Goal: Task Accomplishment & Management: Manage account settings

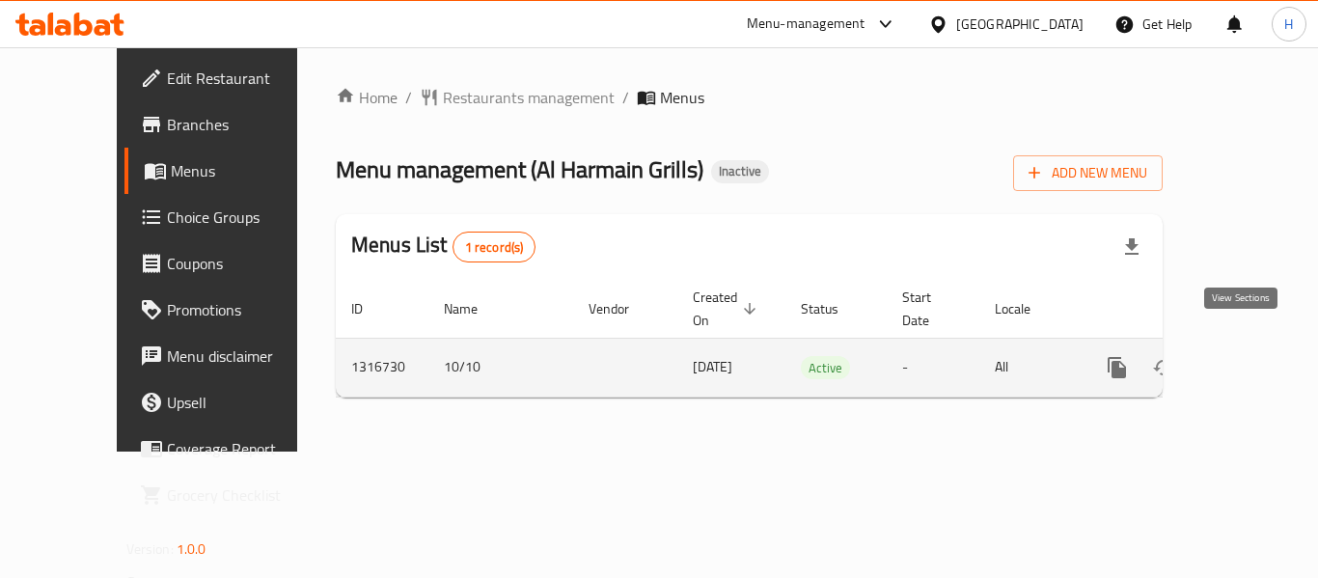
click at [1245, 356] on icon "enhanced table" at bounding box center [1256, 367] width 23 height 23
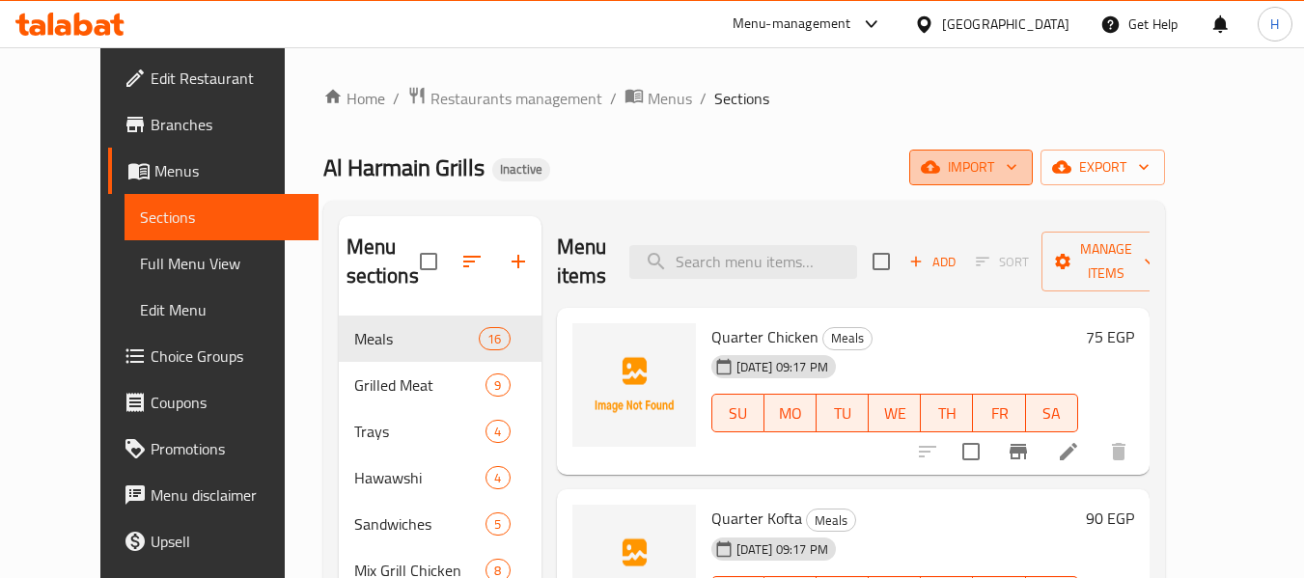
click at [940, 167] on icon "button" at bounding box center [930, 167] width 19 height 13
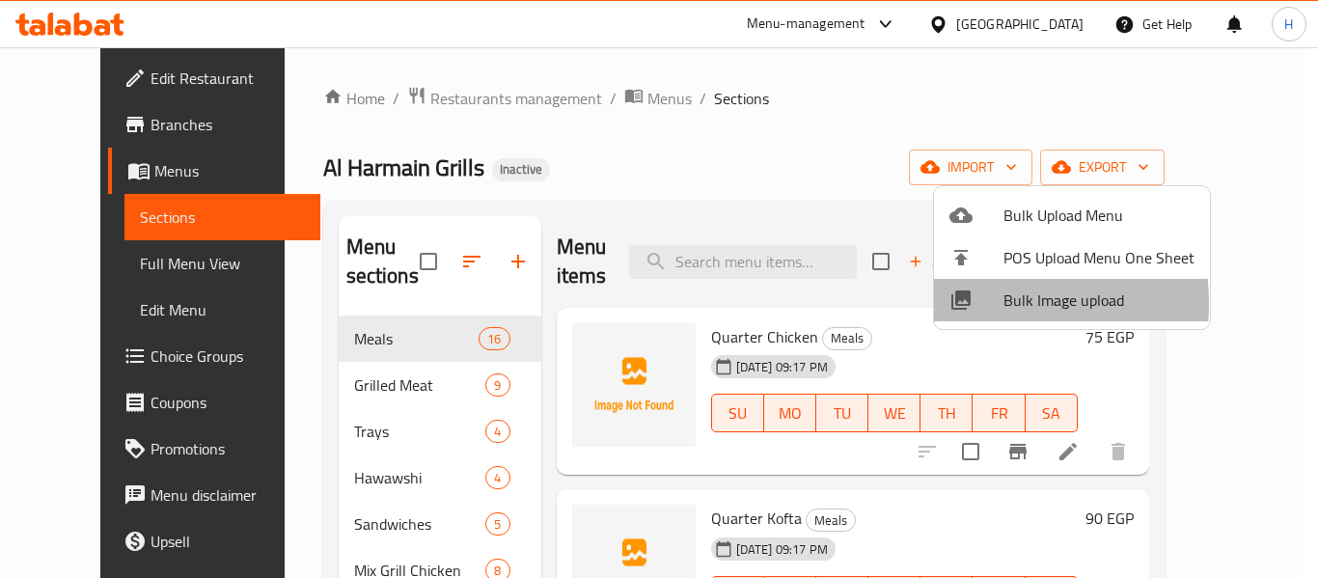
click at [978, 303] on div at bounding box center [977, 300] width 54 height 23
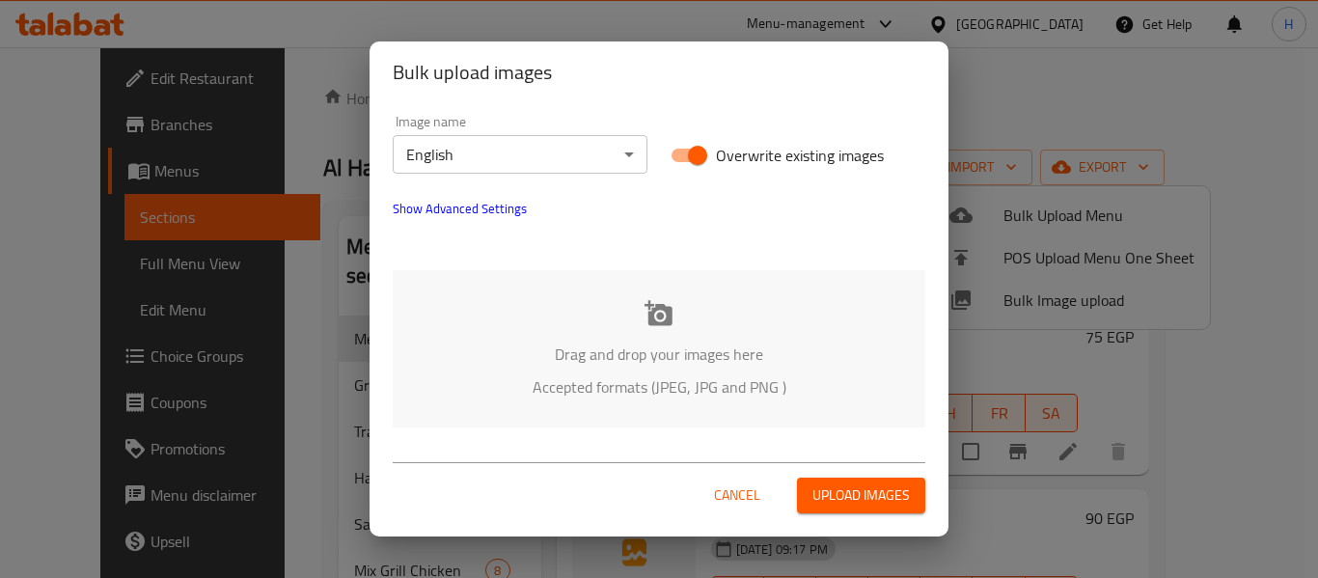
click at [555, 303] on div "Drag and drop your images here Accepted formats (JPEG, JPG and PNG )" at bounding box center [659, 348] width 533 height 157
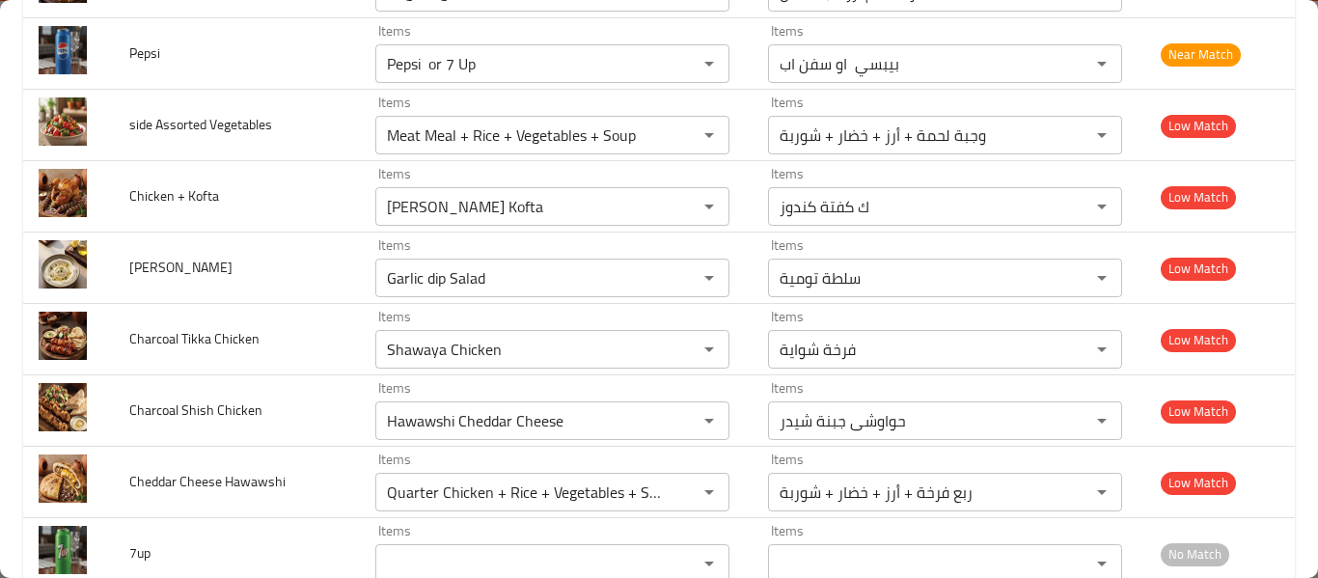
scroll to position [1620, 0]
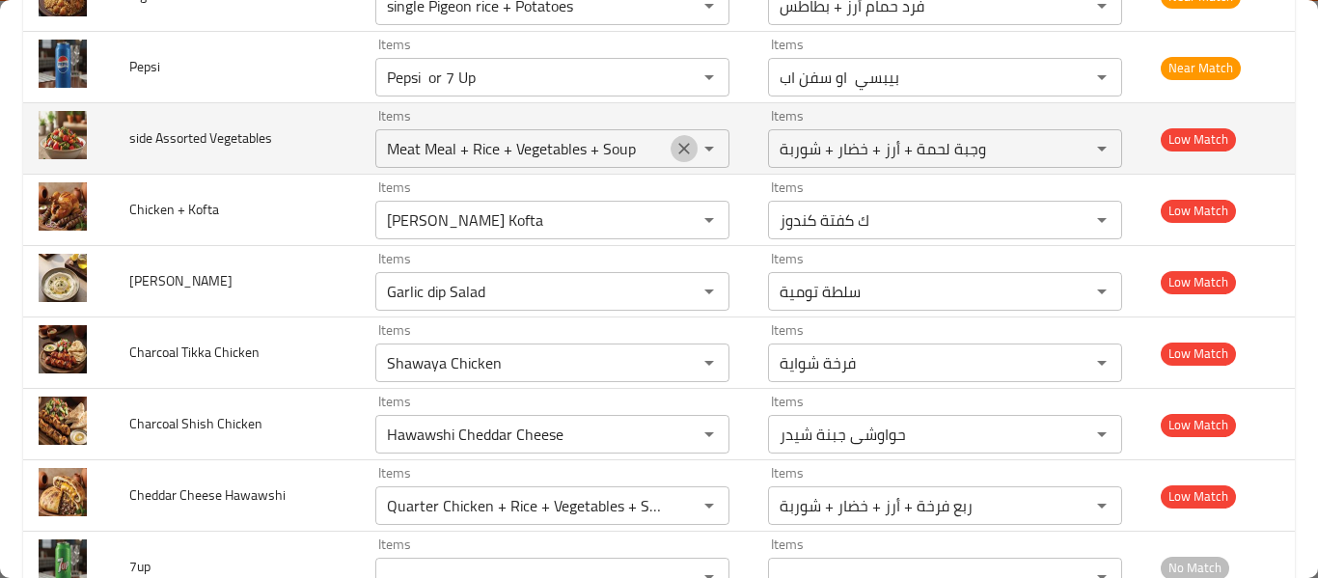
click at [675, 148] on icon "Clear" at bounding box center [684, 148] width 19 height 19
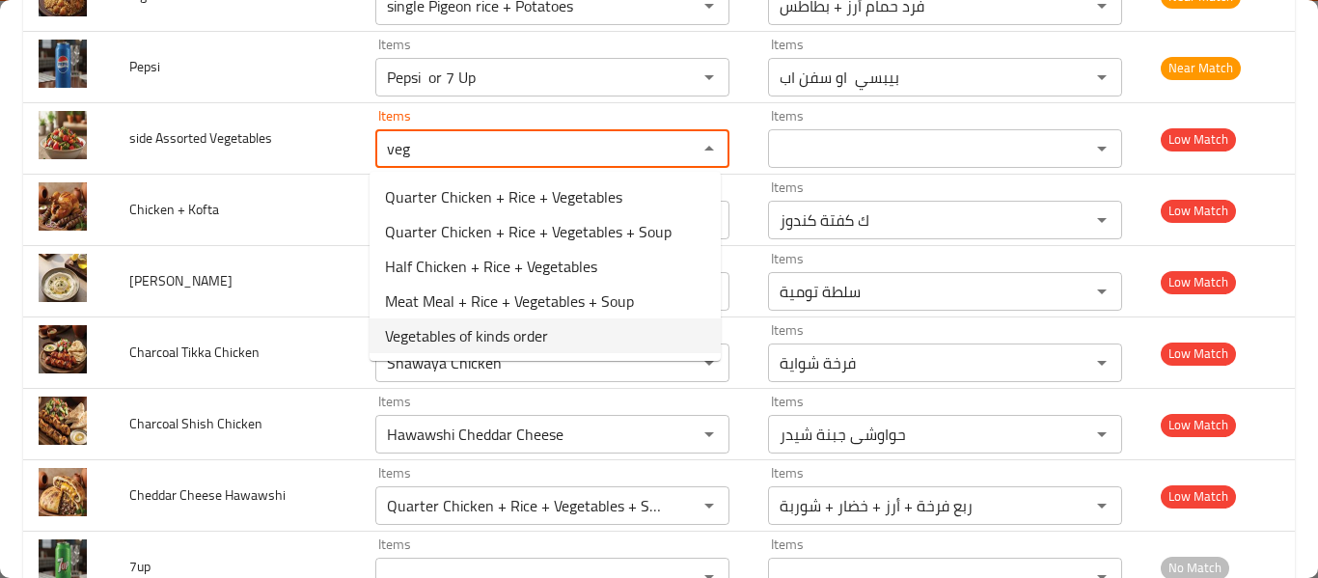
click at [568, 332] on Vegetables-option-4 "Vegetables of kinds order" at bounding box center [545, 335] width 351 height 35
type Vegetables "Vegetables of kinds order"
type Vegetables-ar "طلب خضار بأنواعة"
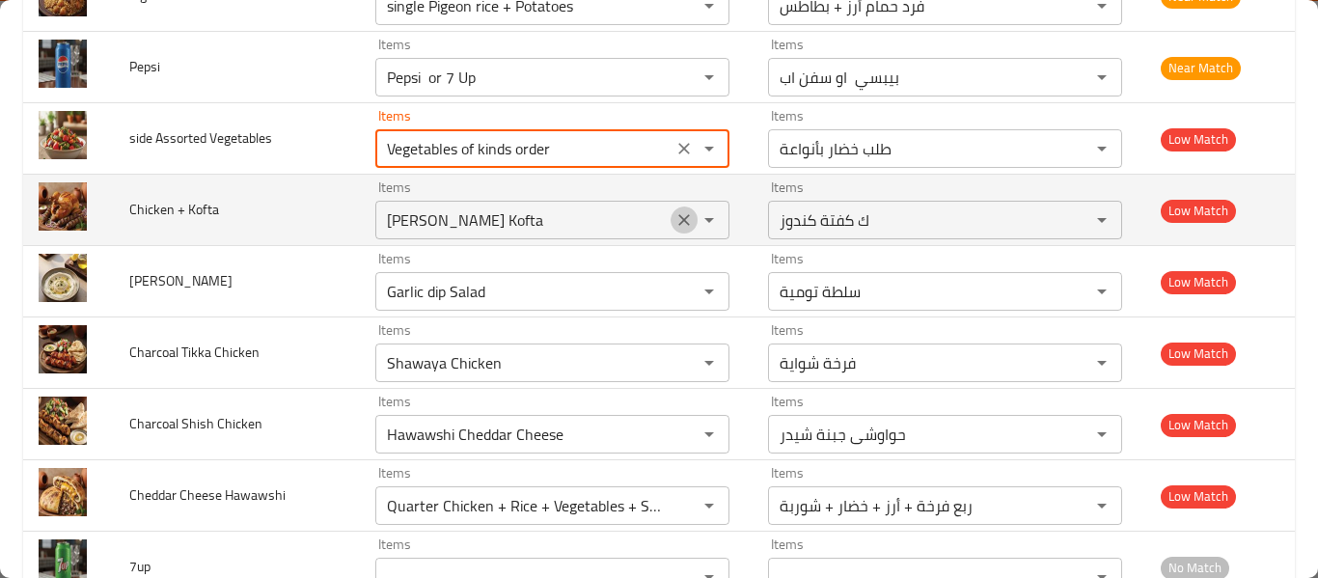
click at [681, 222] on icon "Clear" at bounding box center [684, 219] width 19 height 19
type Vegetables "Vegetables of kinds order"
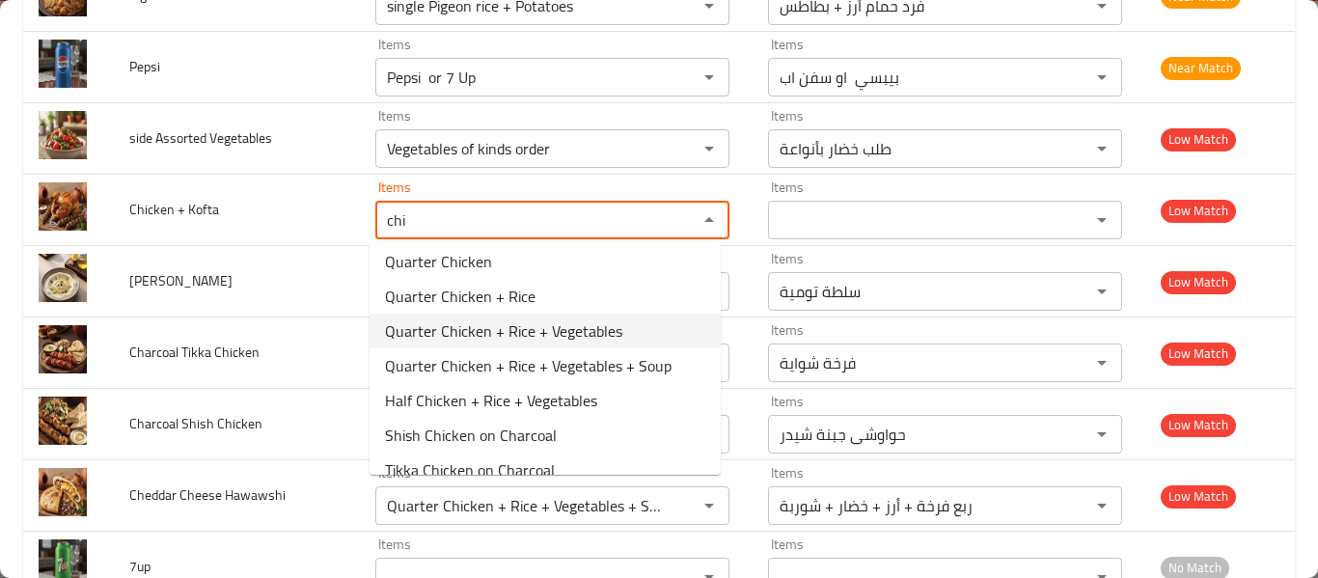
scroll to position [6, 0]
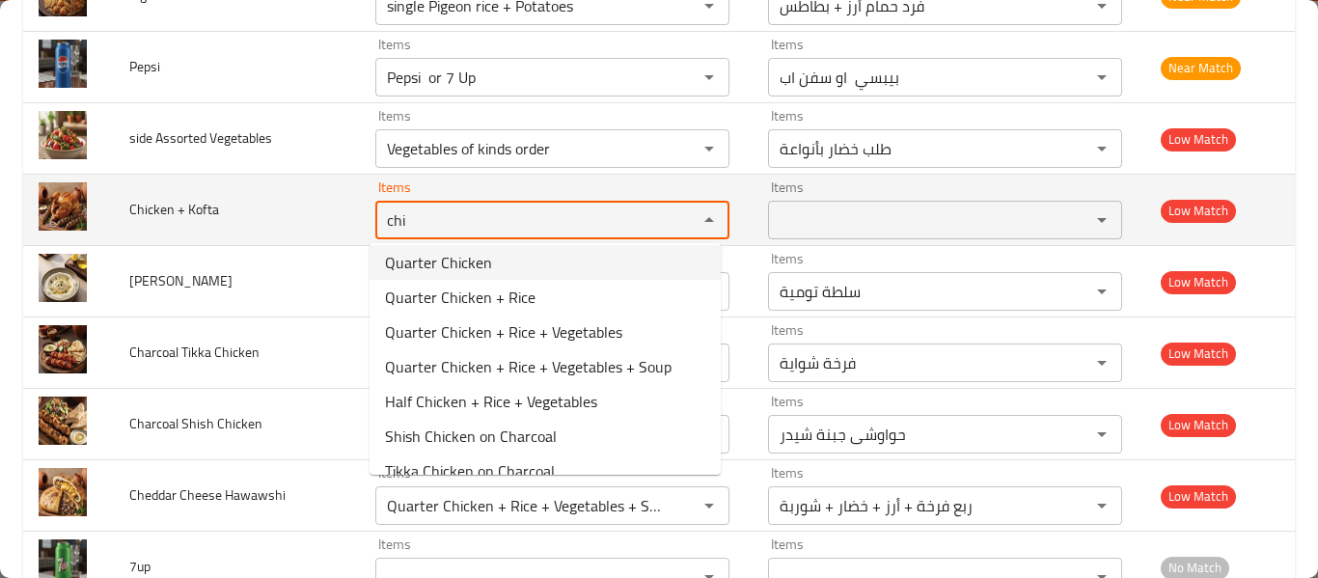
click at [516, 217] on Kofta "chi" at bounding box center [524, 220] width 286 height 27
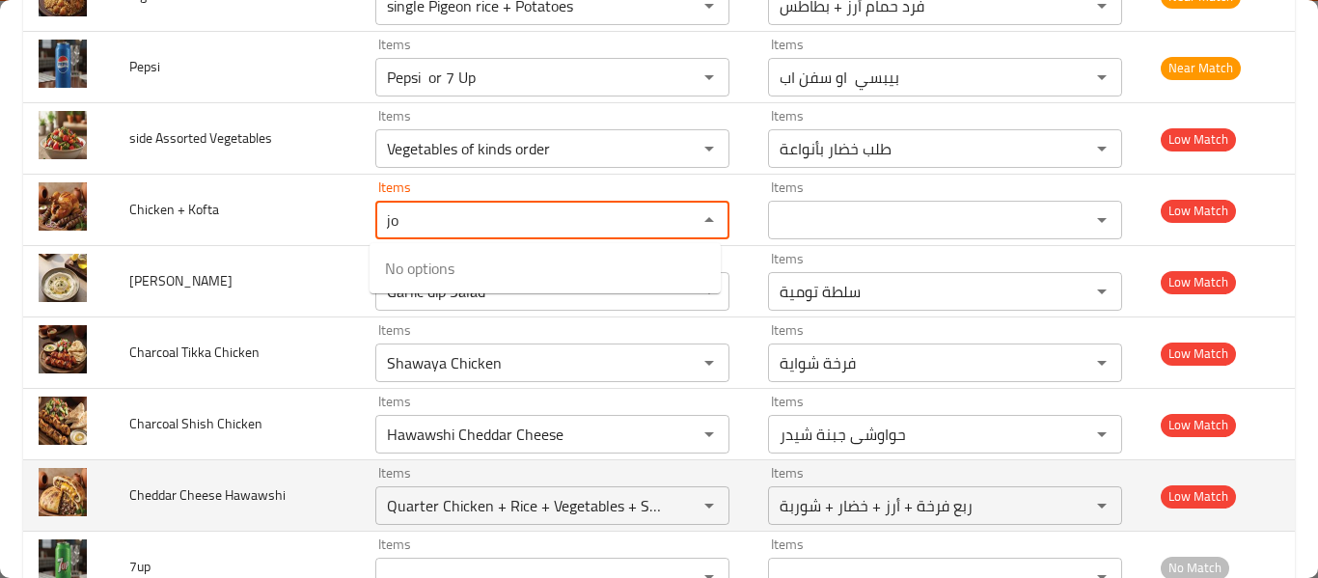
type Kofta "j"
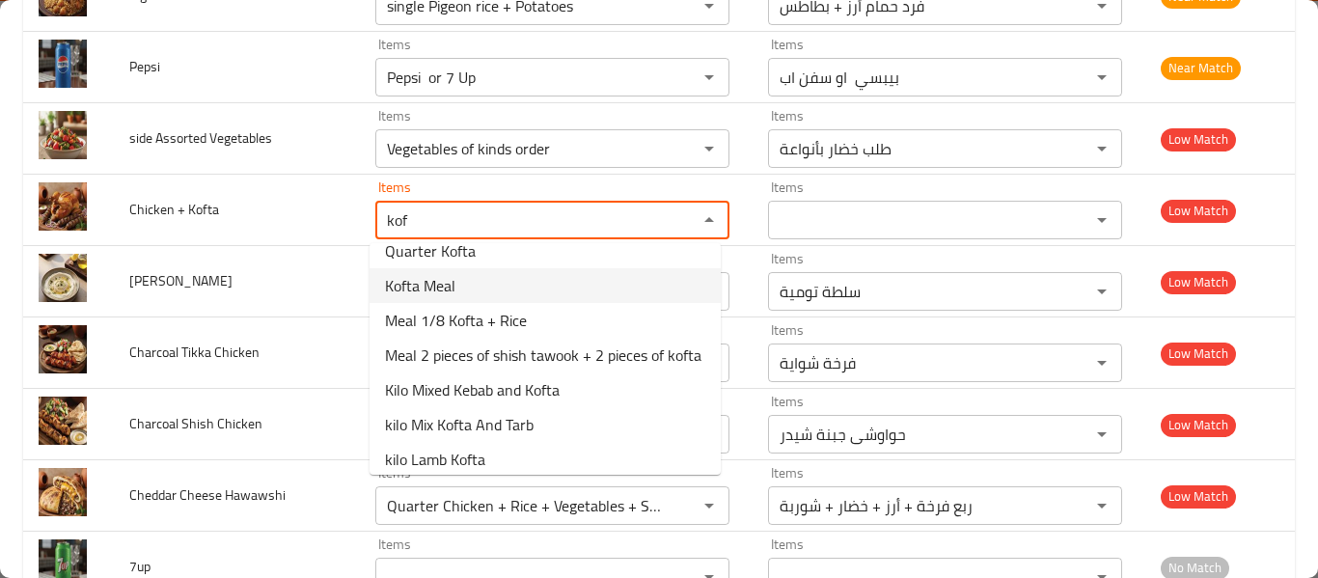
scroll to position [9, 0]
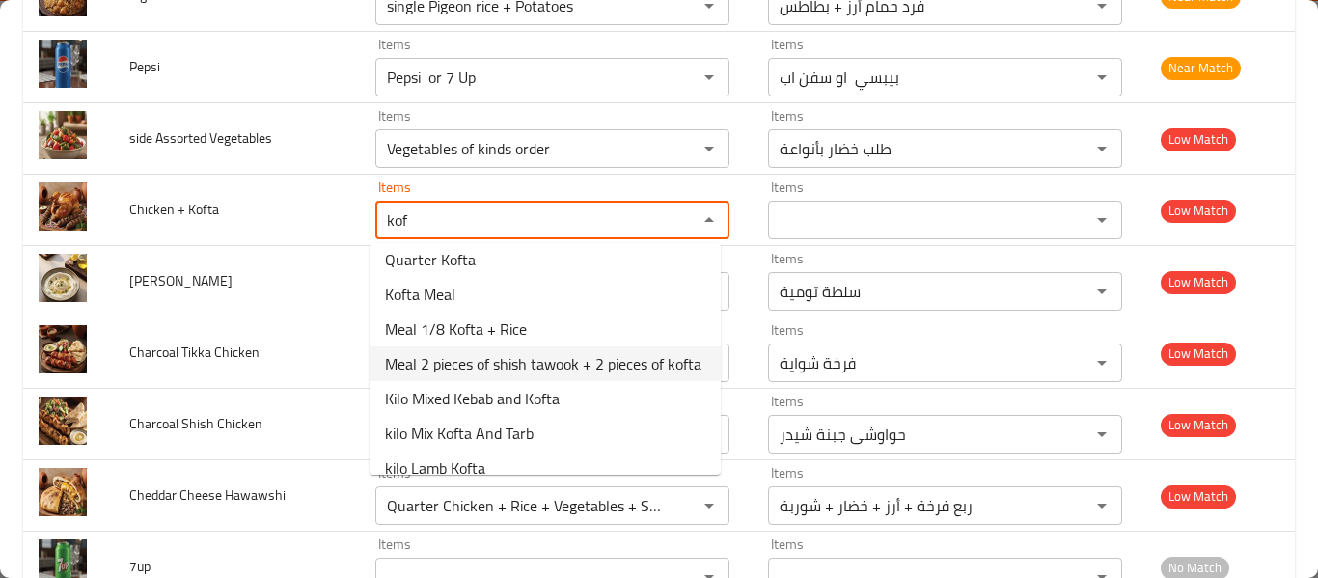
click at [576, 375] on span "Meal 2 pieces of shish tawook + 2 pieces of kofta" at bounding box center [543, 363] width 317 height 23
type Kofta "Meal 2 pieces of shish tawook + 2 pieces of kofta"
type Kofta-ar "وجبة ٢ ق شيش طاووق + ٢ ق كفتة"
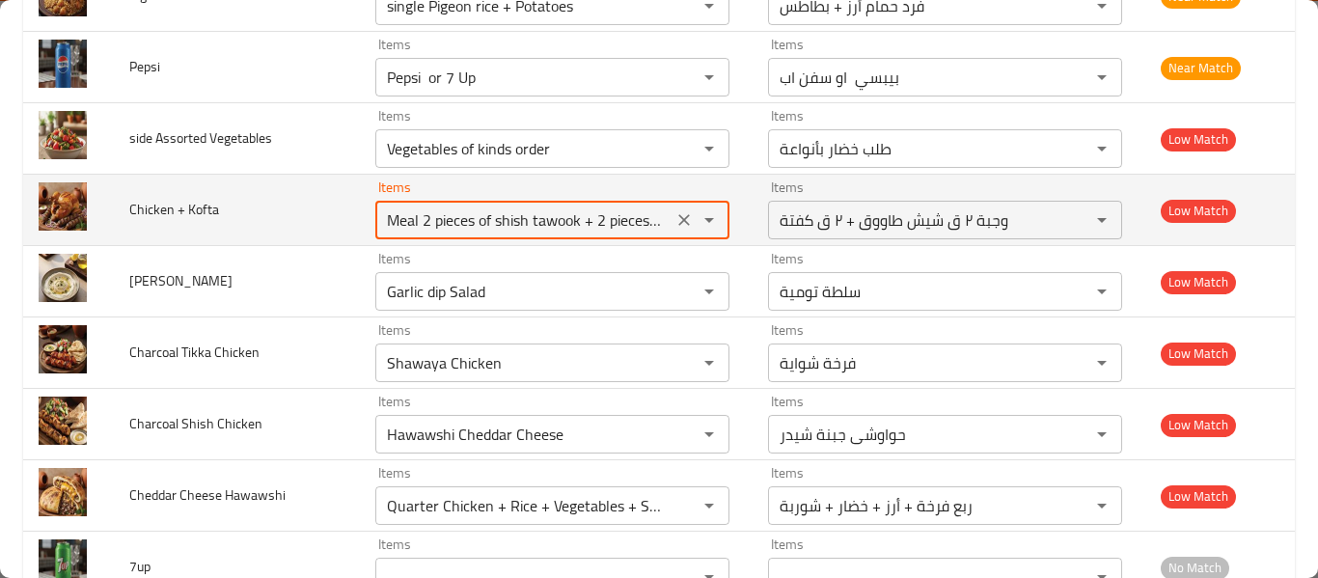
click at [681, 217] on icon "Clear" at bounding box center [684, 219] width 19 height 19
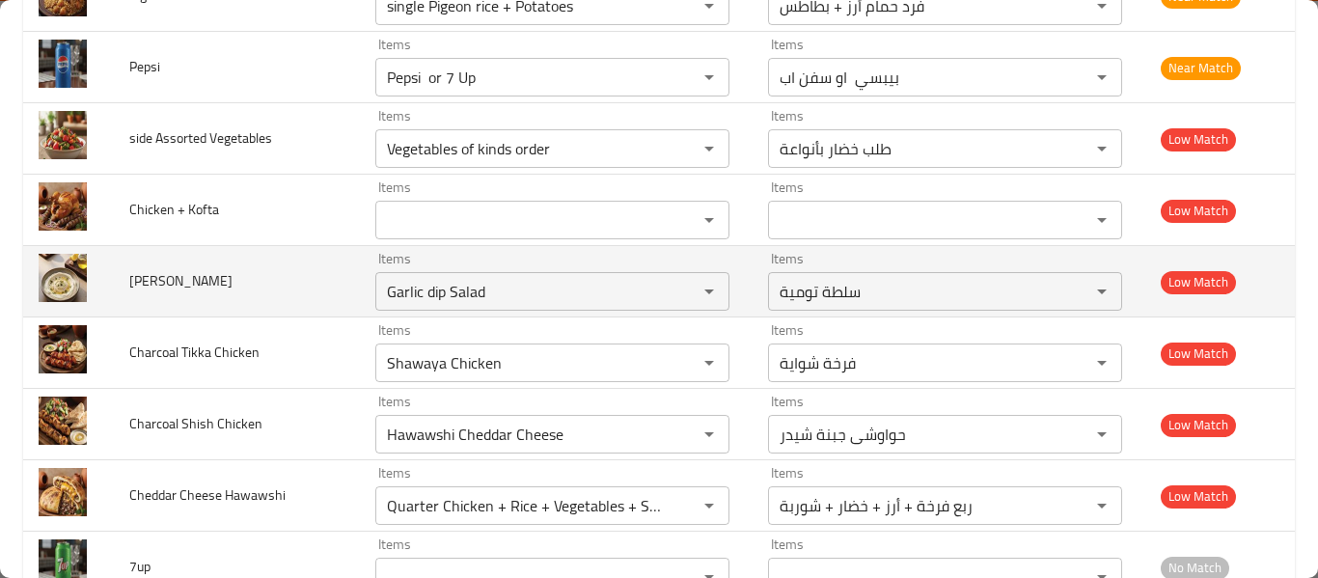
click at [283, 312] on td "[PERSON_NAME]" at bounding box center [237, 281] width 246 height 71
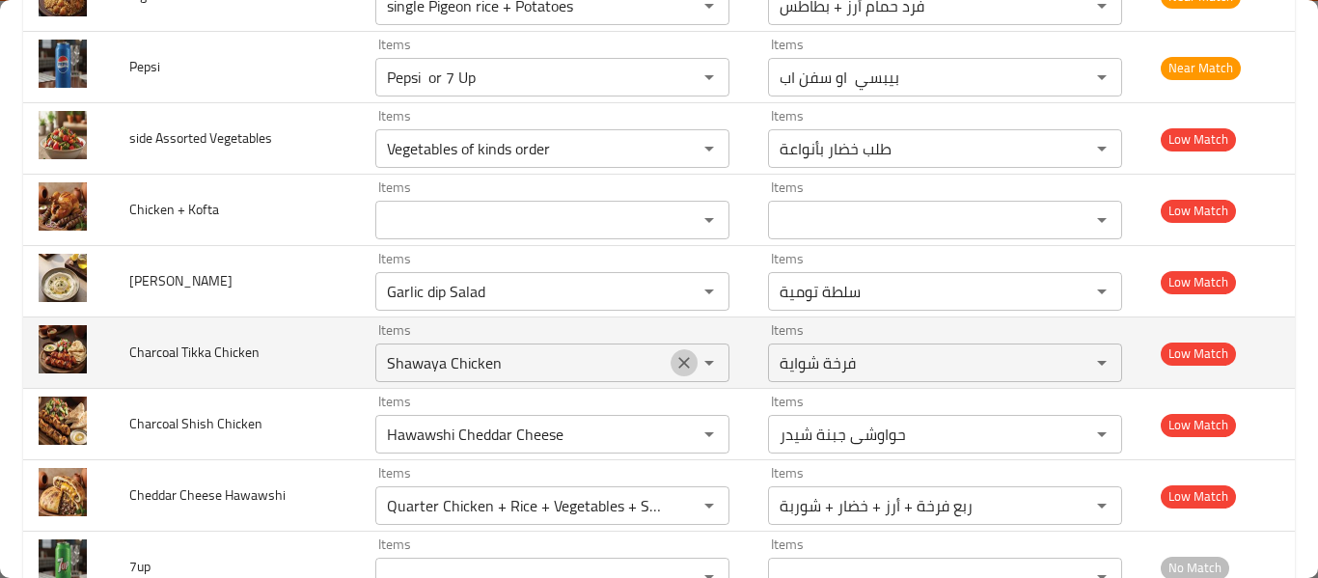
click at [675, 373] on button "Clear" at bounding box center [684, 362] width 27 height 27
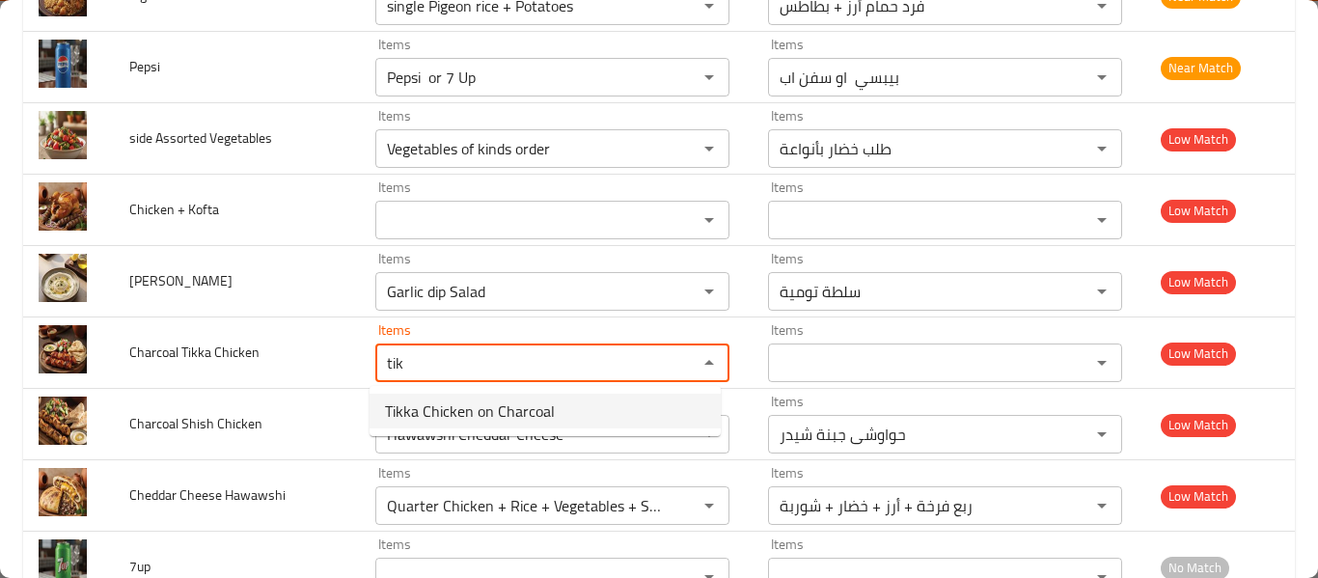
click at [602, 416] on Chicken-option-0 "Tikka Chicken on Charcoal" at bounding box center [545, 411] width 351 height 35
type Chicken "Tikka Chicken on Charcoal"
type Chicken-ar "فرخة تكا ع الفحم"
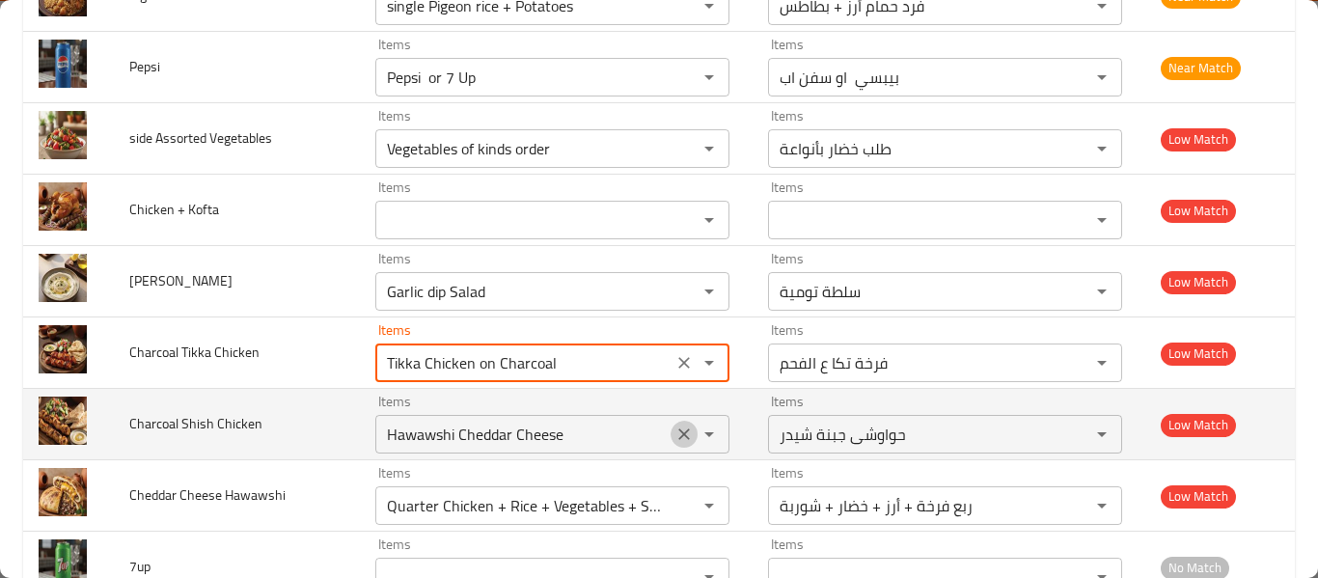
click at [675, 434] on icon "Clear" at bounding box center [684, 434] width 19 height 19
type Chicken "Tikka Chicken on Charcoal"
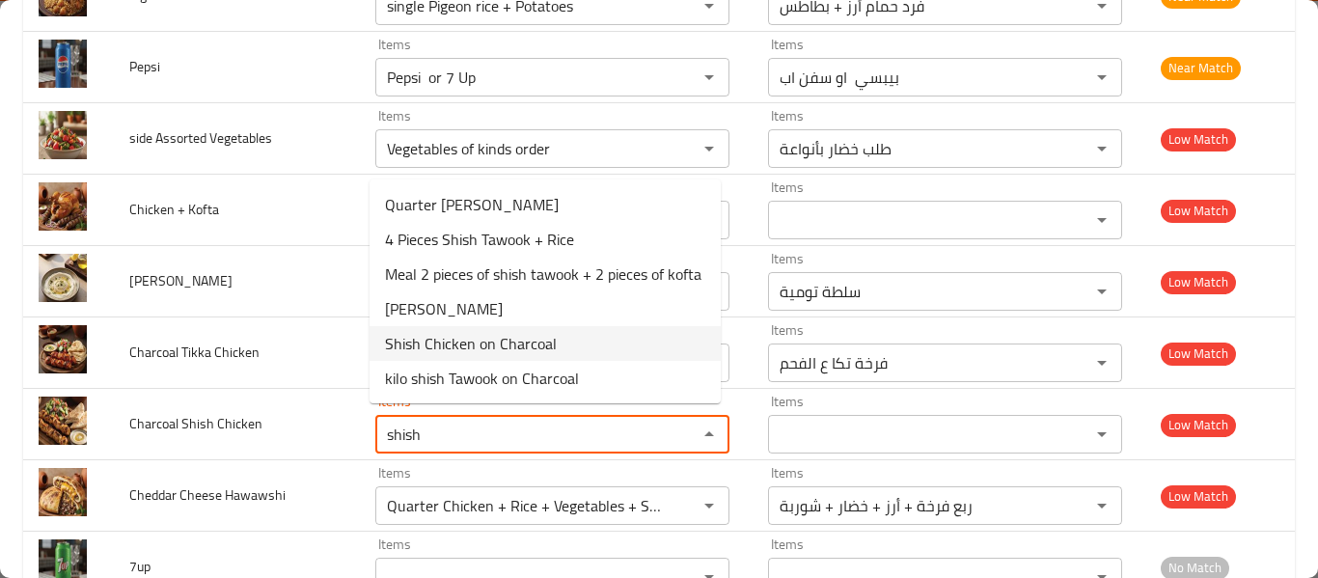
click at [596, 360] on Chicken-option-4 "Shish Chicken on Charcoal" at bounding box center [545, 343] width 351 height 35
type Chicken "Shish Chicken on Charcoal"
type Chicken-ar "فرخة شيش ع الفحم"
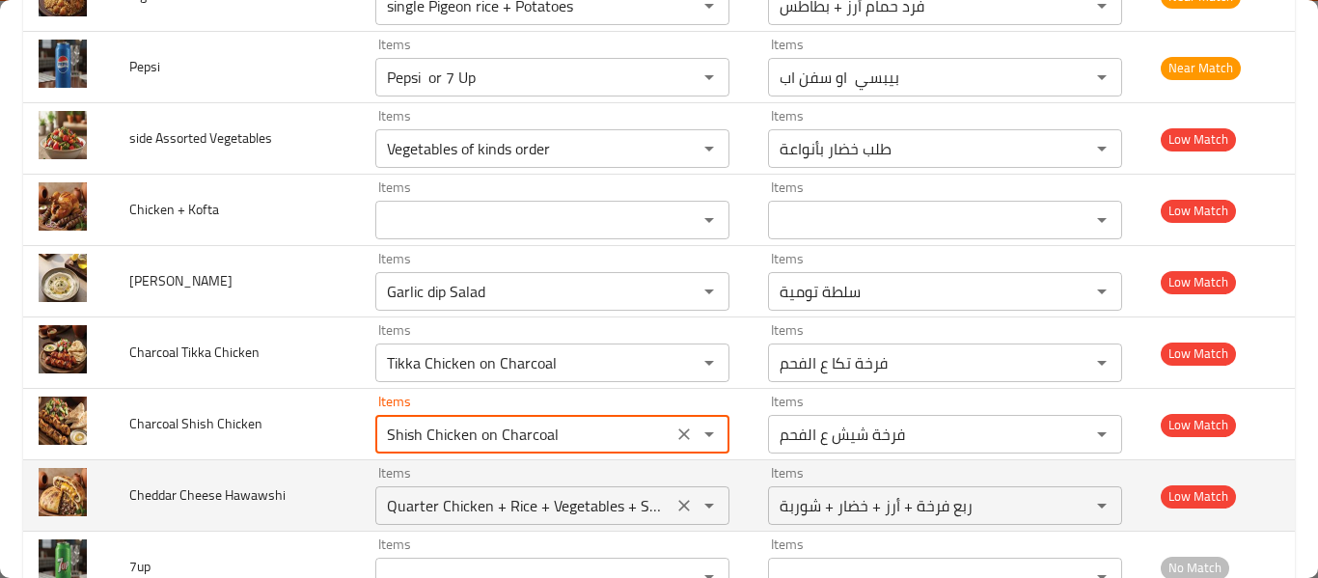
click at [678, 508] on icon "Clear" at bounding box center [684, 506] width 12 height 12
type Chicken "Shish Chicken on Charcoal"
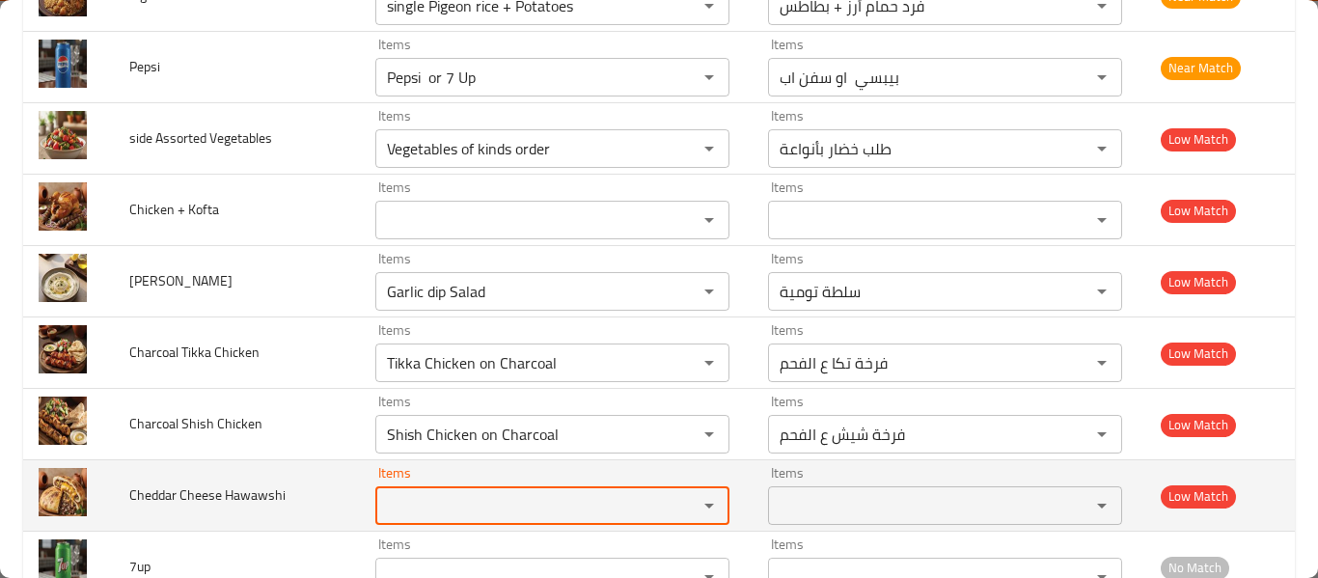
scroll to position [0, 0]
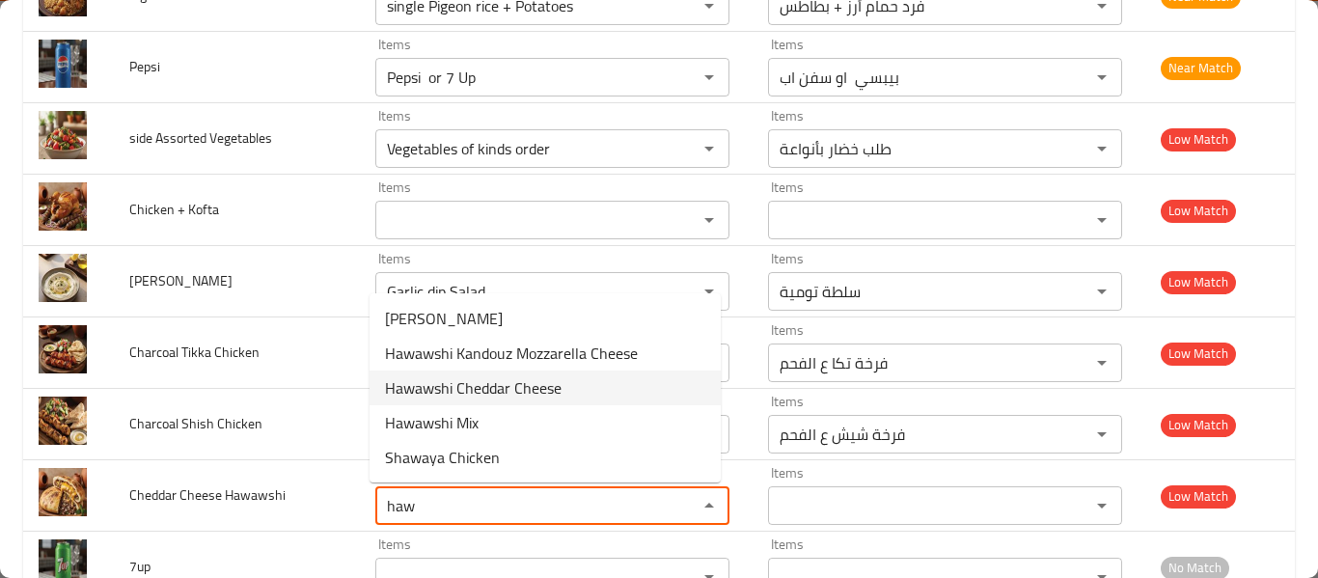
click at [497, 394] on span "Hawawshi Cheddar Cheese" at bounding box center [473, 387] width 177 height 23
type Hawawshi "Hawawshi Cheddar Cheese"
type Hawawshi-ar "حواوشى جبنة شيدر"
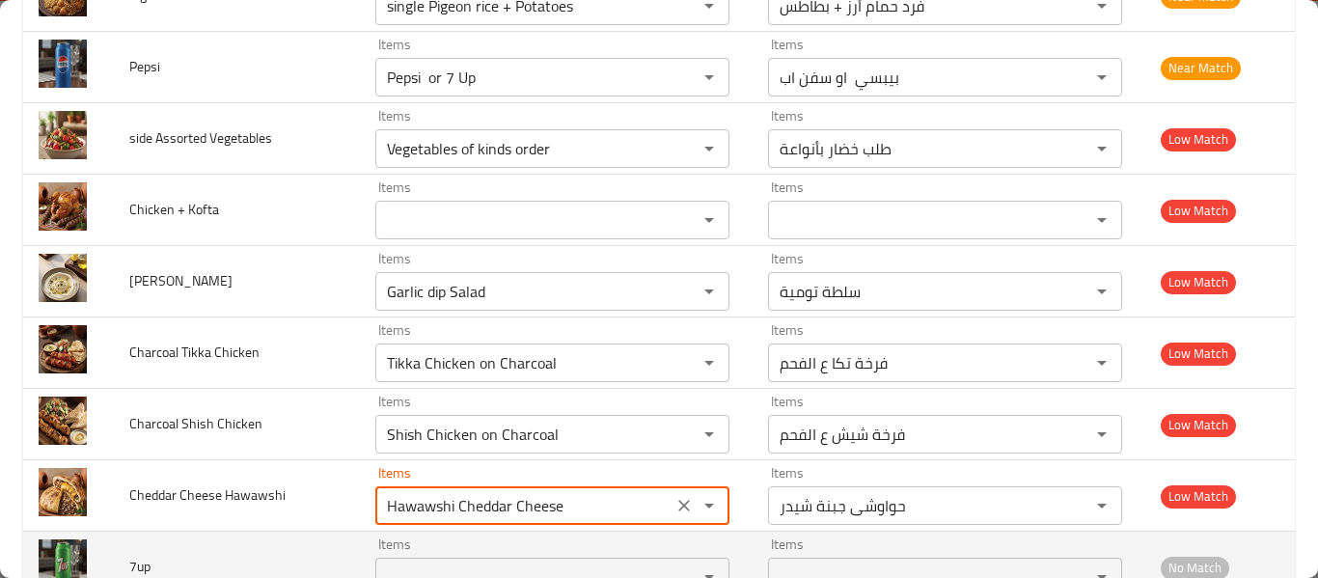
click at [572, 562] on div "Items" at bounding box center [552, 577] width 354 height 39
type Hawawshi "Hawawshi Cheddar Cheese"
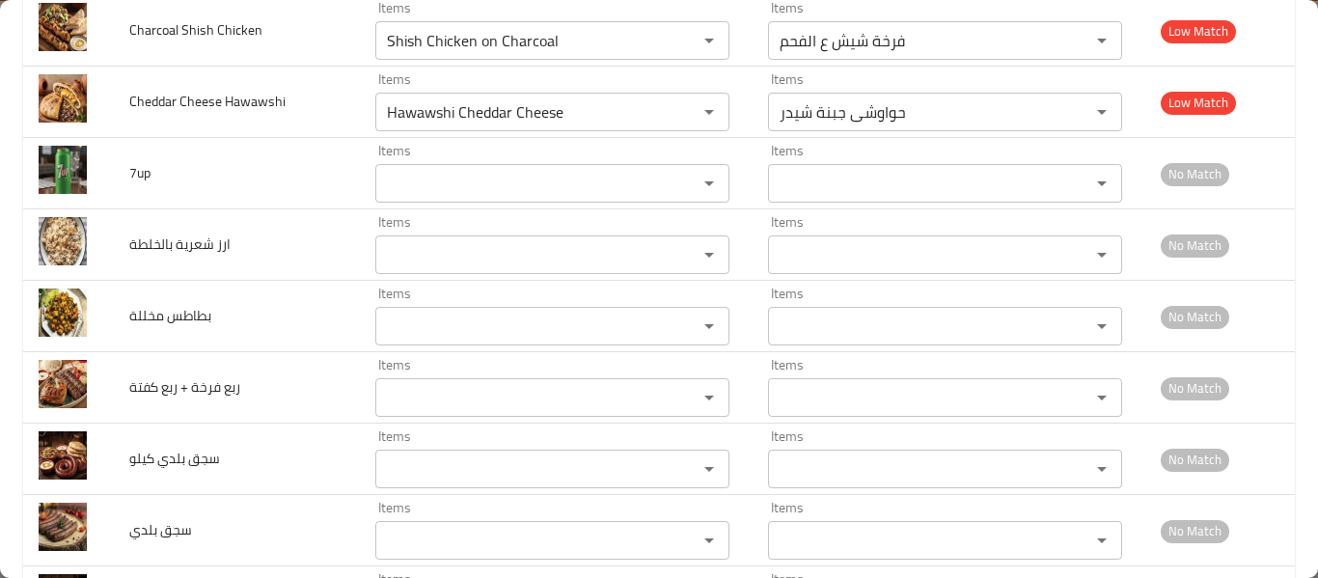
scroll to position [1955, 0]
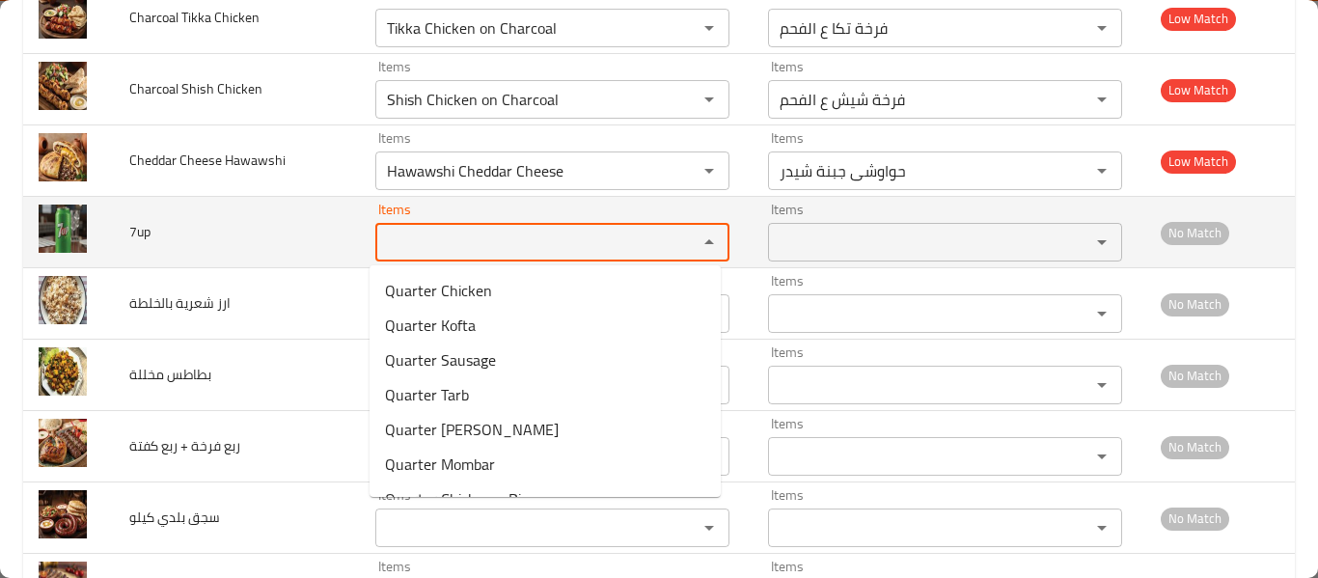
click at [411, 231] on input "Items" at bounding box center [524, 242] width 286 height 27
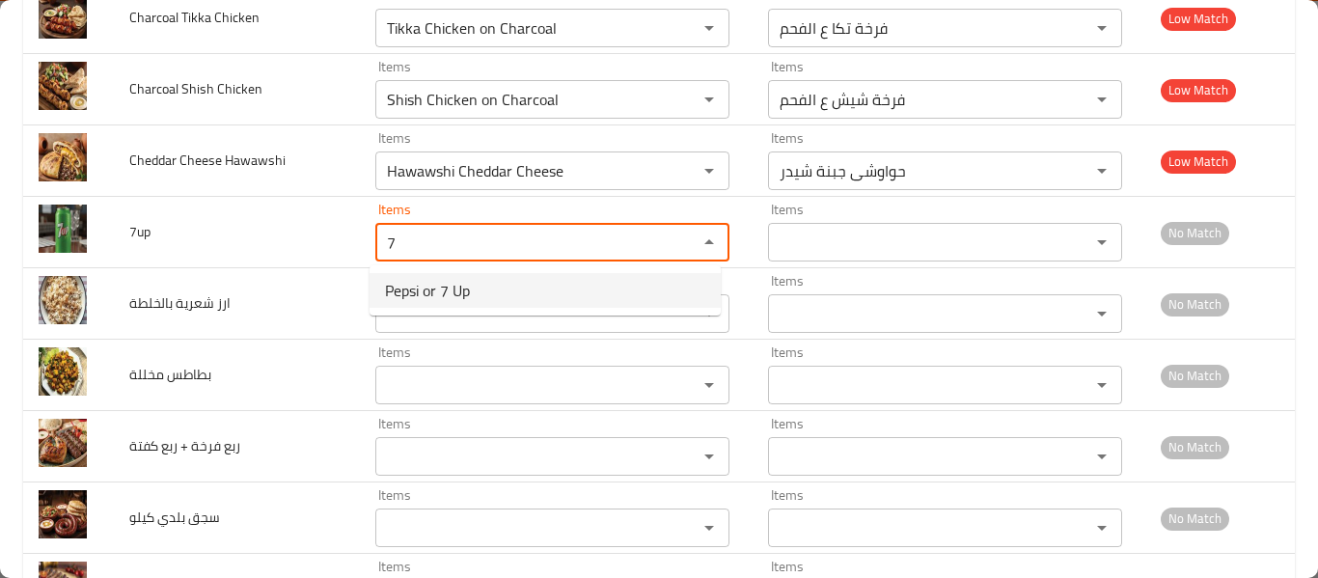
click at [453, 298] on span "Pepsi or 7 Up" at bounding box center [427, 290] width 85 height 23
type input "Pepsi or 7 Up"
type input "بيبسي او سفن اب"
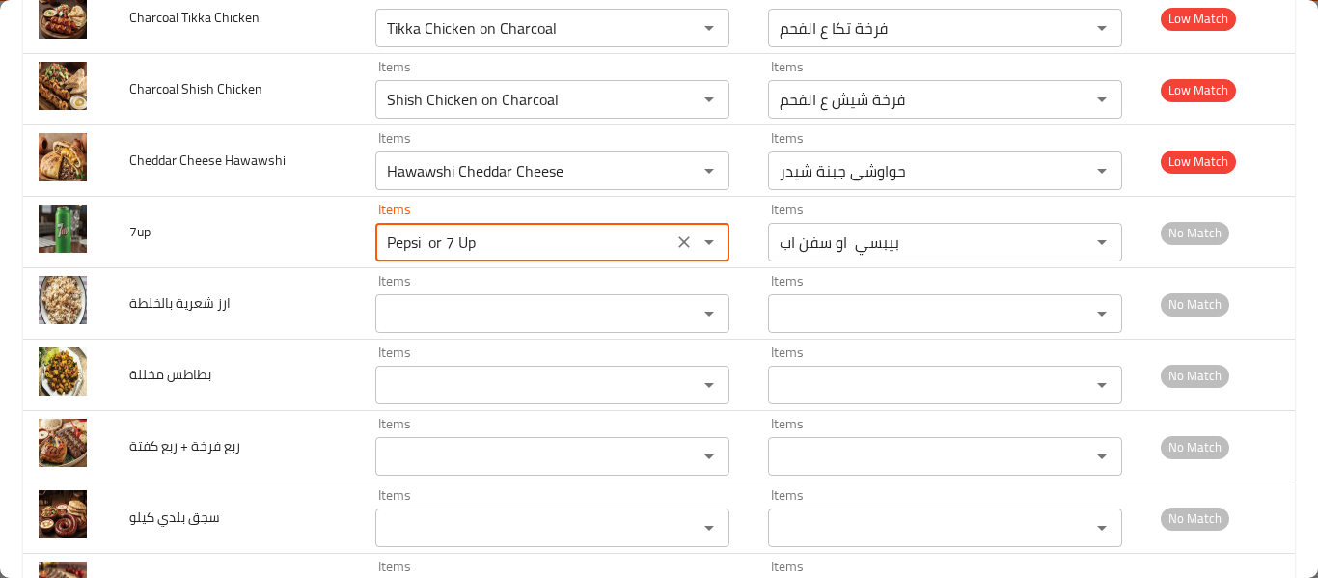
click at [453, 298] on div "Items" at bounding box center [552, 313] width 354 height 39
type input "Pepsi or 7 Up"
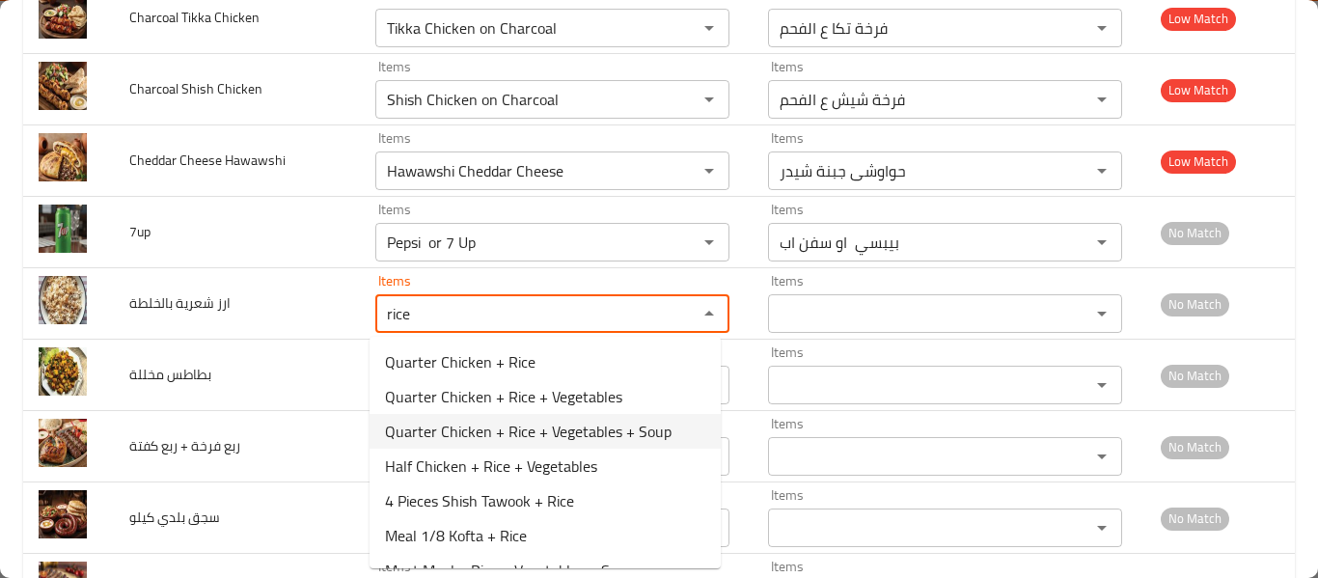
click at [703, 418] on بالخلطة-option-2 "Quarter Chicken + Rice + Vegetables + Soup" at bounding box center [545, 431] width 351 height 35
type بالخلطة "Quarter Chicken + Rice + Vegetables + Soup"
type بالخلطة-ar "ربع فرخة + أرز + خضار + شوربة"
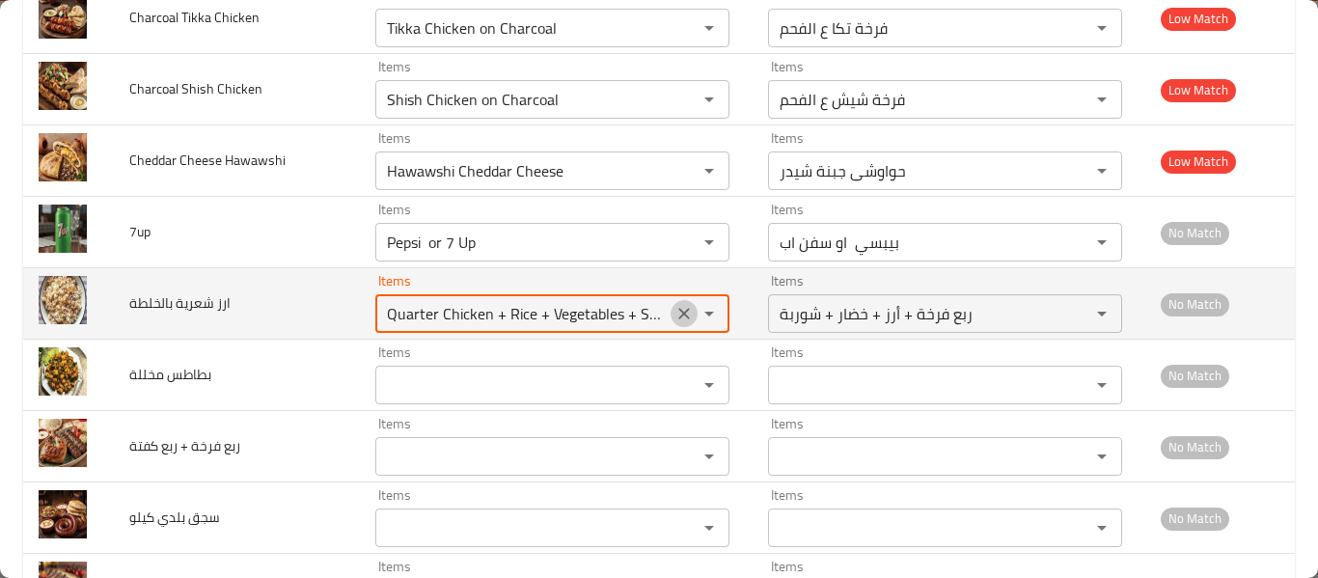
click at [680, 303] on button "Clear" at bounding box center [684, 313] width 27 height 27
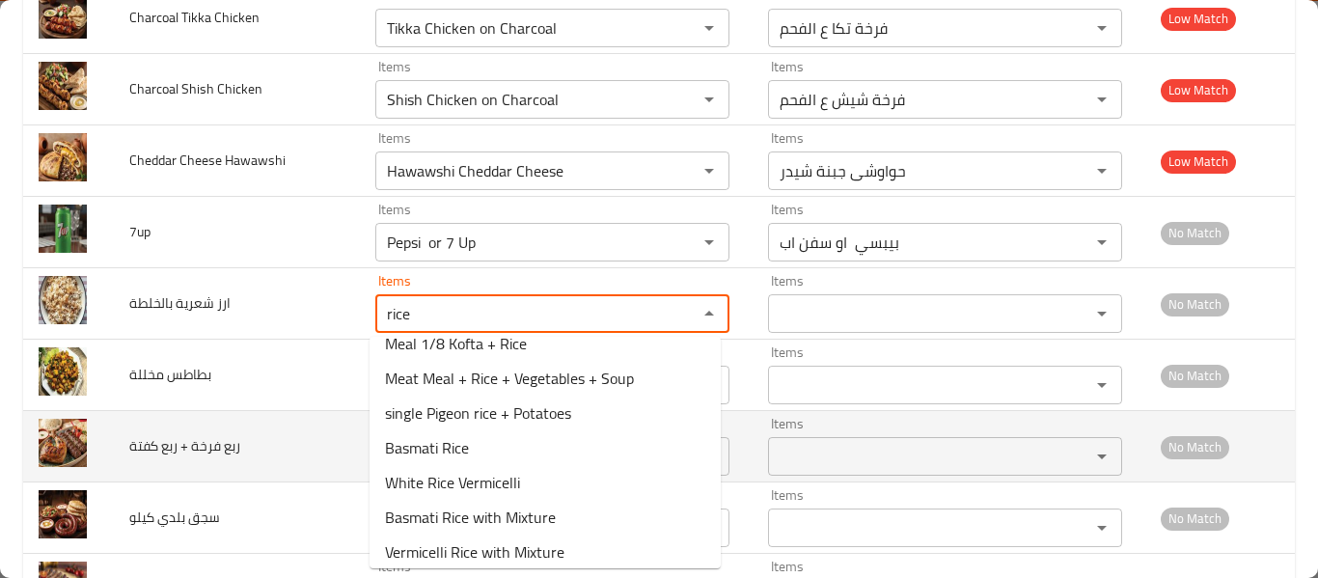
scroll to position [194, 0]
type بالخلطة "rice"
drag, startPoint x: 724, startPoint y: 463, endPoint x: 724, endPoint y: 477, distance: 13.5
click at [724, 477] on td "Items Items" at bounding box center [556, 446] width 393 height 71
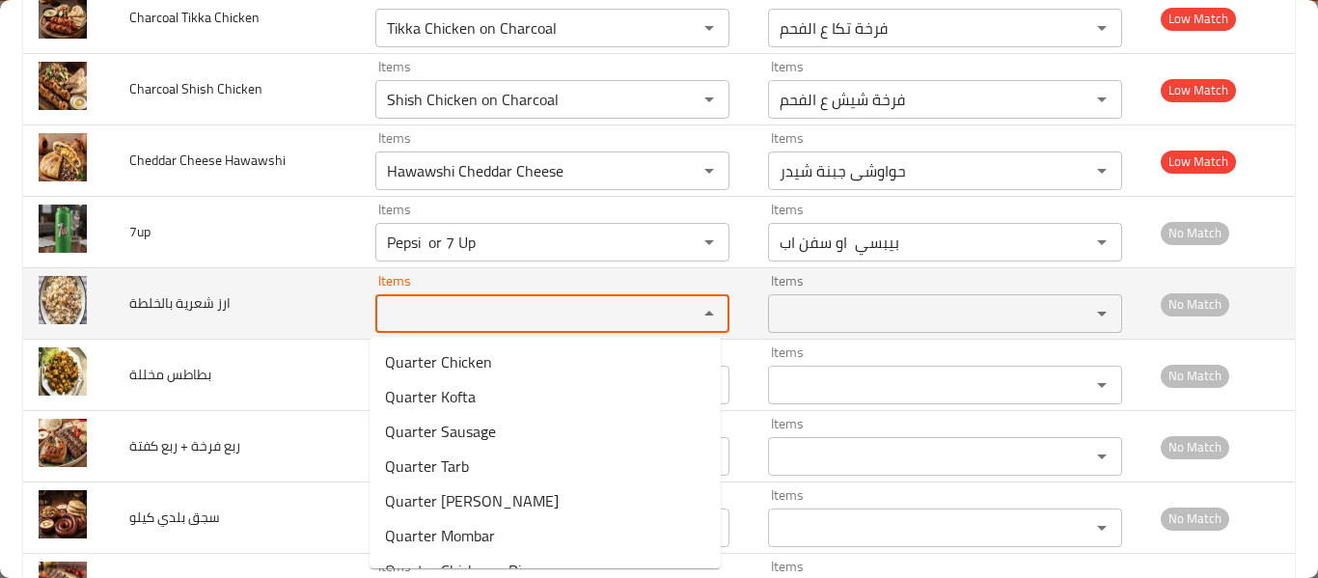
click at [528, 314] on بالخلطة "Items" at bounding box center [524, 313] width 286 height 27
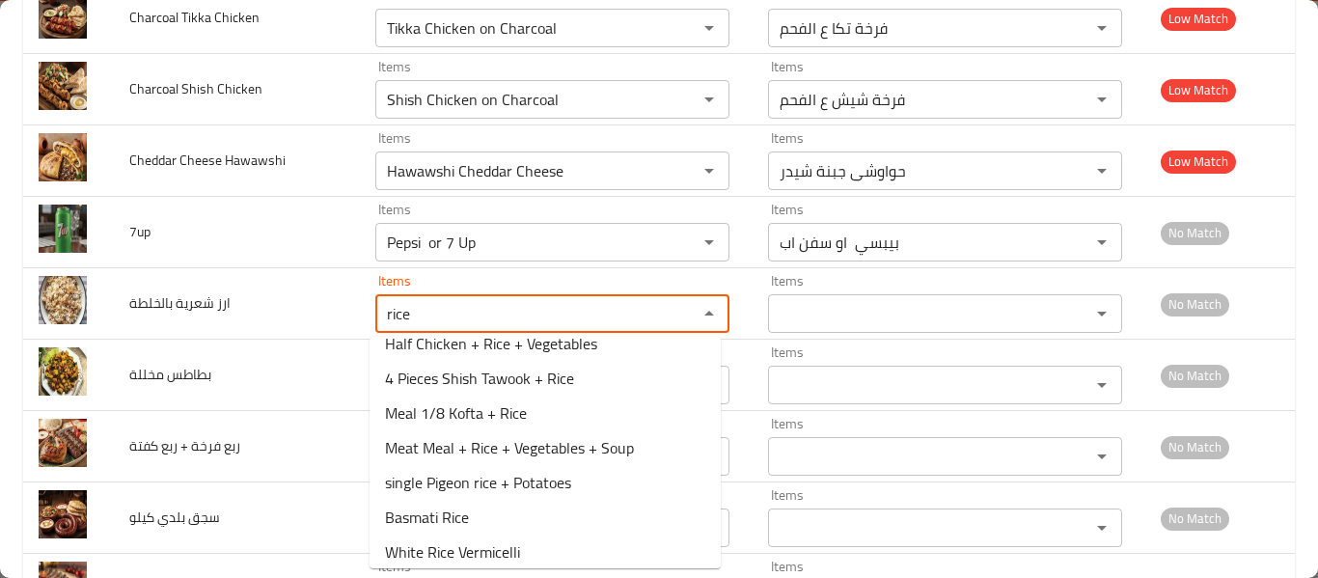
scroll to position [201, 0]
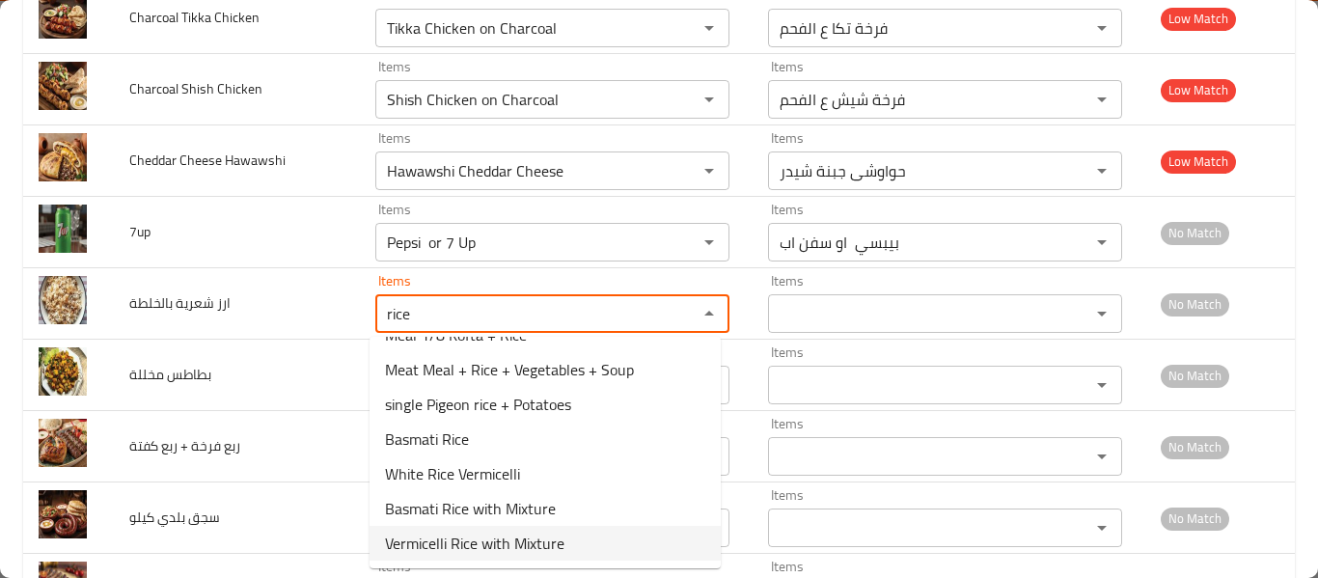
click at [567, 562] on بالخلطة-popup "Quarter Chicken + Rice Quarter Chicken + Rice + Vegetables Quarter Chicken + Ri…" at bounding box center [545, 453] width 351 height 232
click at [565, 548] on بالخلطة-option-11 "Vermicelli Rice with Mixture" at bounding box center [545, 543] width 351 height 35
type بالخلطة "Vermicelli Rice with Mixture"
type بالخلطة-ar "أرز شعرية بالخلطة"
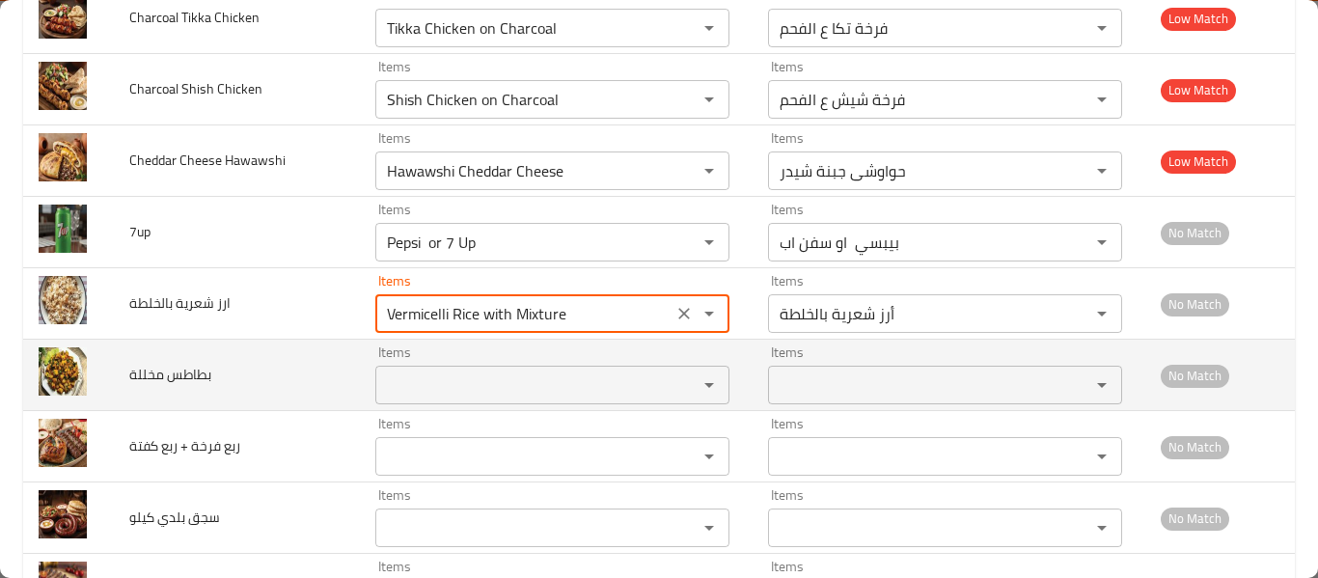
type بالخلطة "Vermicelli Rice with Mixture"
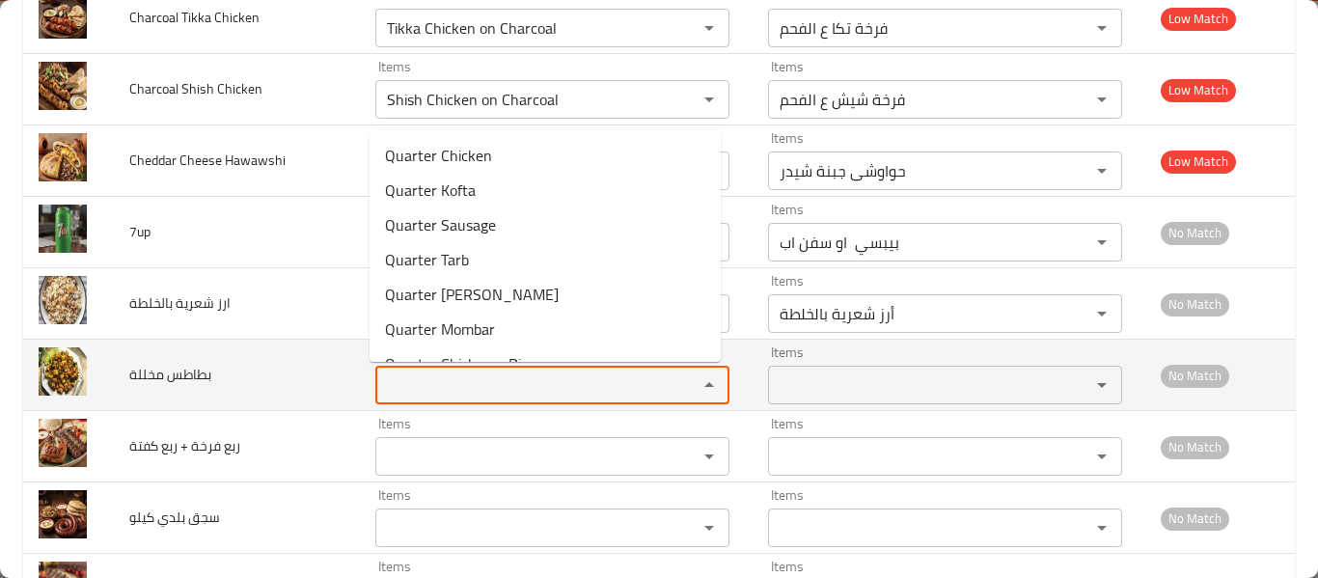
click at [510, 385] on مخللة "Items" at bounding box center [524, 385] width 286 height 27
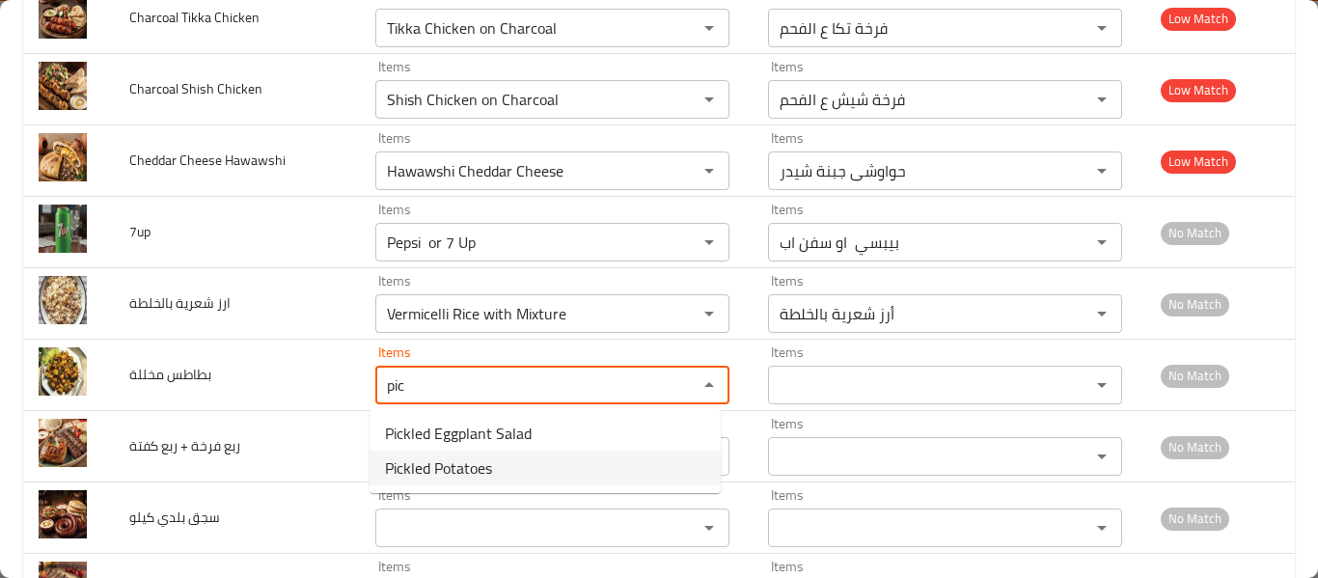
click at [499, 466] on مخللة-option-1 "Pickled Potatoes" at bounding box center [545, 468] width 351 height 35
type مخللة "Pickled Potatoes"
type مخللة-ar "بطاطس مخللة"
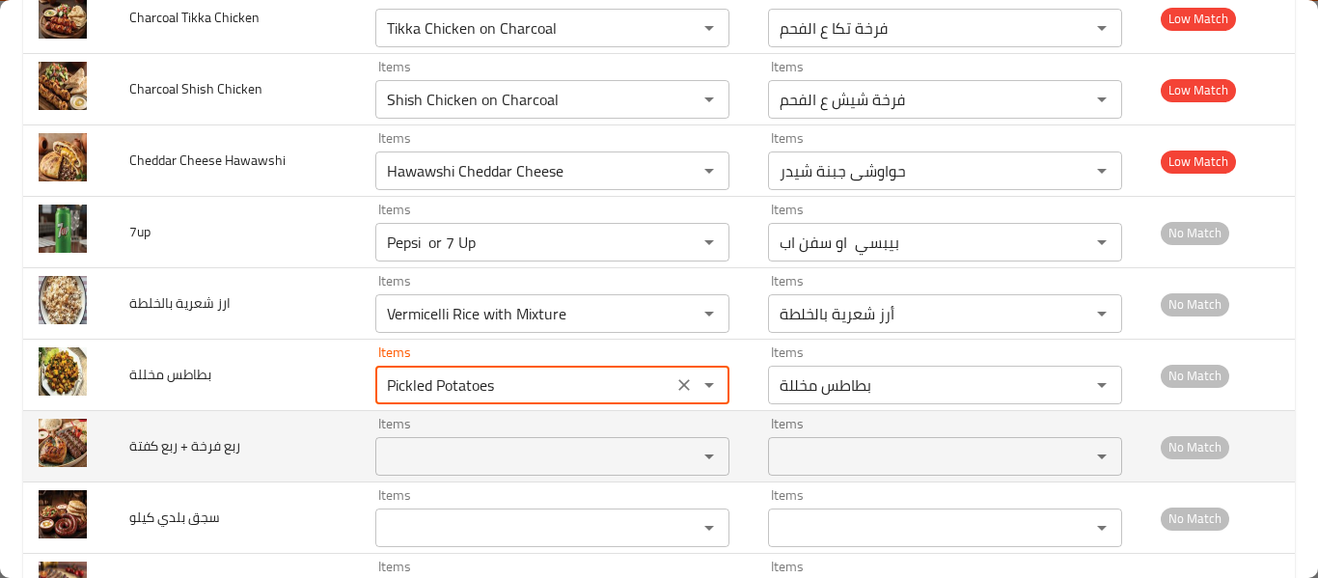
type مخللة "Pickled Potatoes"
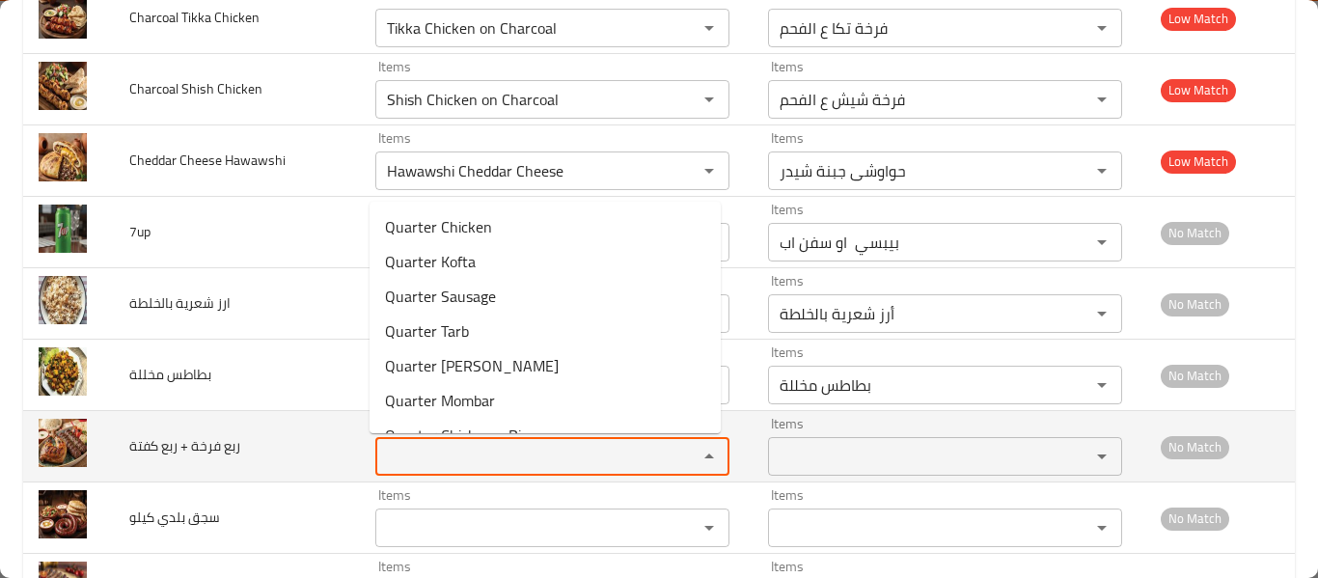
click at [499, 453] on كفتة "Items" at bounding box center [524, 456] width 286 height 27
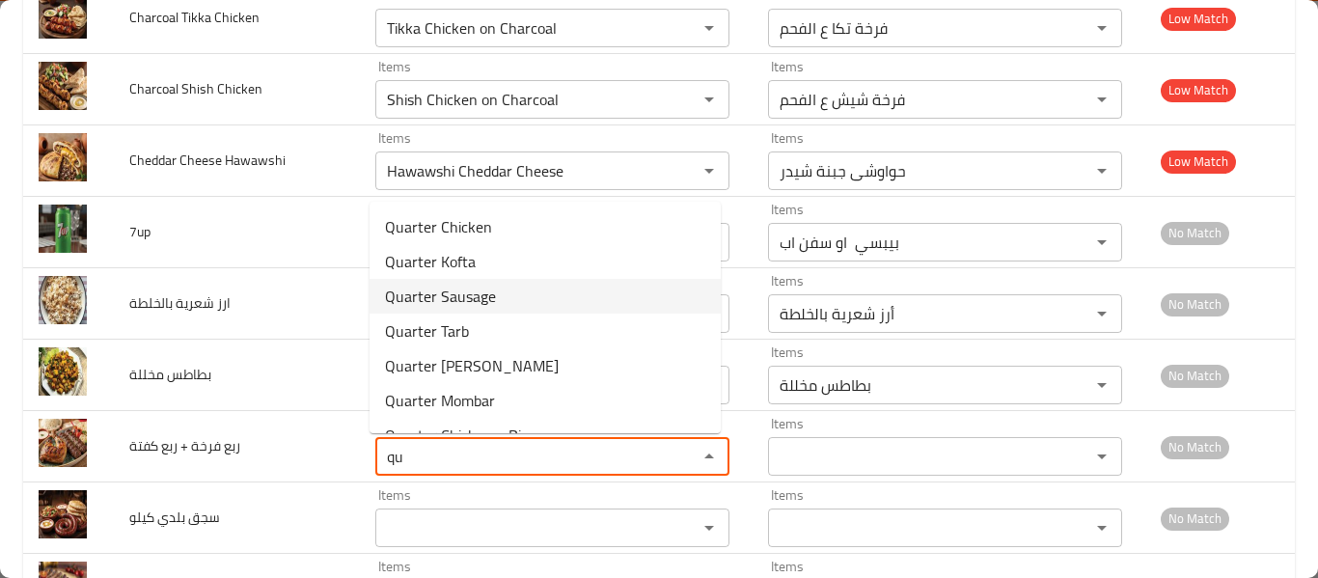
scroll to position [96, 0]
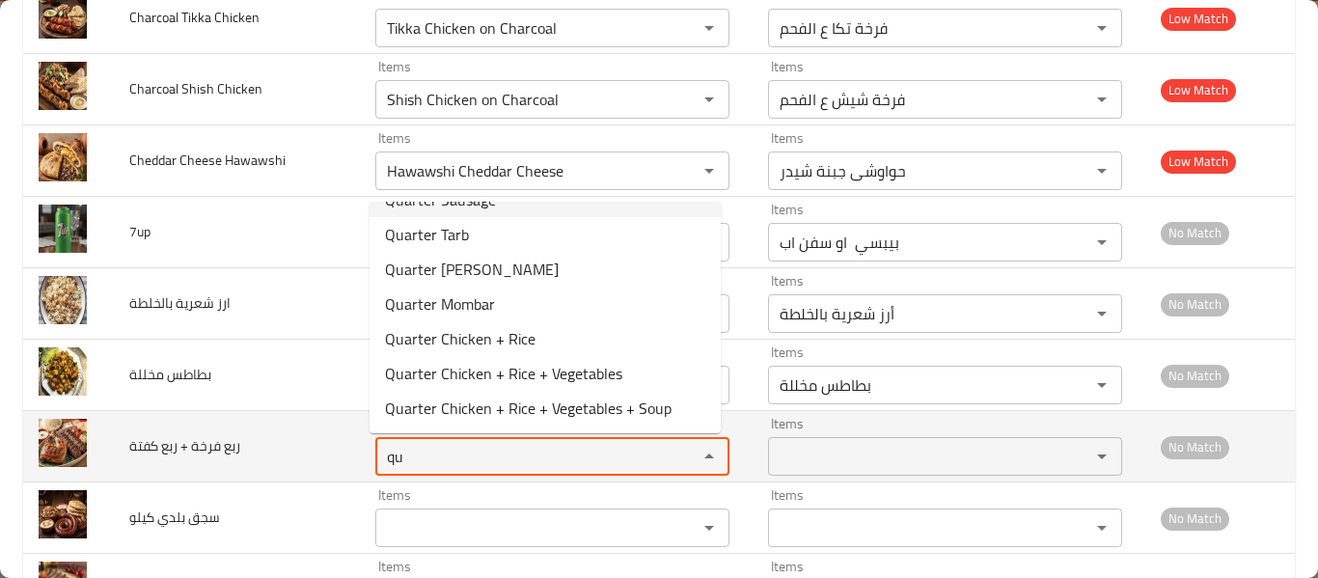
click at [575, 458] on كفتة "qu" at bounding box center [524, 456] width 286 height 27
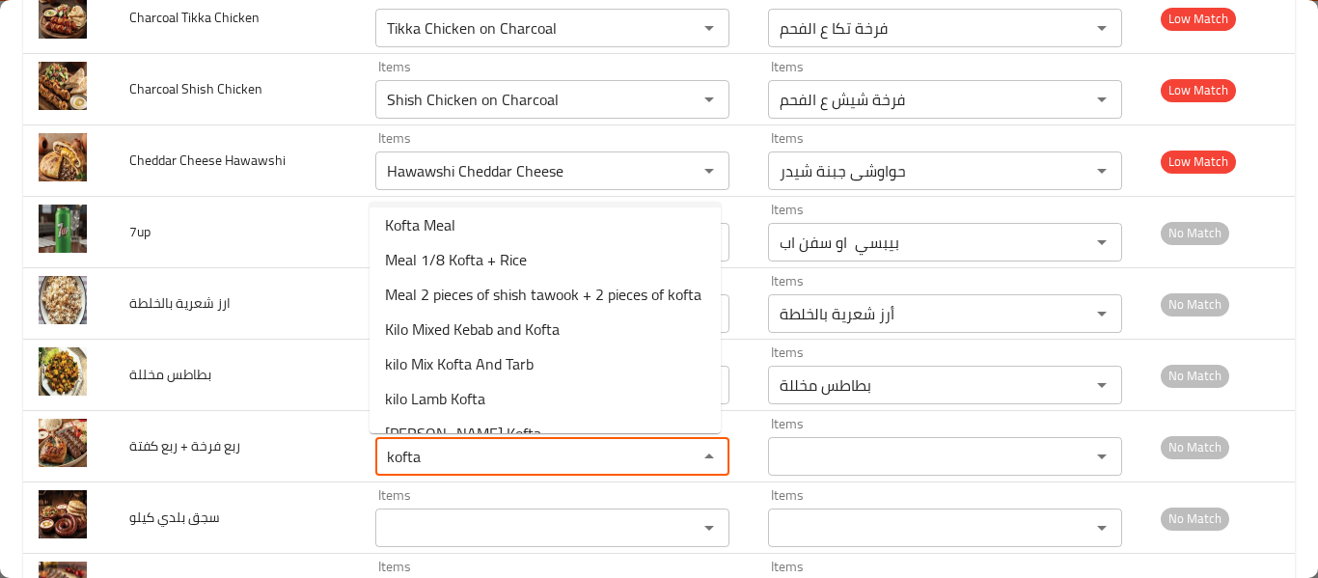
scroll to position [0, 0]
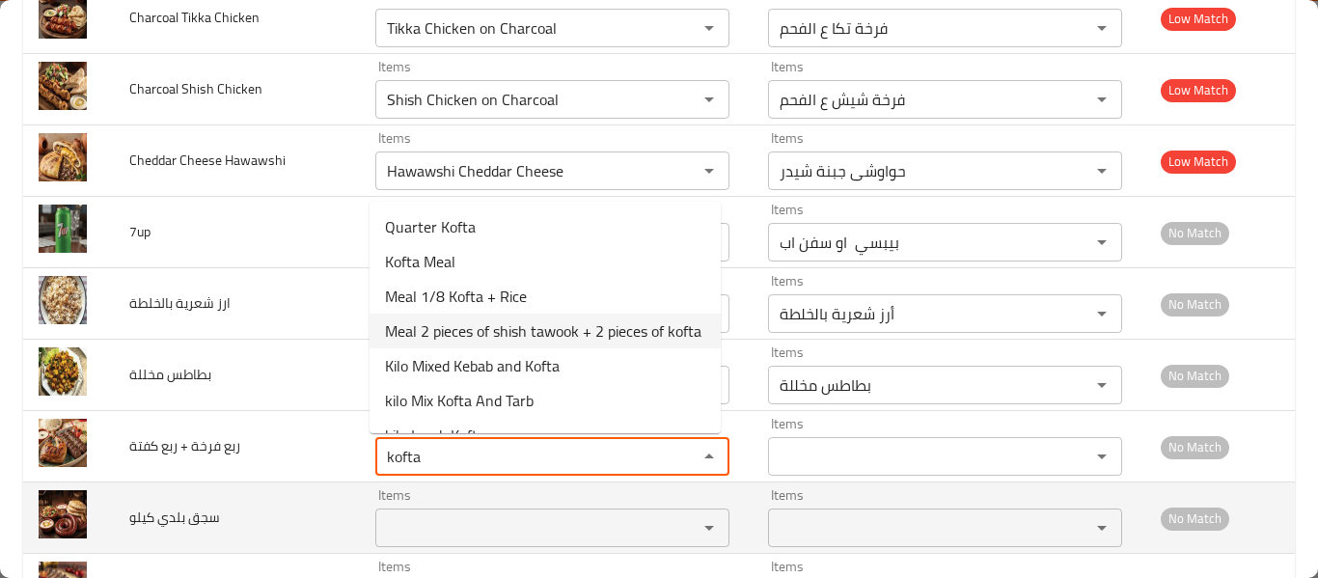
type كفتة "kofta"
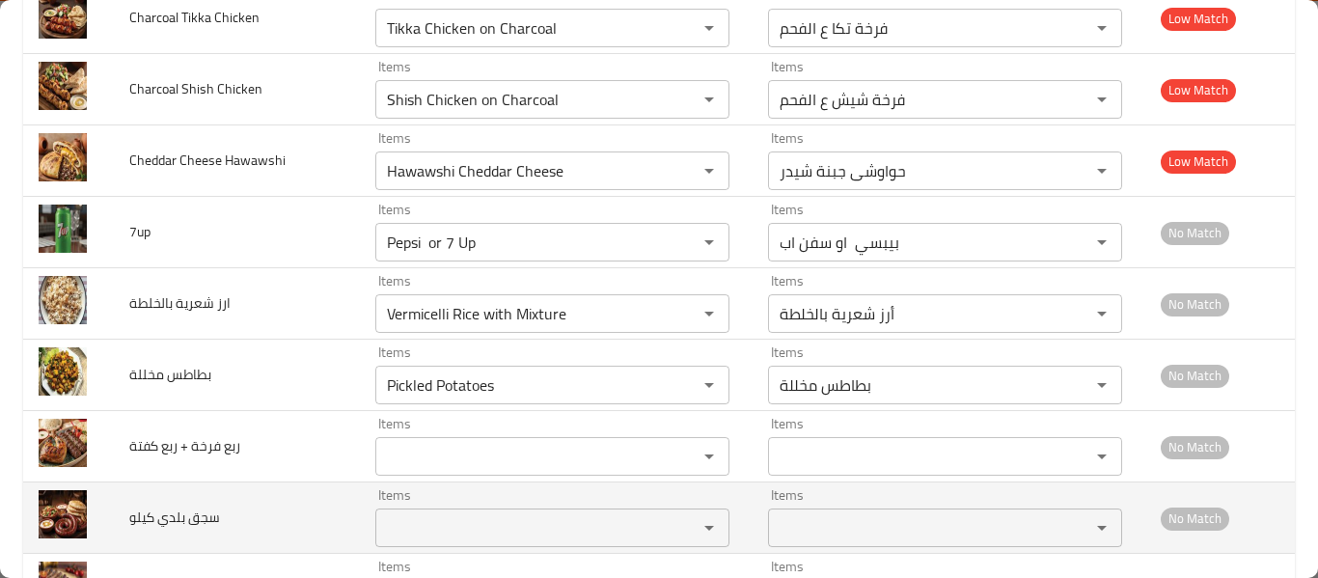
click at [296, 534] on td "سجق بلدي كيلو" at bounding box center [237, 517] width 246 height 71
click at [430, 510] on div "Items" at bounding box center [552, 528] width 354 height 39
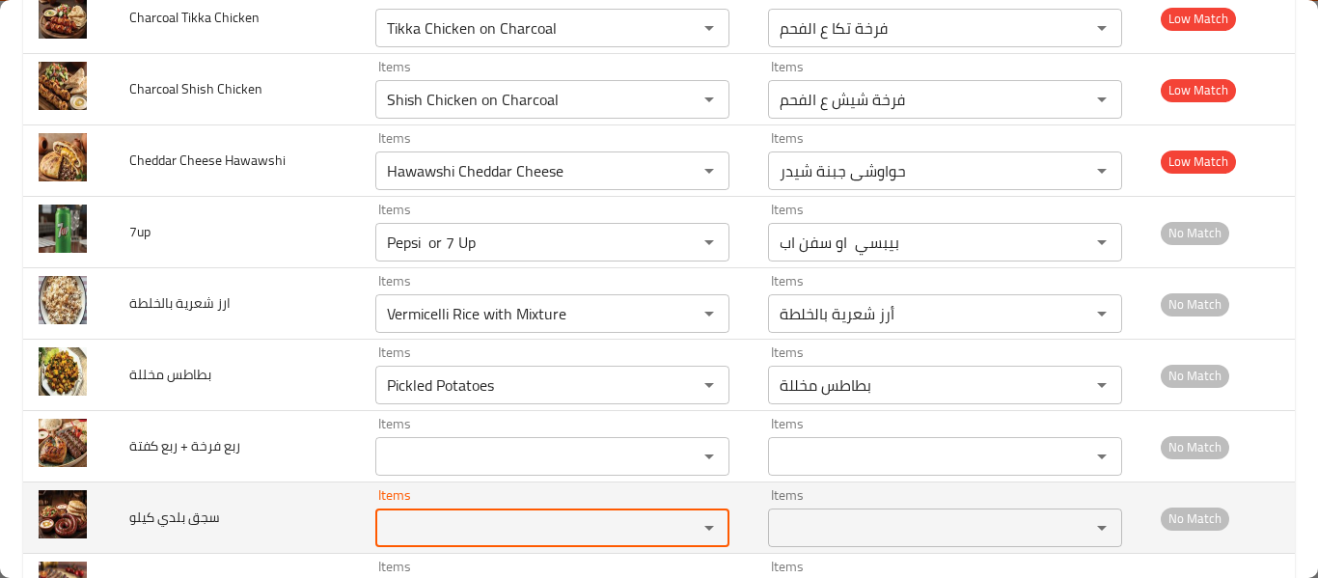
click at [430, 510] on div "Items" at bounding box center [552, 528] width 354 height 39
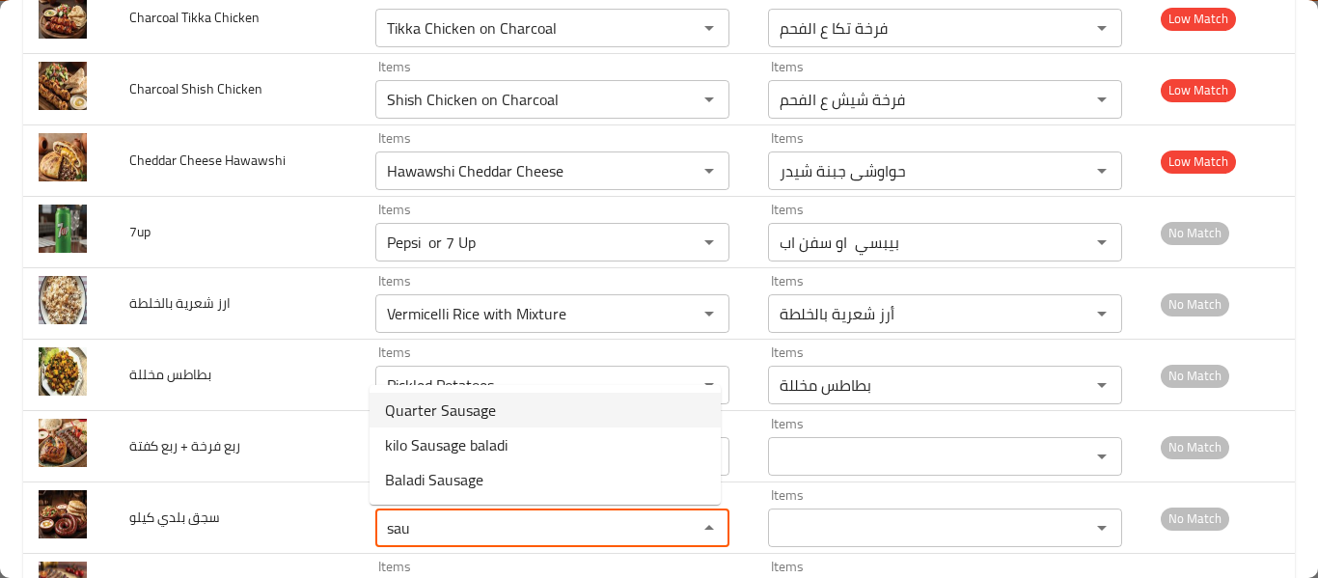
click at [461, 395] on كيلو-option-0 "Quarter Sausage" at bounding box center [545, 410] width 351 height 35
type كيلو "Quarter Sausage"
type كيلو-ar "ربع سجق"
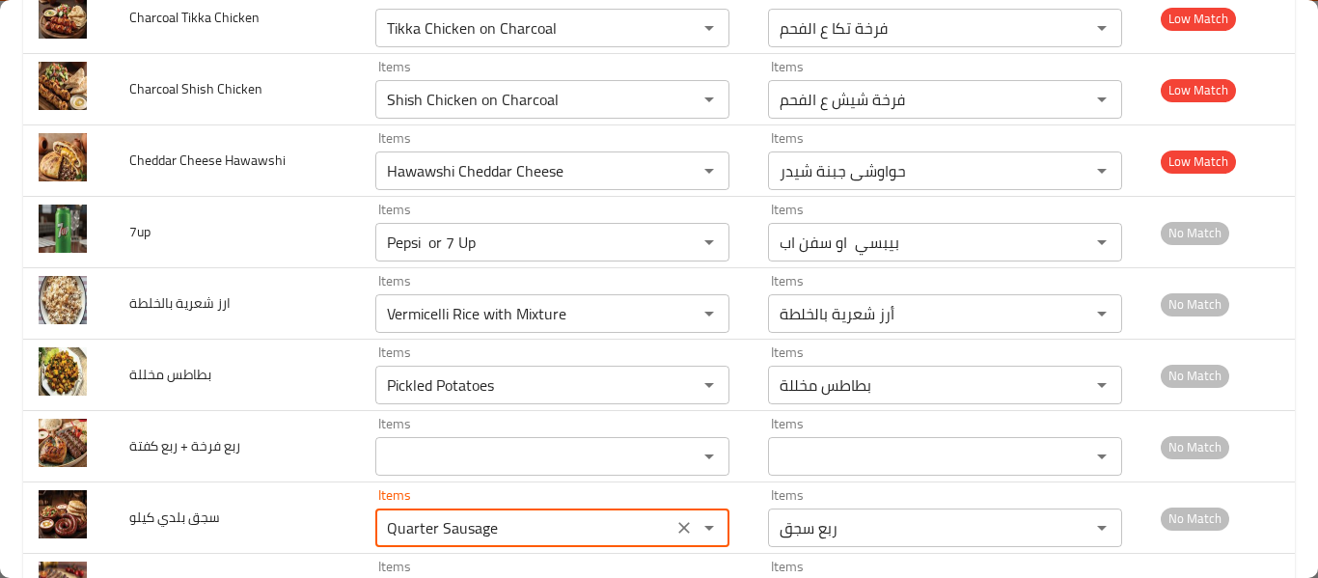
type كيلو "Quarter Sausage"
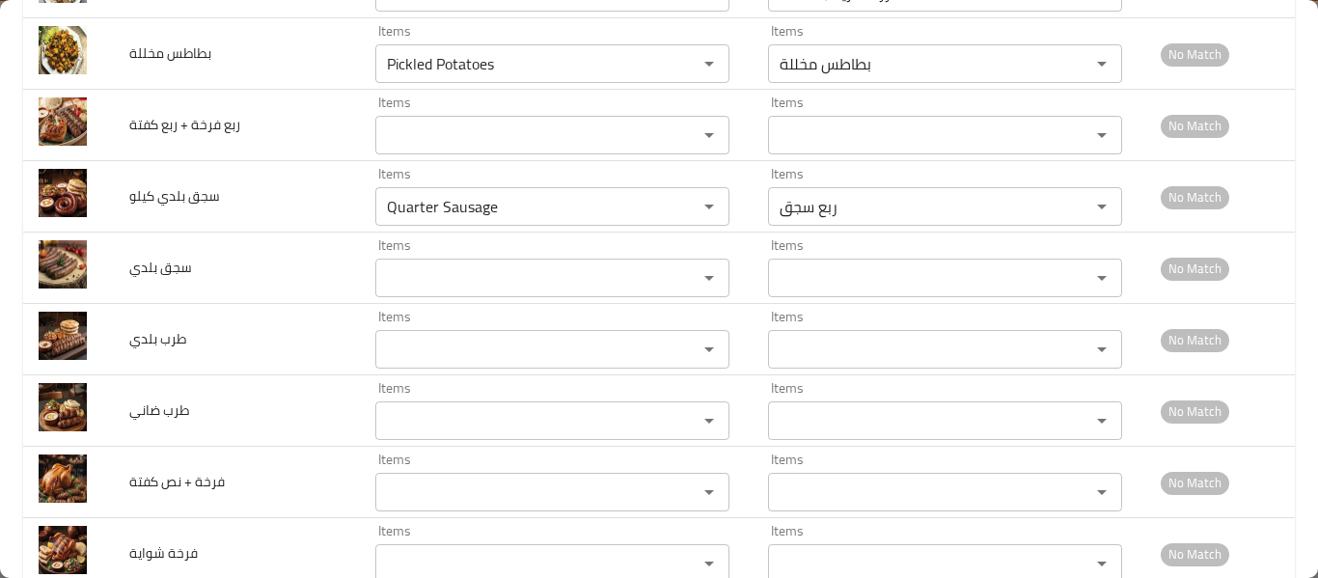
scroll to position [2328, 0]
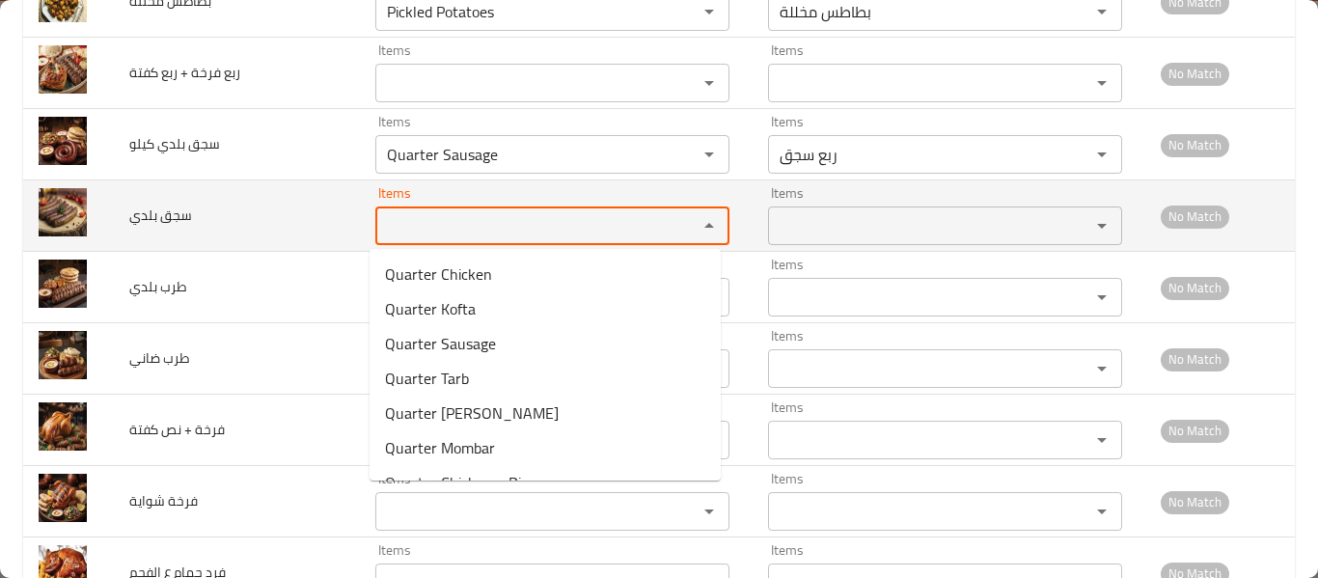
click at [547, 238] on بلدي "Items" at bounding box center [524, 225] width 286 height 27
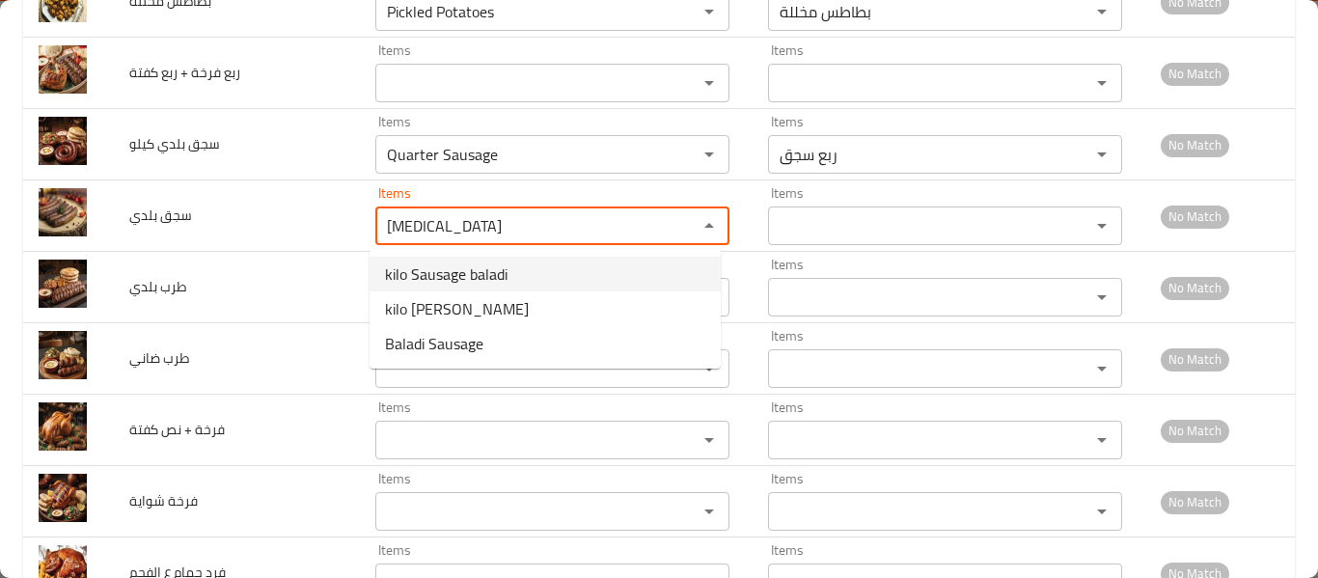
click at [512, 266] on بلدي-option-0 "kilo Sausage baladi" at bounding box center [545, 274] width 351 height 35
type بلدي "kilo Sausage baladi"
type بلدي-ar "ك سجق بلدى"
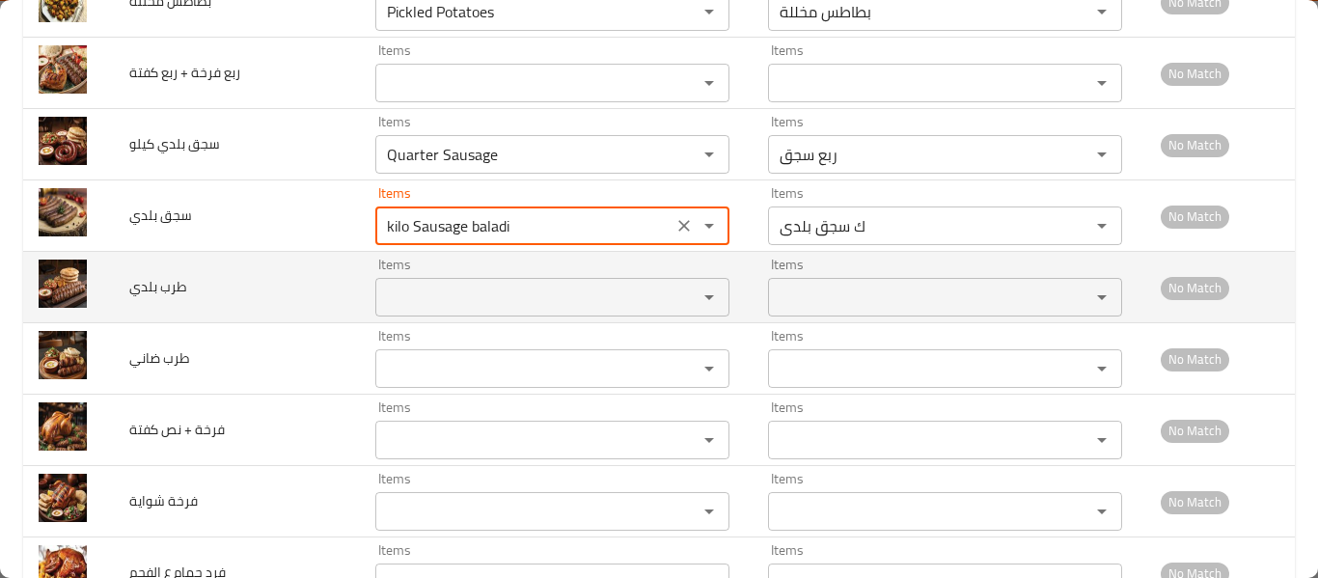
type بلدي "kilo Sausage baladi"
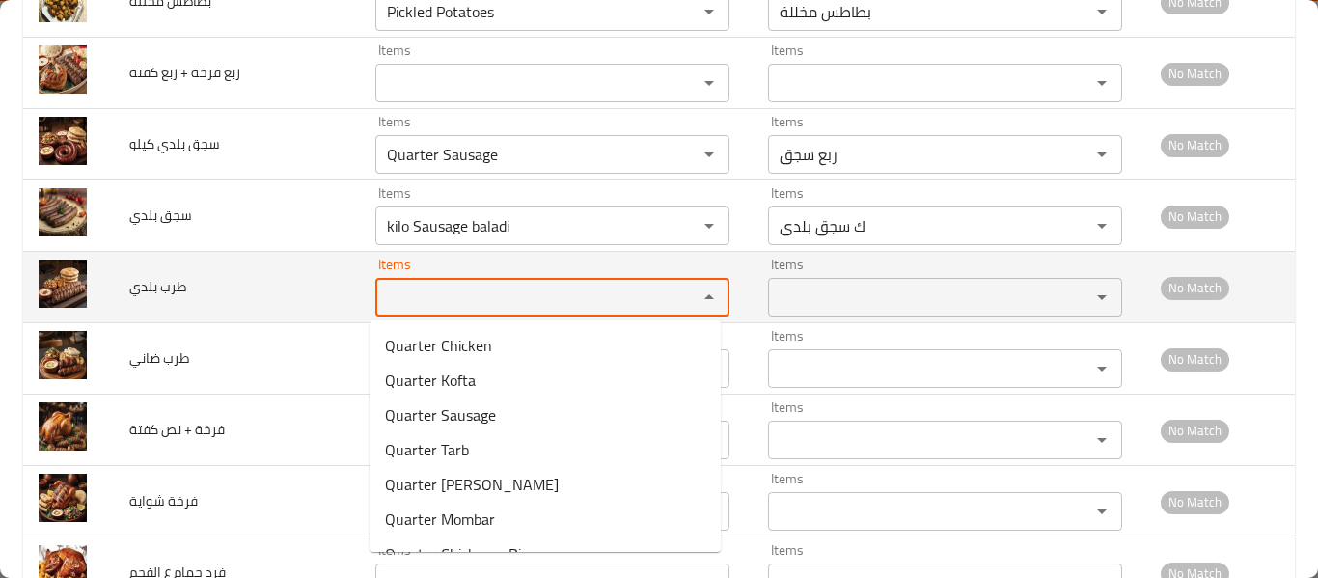
click at [461, 296] on بلدي "Items" at bounding box center [524, 297] width 286 height 27
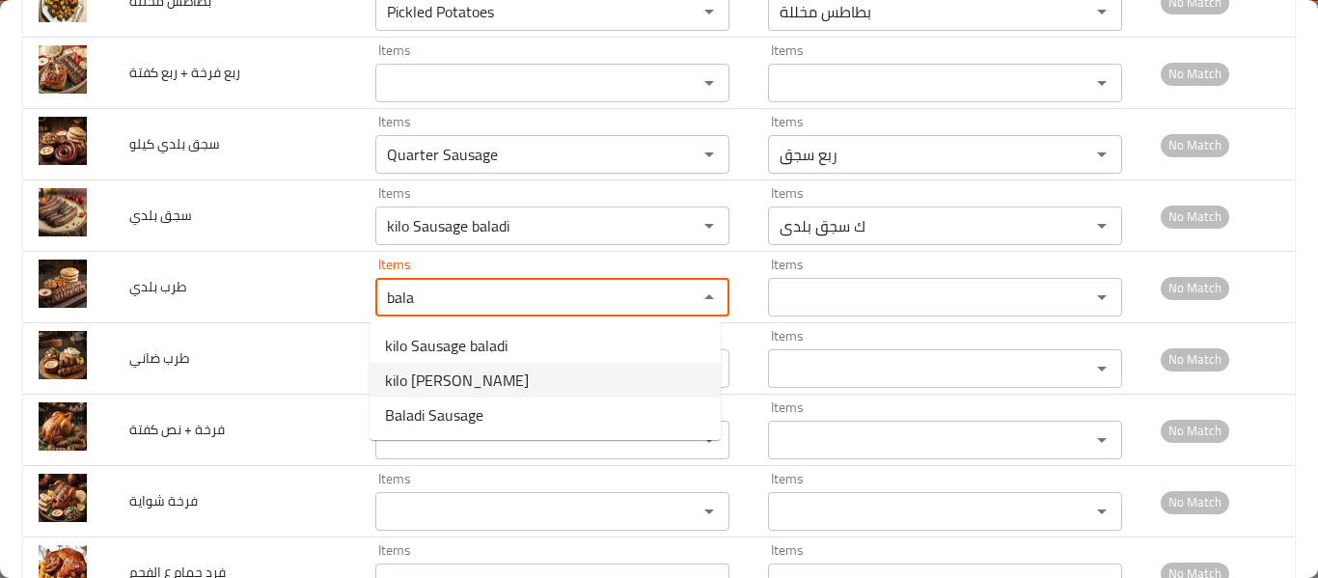
click at [454, 377] on span "kilo [PERSON_NAME]" at bounding box center [457, 380] width 144 height 23
type بلدي "kilo [PERSON_NAME]"
type بلدي-ar "ك طرب بلدى"
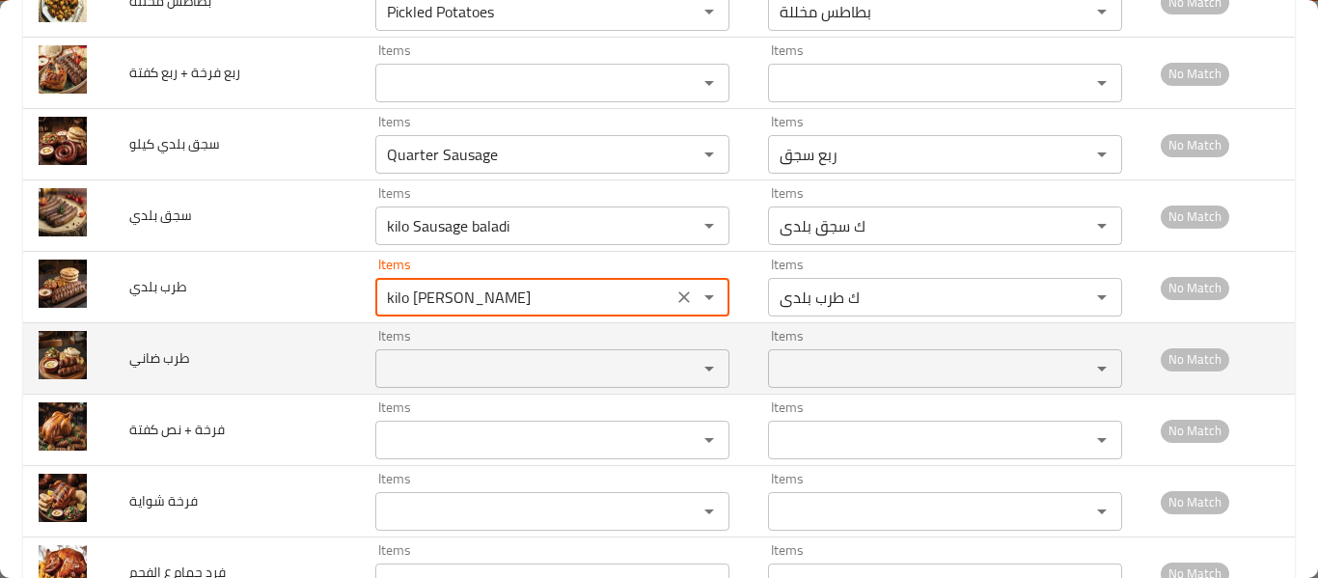
type بلدي "kilo [PERSON_NAME]"
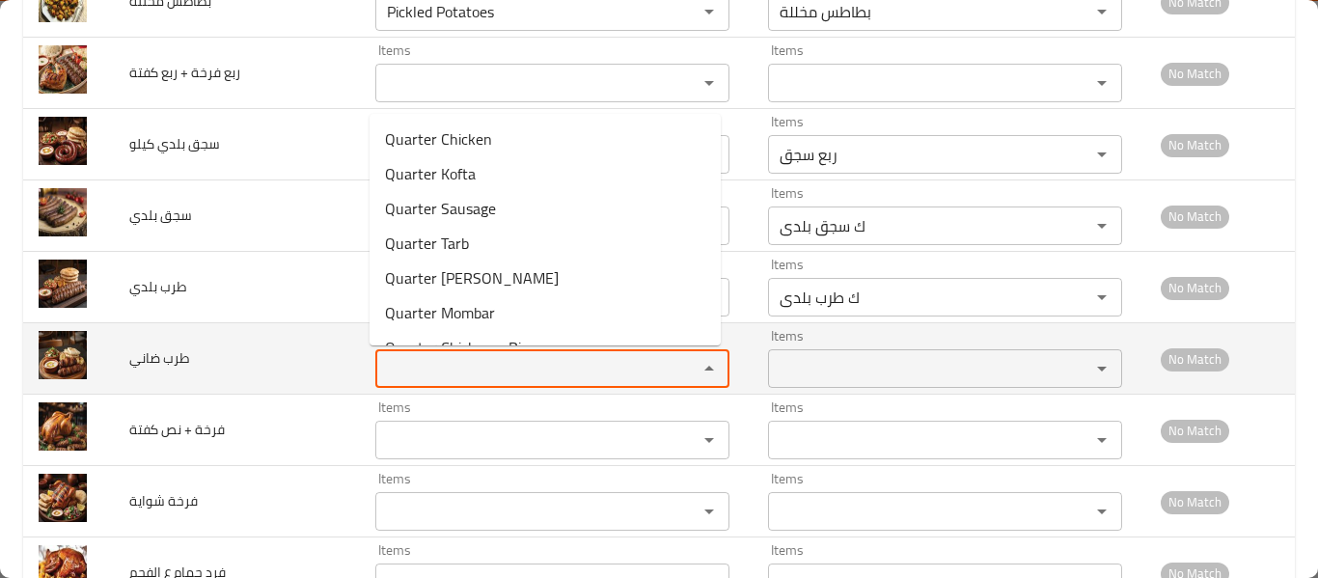
click at [450, 373] on ضاني "Items" at bounding box center [524, 368] width 286 height 27
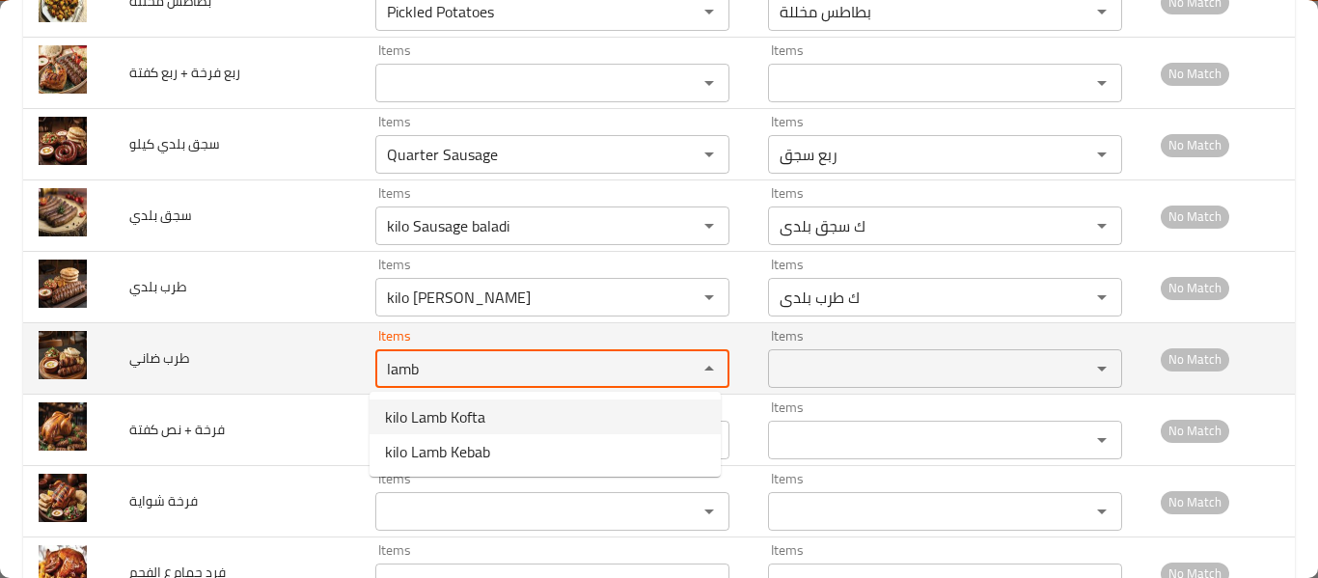
click at [427, 367] on ضاني "lamb" at bounding box center [524, 368] width 286 height 27
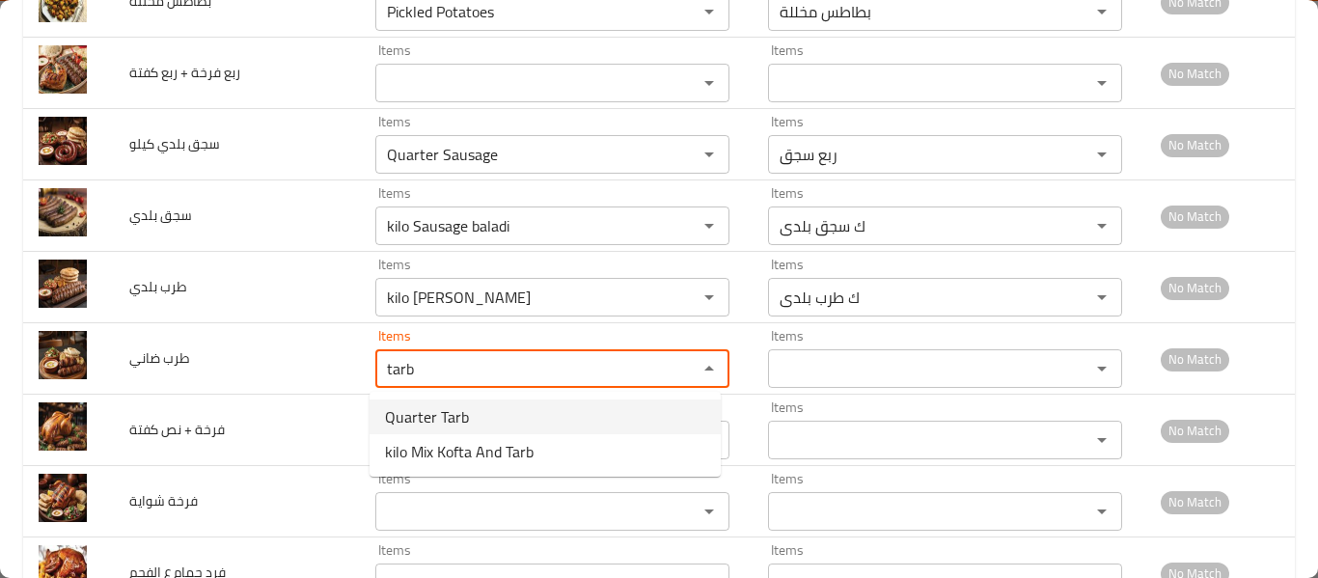
click at [439, 405] on span "Quarter Tarb" at bounding box center [427, 416] width 84 height 23
type ضاني "Quarter Tarb"
type ضاني-ar "ربع طرب"
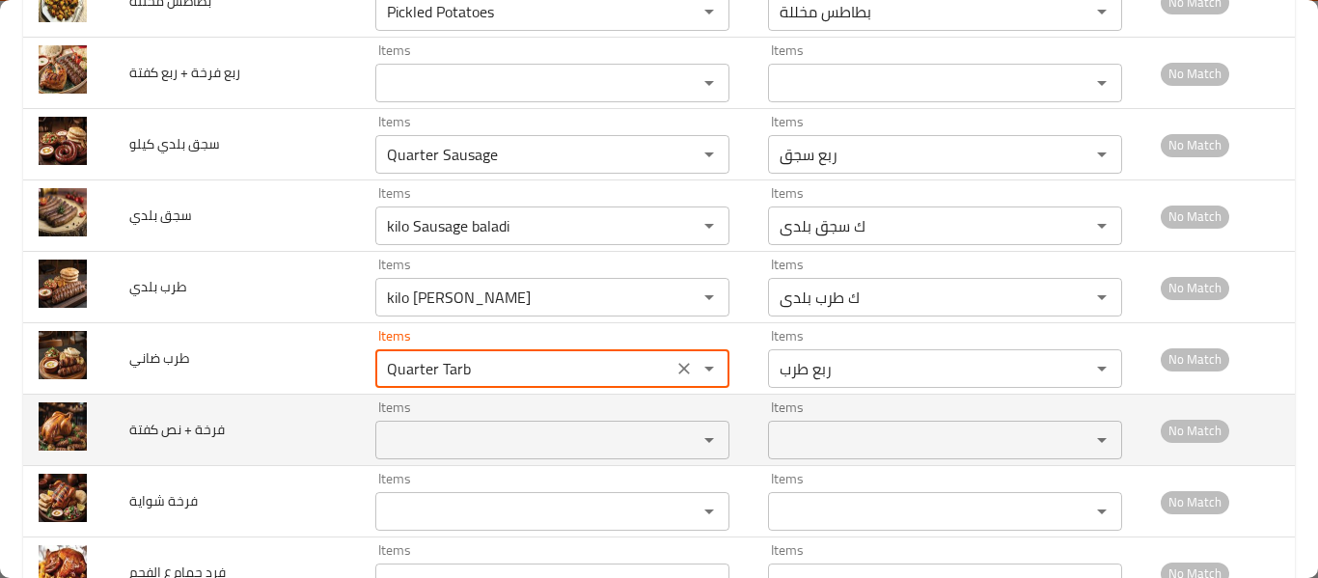
type ضاني "Quarter Tarb"
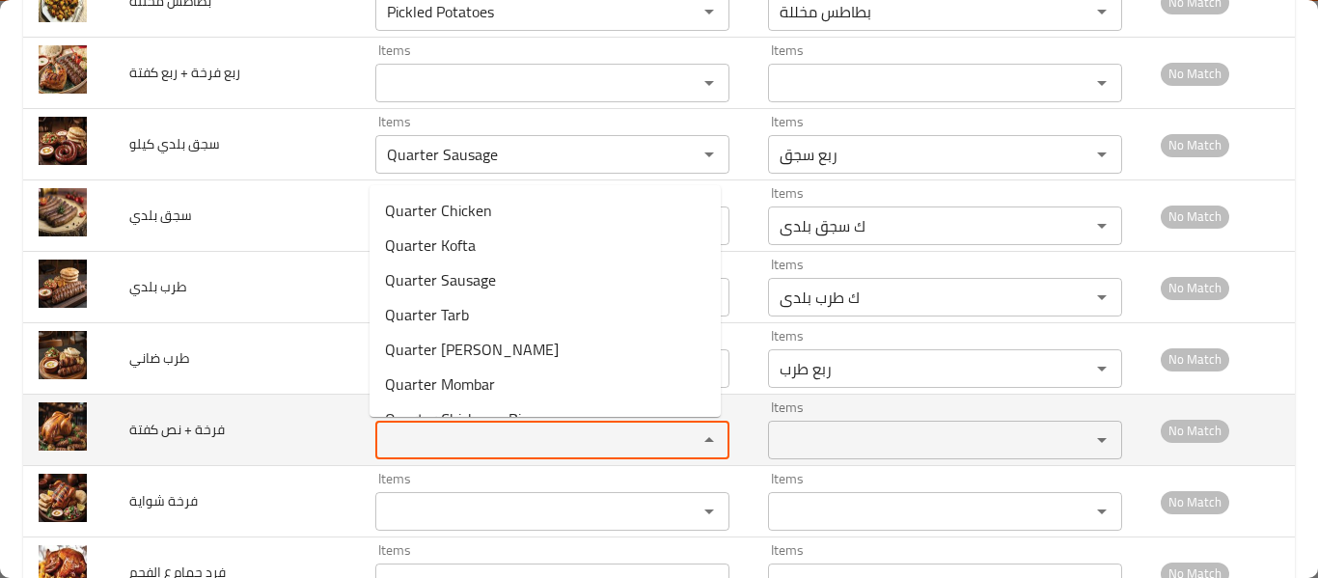
click at [443, 429] on كفتة "Items" at bounding box center [524, 440] width 286 height 27
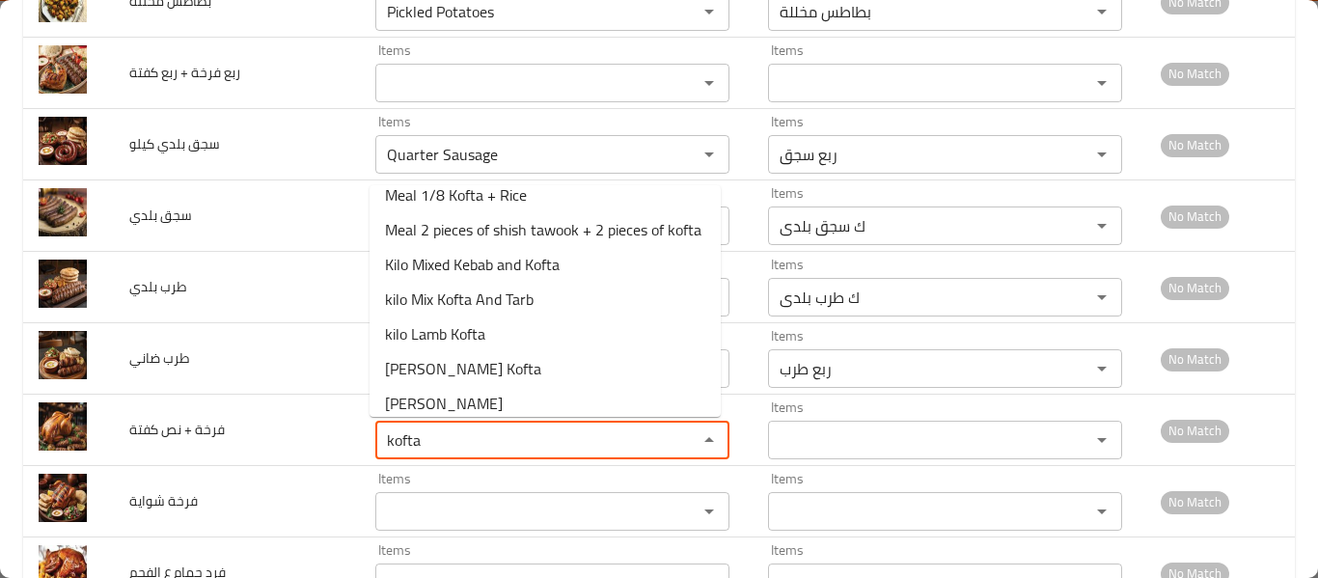
scroll to position [120, 0]
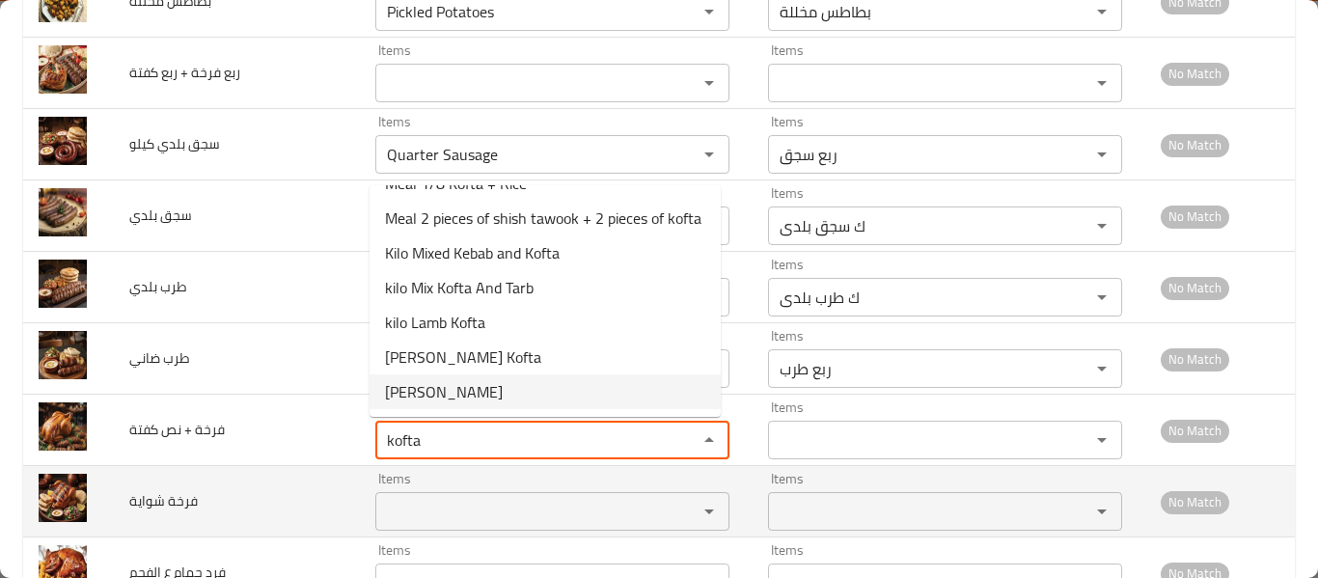
type كفتة "kofta"
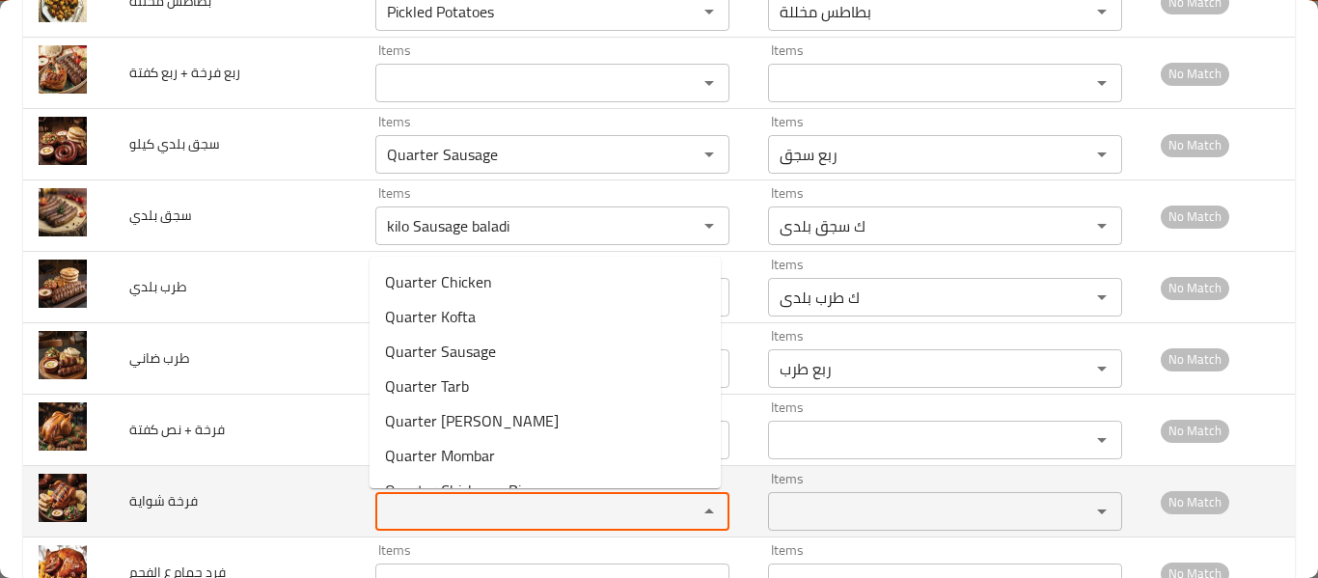
click at [437, 506] on شواية "Items" at bounding box center [524, 511] width 286 height 27
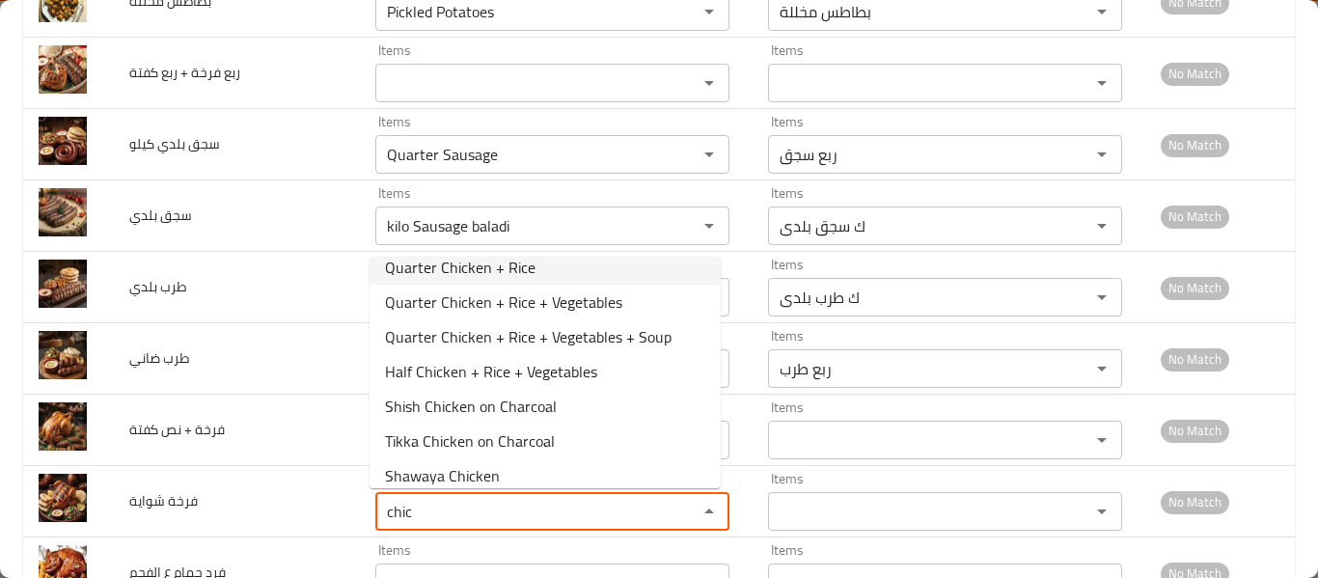
scroll to position [62, 0]
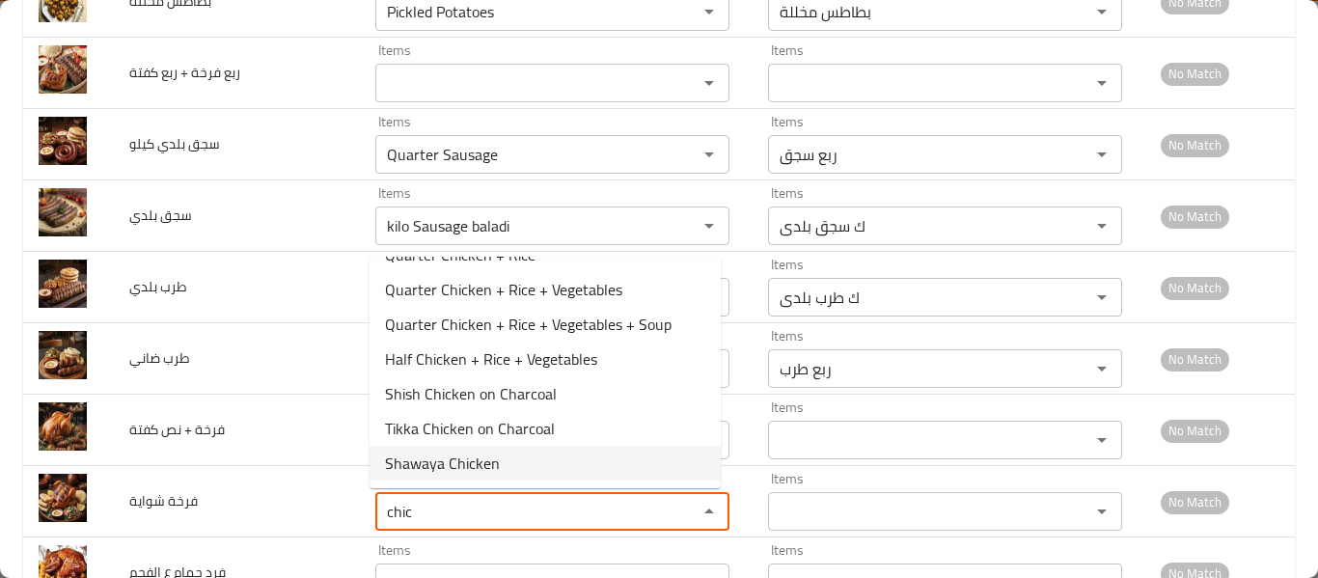
click at [564, 474] on شواية-option-7 "Shawaya Chicken" at bounding box center [545, 463] width 351 height 35
type شواية "Shawaya Chicken"
type شواية-ar "فرخة شواية"
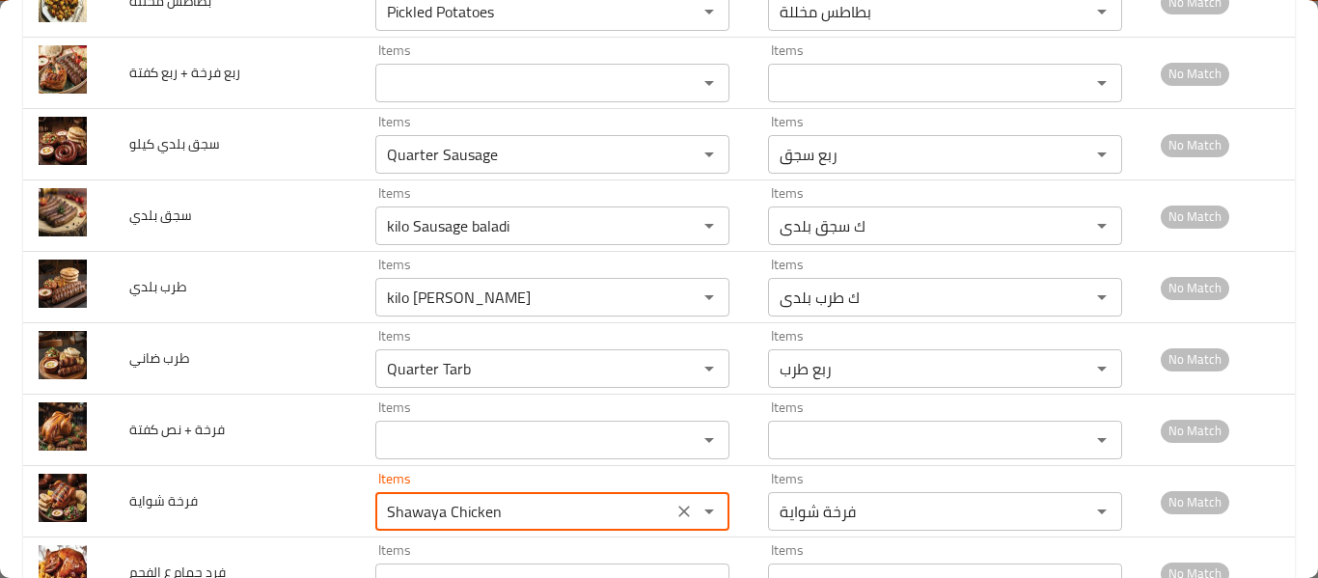
type شواية "Shawaya Chicken"
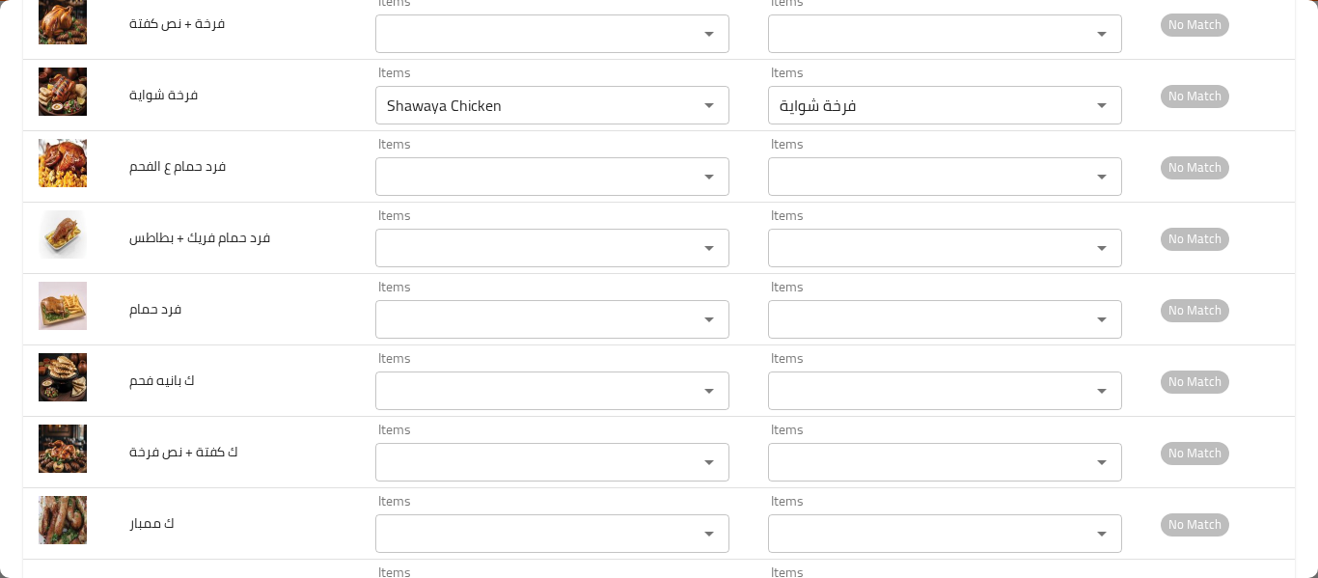
scroll to position [2728, 0]
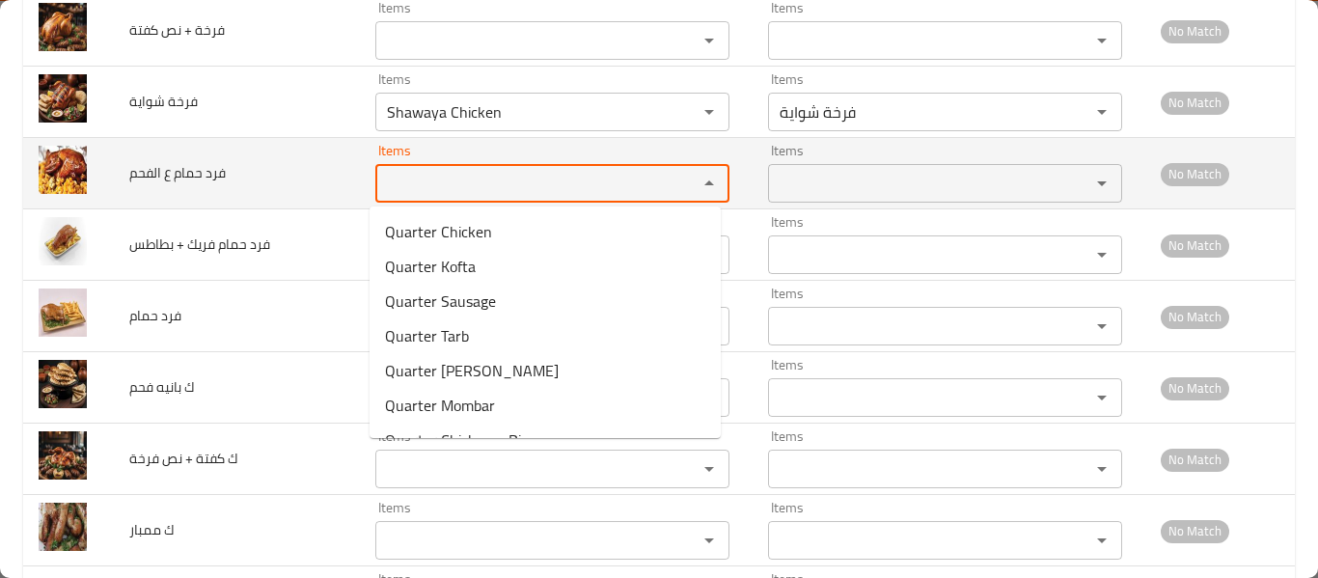
click at [509, 191] on الفحم "Items" at bounding box center [524, 183] width 286 height 27
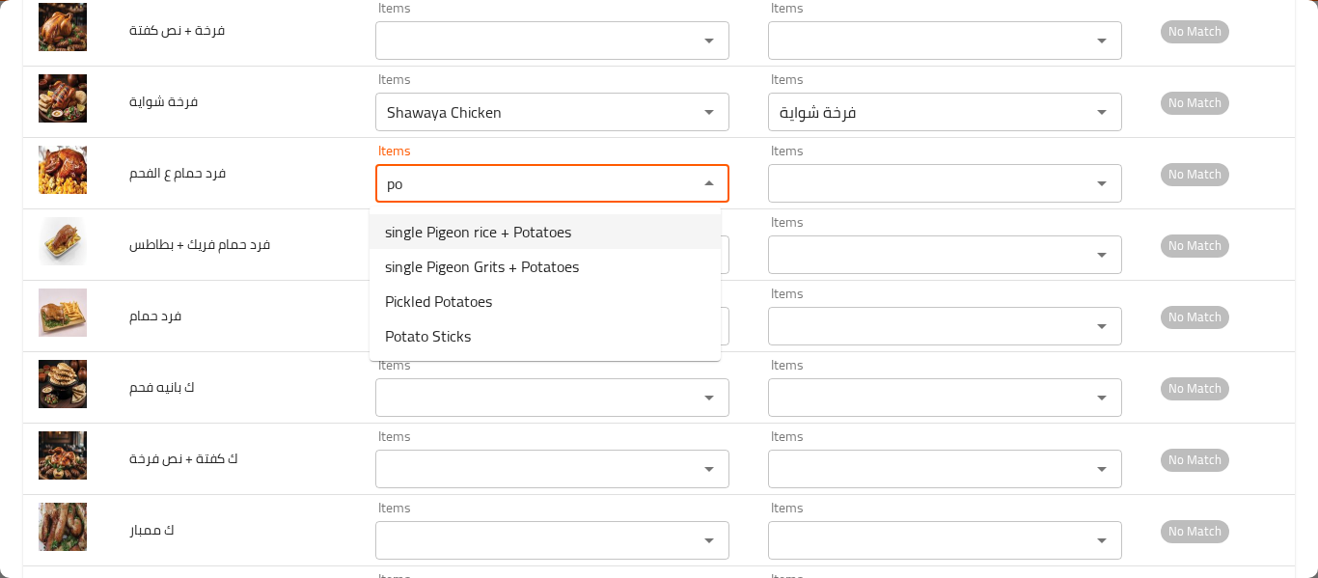
click at [488, 233] on span "single Pigeon rice + Potatoes" at bounding box center [478, 231] width 186 height 23
type الفحم "single Pigeon rice + Potatoes"
type الفحم-ar "فرد حمام أرز + بطاطس"
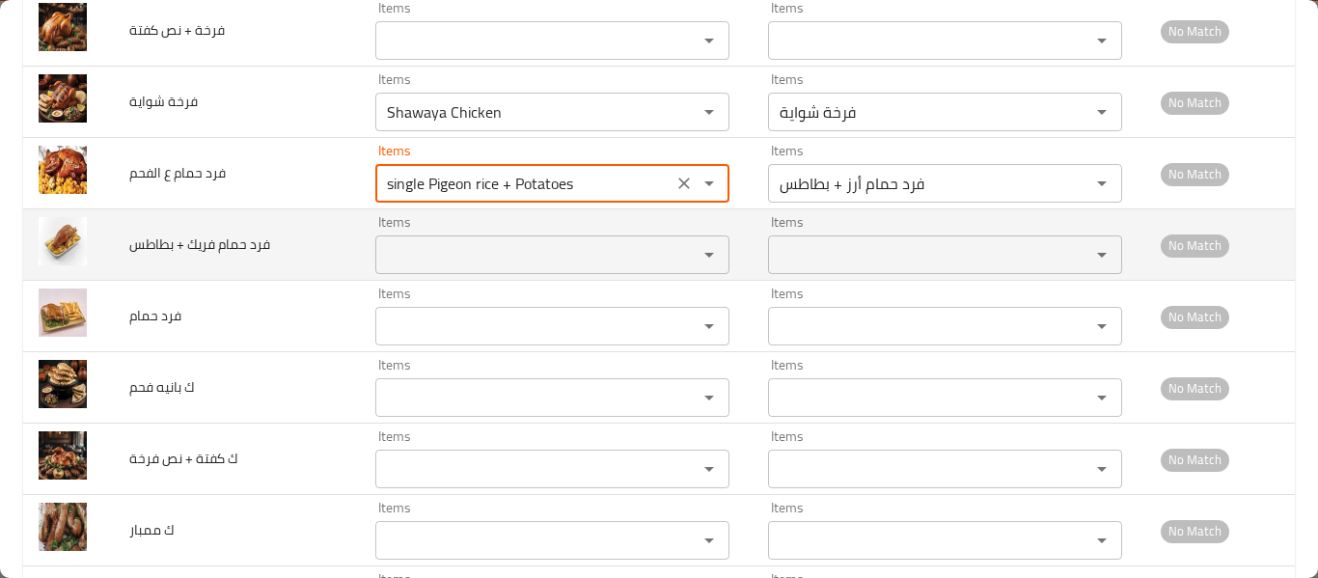
type الفحم "single Pigeon rice + Potatoes"
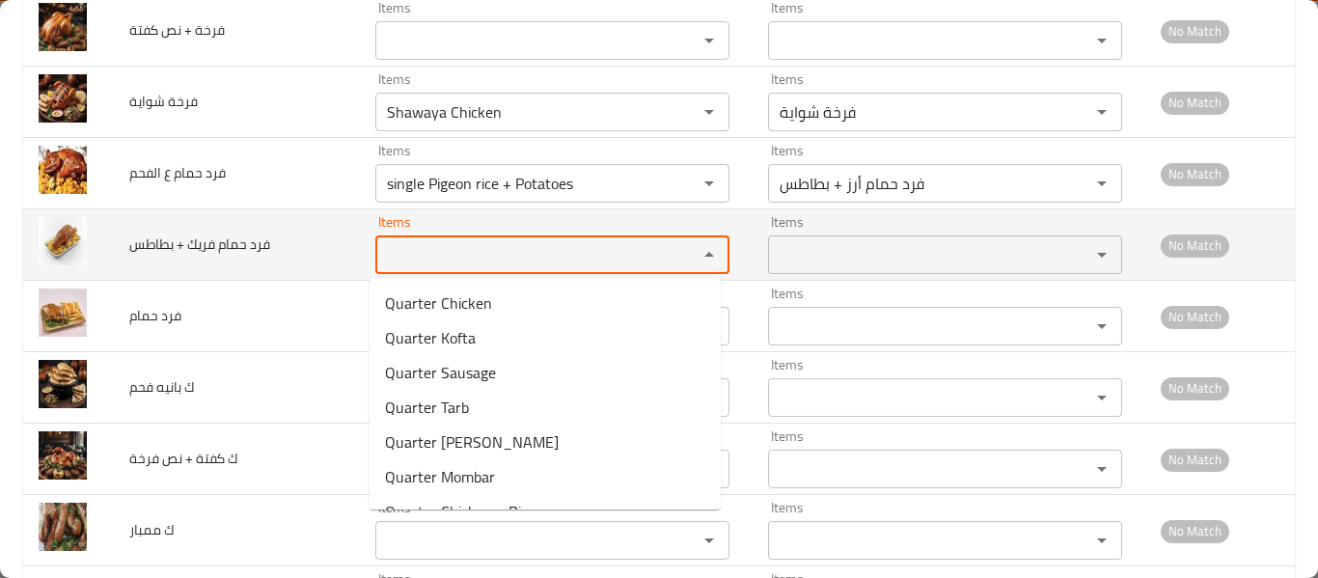
click at [479, 259] on بطاطس "Items" at bounding box center [524, 254] width 286 height 27
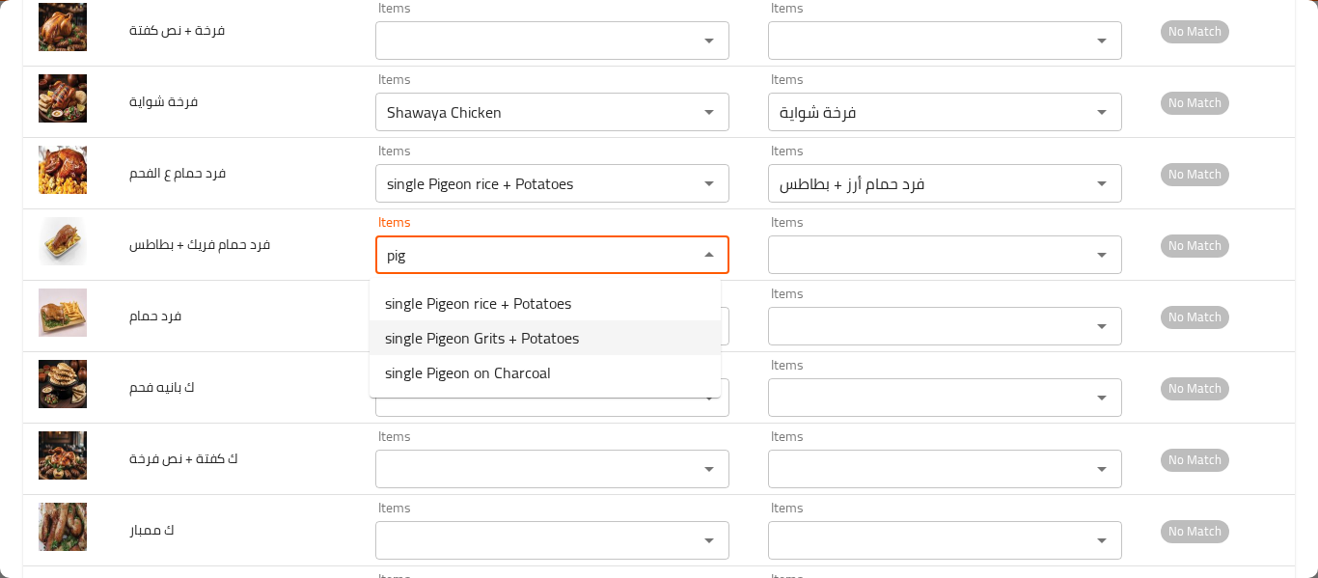
click at [483, 328] on span "single Pigeon Grits + Potatoes" at bounding box center [482, 337] width 194 height 23
type بطاطس "single Pigeon Grits + Potatoes"
type بطاطس-ar "فرد حمام فريك + بطاطس"
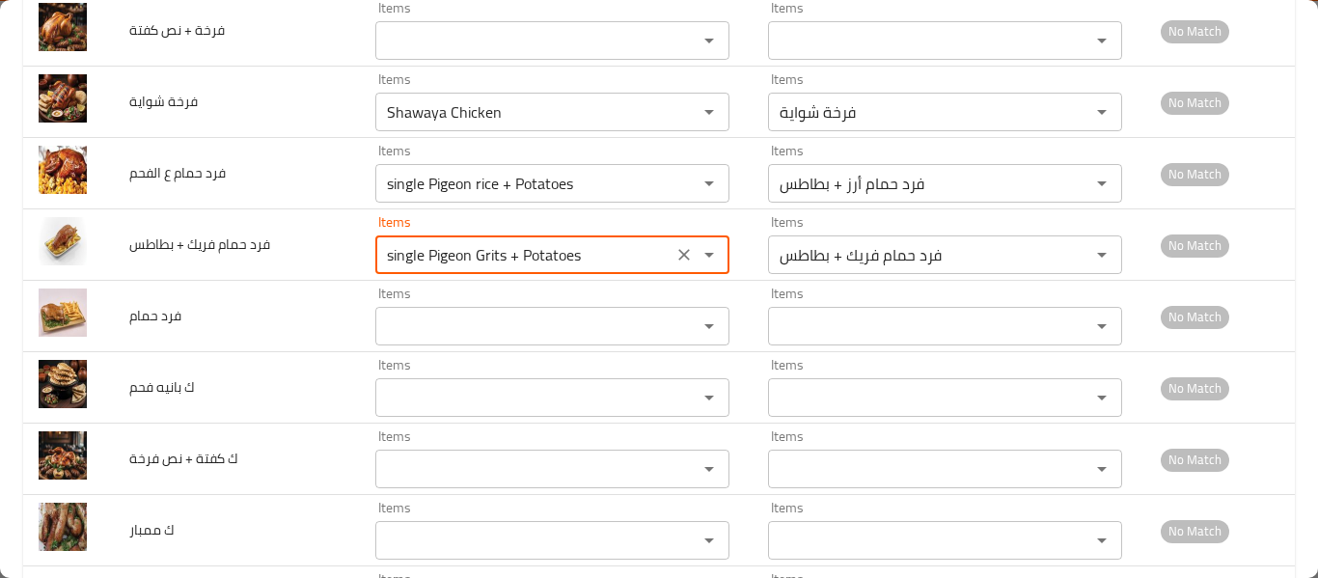
type بطاطس "single Pigeon Grits + Potatoes"
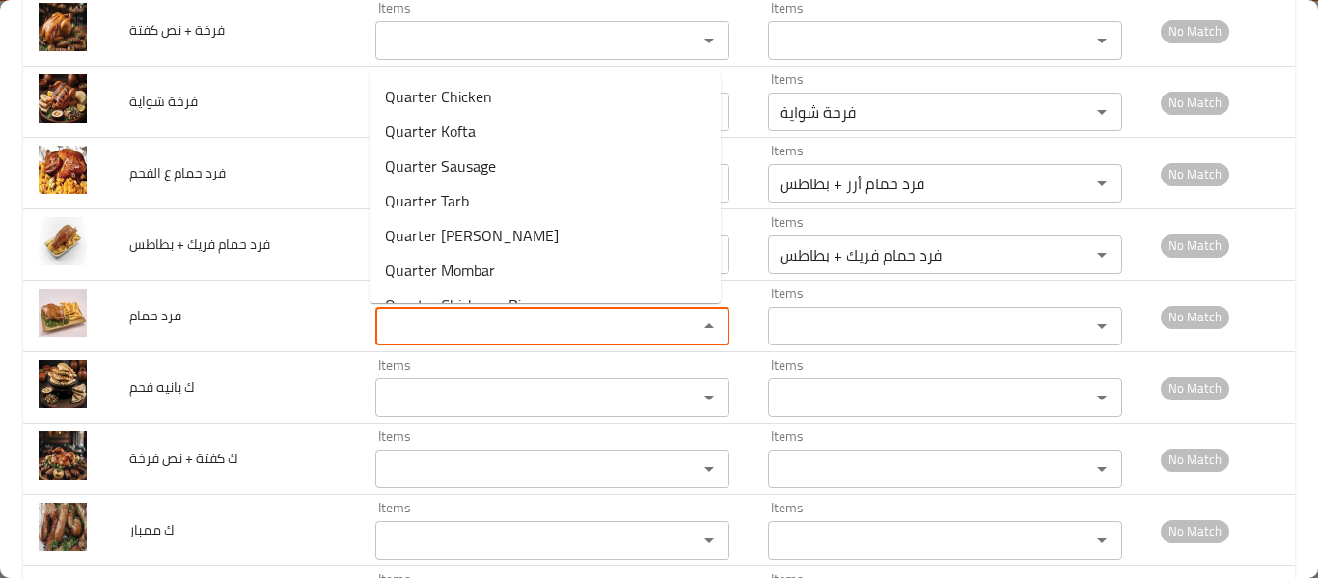
click at [483, 328] on حمام "Items" at bounding box center [524, 326] width 286 height 27
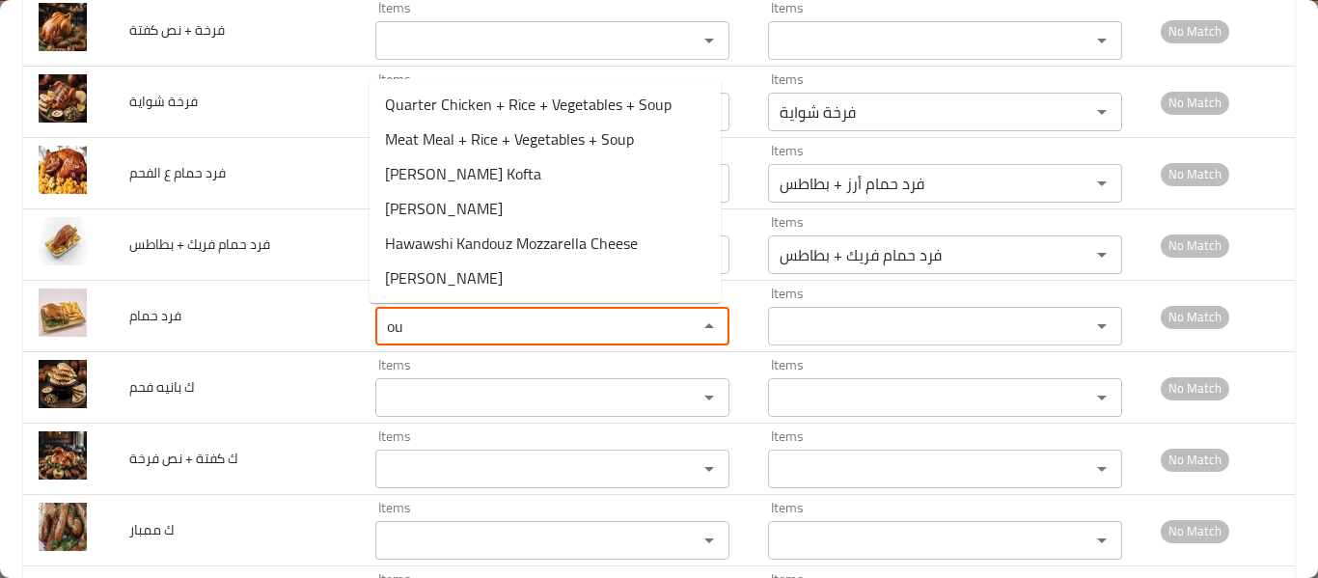
type حمام "o"
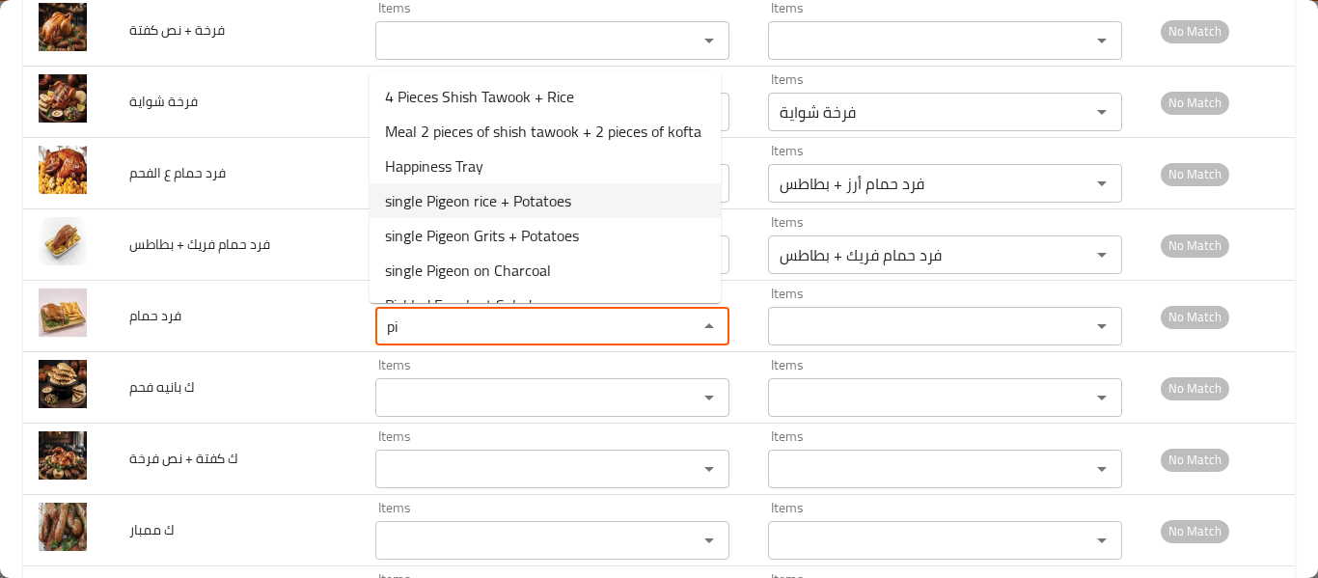
click at [521, 212] on span "single Pigeon rice + Potatoes" at bounding box center [478, 200] width 186 height 23
type حمام "single Pigeon rice + Potatoes"
type حمام-ar "فرد حمام أرز + بطاطس"
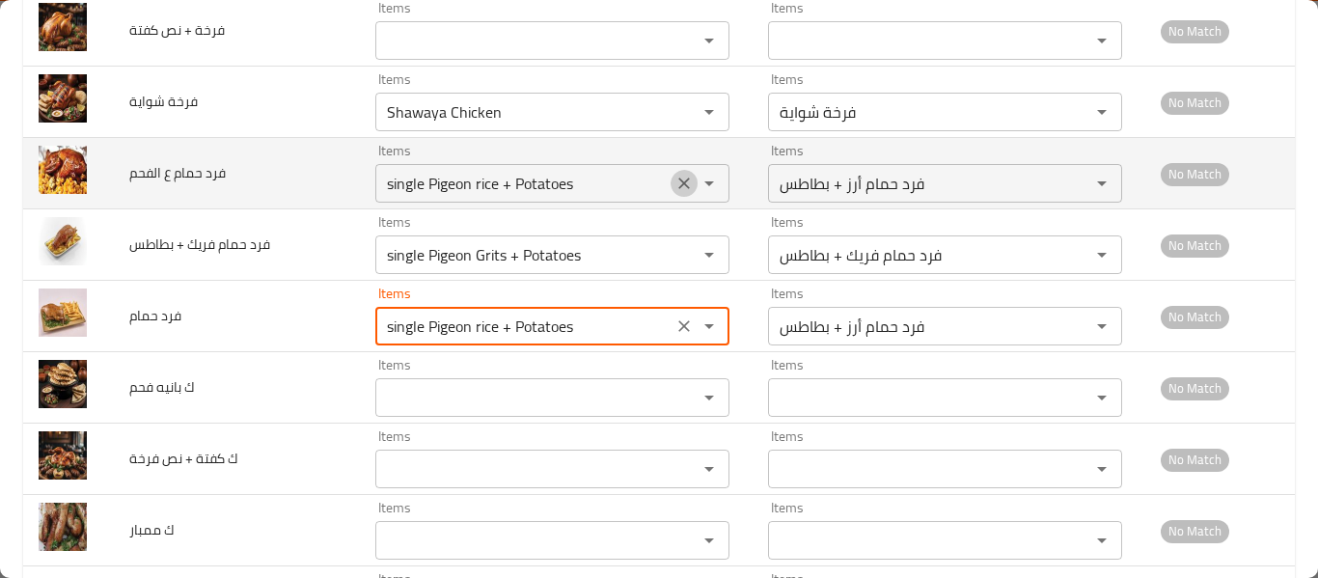
click at [675, 181] on icon "Clear" at bounding box center [684, 183] width 19 height 19
type حمام "single Pigeon rice + Potatoes"
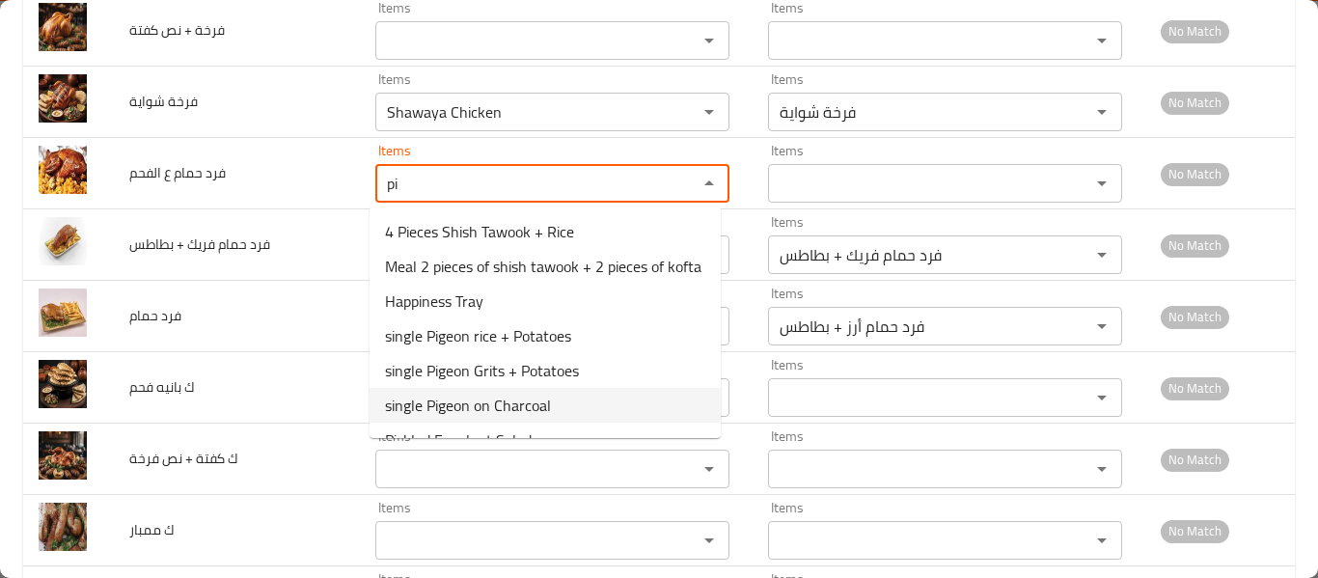
click at [583, 423] on الفحم-option-5 "single Pigeon on Charcoal" at bounding box center [545, 405] width 351 height 35
type الفحم "single Pigeon on Charcoal"
type الفحم-ar "فرد حمام ع الفحم"
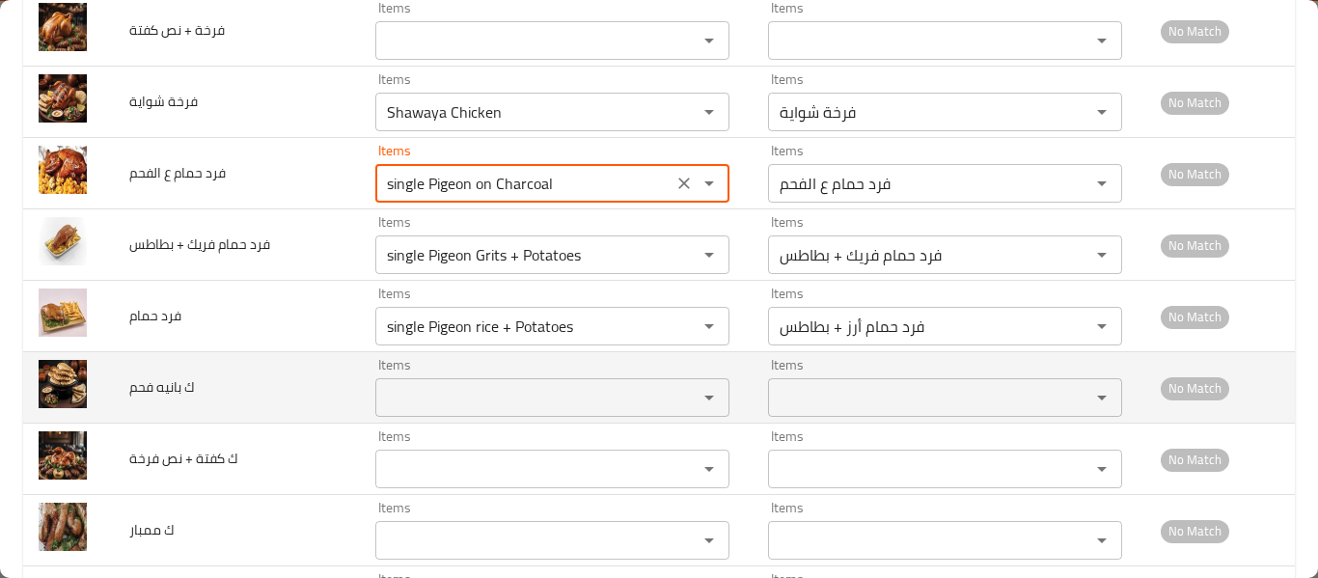
type الفحم "single Pigeon on Charcoal"
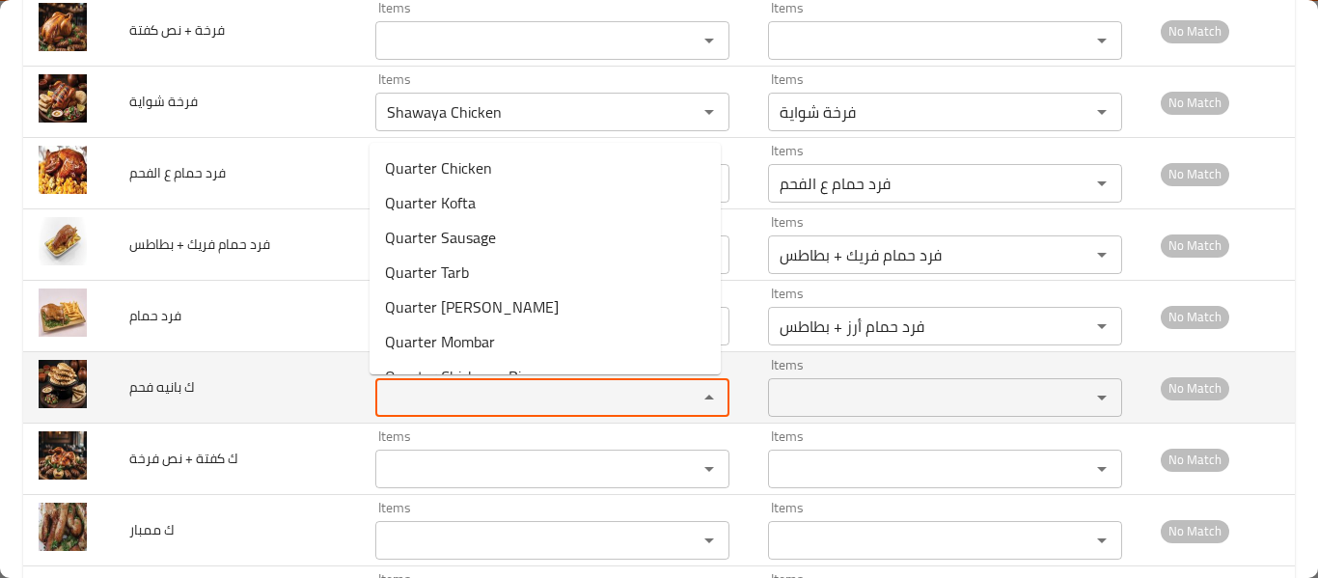
click at [471, 394] on فحم "Items" at bounding box center [524, 397] width 286 height 27
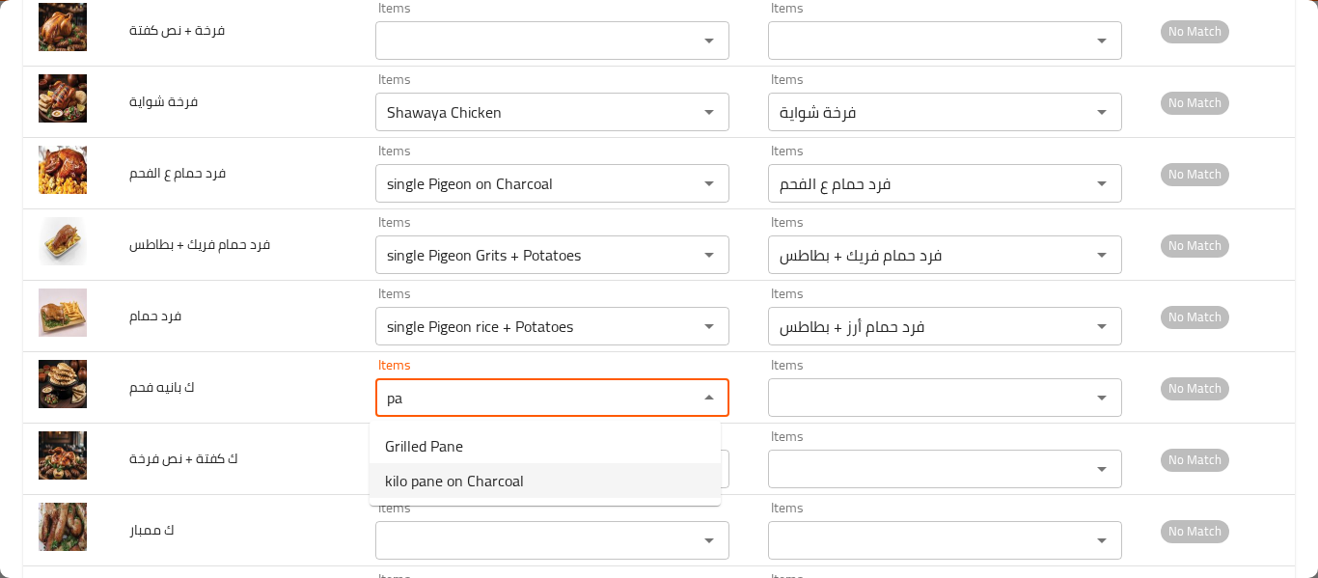
click at [469, 475] on span "kilo pane on Charcoal" at bounding box center [454, 480] width 139 height 23
type فحم "kilo pane on Charcoal"
type فحم-ar "ك بانيه ع الفحم"
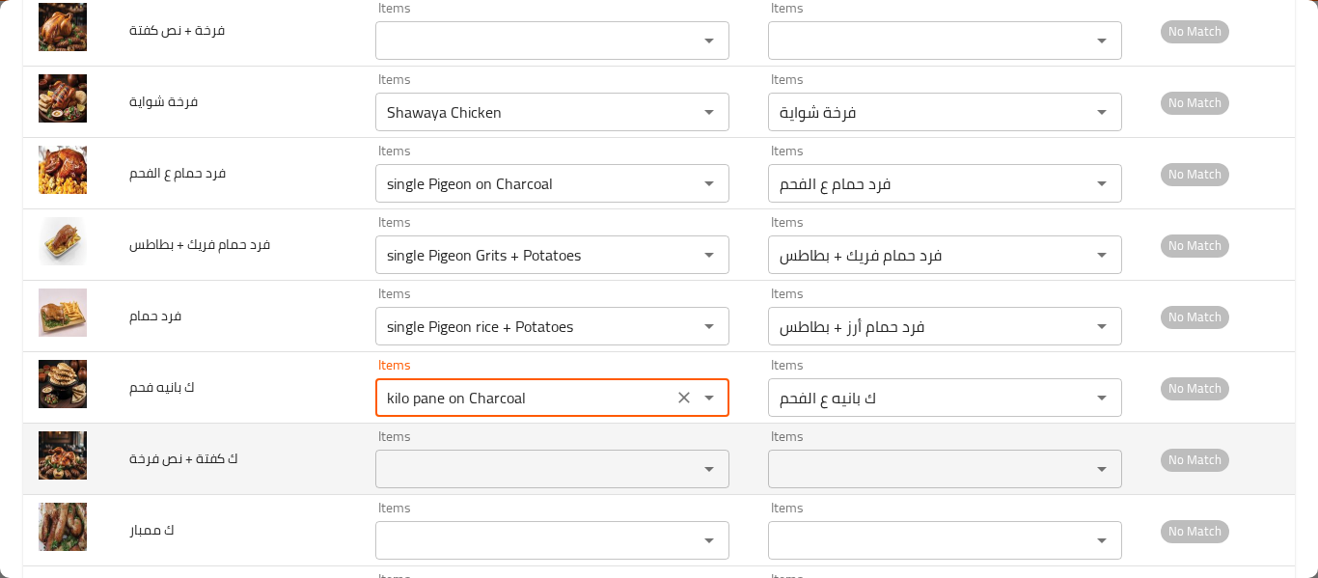
drag, startPoint x: 468, startPoint y: 449, endPoint x: 463, endPoint y: 470, distance: 21.8
click at [463, 470] on div "Items Items" at bounding box center [552, 458] width 354 height 59
type فحم "kilo pane on Charcoal"
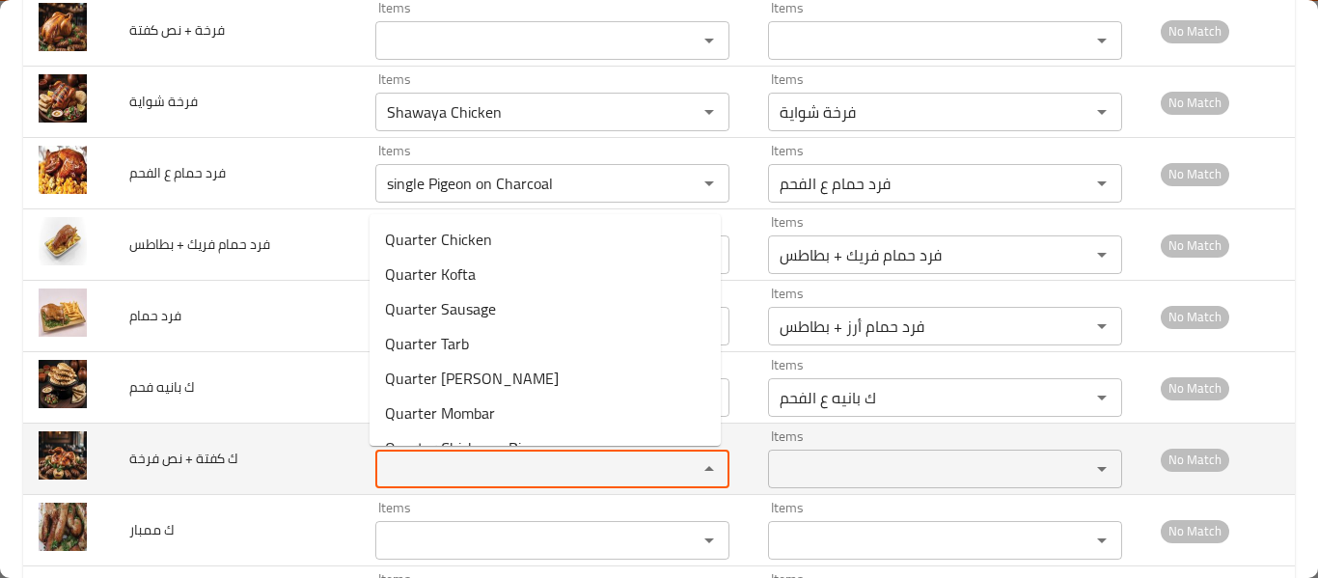
click at [463, 470] on فرخة "Items" at bounding box center [524, 468] width 286 height 27
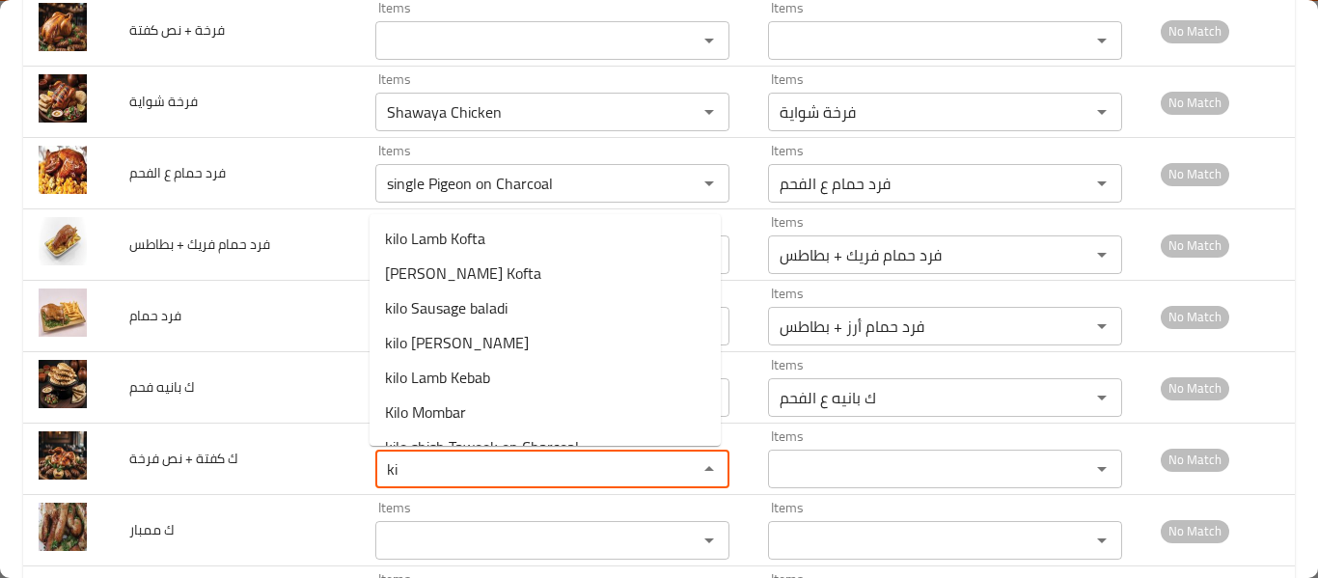
scroll to position [201, 0]
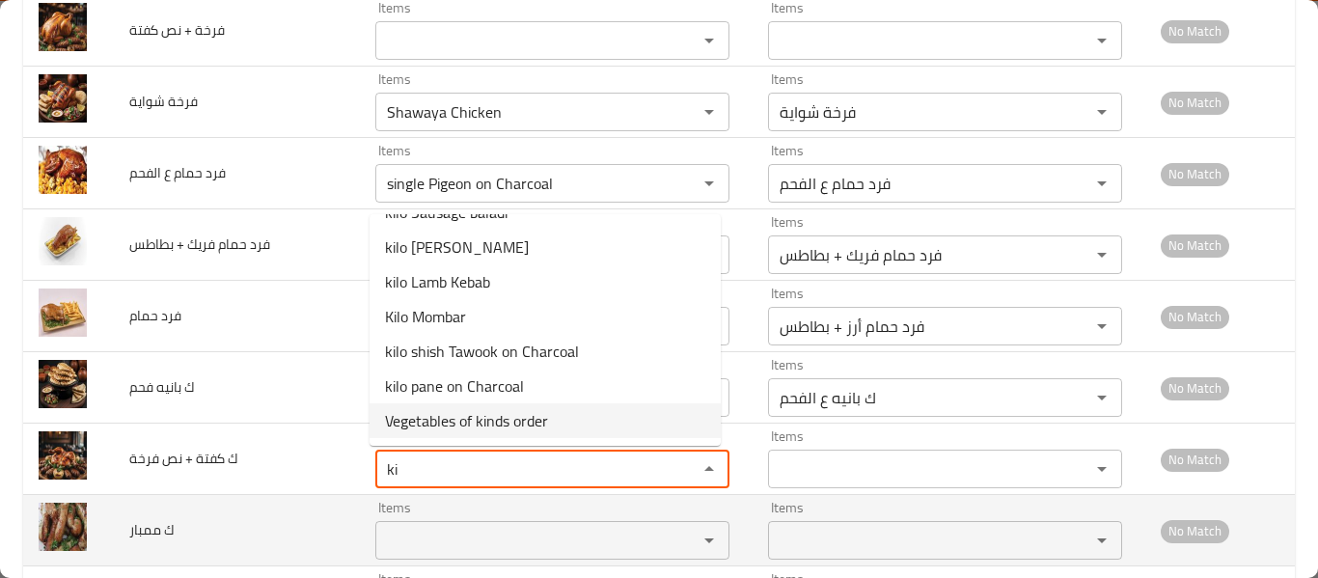
click at [427, 556] on div "Items" at bounding box center [552, 540] width 354 height 39
type فرخة "ki"
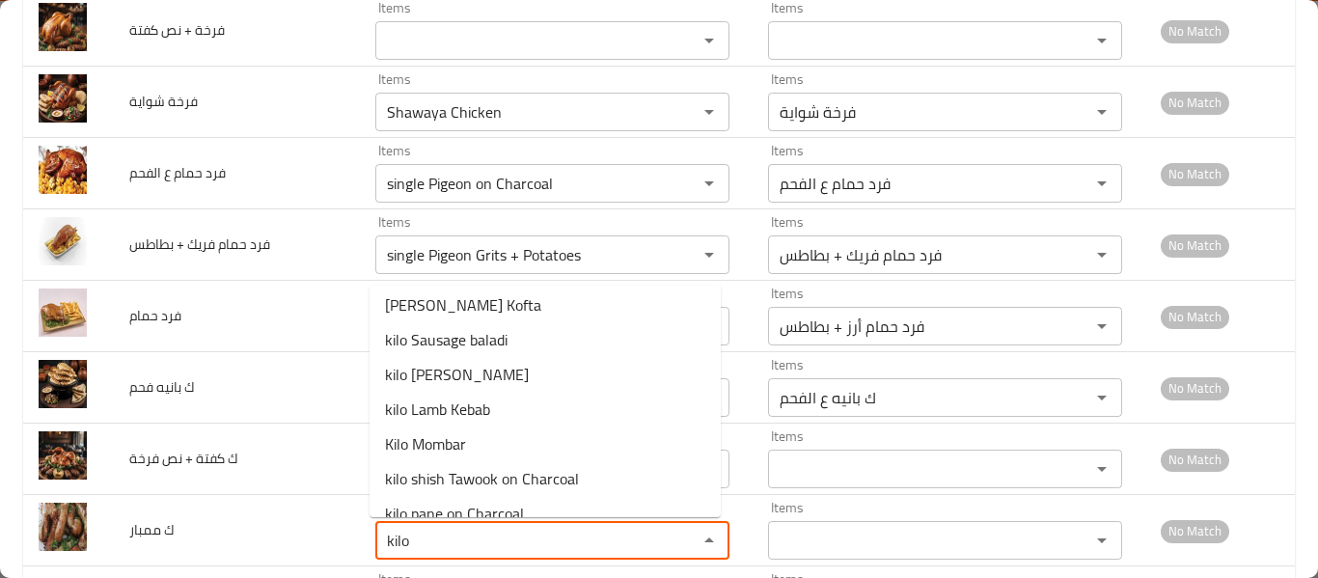
scroll to position [166, 0]
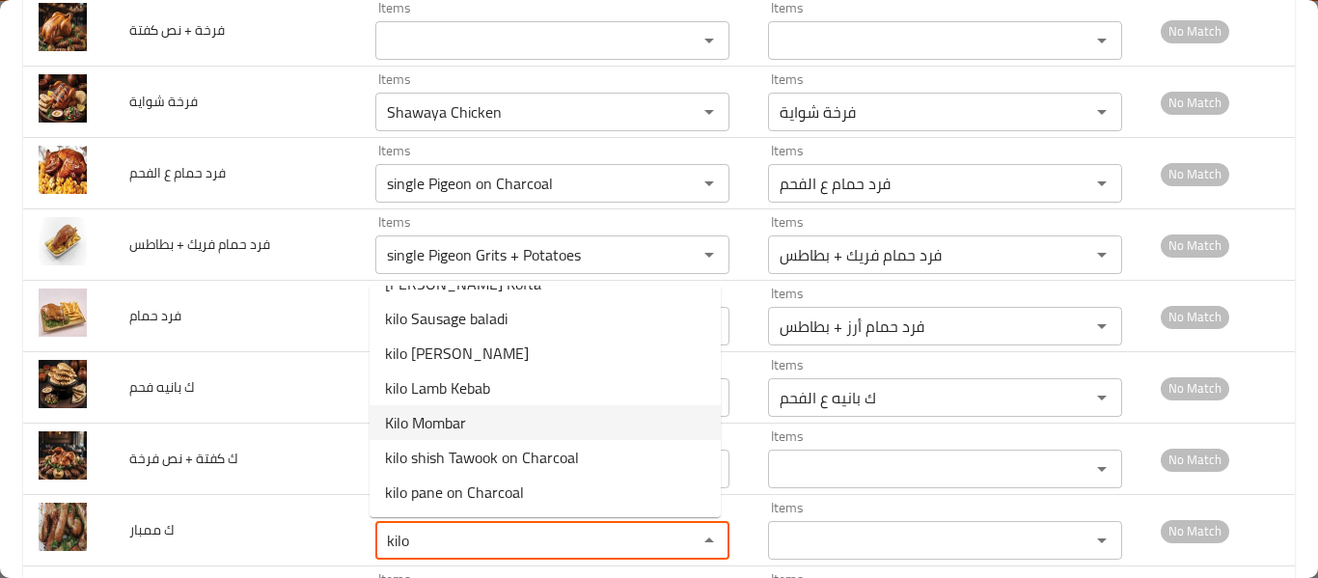
click at [561, 432] on ممبار-option-8 "Kilo Mombar" at bounding box center [545, 422] width 351 height 35
type ممبار "Kilo Mombar"
type ممبار-ar "ك ممبار"
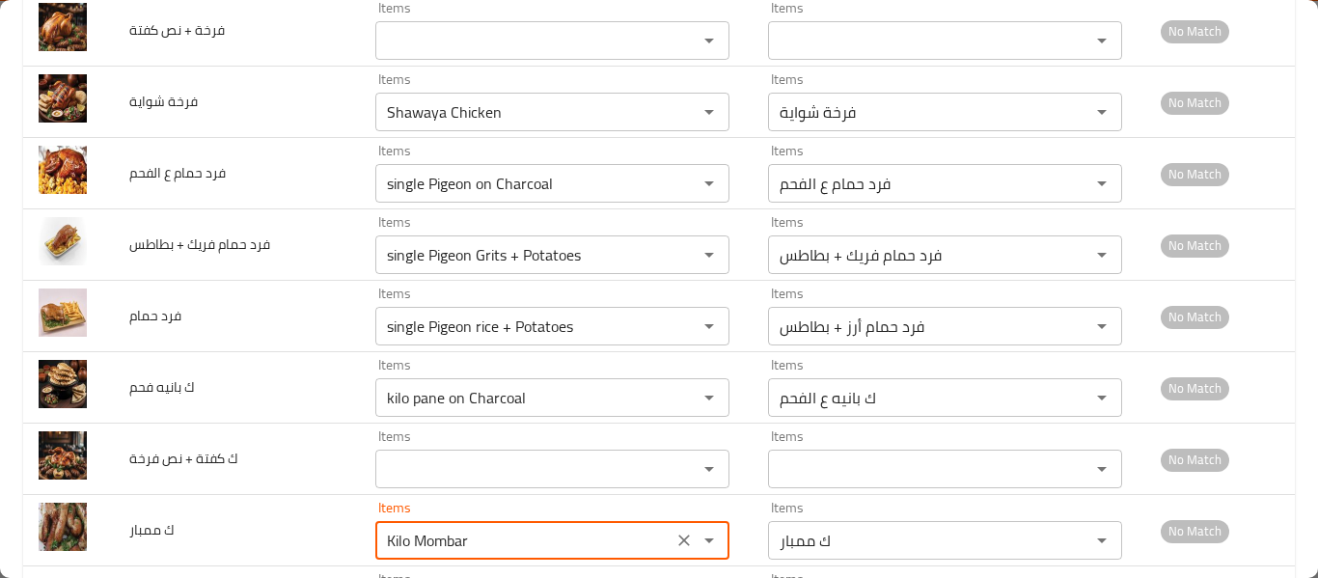
type ممبار "Kilo Mombar"
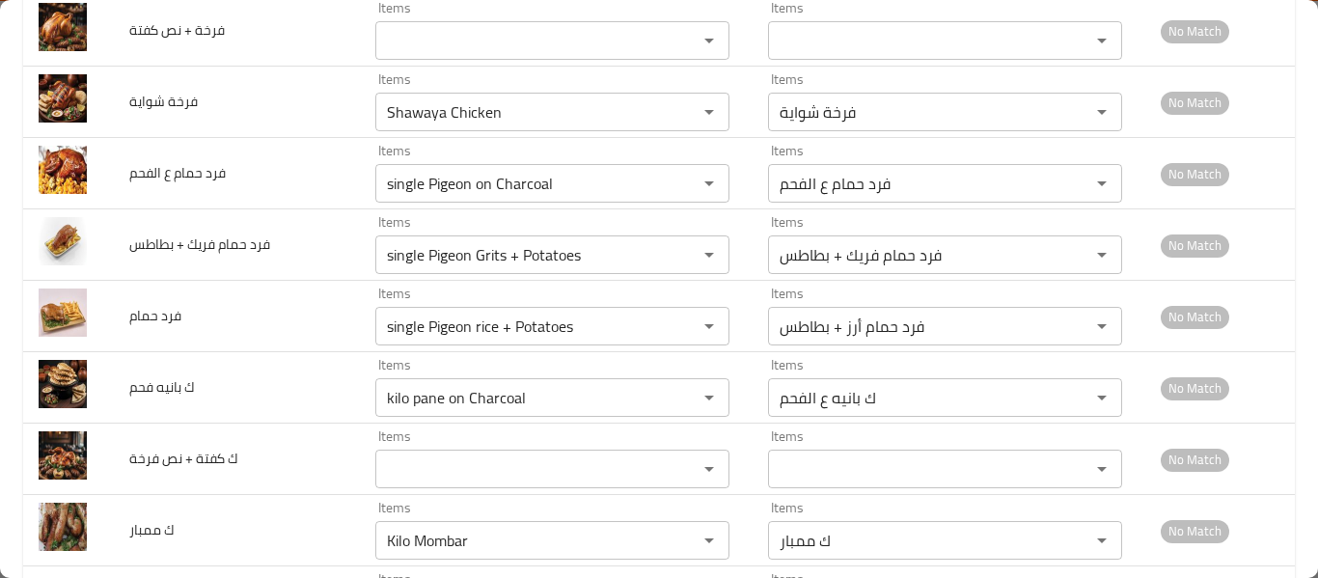
scroll to position [3112, 0]
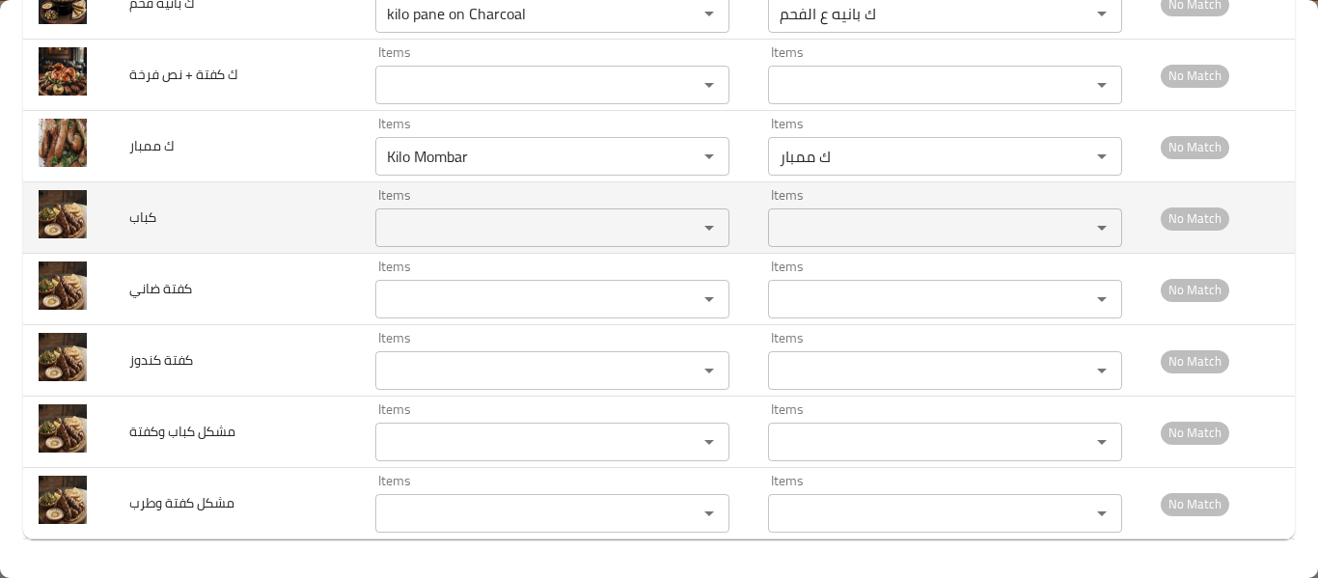
click at [447, 243] on div "Items" at bounding box center [552, 227] width 354 height 39
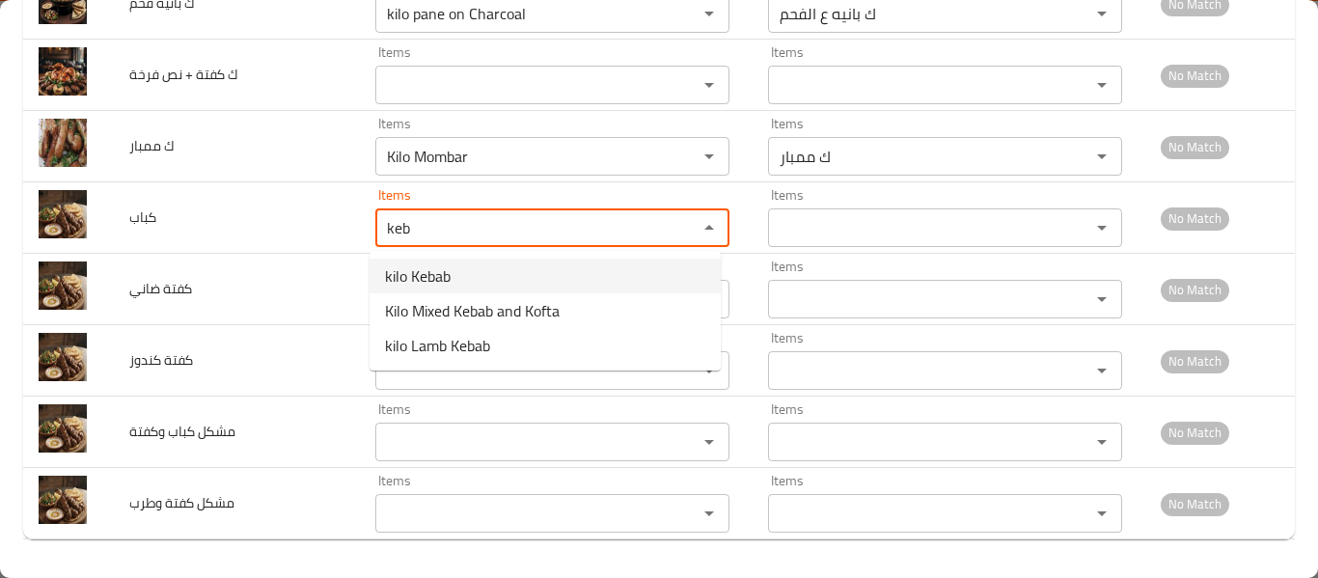
click at [443, 281] on span "kilo Kebab" at bounding box center [418, 275] width 66 height 23
type input "kilo Kebab"
type input "ك كباب"
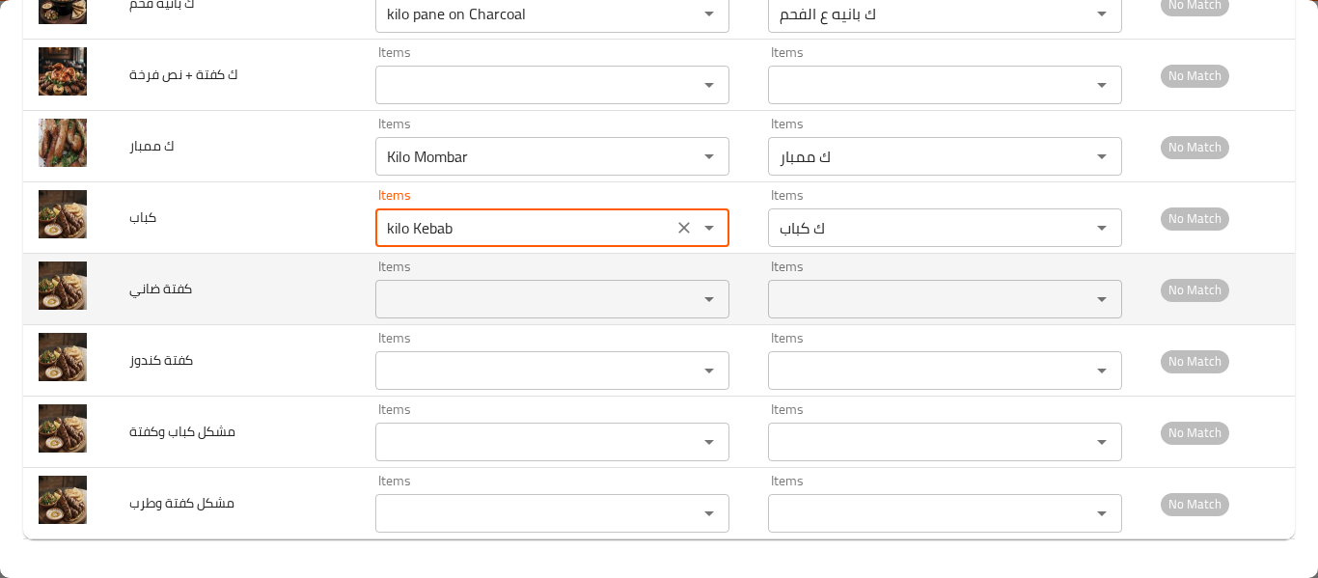
click at [442, 317] on div "Items" at bounding box center [552, 299] width 354 height 39
type input "kilo Kebab"
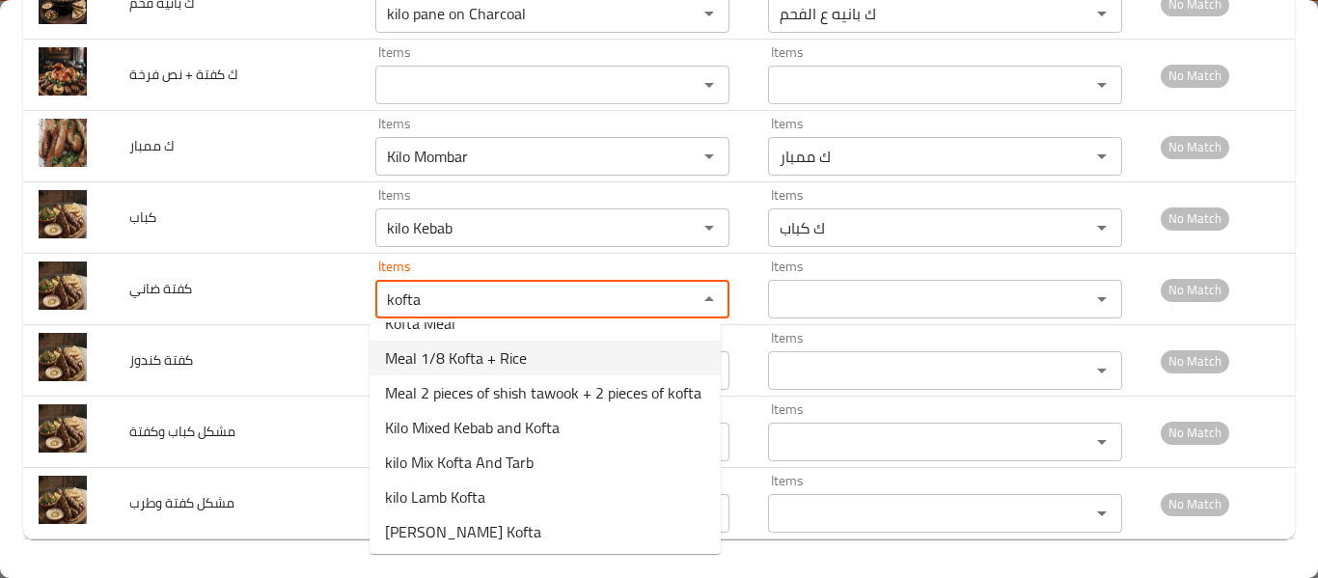
scroll to position [120, 0]
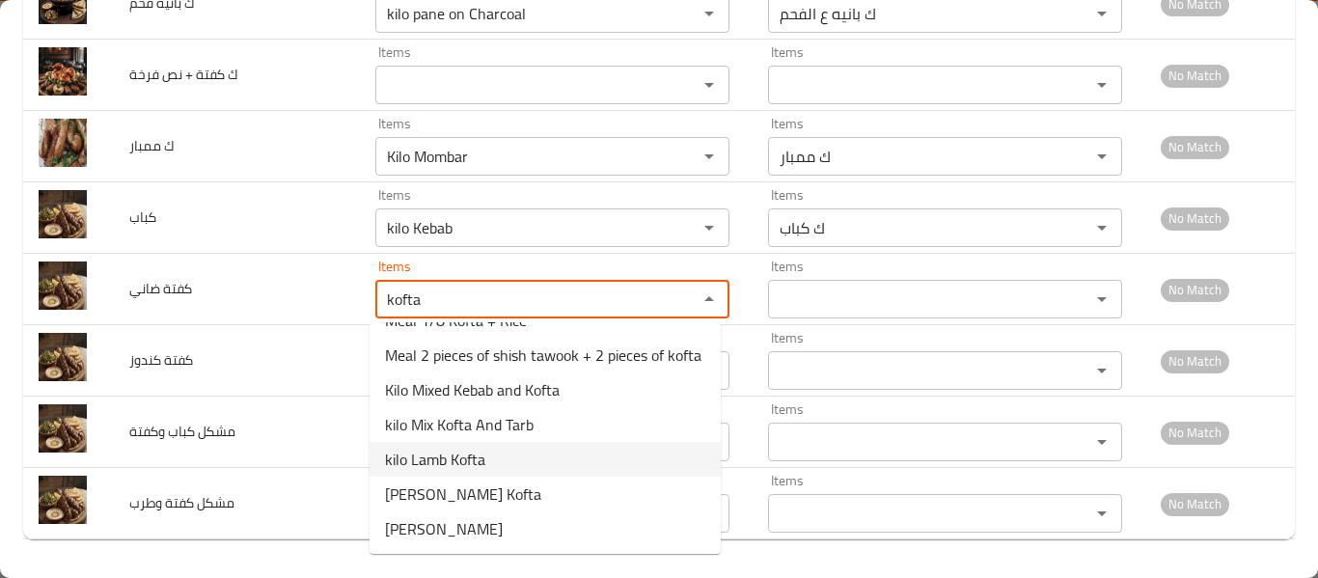
click at [429, 466] on span "kilo Lamb Kofta" at bounding box center [435, 459] width 100 height 23
type ضاني "kilo Lamb Kofta"
type ضاني-ar "ك كفتة ضانى"
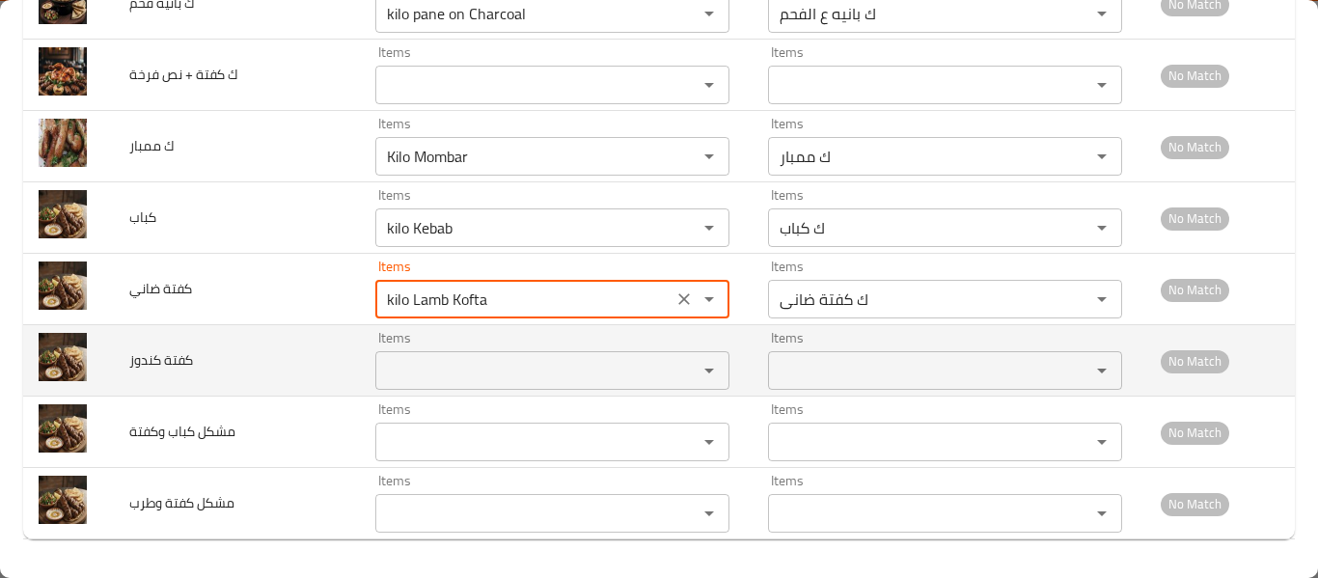
type ضاني "kilo Lamb Kofta"
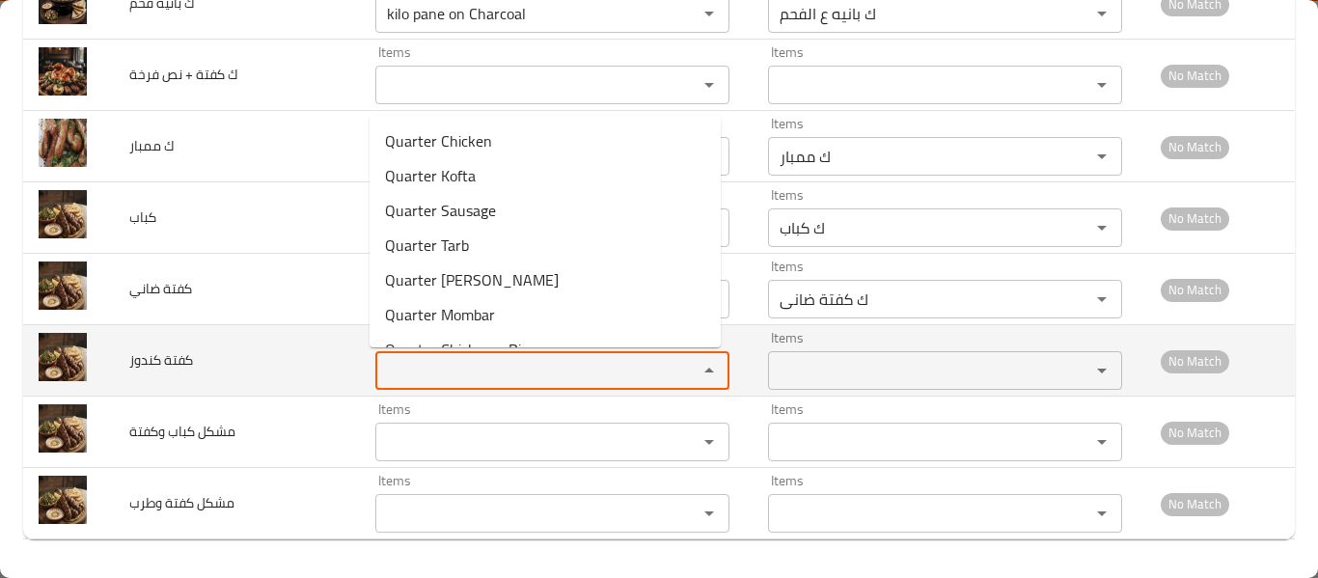
click at [455, 360] on كندوز "Items" at bounding box center [524, 370] width 286 height 27
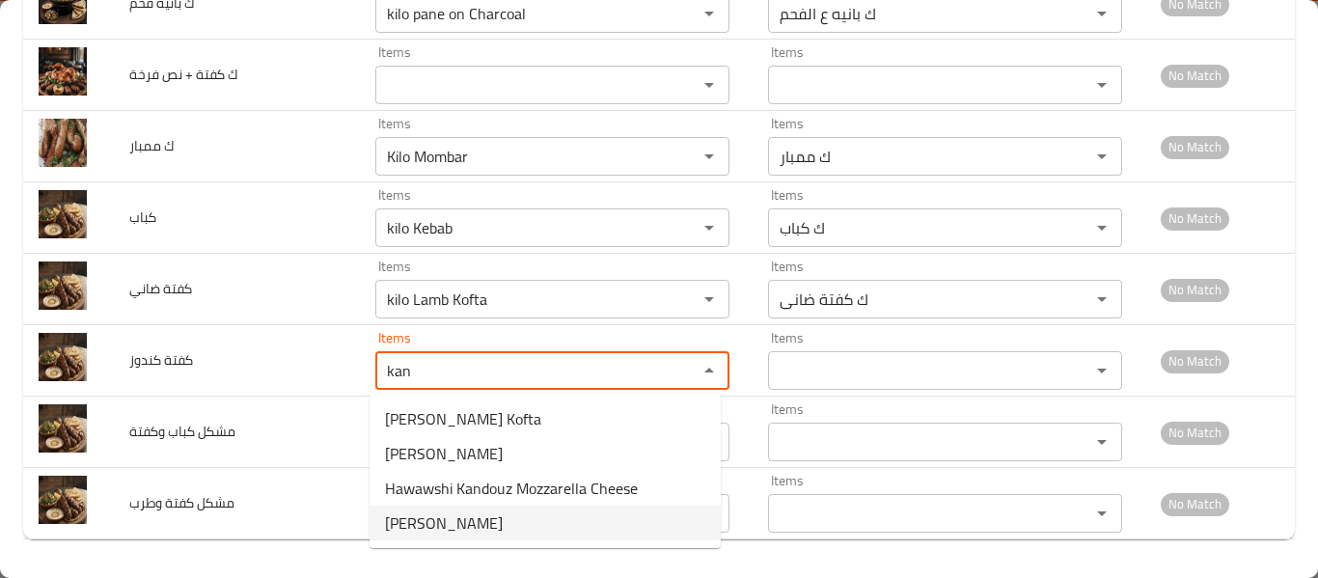
click at [450, 528] on span "[PERSON_NAME]" at bounding box center [444, 522] width 118 height 23
type كندوز "[PERSON_NAME]"
type كندوز-ar "كفتة كندوز"
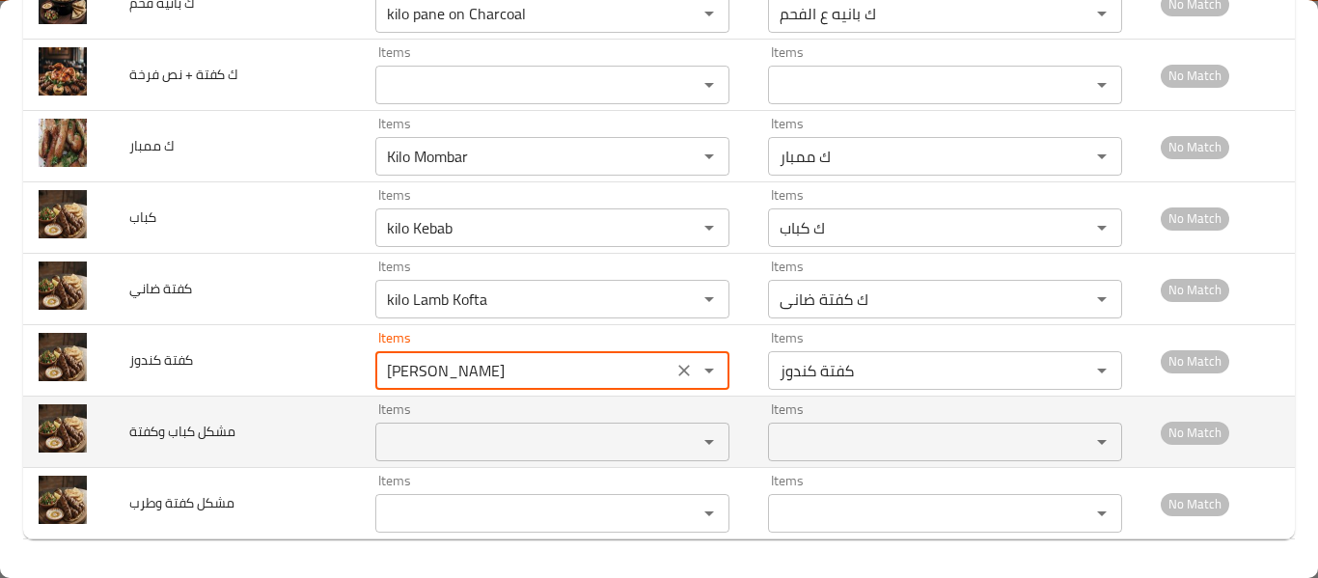
type كندوز "[PERSON_NAME]"
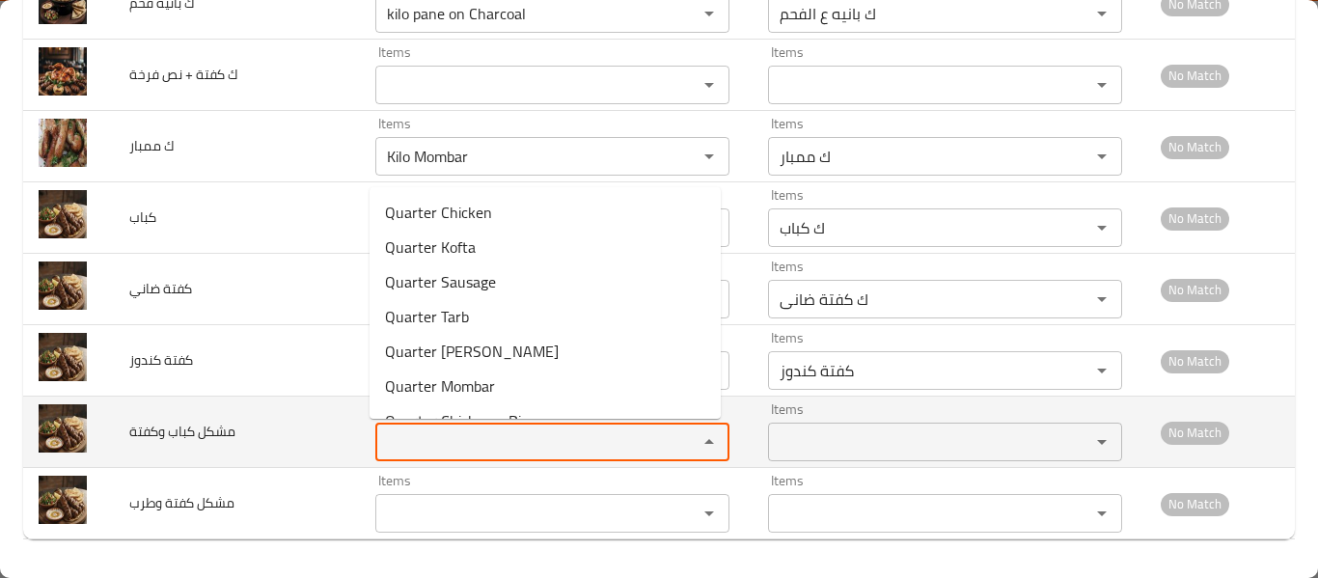
click at [462, 444] on وكفتة "Items" at bounding box center [524, 441] width 286 height 27
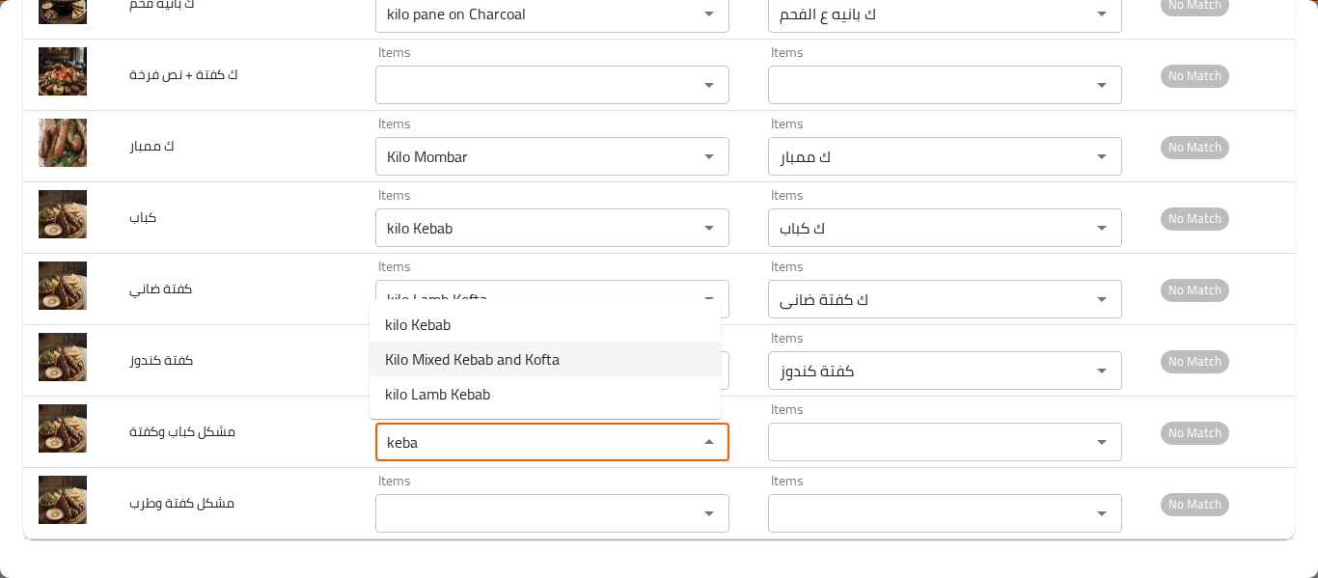
click at [566, 366] on وكفتة-option-1 "Kilo Mixed Kebab and Kofta" at bounding box center [545, 359] width 351 height 35
type وكفتة "Kilo Mixed Kebab and Kofta"
type وكفتة-ar "ك مشكل كباب وكفتة"
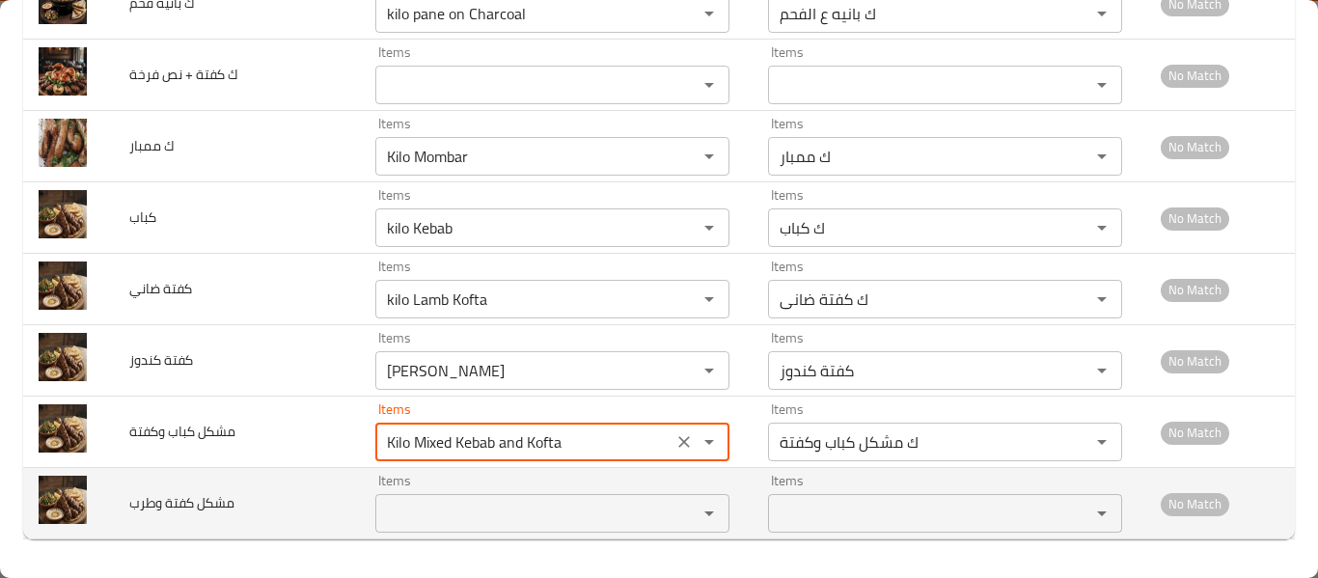
type وكفتة "Kilo Mixed Kebab and Kofta"
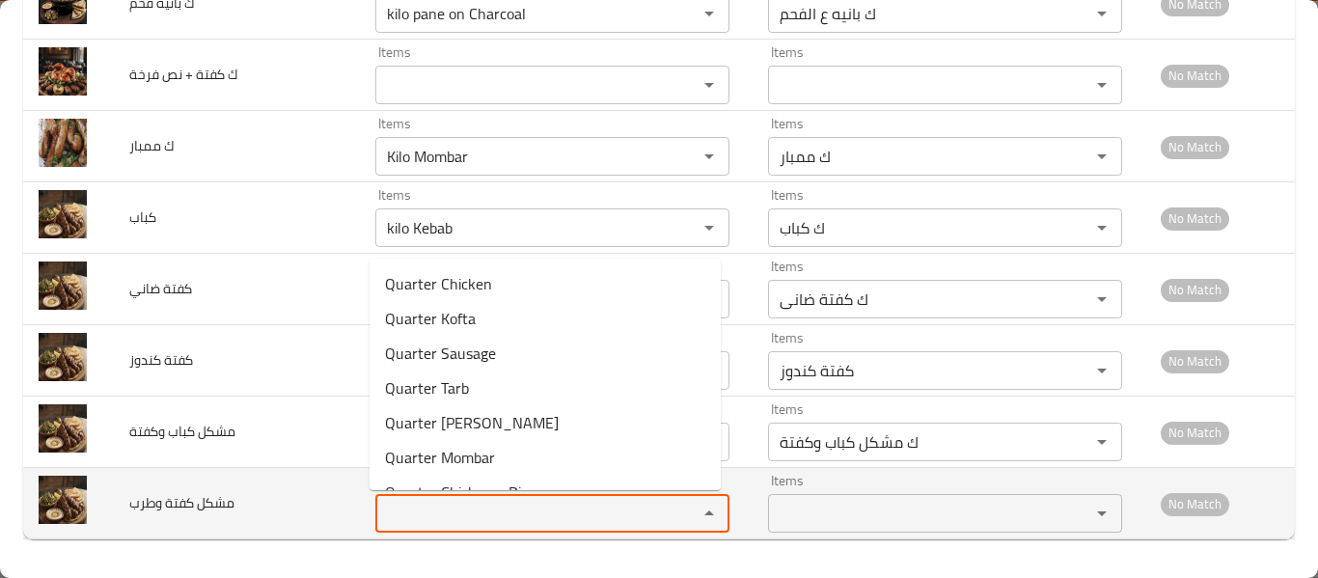
click at [516, 522] on وطرب "Items" at bounding box center [524, 513] width 286 height 27
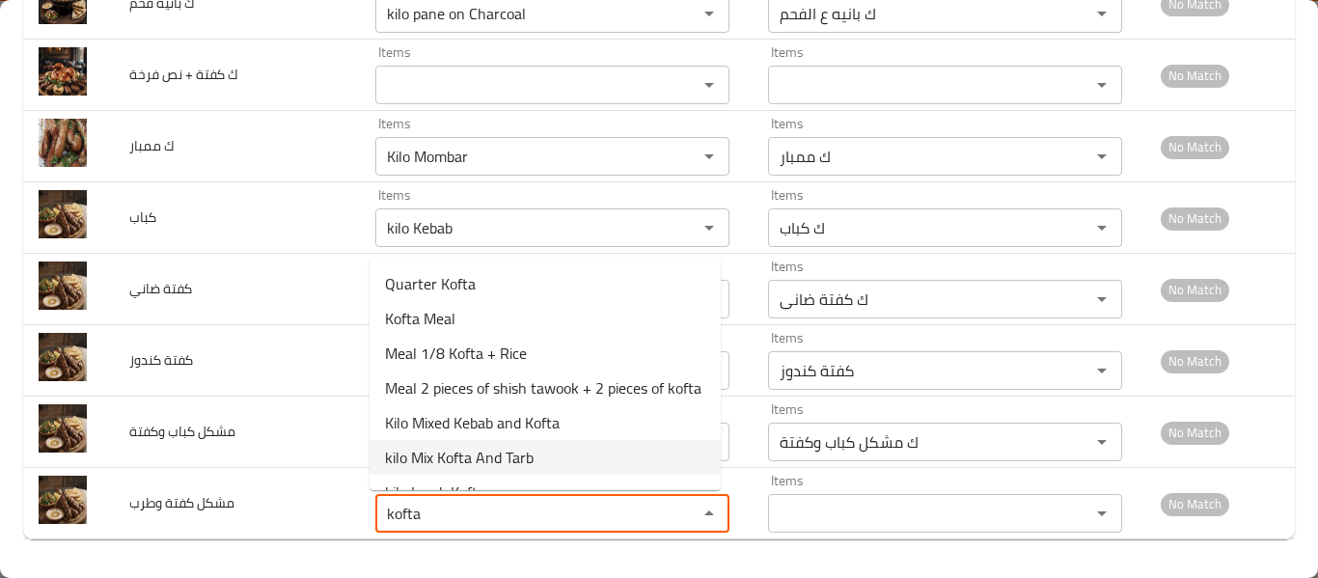
click at [592, 474] on وطرب-option-5 "kilo Mix Kofta And Tarb" at bounding box center [545, 457] width 351 height 35
type وطرب "kilo Mix Kofta And Tarb"
type وطرب-ar "ك مشكل كفتة وطرب"
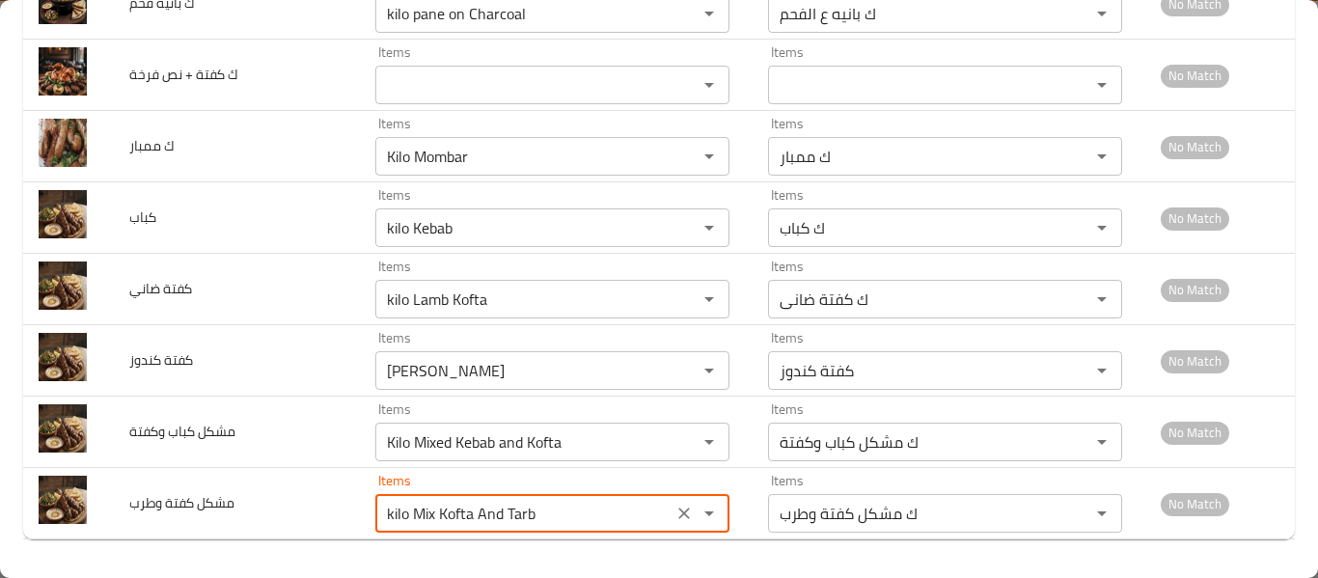
type وطرب "kilo Mix Kofta And Tarb"
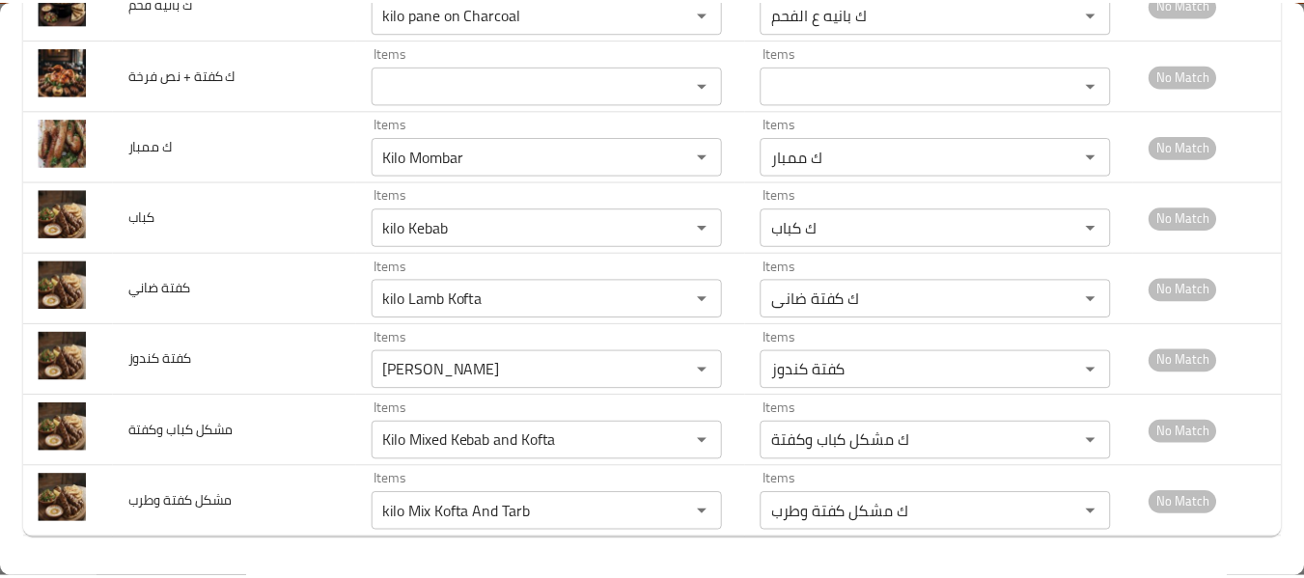
scroll to position [0, 0]
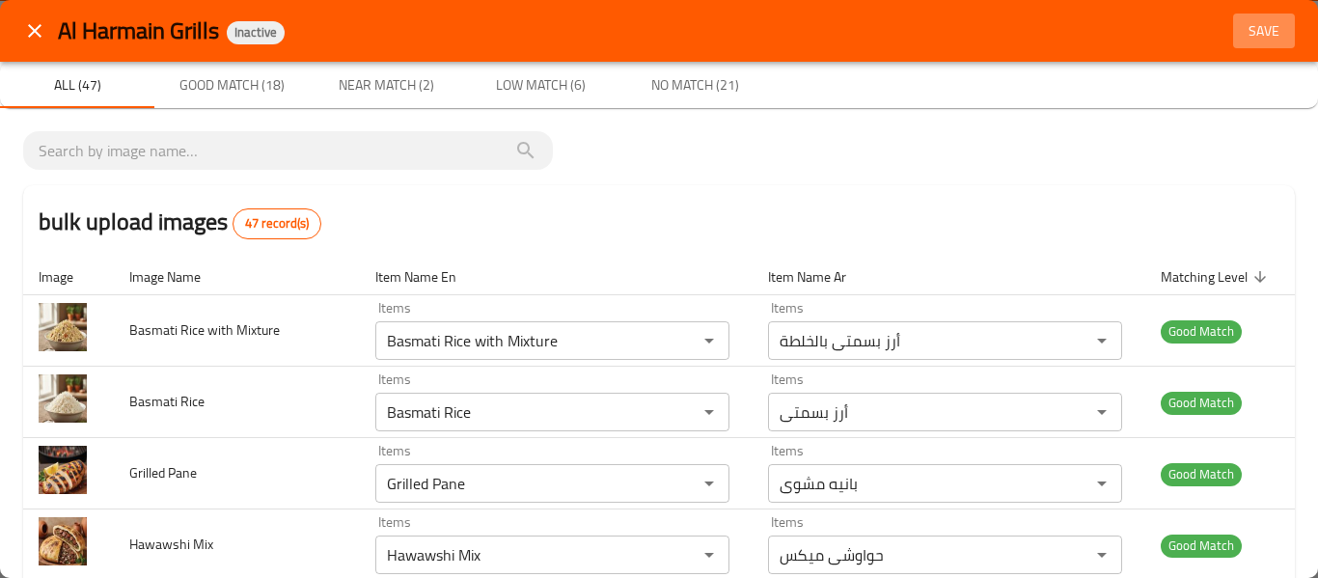
click at [1244, 45] on button "Save" at bounding box center [1264, 32] width 62 height 36
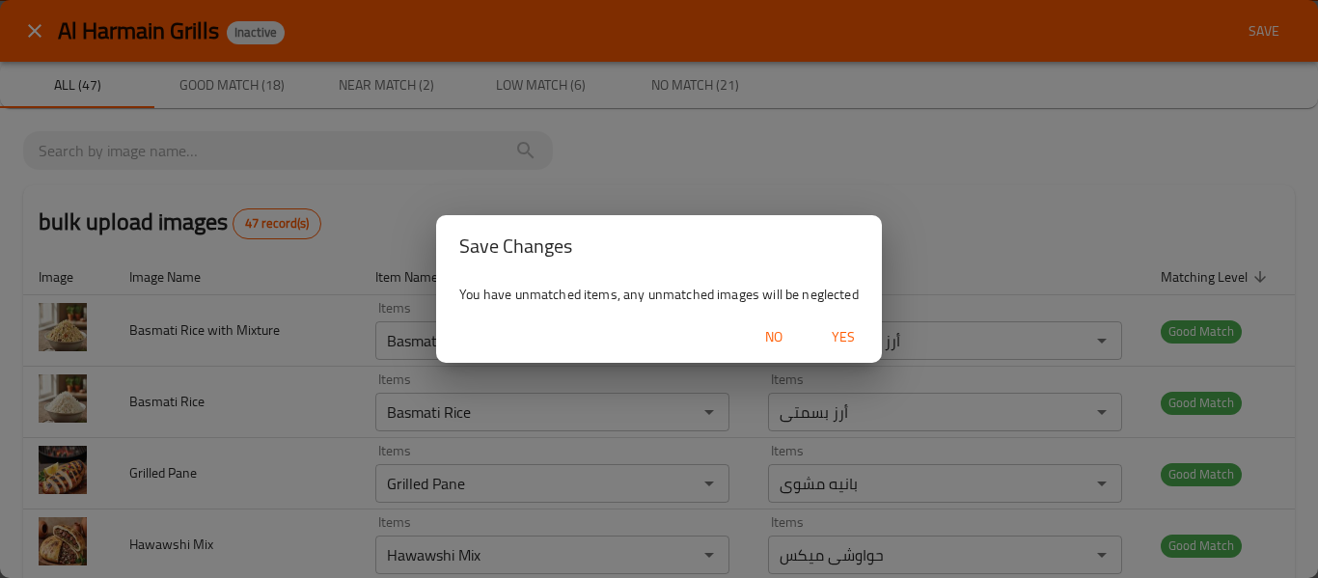
drag, startPoint x: 850, startPoint y: 361, endPoint x: 847, endPoint y: 342, distance: 19.5
click at [847, 342] on div "No Yes" at bounding box center [659, 337] width 446 height 51
click at [847, 342] on span "Yes" at bounding box center [843, 337] width 46 height 24
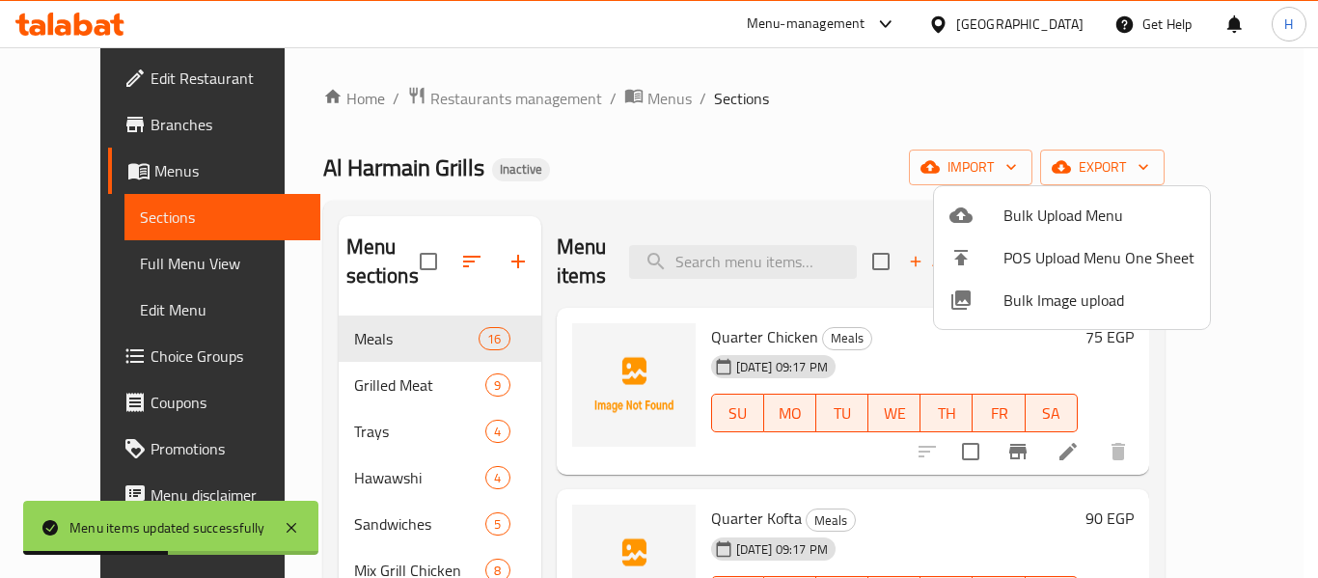
click at [132, 257] on div at bounding box center [659, 289] width 1318 height 578
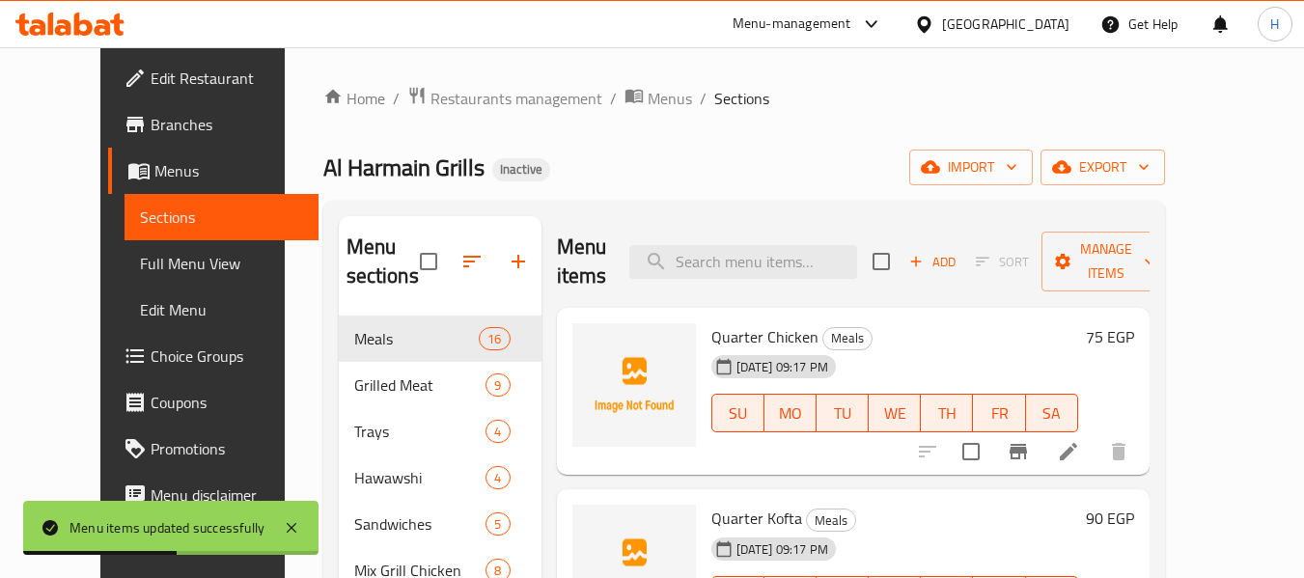
click at [140, 257] on span "Full Menu View" at bounding box center [221, 263] width 163 height 23
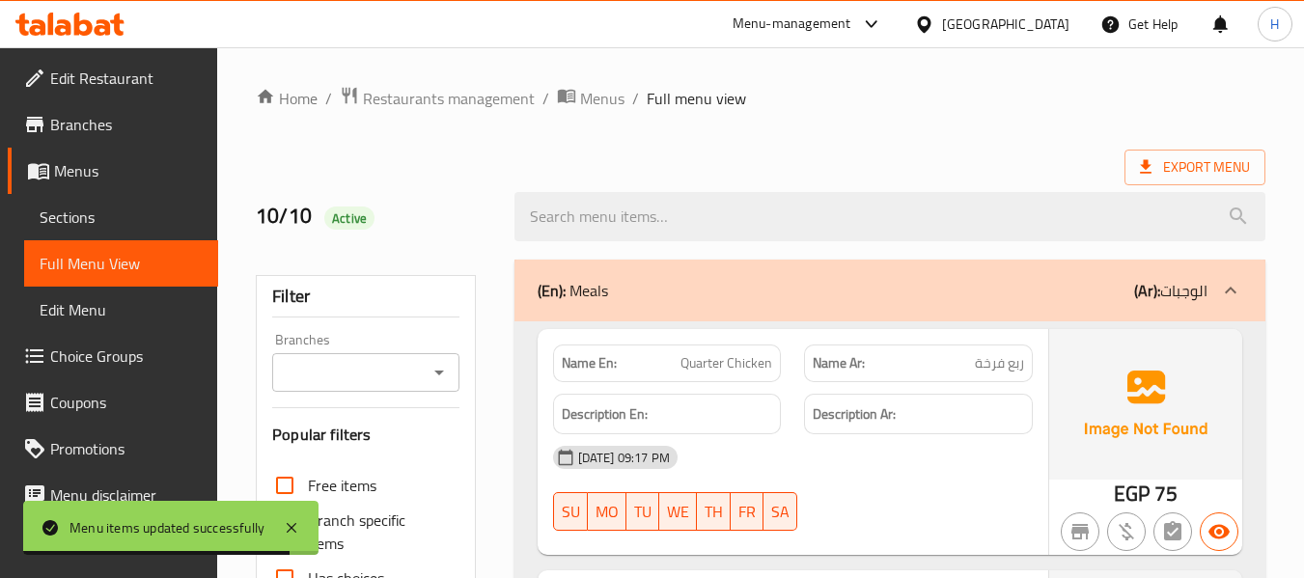
click at [115, 184] on link "Menus" at bounding box center [113, 171] width 210 height 46
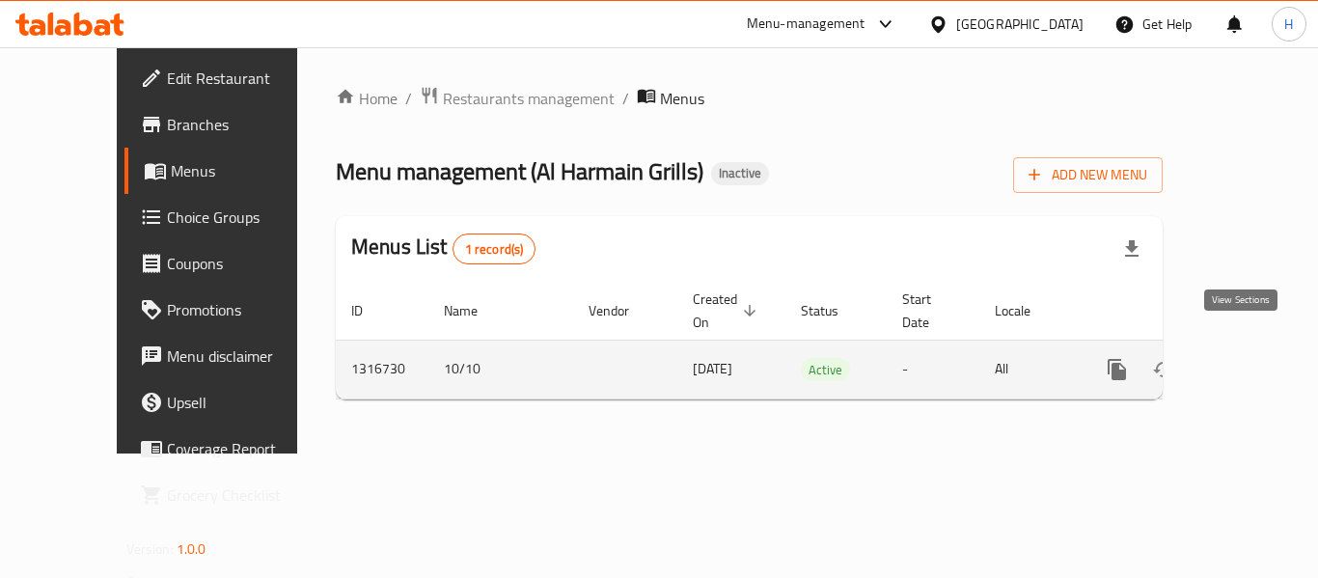
click at [1233, 346] on link "enhanced table" at bounding box center [1256, 369] width 46 height 46
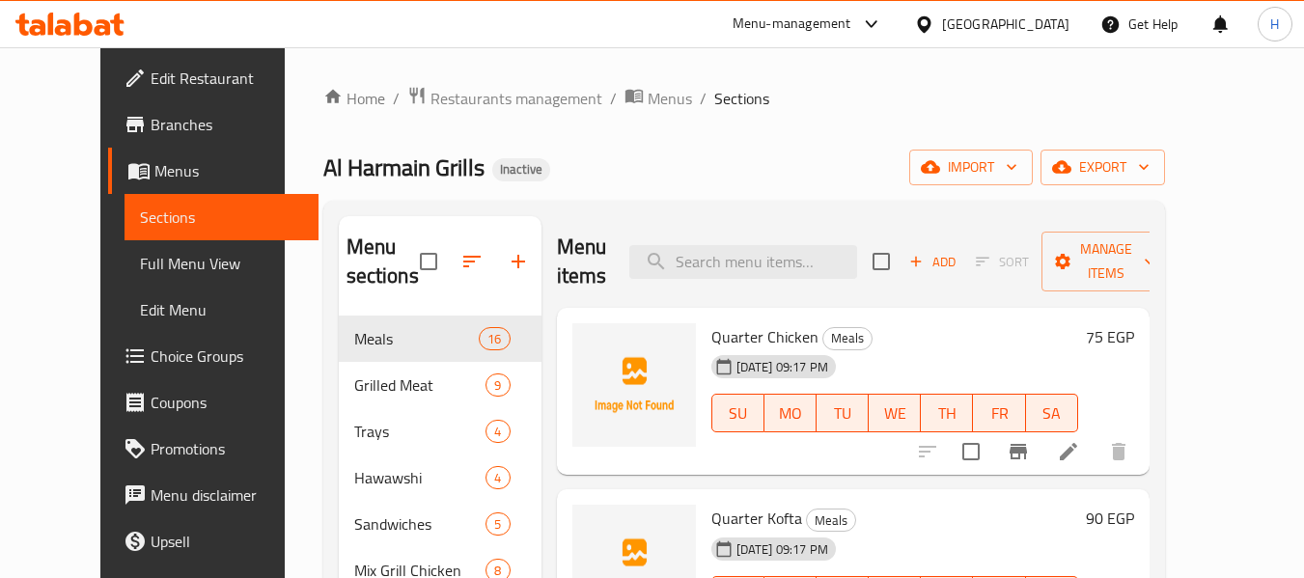
click at [860, 224] on div "Menu items Add Sort Manage items" at bounding box center [853, 262] width 592 height 92
click at [140, 259] on span "Full Menu View" at bounding box center [221, 263] width 163 height 23
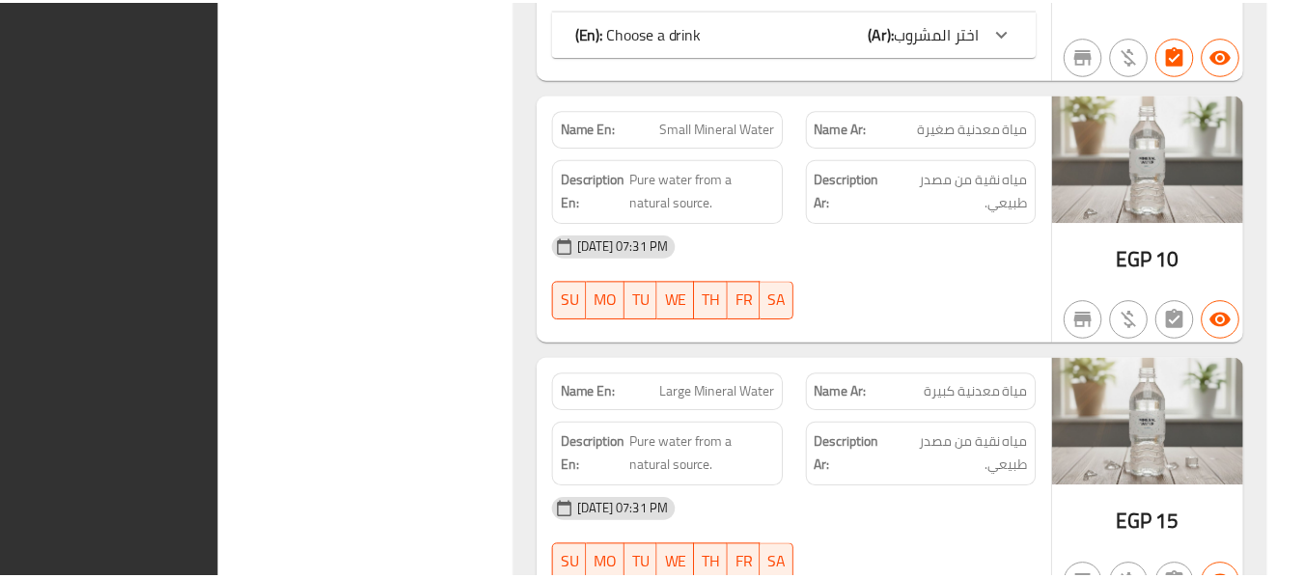
scroll to position [18304, 0]
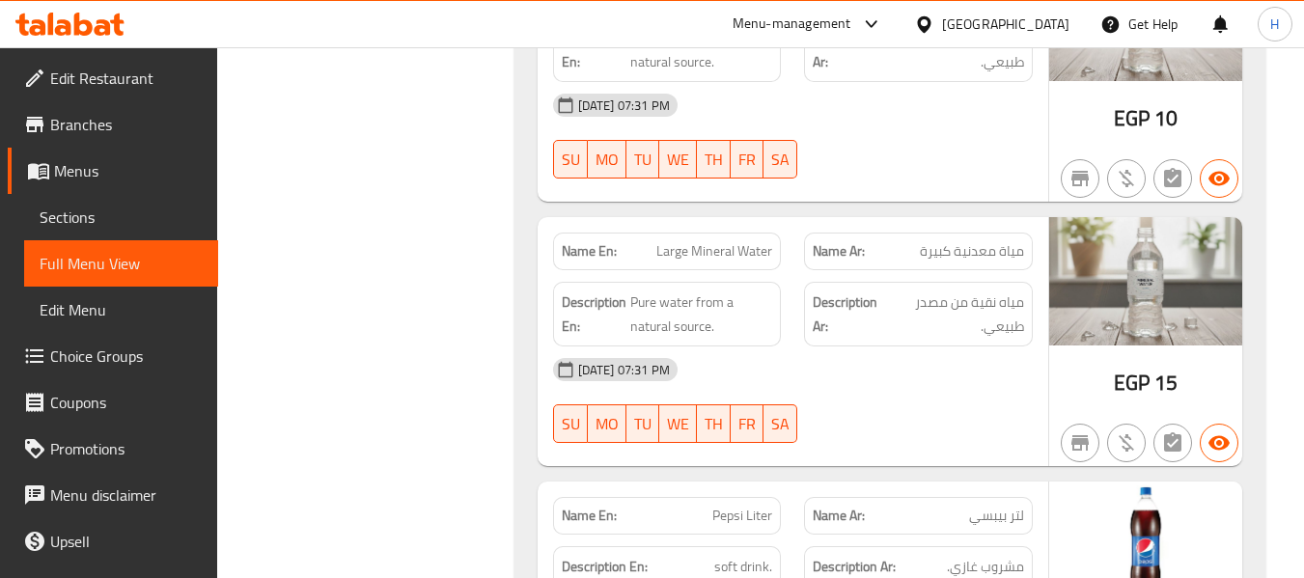
drag, startPoint x: 69, startPoint y: 215, endPoint x: 91, endPoint y: 215, distance: 21.2
click at [69, 215] on span "Sections" at bounding box center [121, 217] width 163 height 23
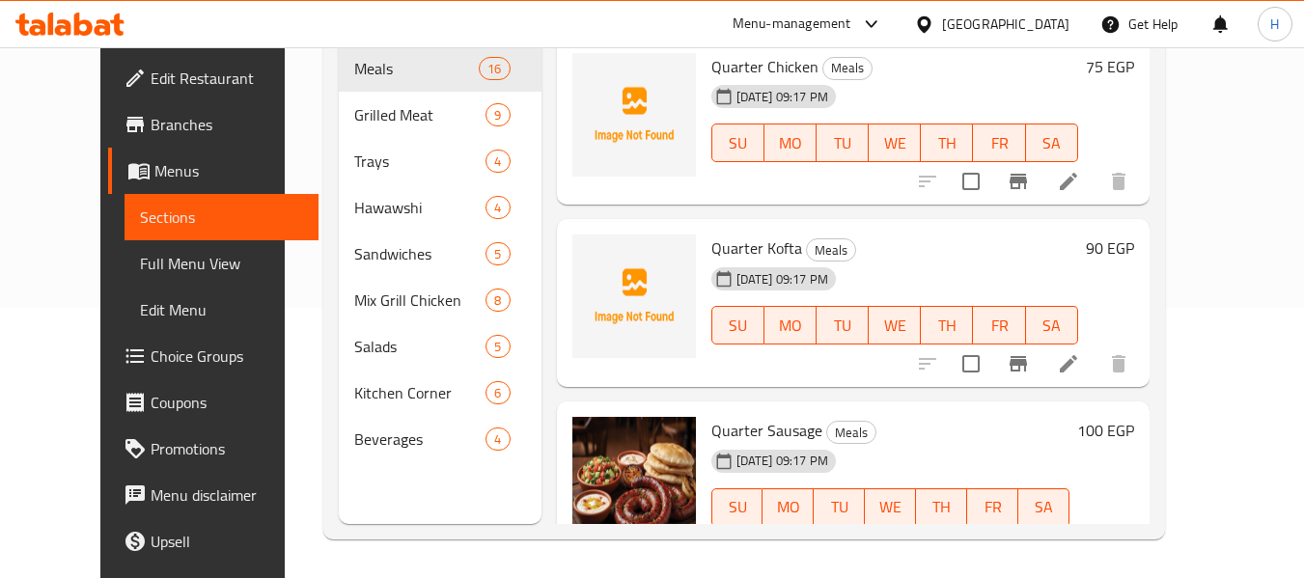
scroll to position [270, 0]
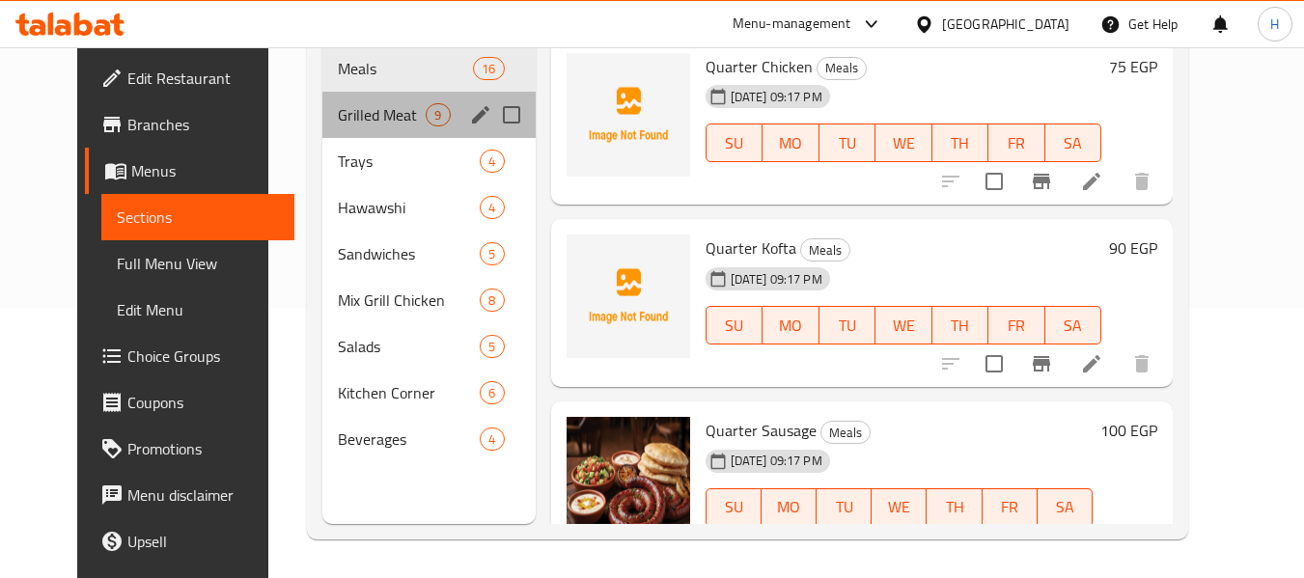
click at [336, 127] on div "Grilled Meat 9" at bounding box center [428, 115] width 212 height 46
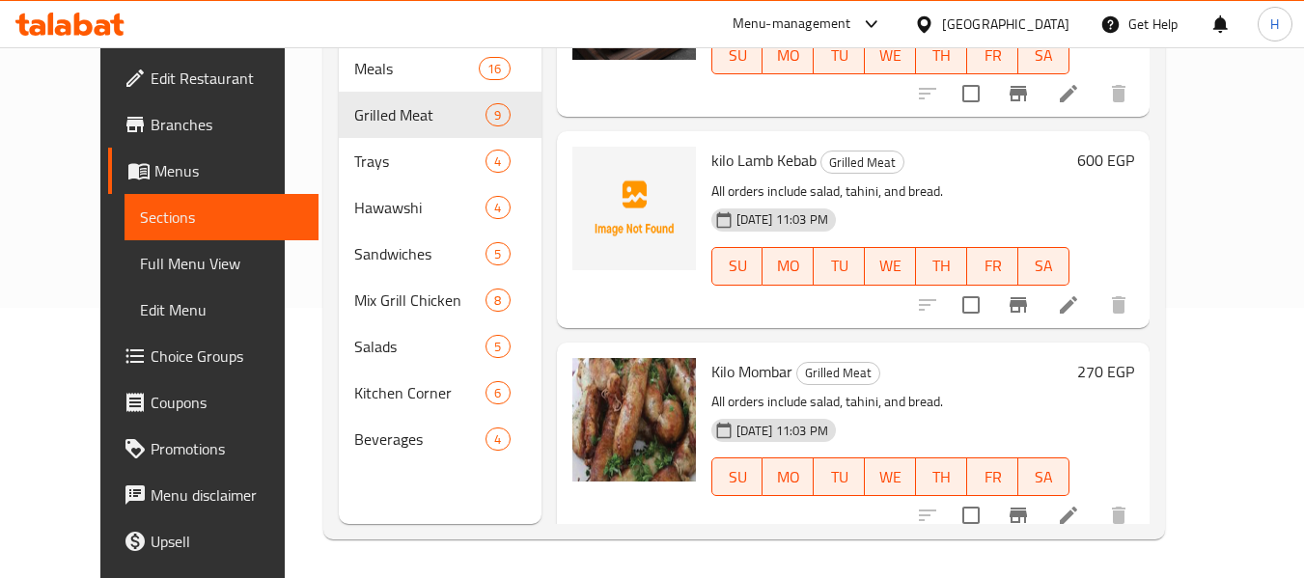
scroll to position [1396, 0]
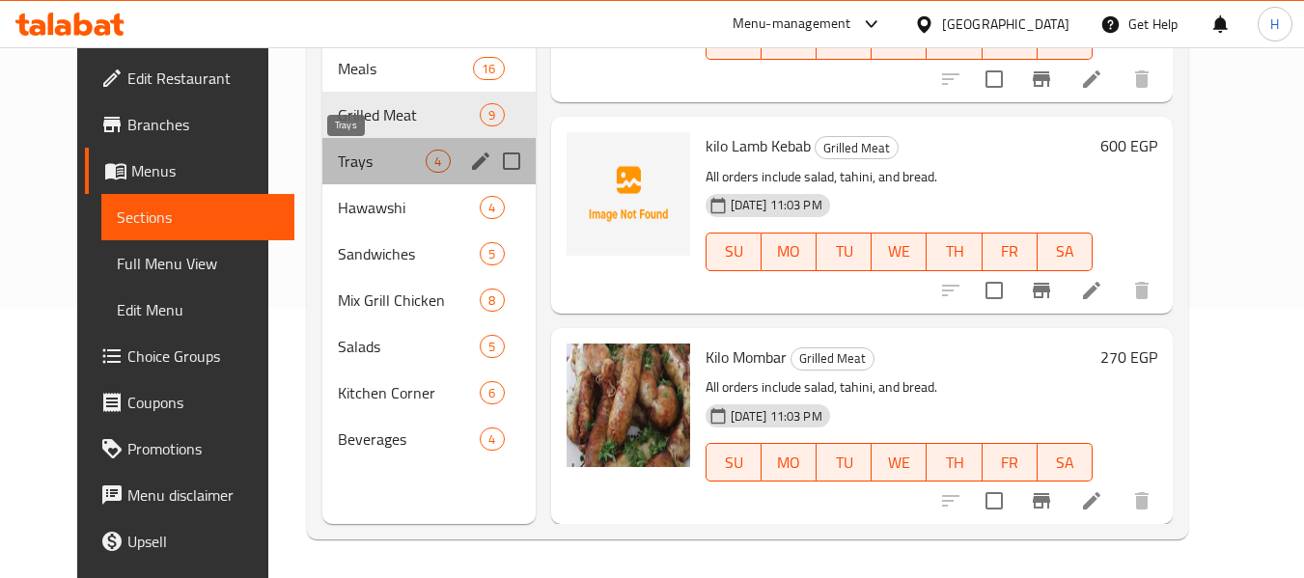
click at [356, 160] on span "Trays" at bounding box center [382, 161] width 88 height 23
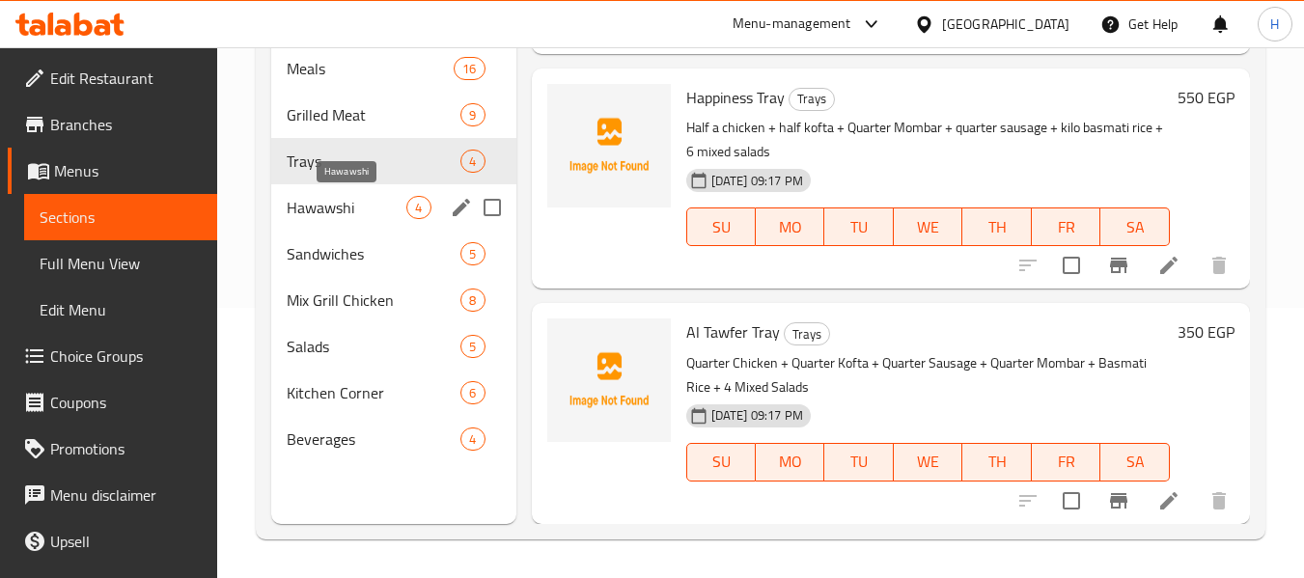
click at [340, 211] on span "Hawawshi" at bounding box center [347, 207] width 120 height 23
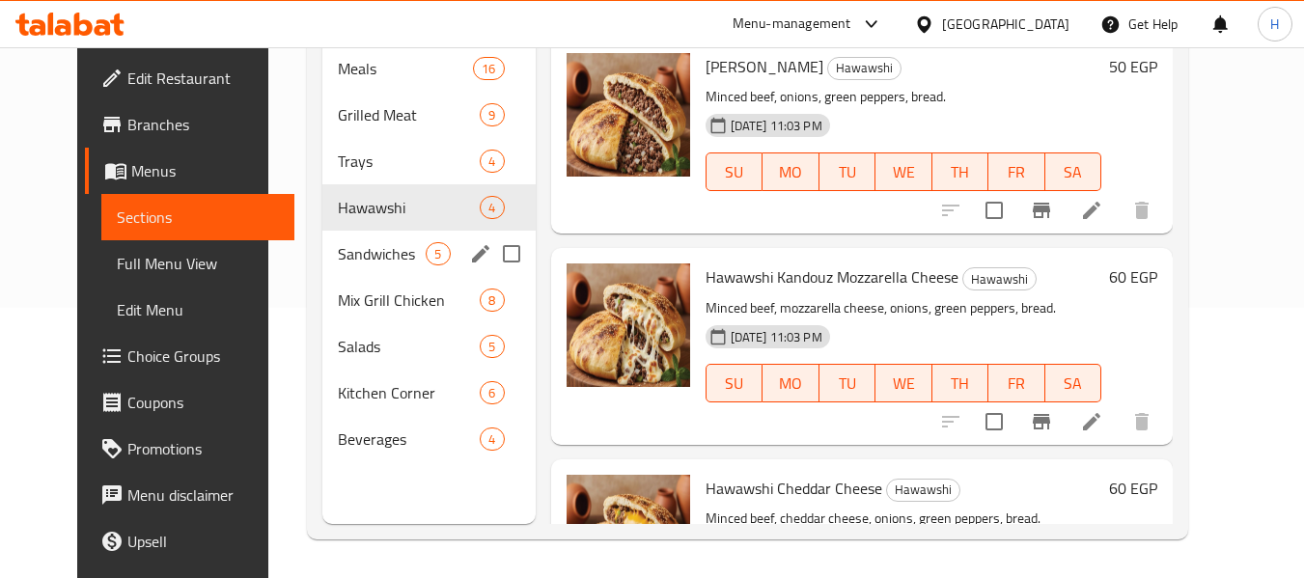
click at [351, 273] on div "Sandwiches 5" at bounding box center [428, 254] width 212 height 46
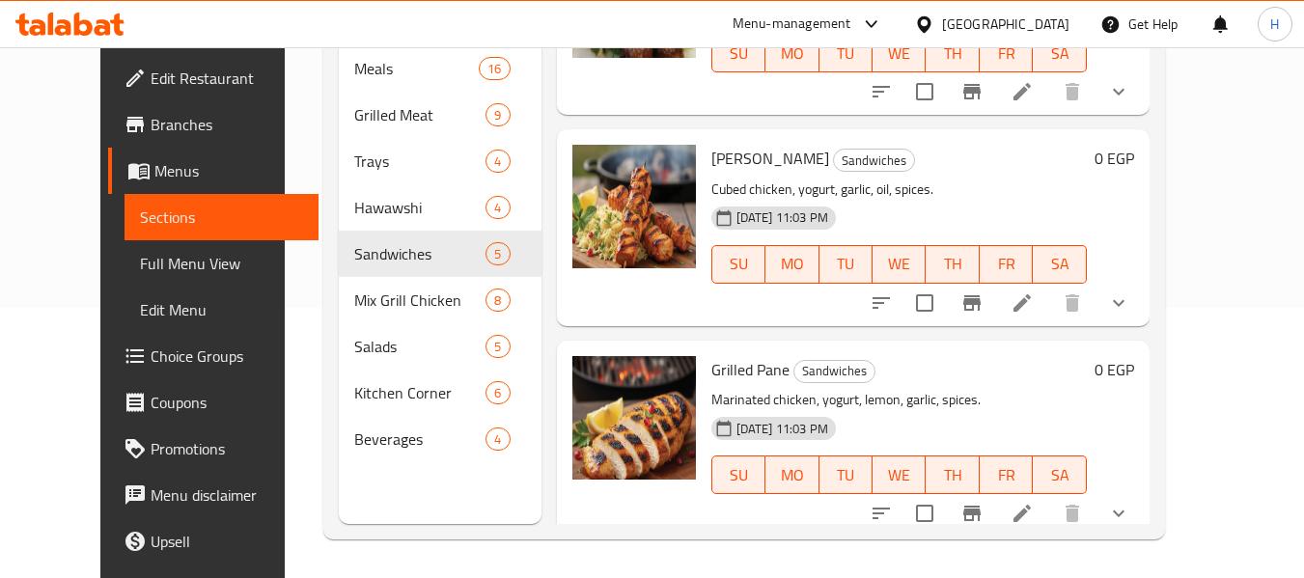
scroll to position [553, 0]
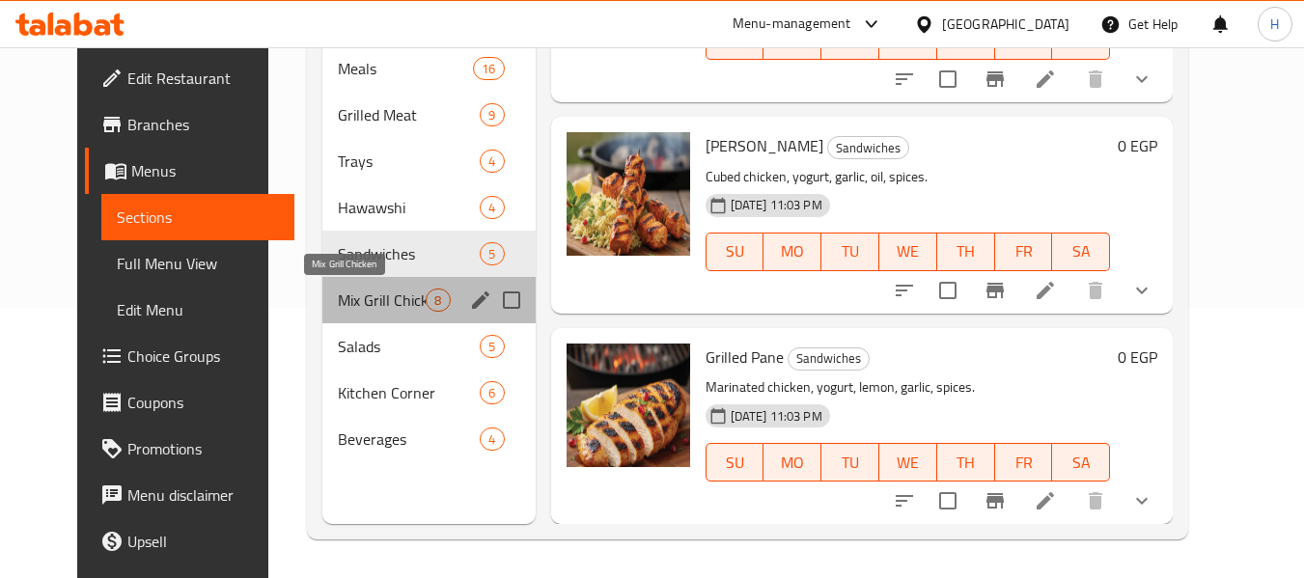
click at [357, 303] on span "Mix Grill Chicken" at bounding box center [382, 300] width 88 height 23
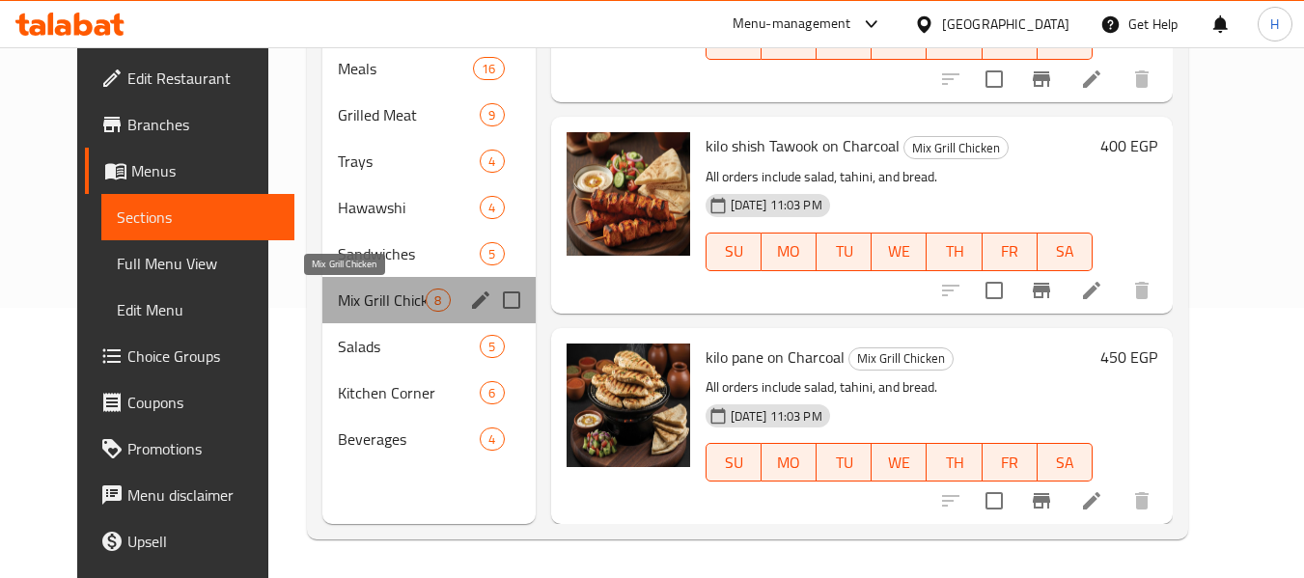
click at [357, 303] on span "Mix Grill Chicken" at bounding box center [382, 300] width 88 height 23
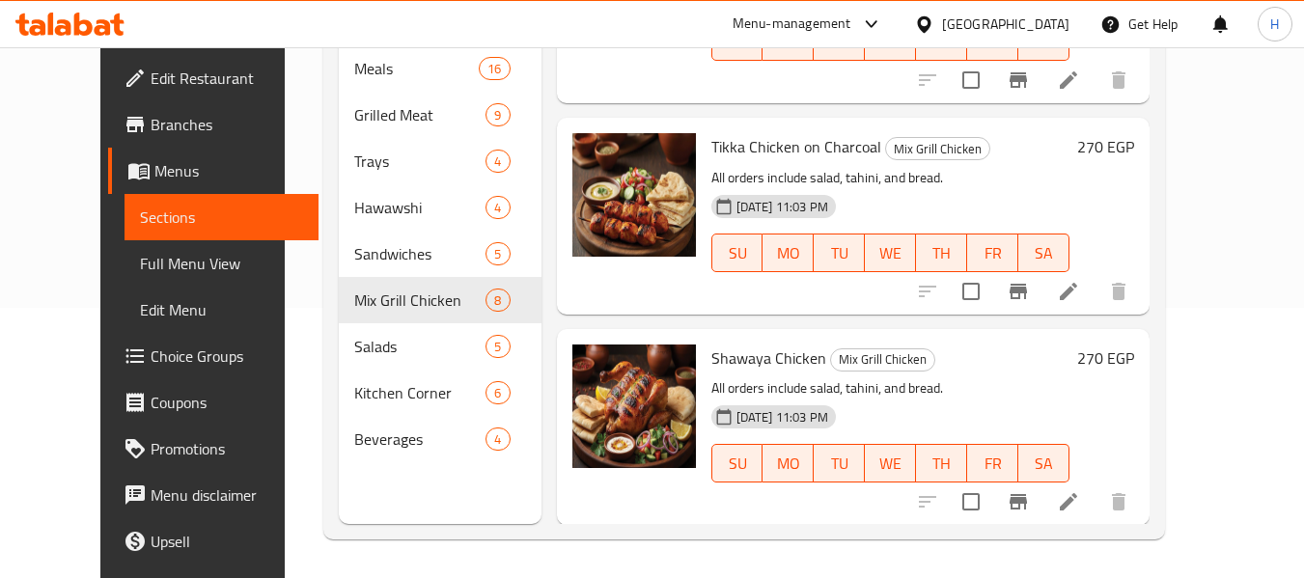
scroll to position [49, 0]
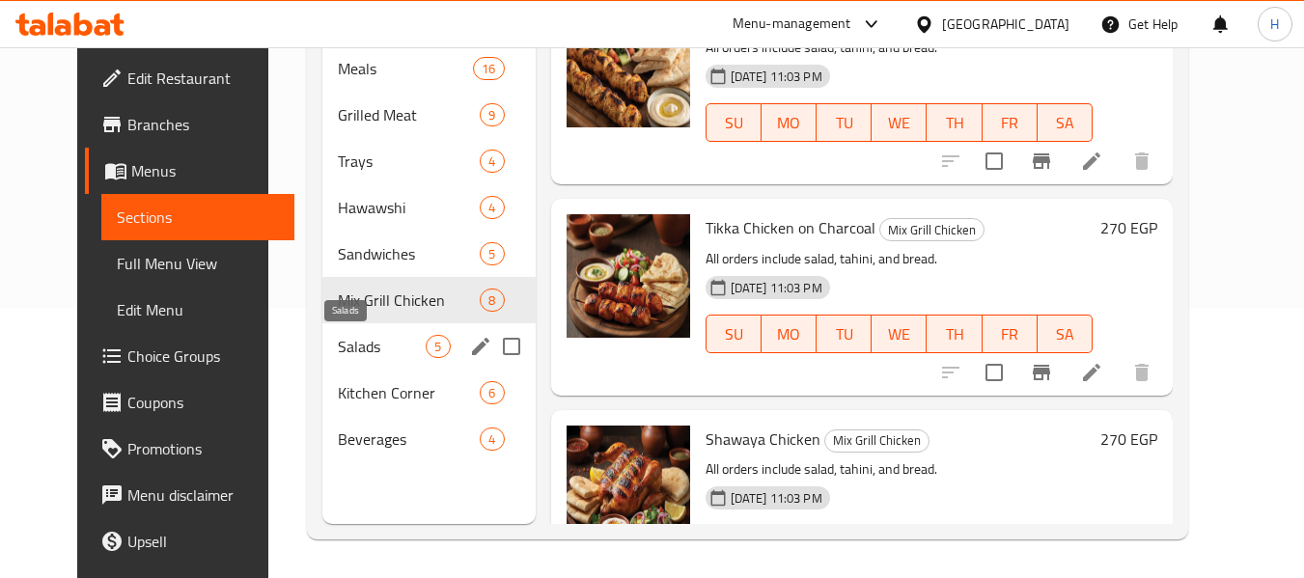
click at [338, 338] on span "Salads" at bounding box center [382, 346] width 88 height 23
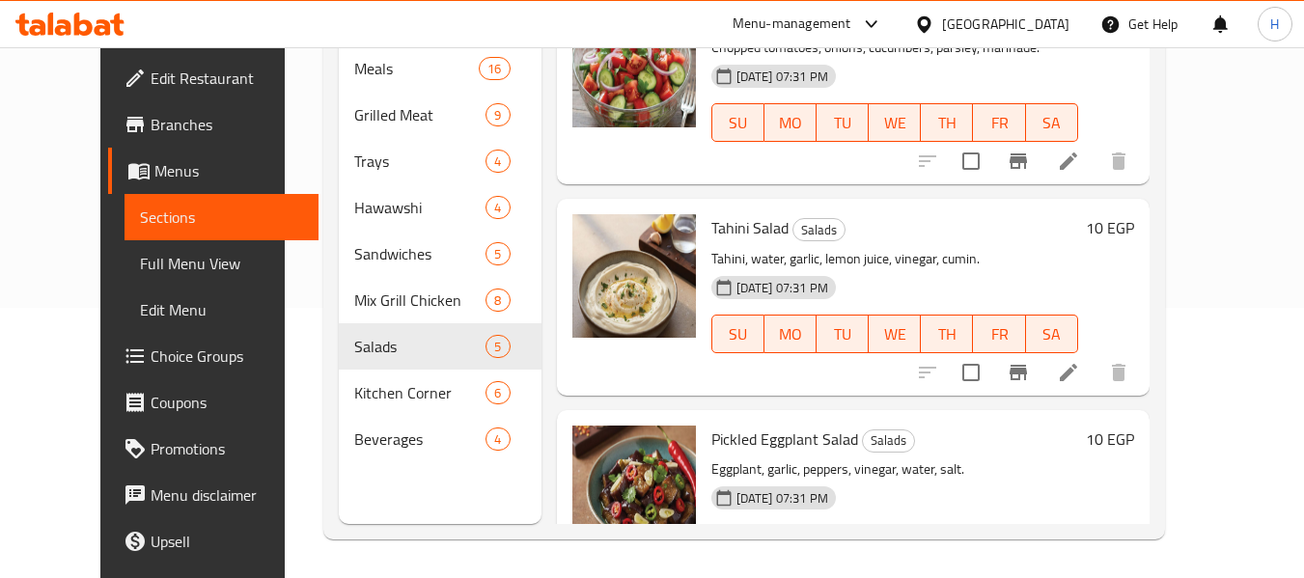
drag, startPoint x: 1232, startPoint y: 80, endPoint x: 1240, endPoint y: 124, distance: 45.1
click at [1149, 124] on div "Menu items Add Sort Manage items Tomato Salad Salads Chopped tomatoes, onions, …" at bounding box center [845, 235] width 608 height 578
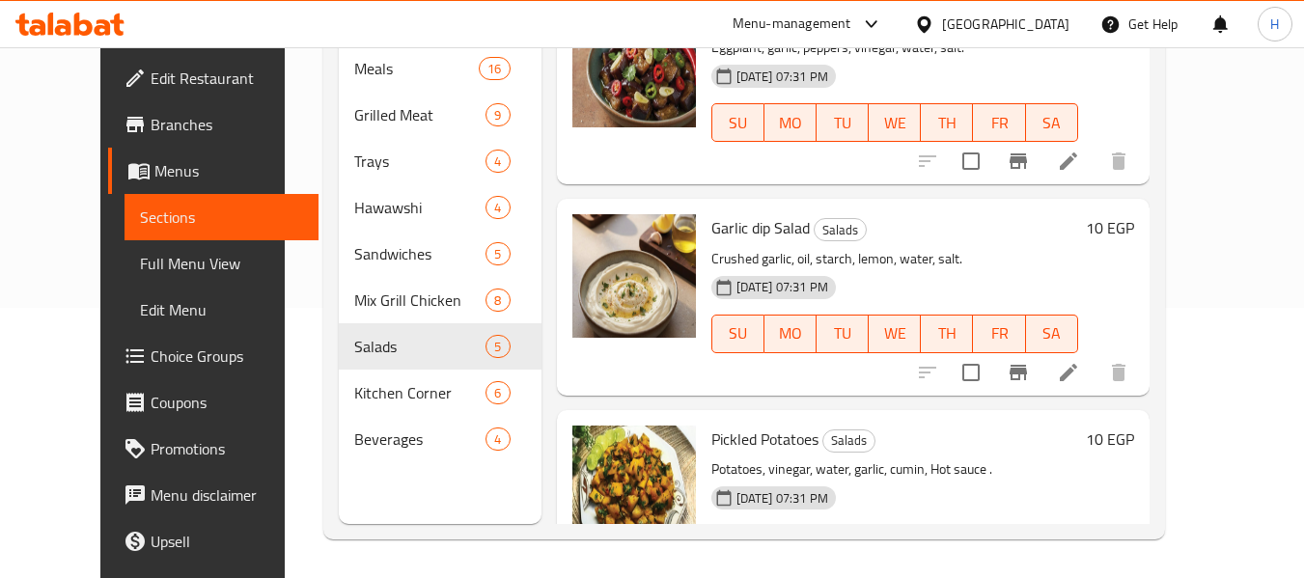
scroll to position [553, 0]
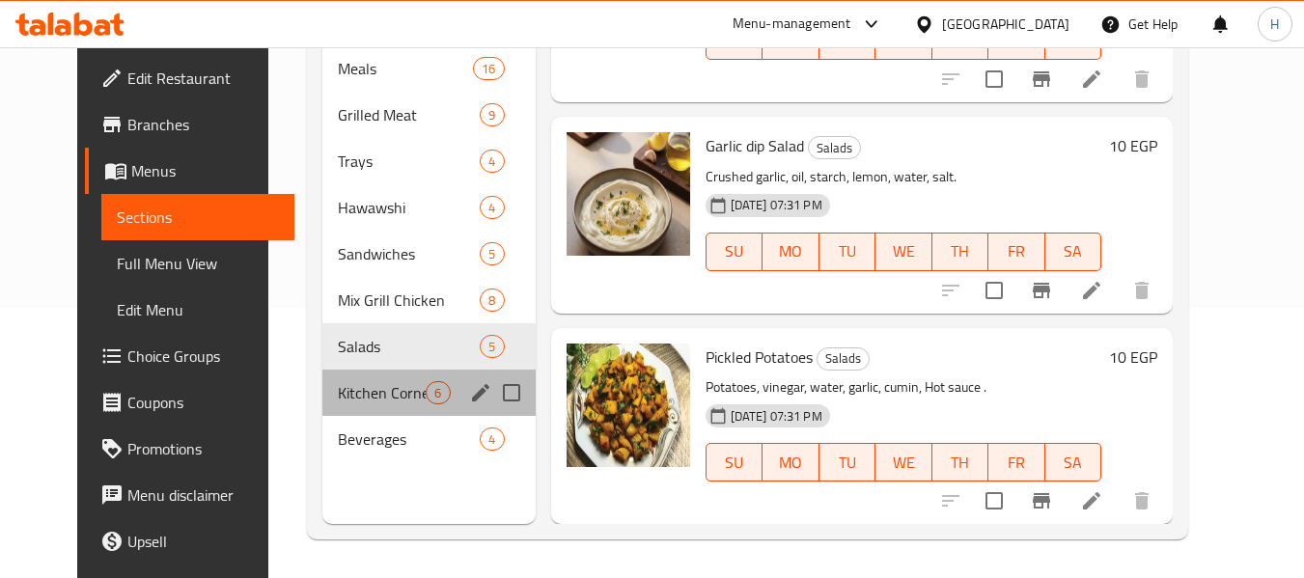
click at [364, 409] on div "Kitchen Corner 6" at bounding box center [428, 393] width 212 height 46
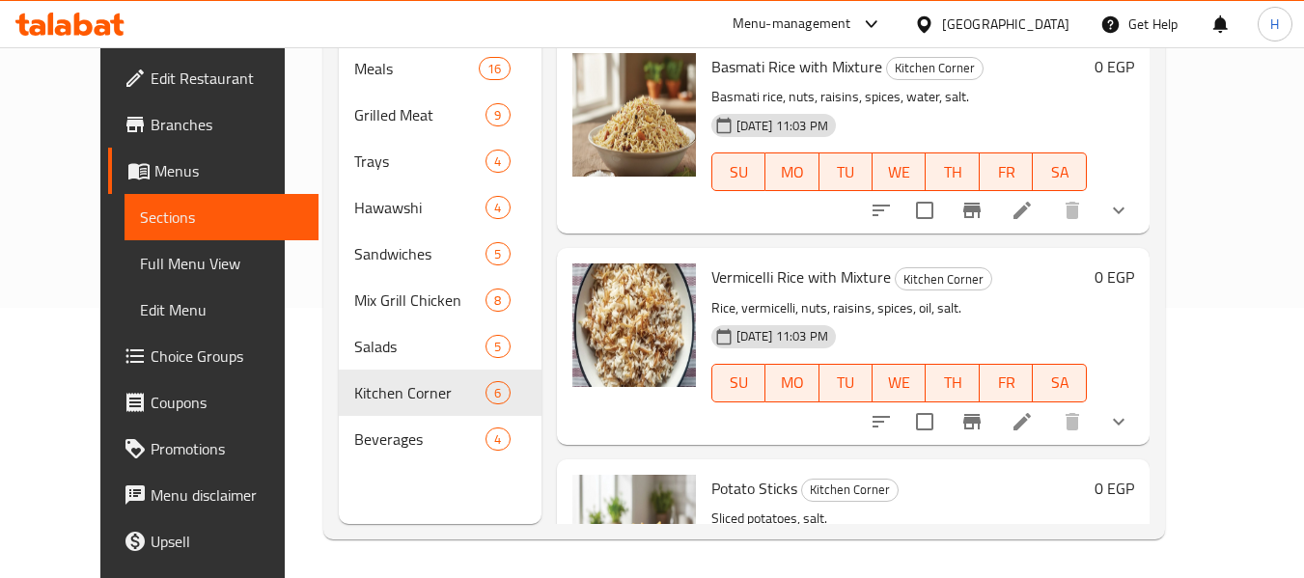
scroll to position [764, 0]
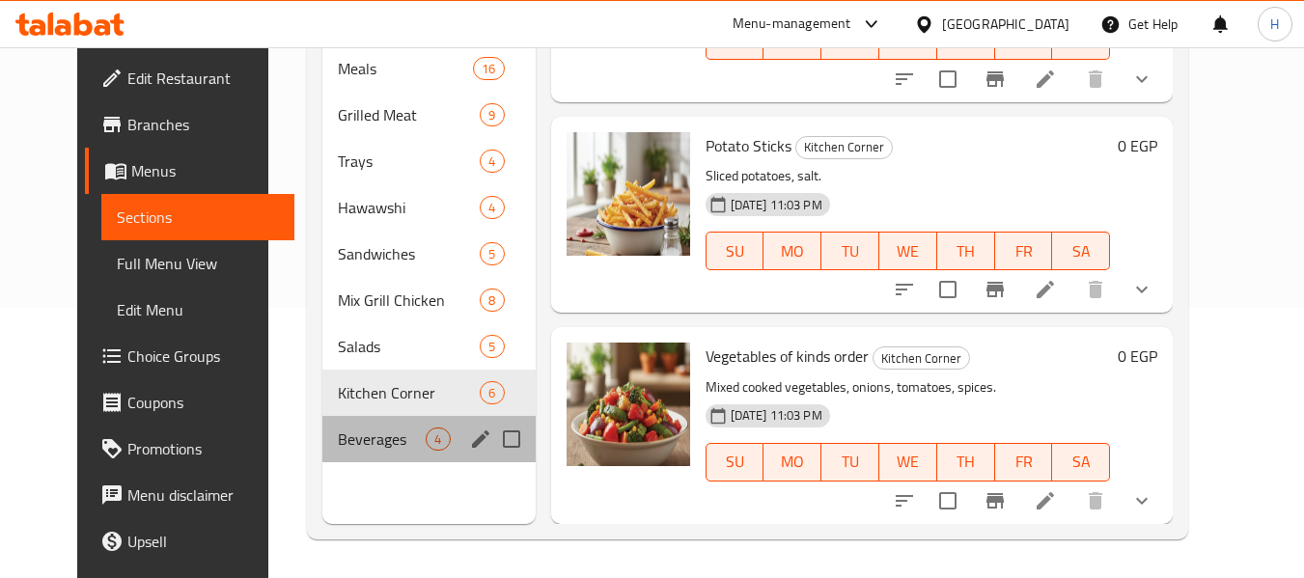
click at [385, 422] on div "Beverages 4" at bounding box center [428, 439] width 212 height 46
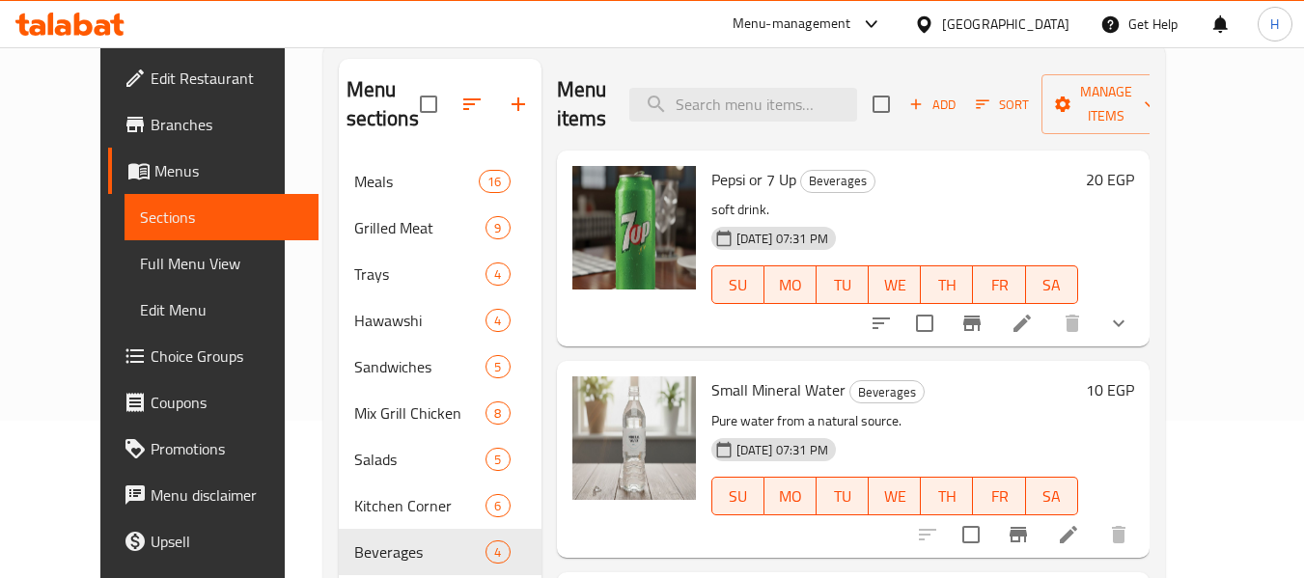
scroll to position [140, 0]
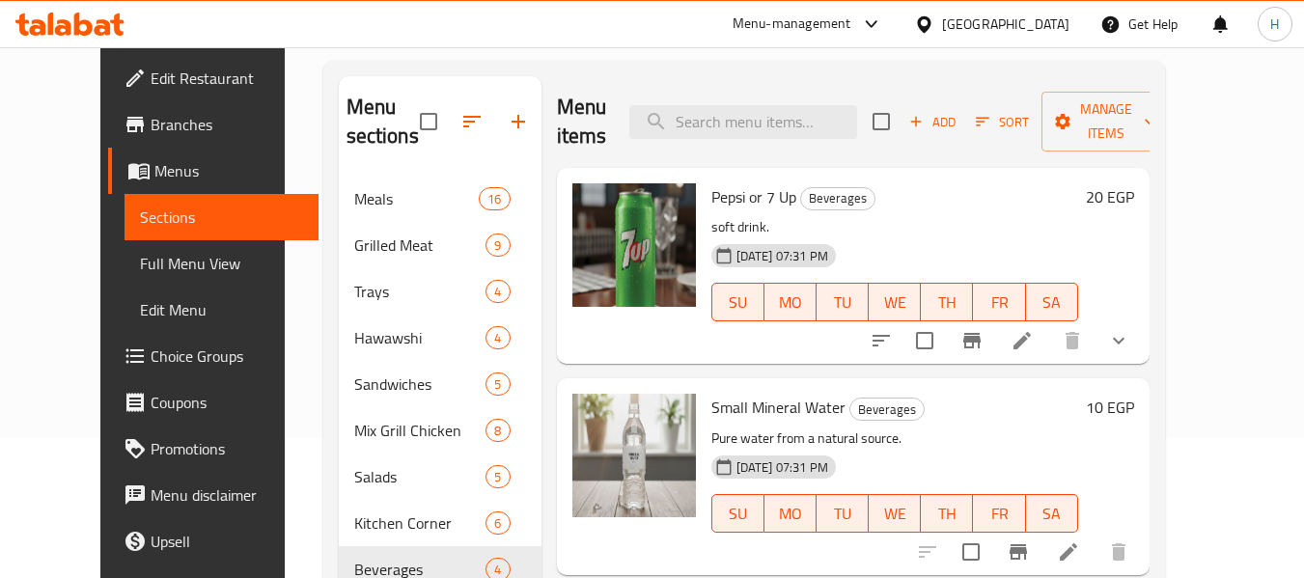
click at [1045, 26] on div "[GEOGRAPHIC_DATA]" at bounding box center [1005, 24] width 127 height 21
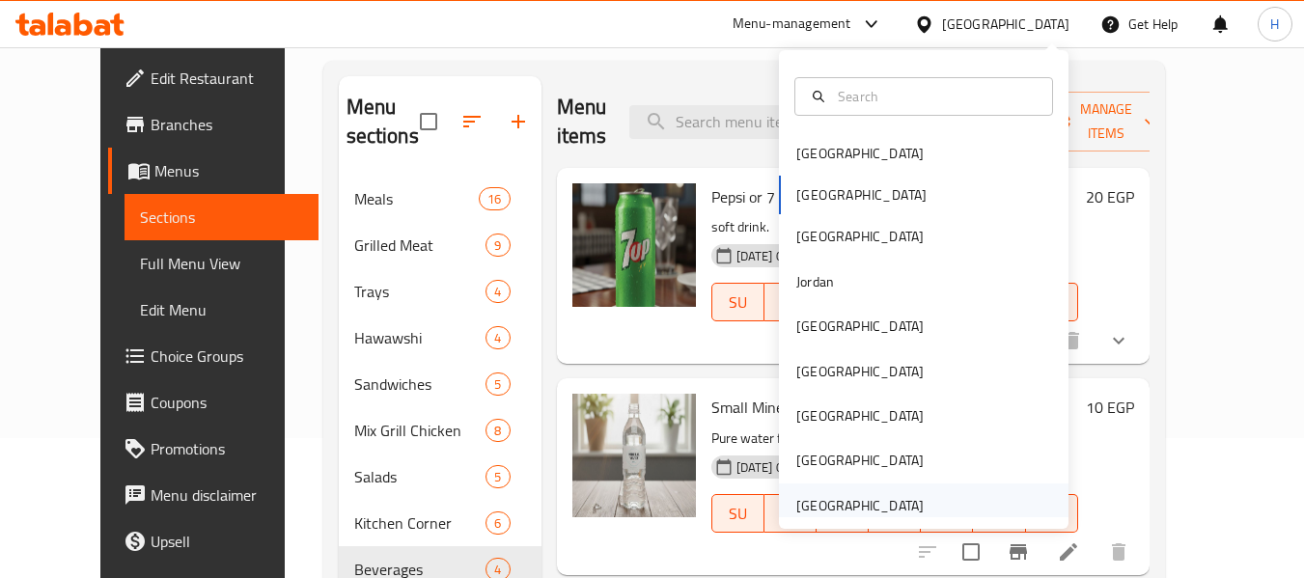
click at [941, 509] on div "[GEOGRAPHIC_DATA]" at bounding box center [923, 505] width 289 height 44
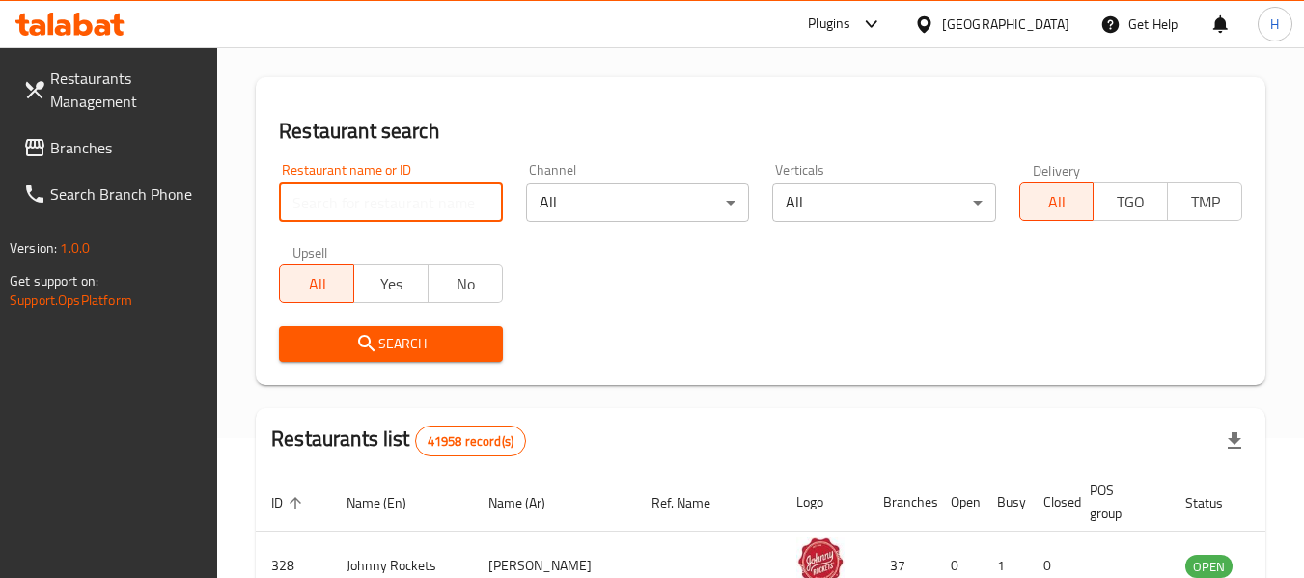
paste input "706642"
click at [330, 187] on input "706642" at bounding box center [390, 202] width 223 height 39
type input "706642"
click button "Search" at bounding box center [390, 344] width 223 height 36
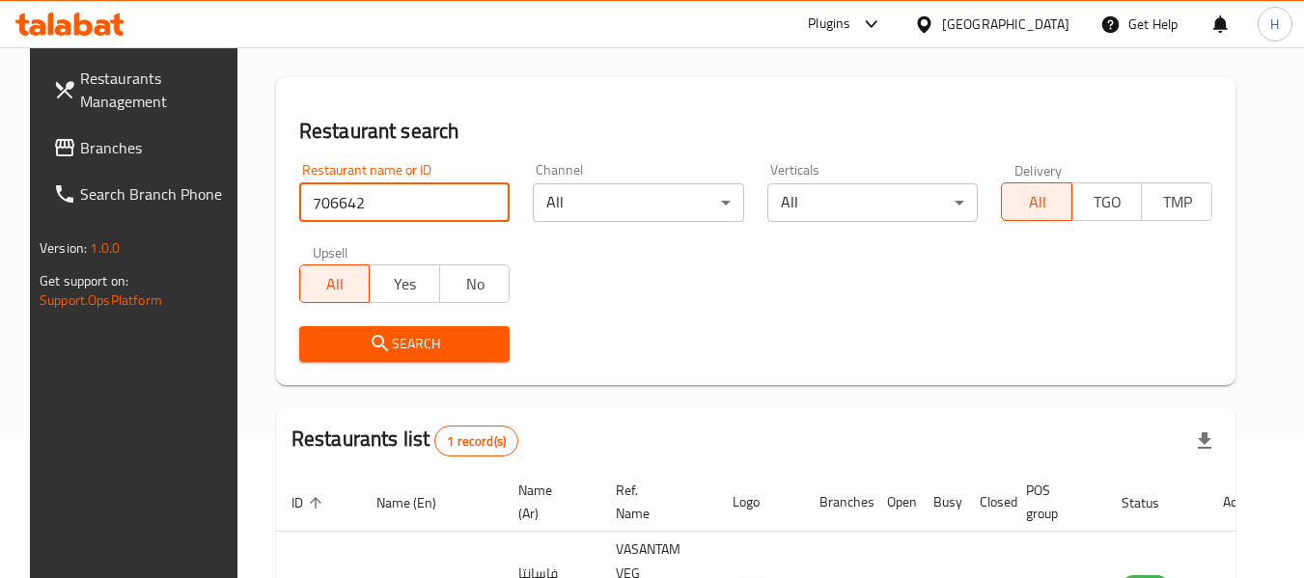
scroll to position [266, 0]
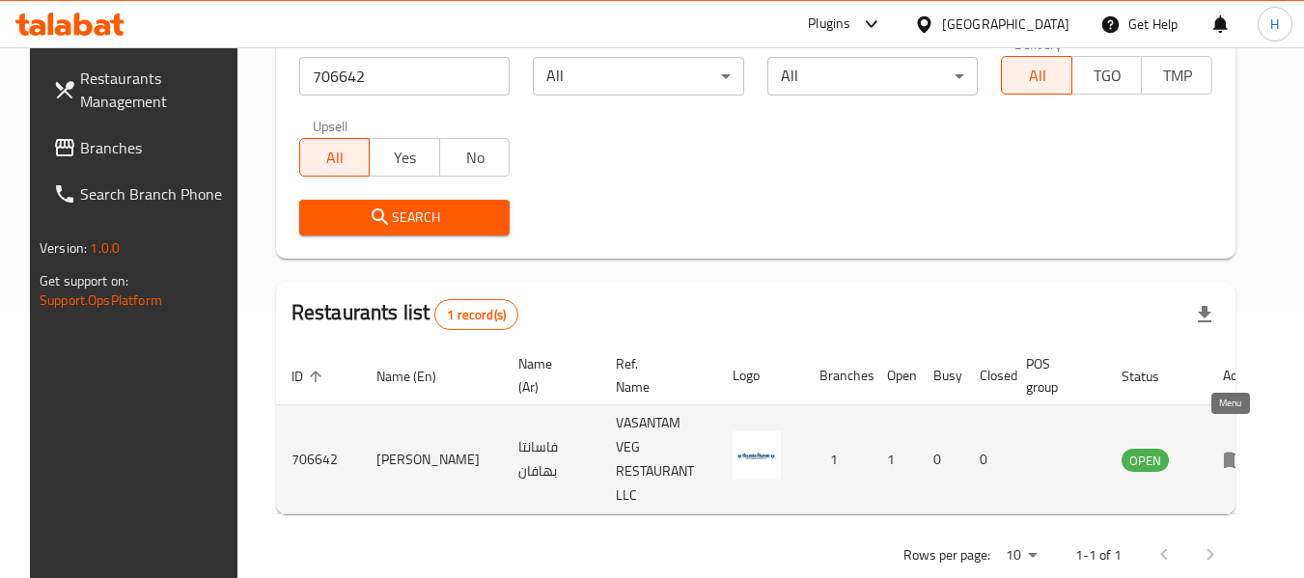
click at [1228, 448] on icon "enhanced table" at bounding box center [1234, 459] width 23 height 23
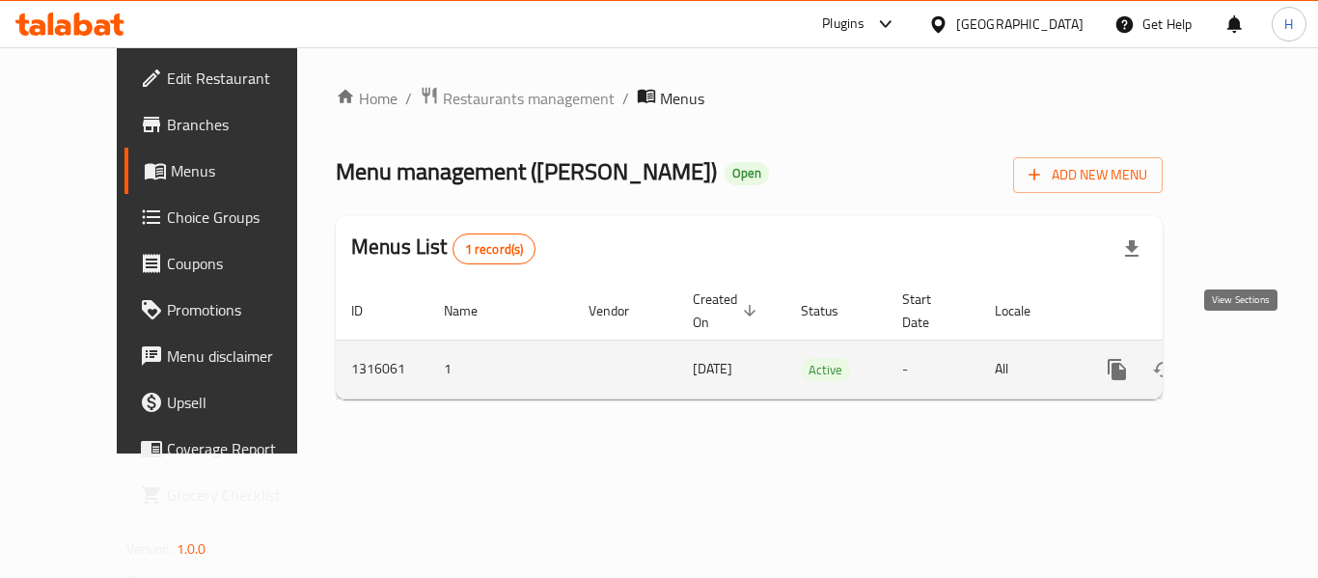
click at [1254, 349] on link "enhanced table" at bounding box center [1256, 369] width 46 height 46
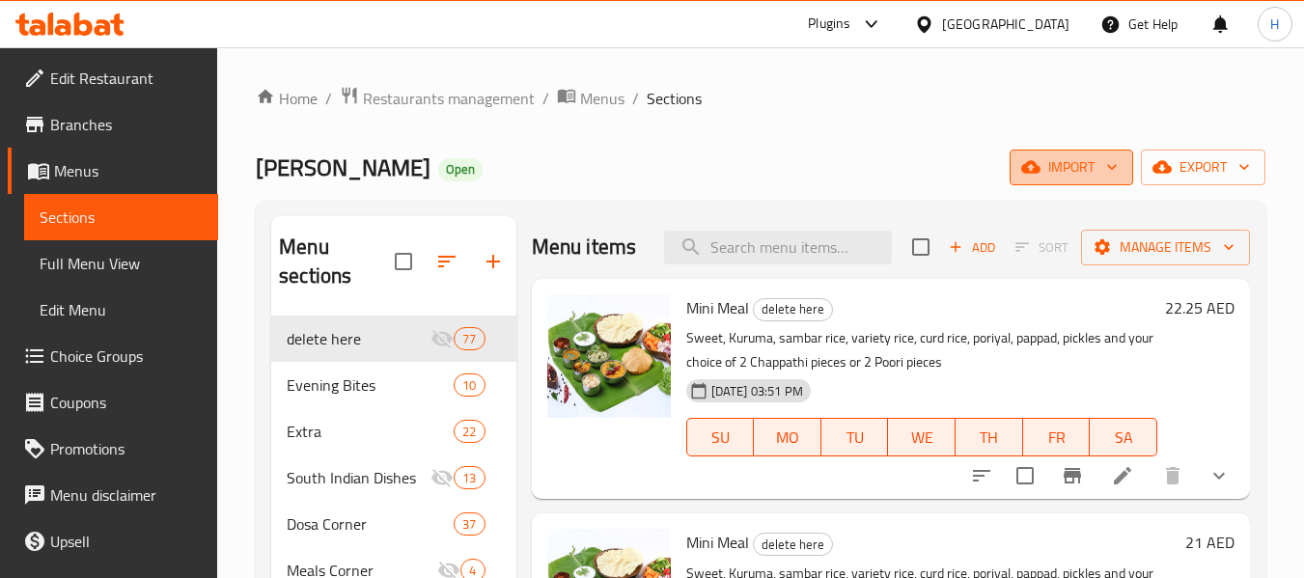
click at [1063, 178] on span "import" at bounding box center [1071, 167] width 93 height 24
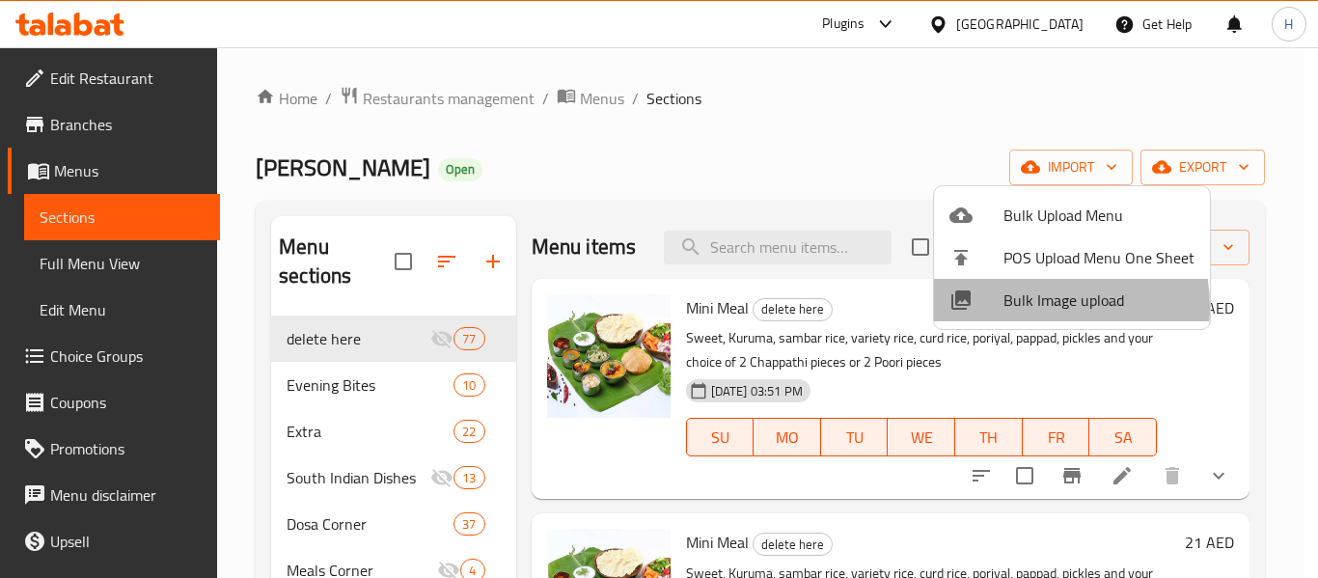
click at [1024, 307] on span "Bulk Image upload" at bounding box center [1099, 300] width 191 height 23
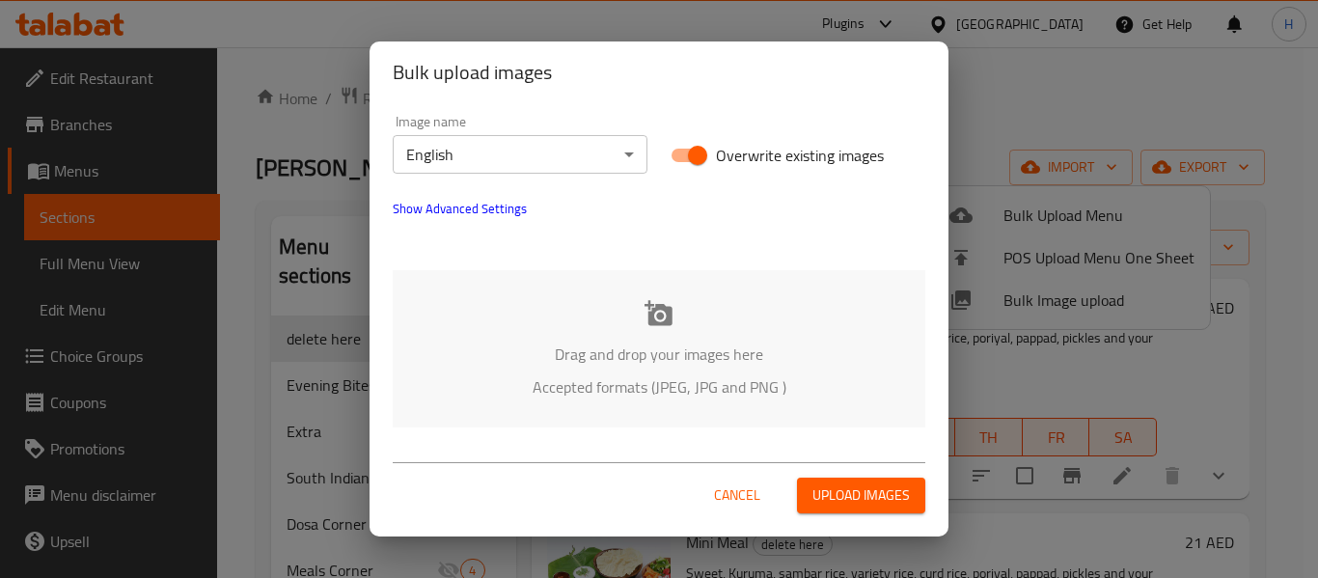
click at [652, 352] on p "Drag and drop your images here" at bounding box center [659, 354] width 475 height 23
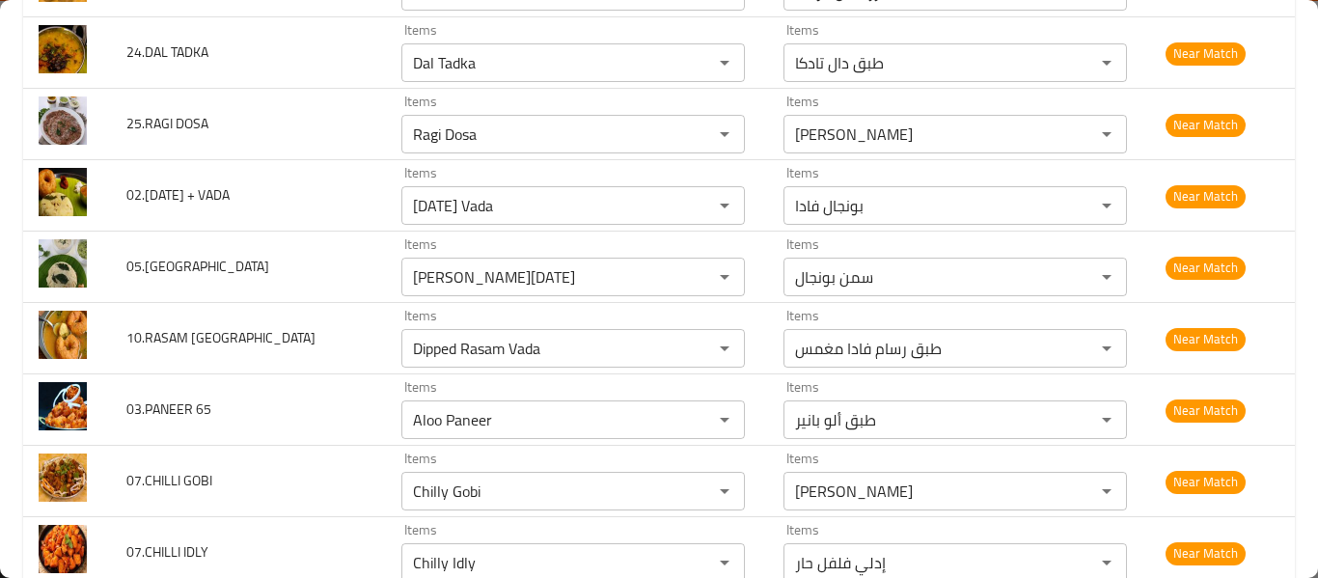
scroll to position [9896, 0]
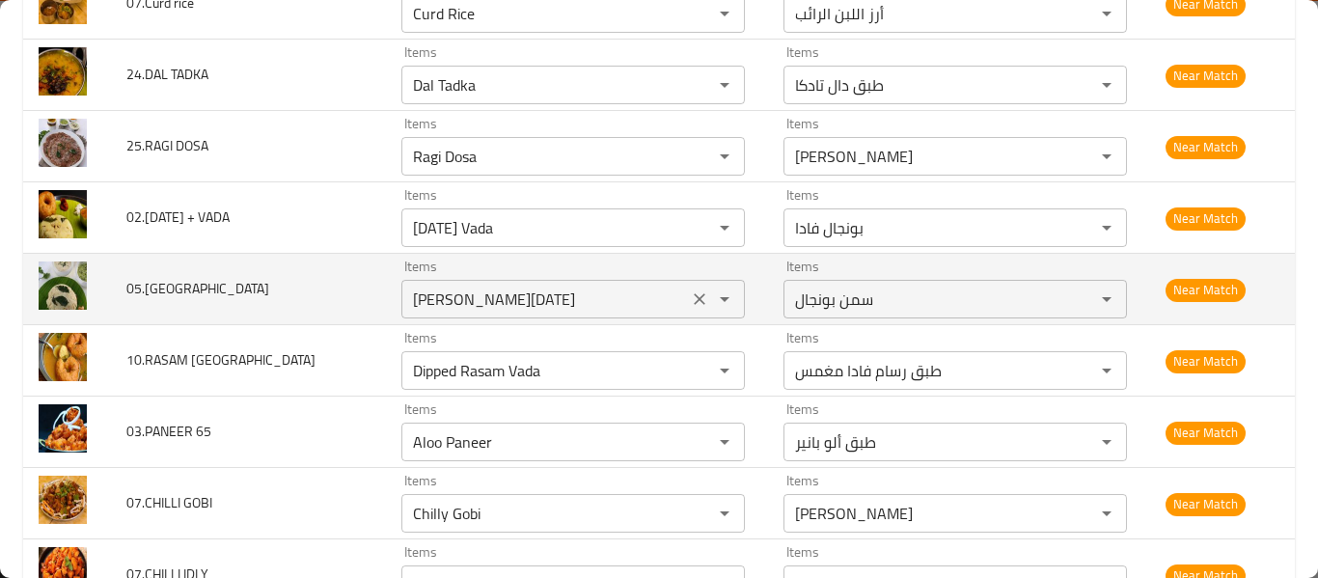
click at [694, 297] on icon "Clear" at bounding box center [700, 299] width 12 height 12
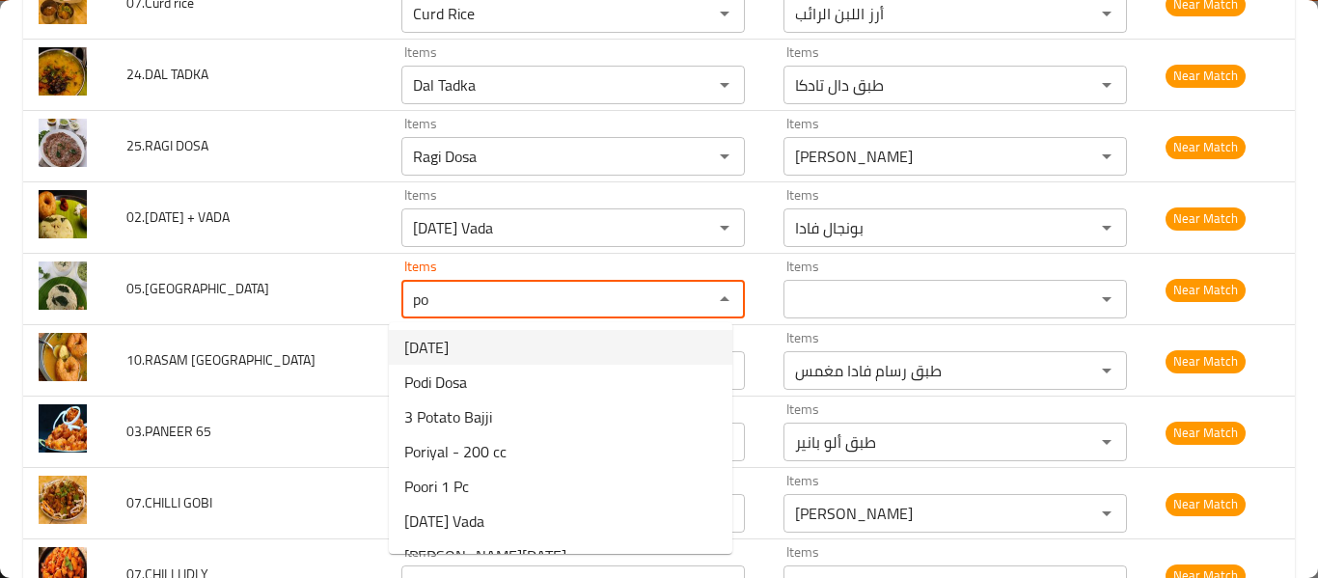
click at [600, 349] on li "[DATE]" at bounding box center [561, 347] width 344 height 35
type input "[DATE]"
type input "طبق بونجال"
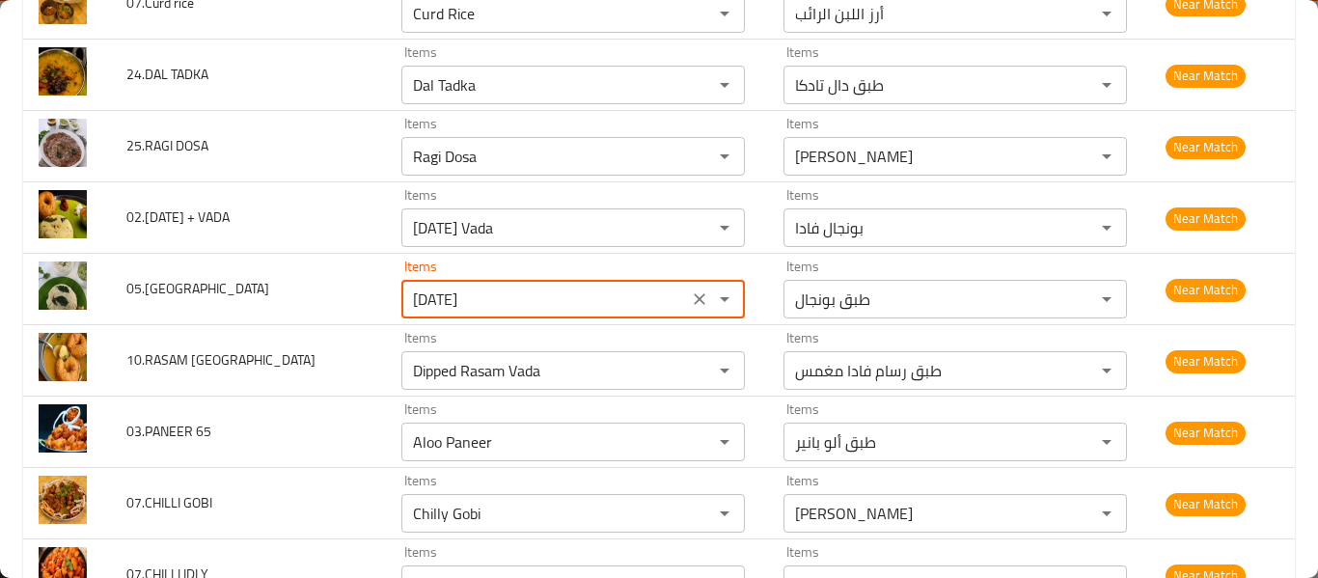
type input "[DATE]"
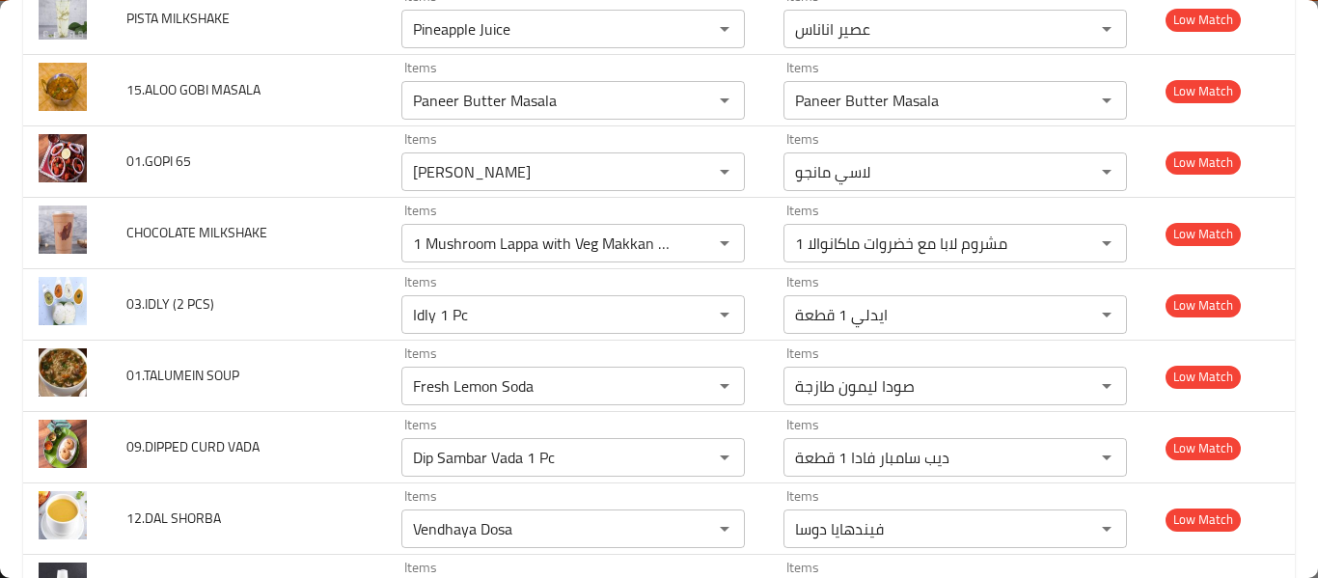
scroll to position [11470, 0]
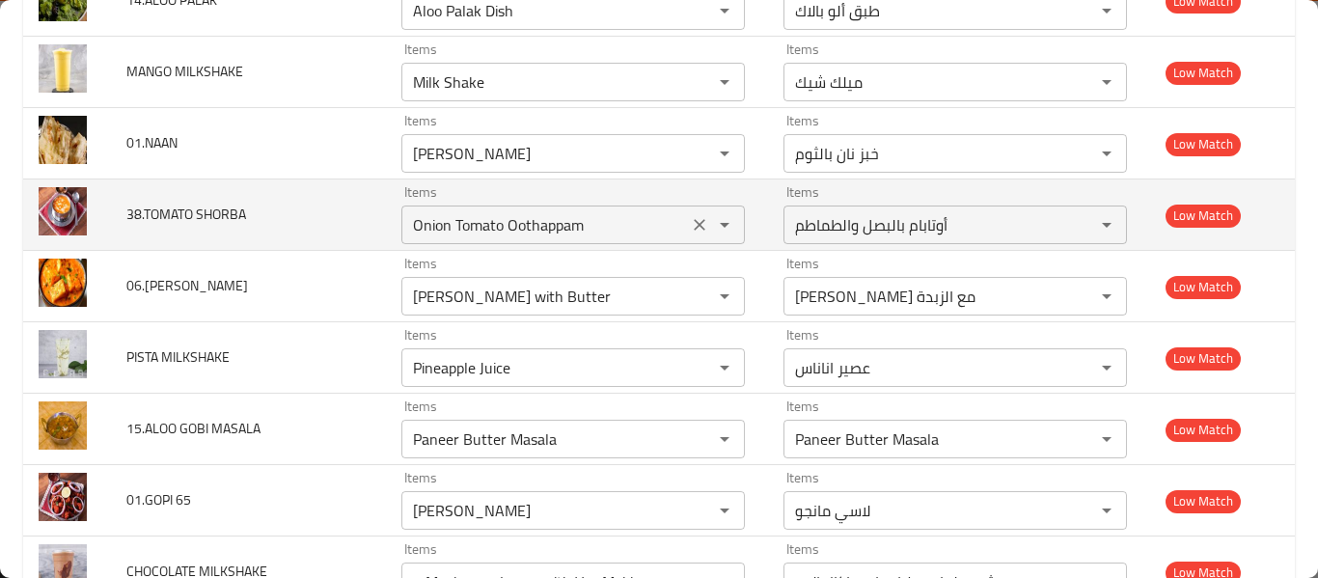
click at [690, 223] on icon "Clear" at bounding box center [699, 224] width 19 height 19
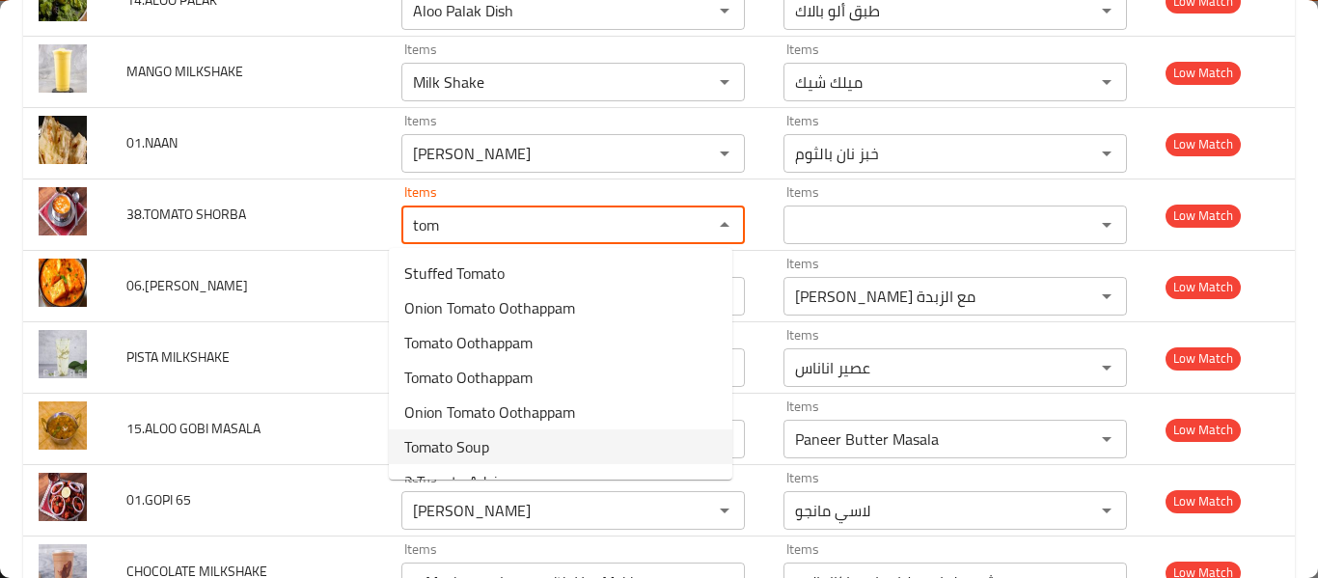
click at [609, 444] on SHORBA-option-5 "Tomato Soup" at bounding box center [561, 446] width 344 height 35
type SHORBA "Tomato Soup"
type SHORBA-ar "شوربة طماطم"
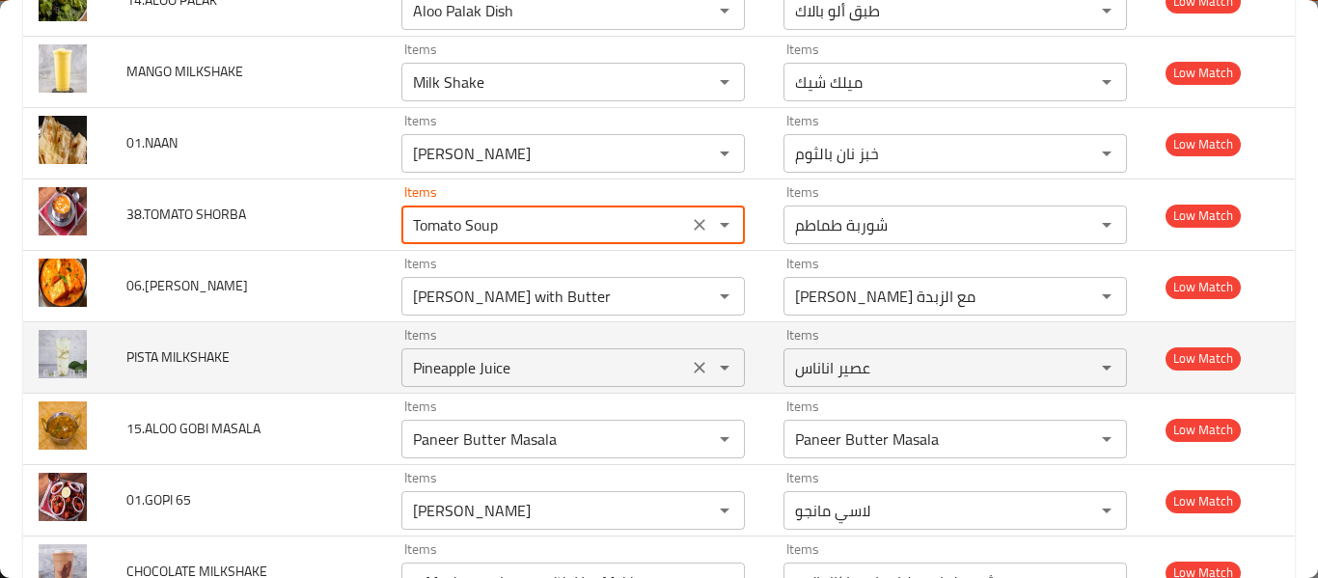
type SHORBA "Tomato Soup"
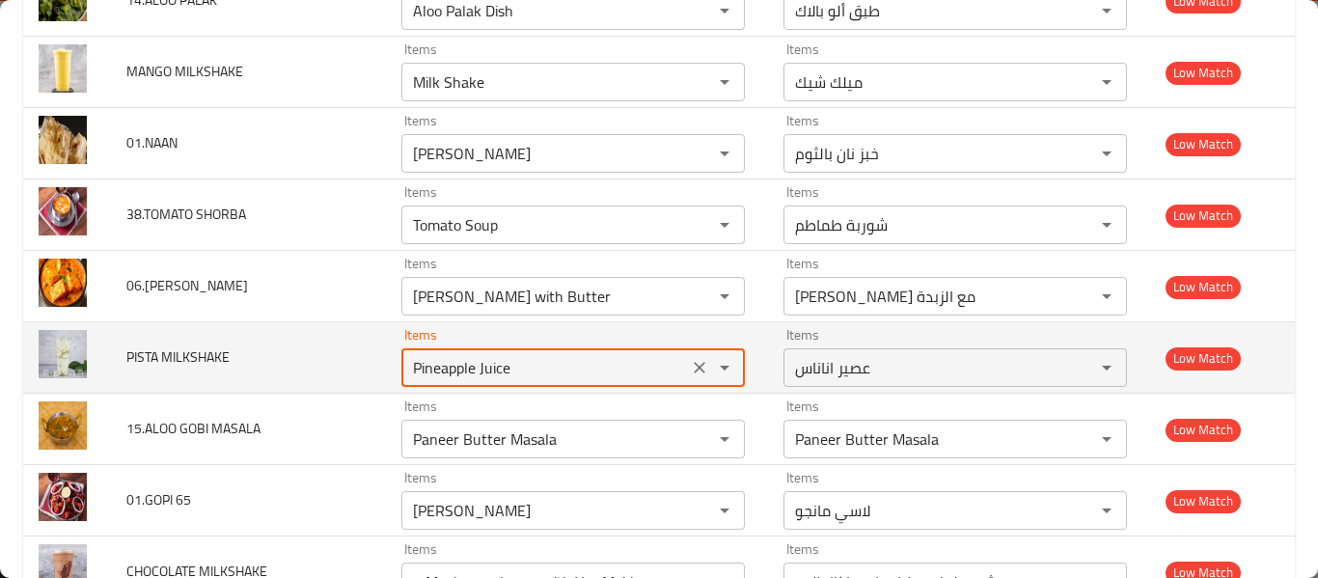
click at [530, 372] on MILKSHAKE "Pineapple Juice" at bounding box center [544, 367] width 275 height 27
type MILKSHAKE "="
type MILKSHAKE "p"
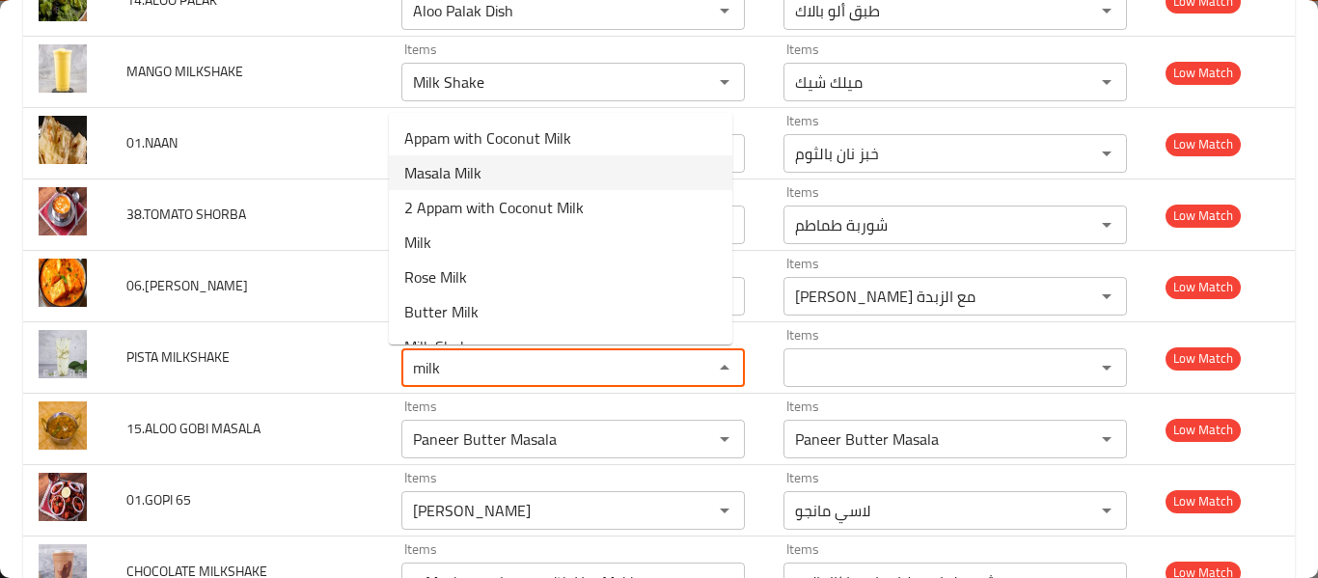
scroll to position [27, 0]
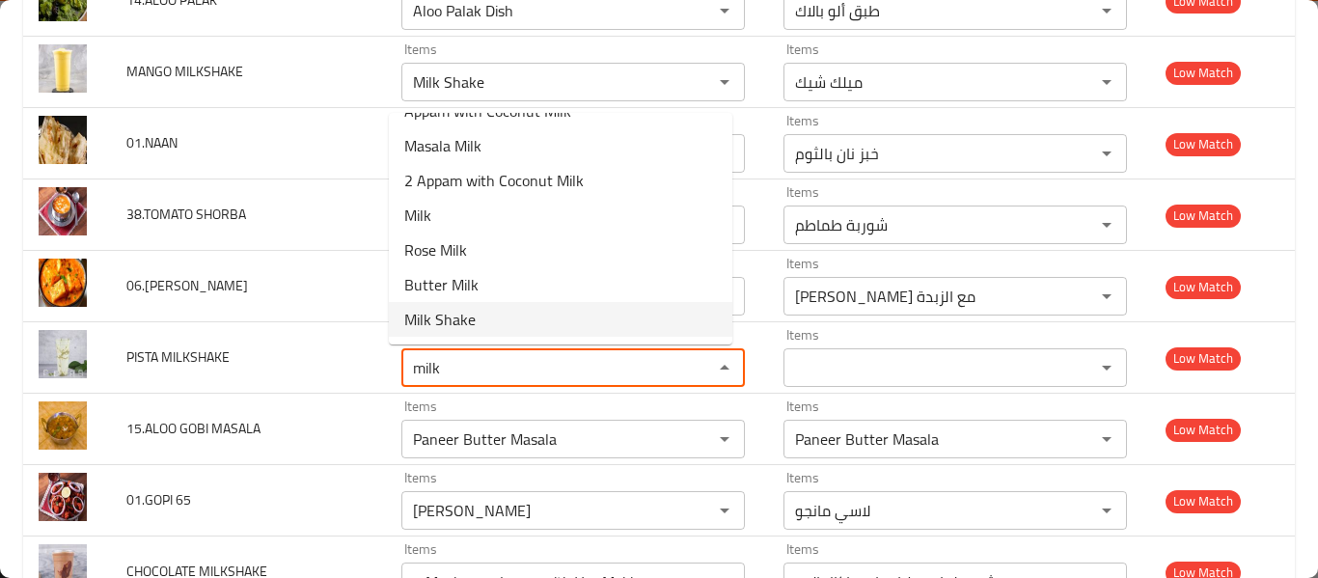
click at [434, 317] on span "Milk Shake" at bounding box center [439, 319] width 71 height 23
type MILKSHAKE "Milk Shake"
type MILKSHAKE-ar "ميلك شيك"
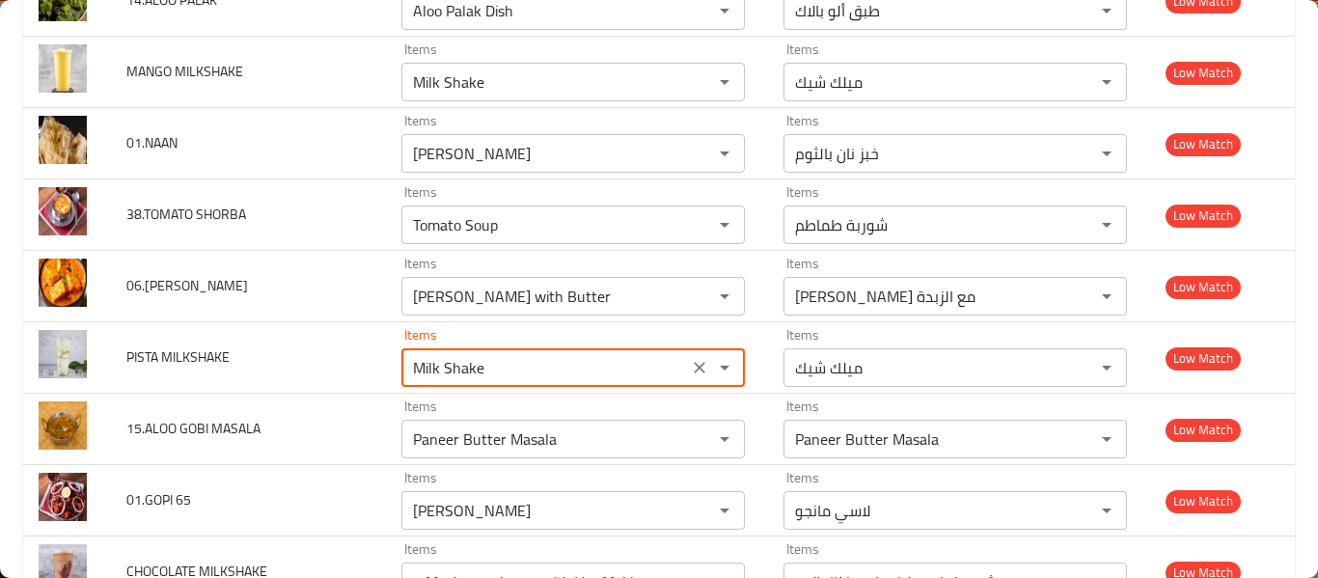
type MILKSHAKE "Milk Shake"
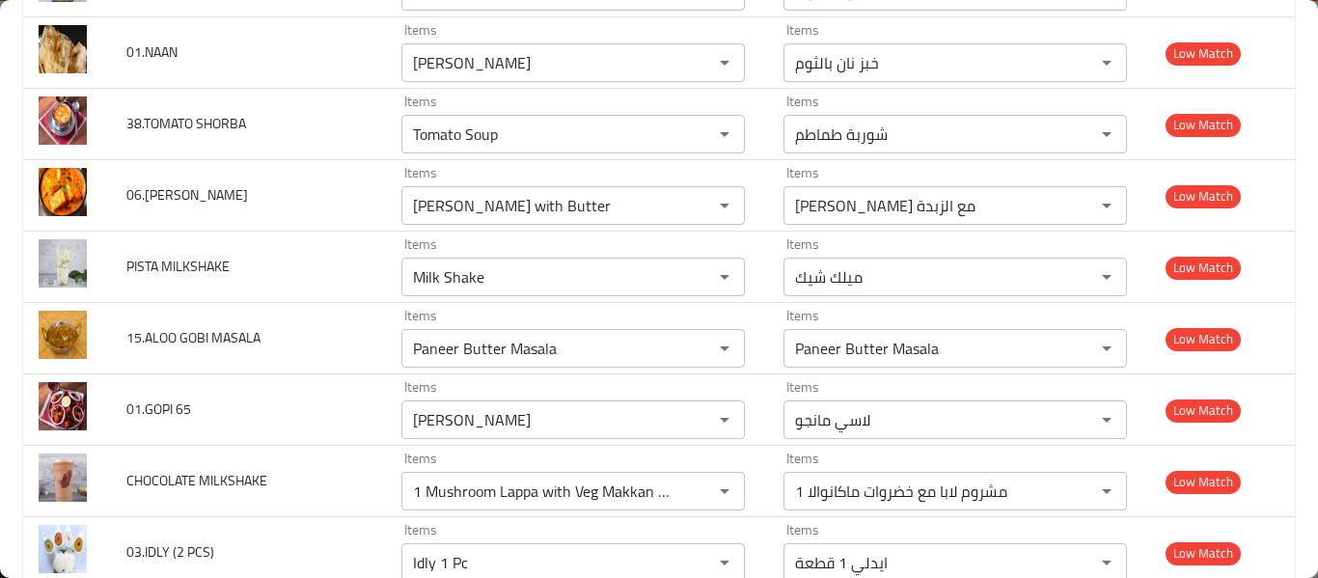
scroll to position [11493, 0]
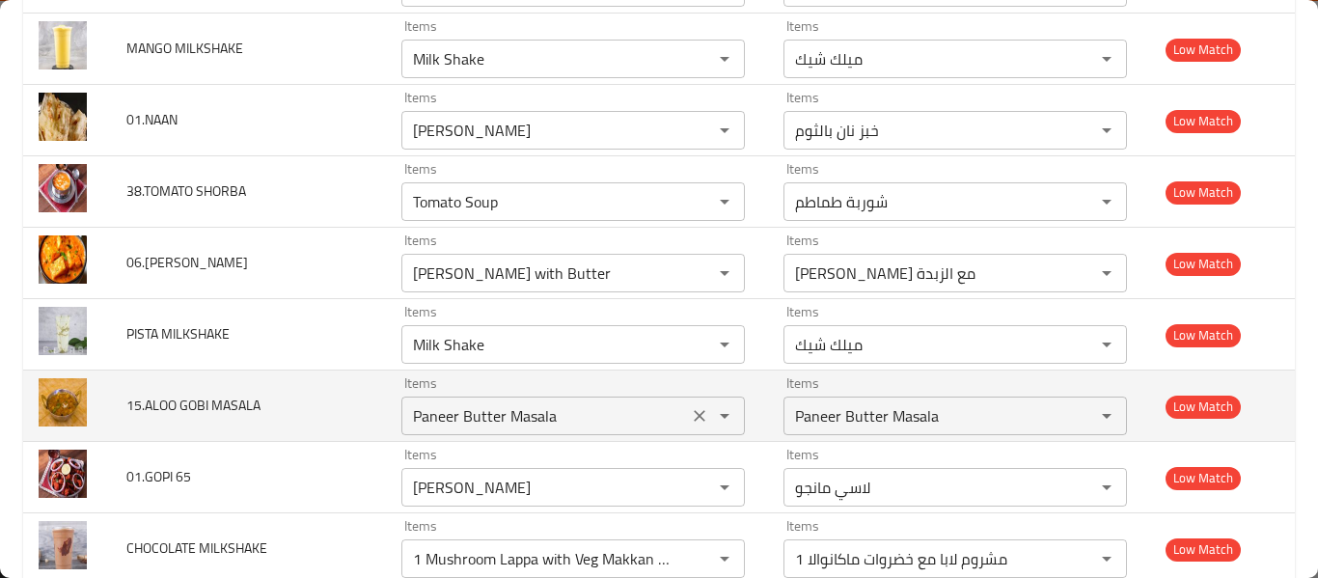
click at [692, 404] on button "Clear" at bounding box center [699, 415] width 27 height 27
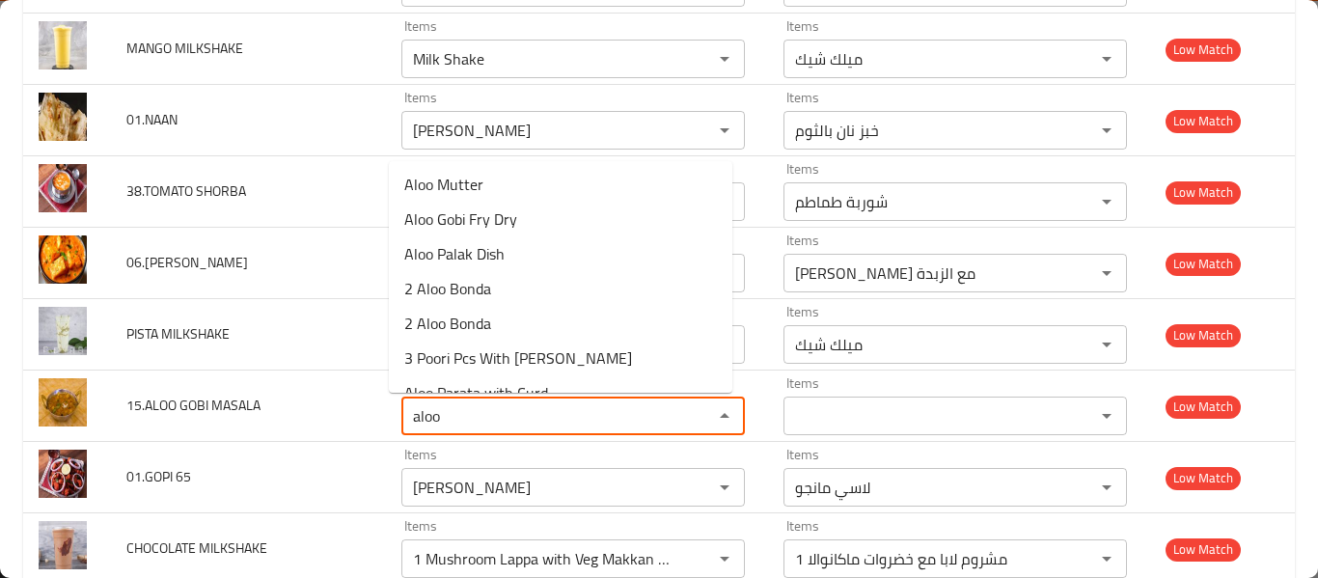
scroll to position [143, 0]
click at [563, 223] on MASALA-option-5 "Aloo Gobi Fry Dry" at bounding box center [561, 217] width 344 height 35
type MASALA "Aloo Gobi Fry Dry"
type MASALA-ar "طبق ألو [PERSON_NAME]"
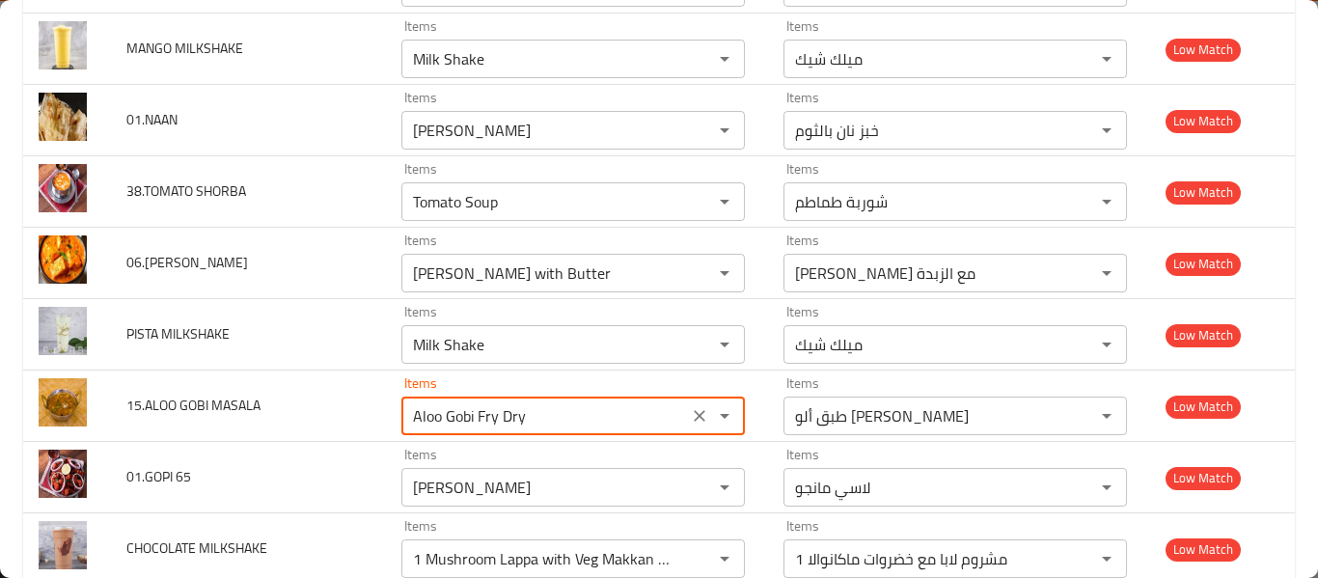
type MASALA "Aloo Gobi Fry Dry"
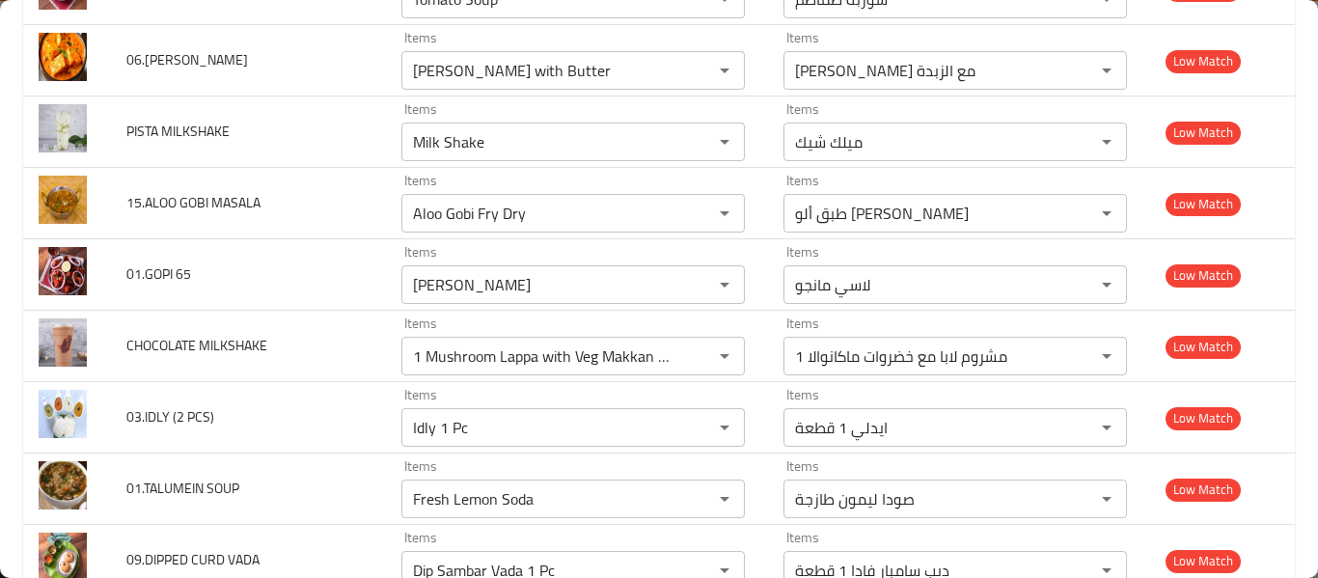
scroll to position [11718, 0]
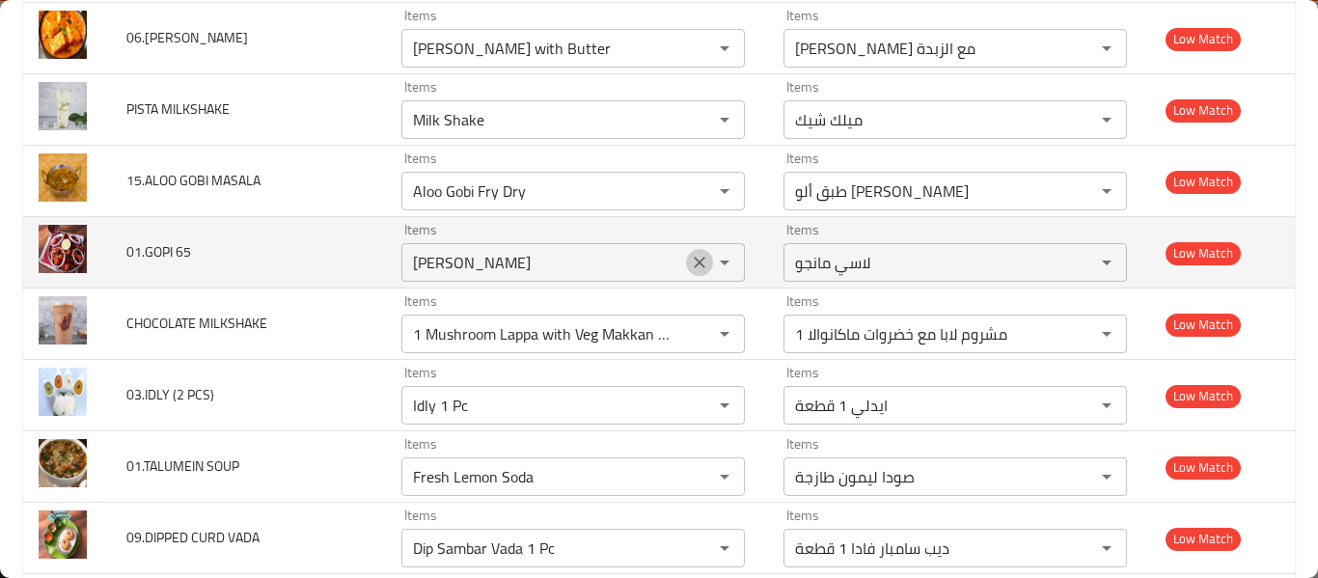
click at [695, 264] on icon "Clear" at bounding box center [699, 262] width 19 height 19
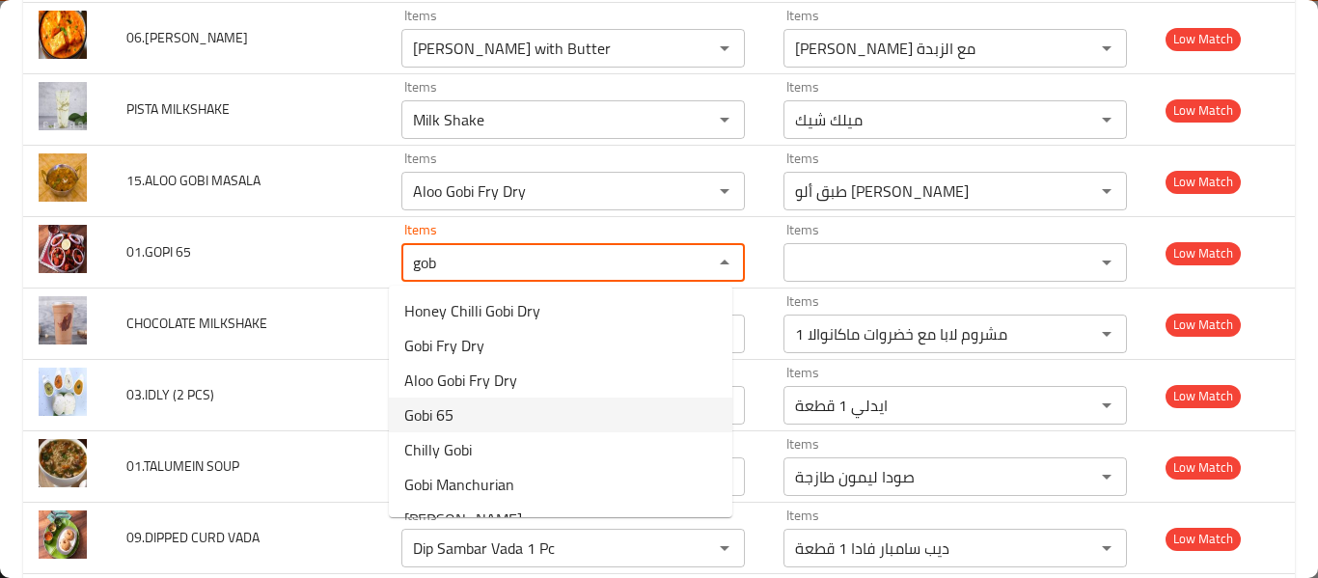
click at [430, 427] on span "Gobi 65" at bounding box center [428, 414] width 49 height 23
type 65 "Gobi 65"
type 65-ar "جوبي 65"
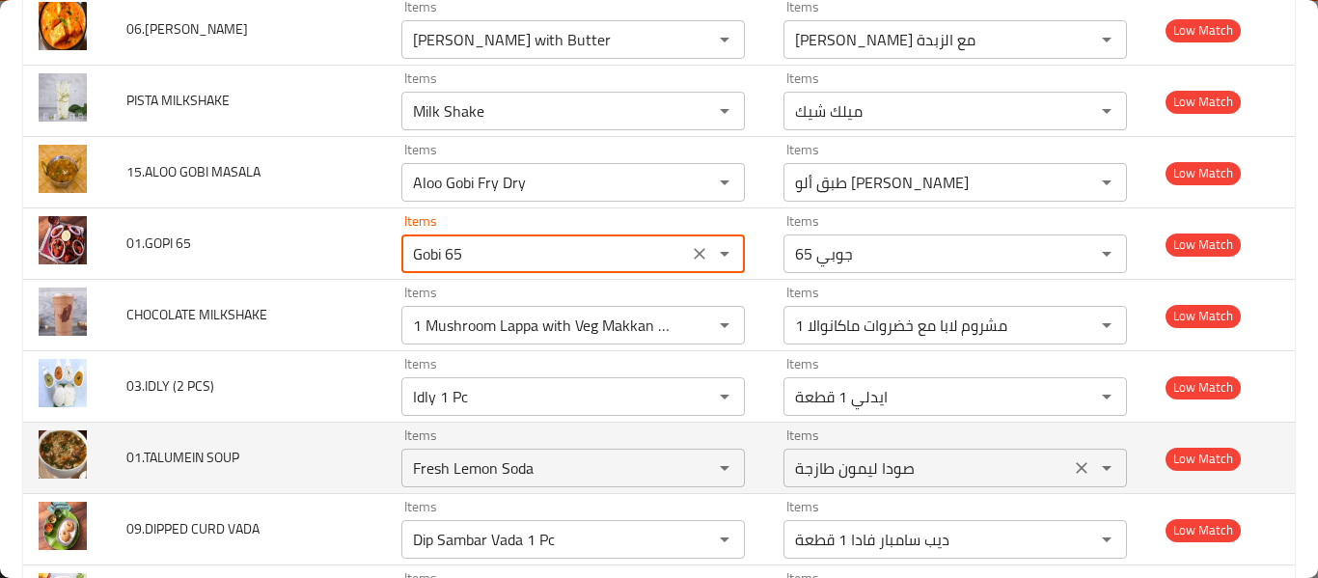
scroll to position [11727, 0]
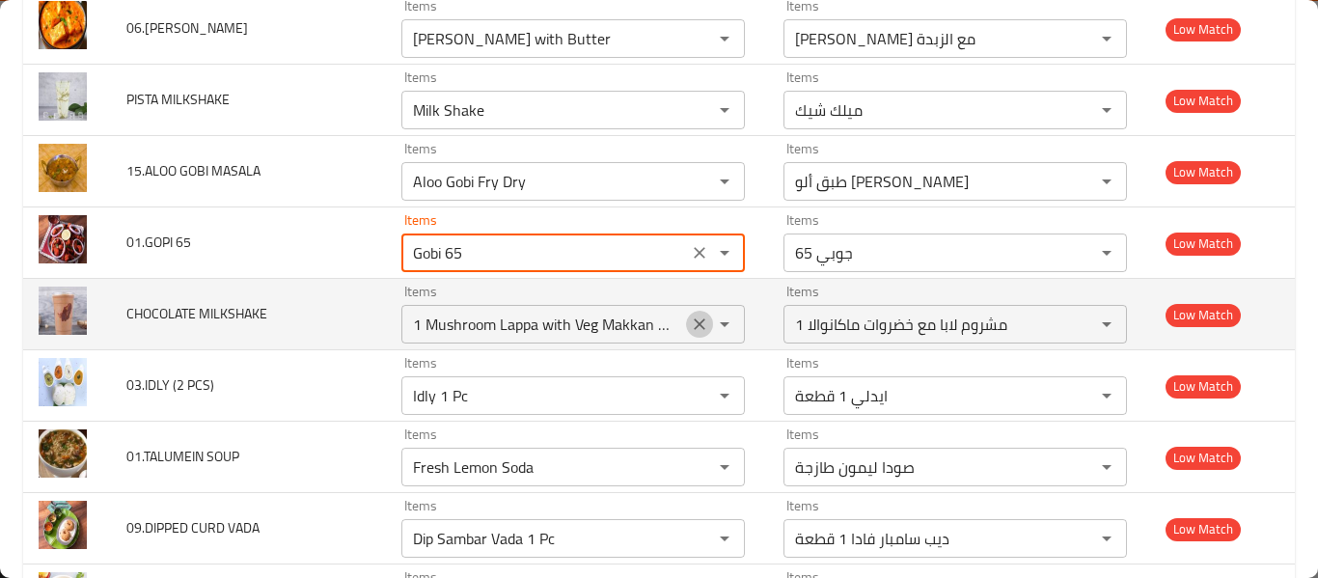
click at [694, 327] on icon "Clear" at bounding box center [700, 324] width 12 height 12
type 65 "Gobi 65"
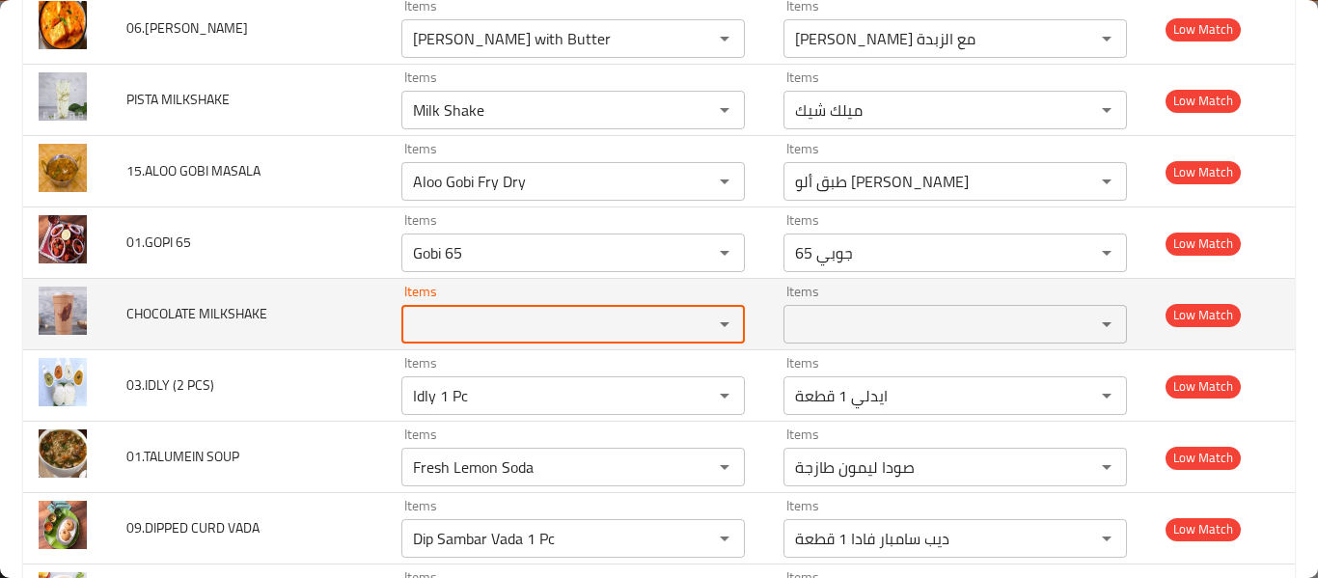
scroll to position [0, 0]
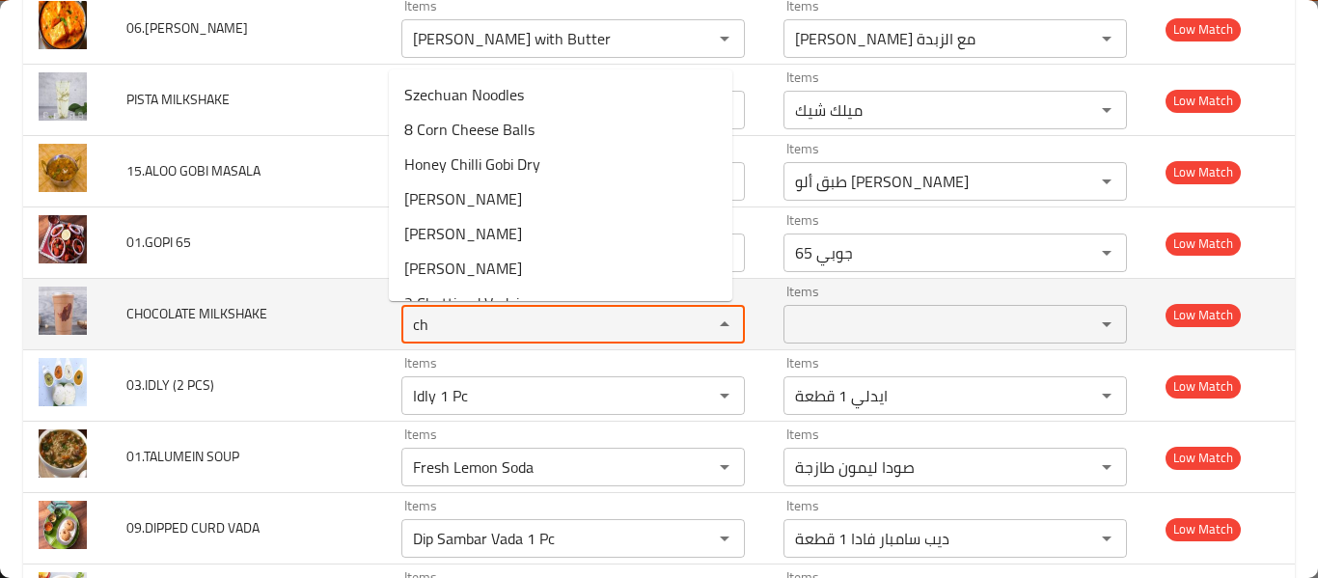
type MILKSHAKE "c"
click at [149, 310] on span "CHOCOLATE MILKSHAKE" at bounding box center [196, 313] width 141 height 25
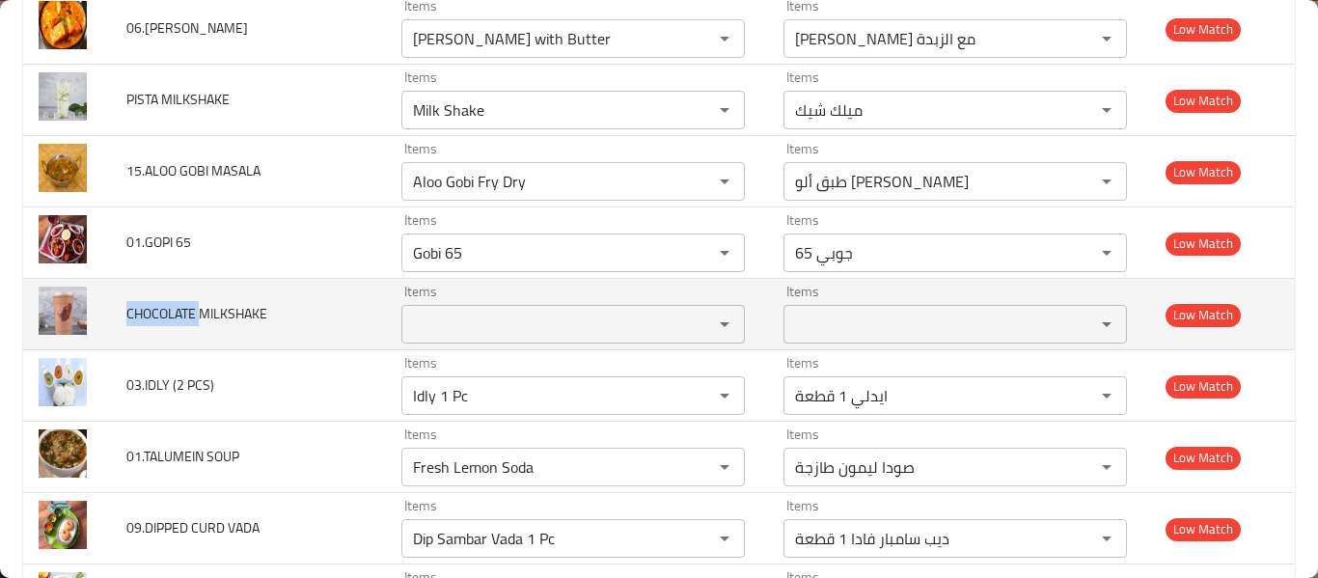
click at [149, 310] on span "CHOCOLATE MILKSHAKE" at bounding box center [196, 313] width 141 height 25
copy span "CHOCOLATE MILKSHAKE"
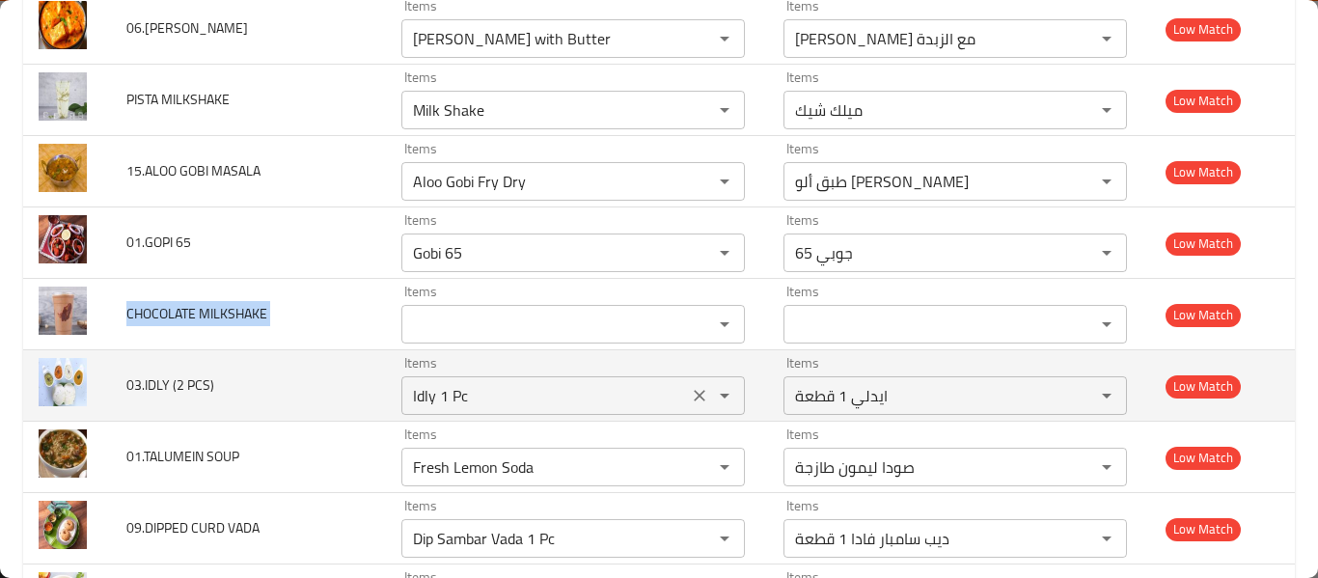
click at [572, 375] on div "Items Idly 1 Pc Items" at bounding box center [573, 385] width 344 height 59
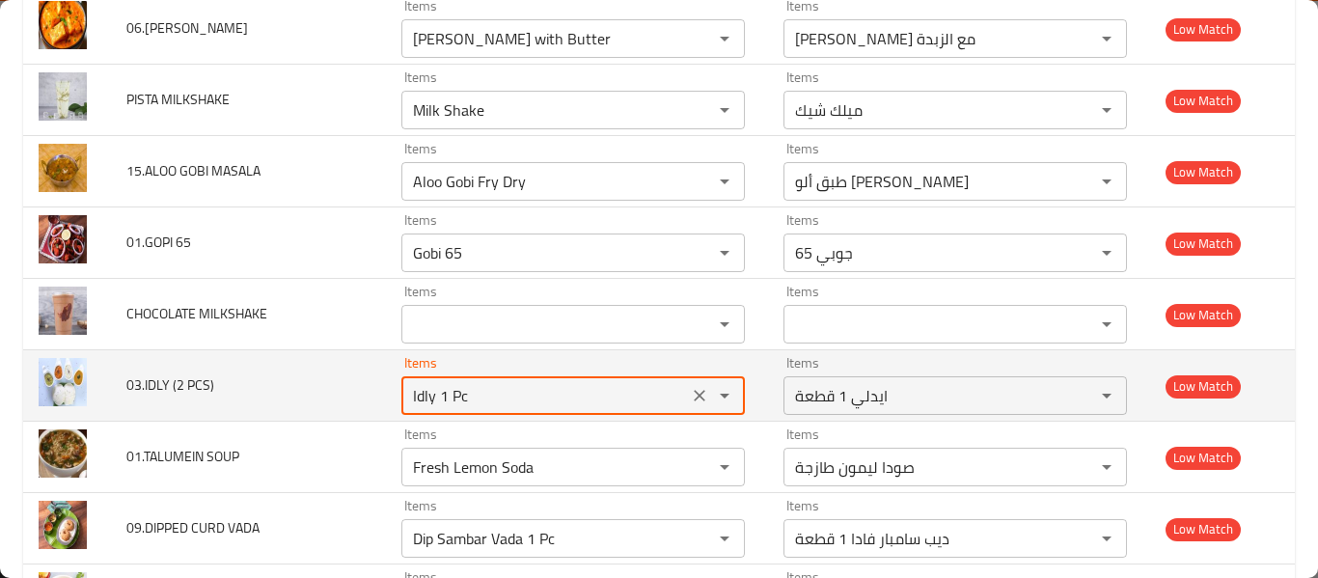
click at [572, 375] on div "Items Idly 1 Pc Items" at bounding box center [573, 385] width 344 height 59
click at [499, 380] on div "Idly 1 Pc Items" at bounding box center [573, 395] width 344 height 39
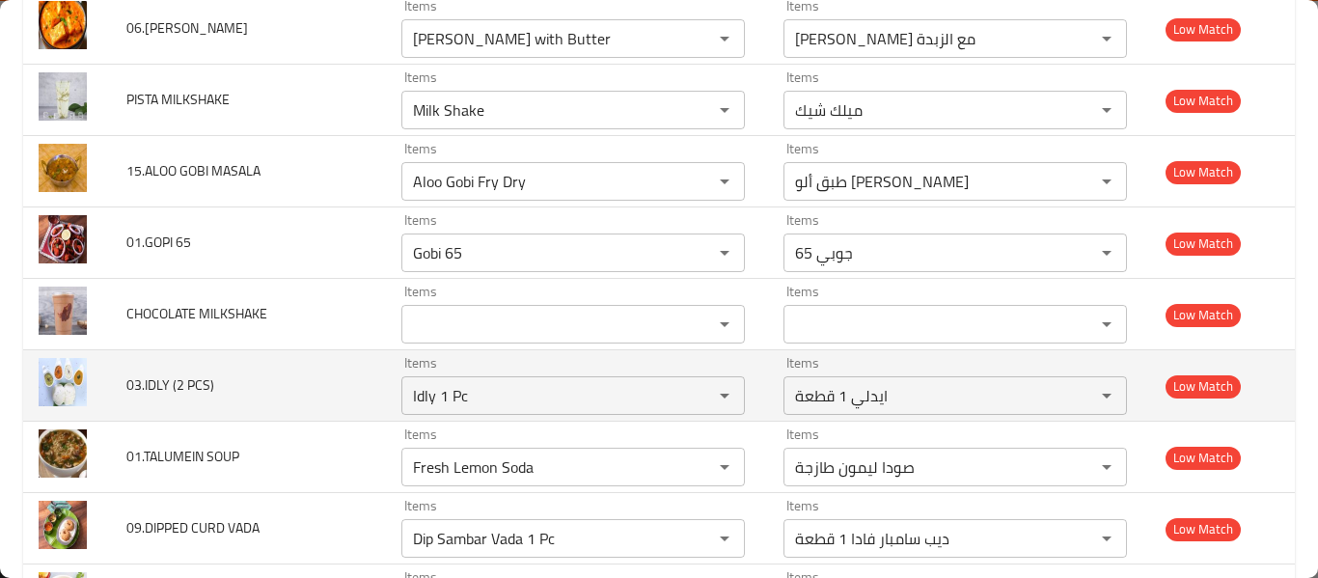
click at [328, 378] on td "03.IDLY (2 PCS)" at bounding box center [248, 385] width 275 height 71
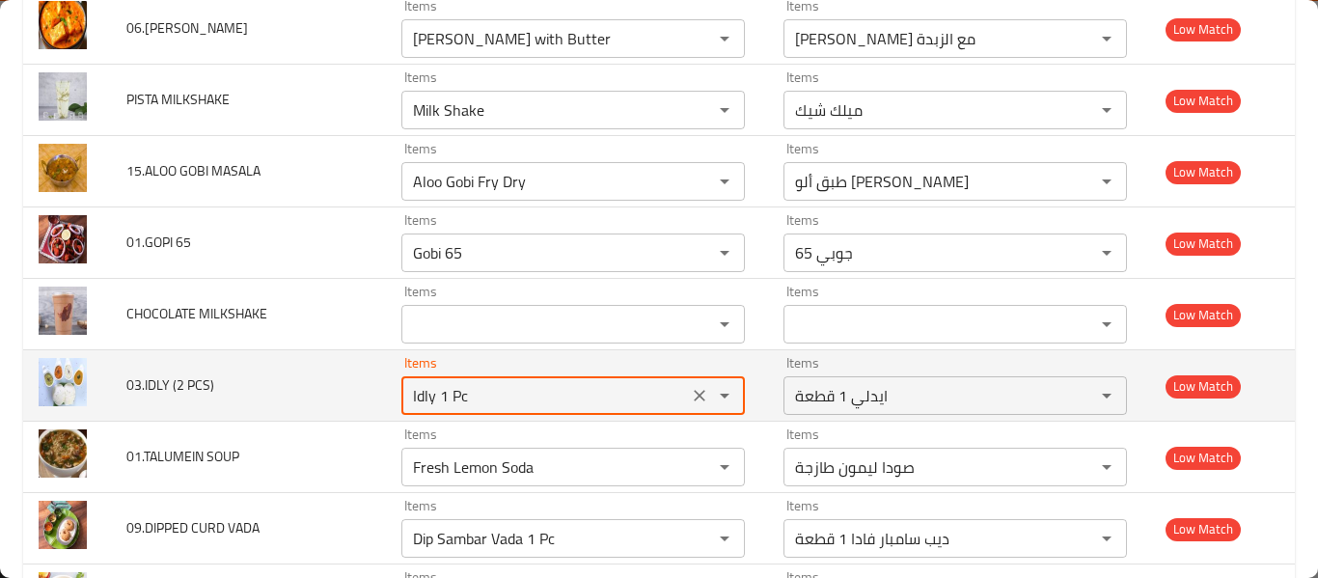
click at [498, 402] on PCS\) "Idly 1 Pc" at bounding box center [544, 395] width 275 height 27
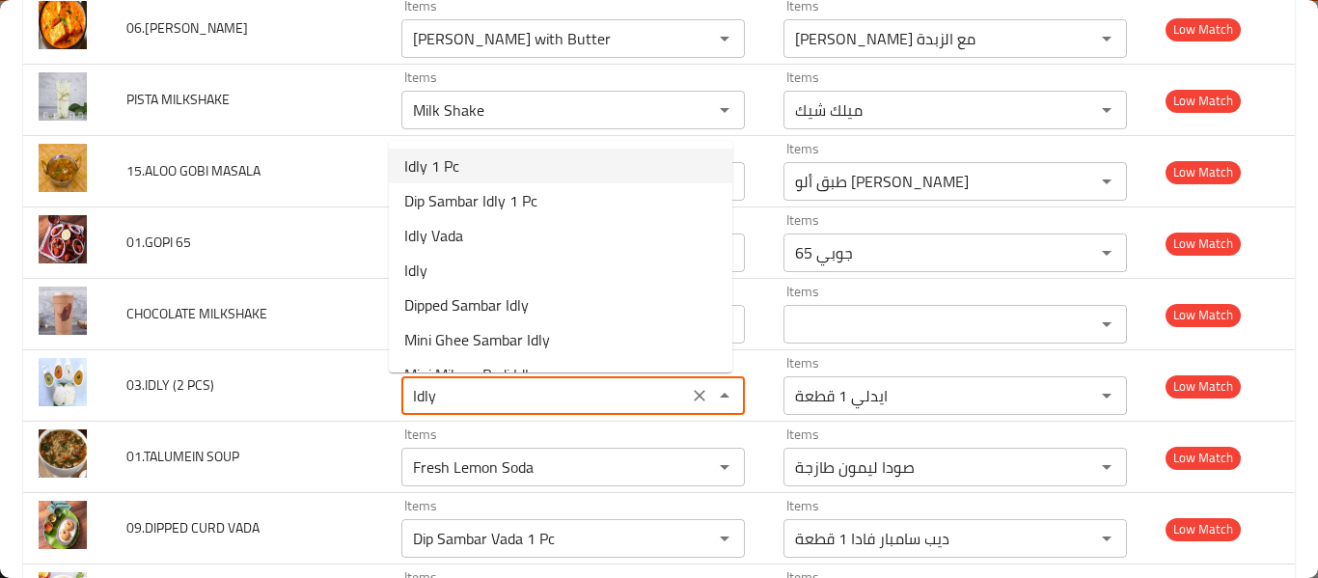
click at [557, 168] on PCS\)-option-0 "Idly 1 Pc" at bounding box center [561, 166] width 344 height 35
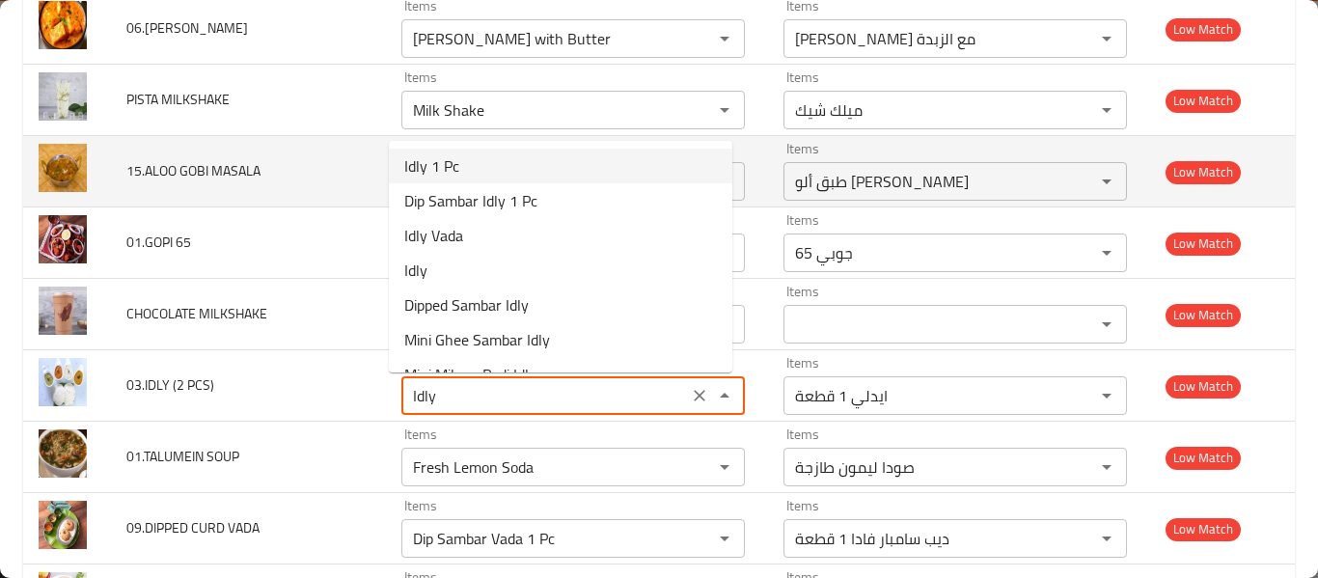
type PCS\) "Idly 1 Pc"
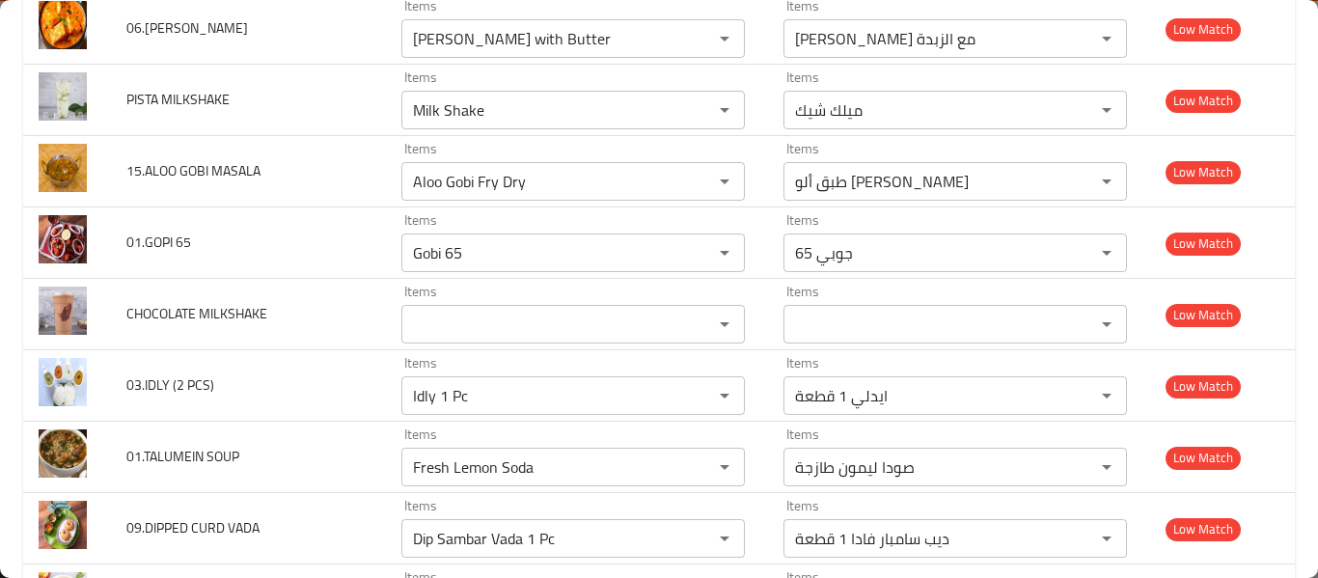
scroll to position [12109, 0]
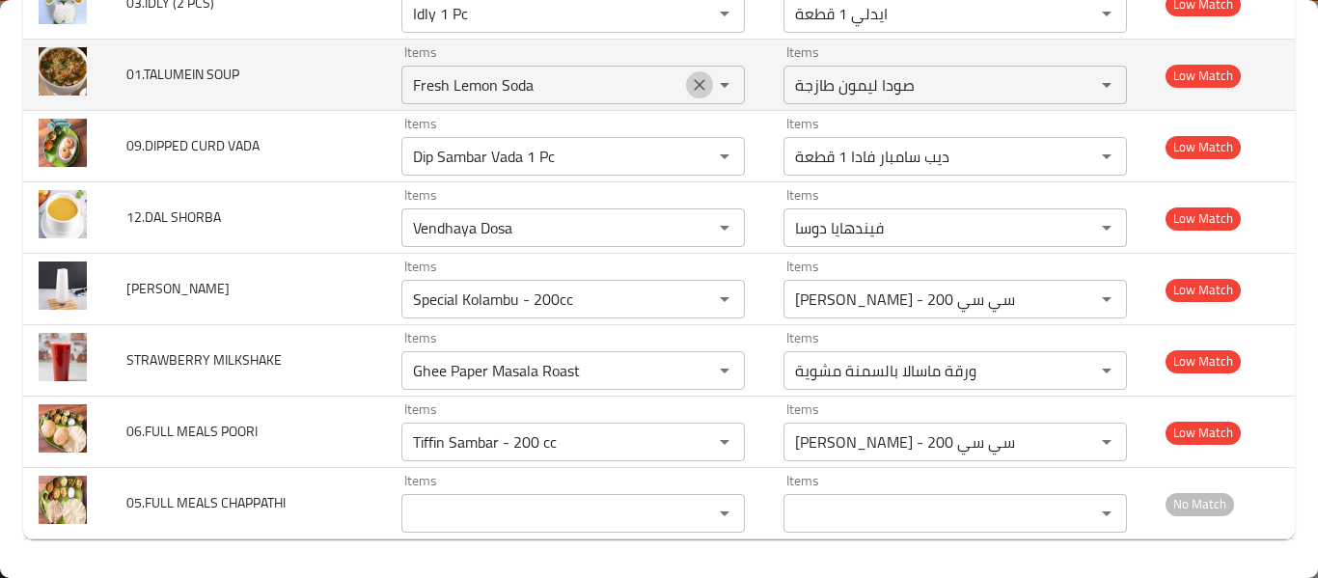
click at [694, 88] on icon "Clear" at bounding box center [700, 85] width 12 height 12
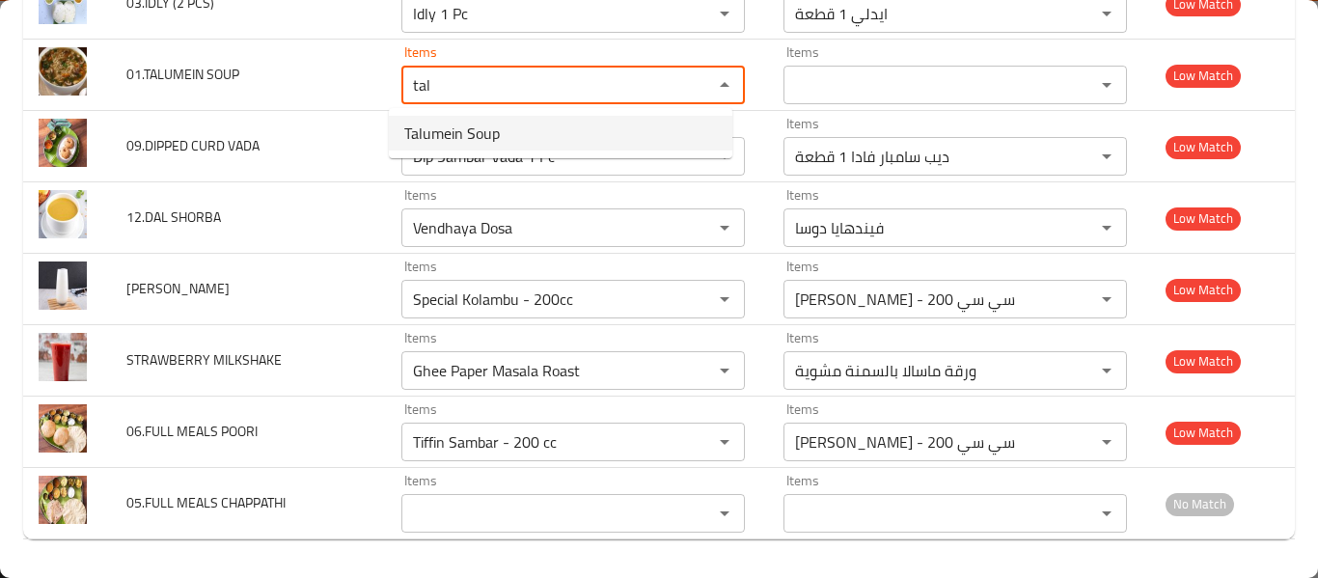
click at [423, 130] on span "Talumein Soup" at bounding box center [452, 133] width 96 height 23
type SOUP "Talumein Soup"
type SOUP-ar "شوربة تالومين"
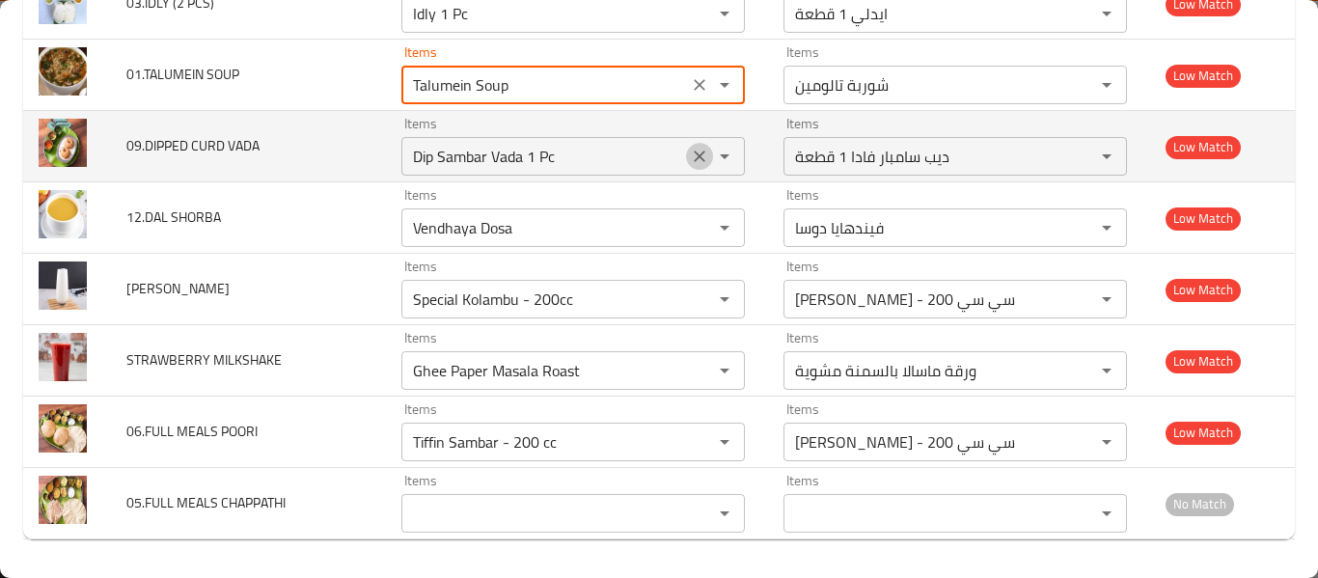
click at [690, 151] on icon "Clear" at bounding box center [699, 156] width 19 height 19
type SOUP "Talumein Soup"
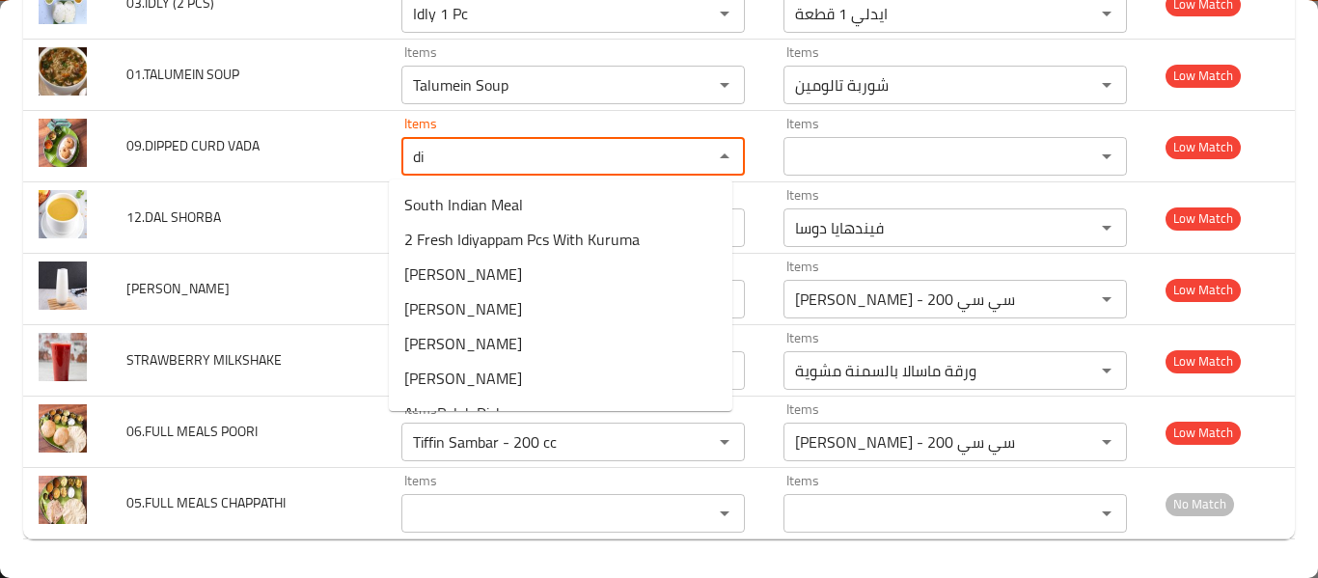
type VADA "d"
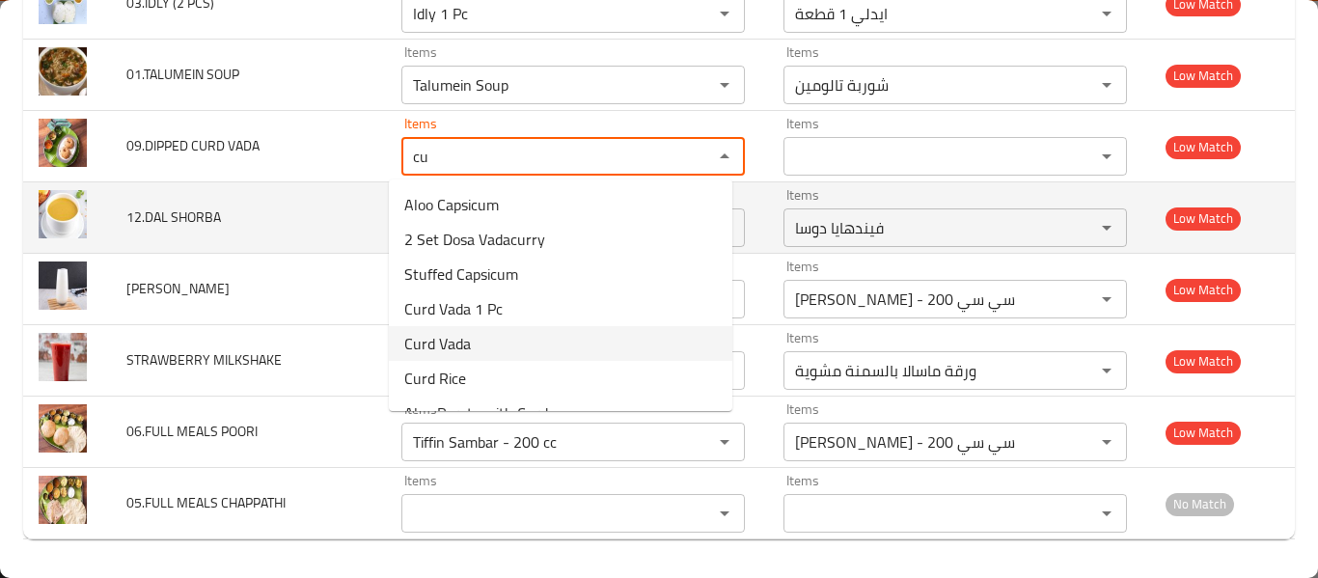
type VADA "cu"
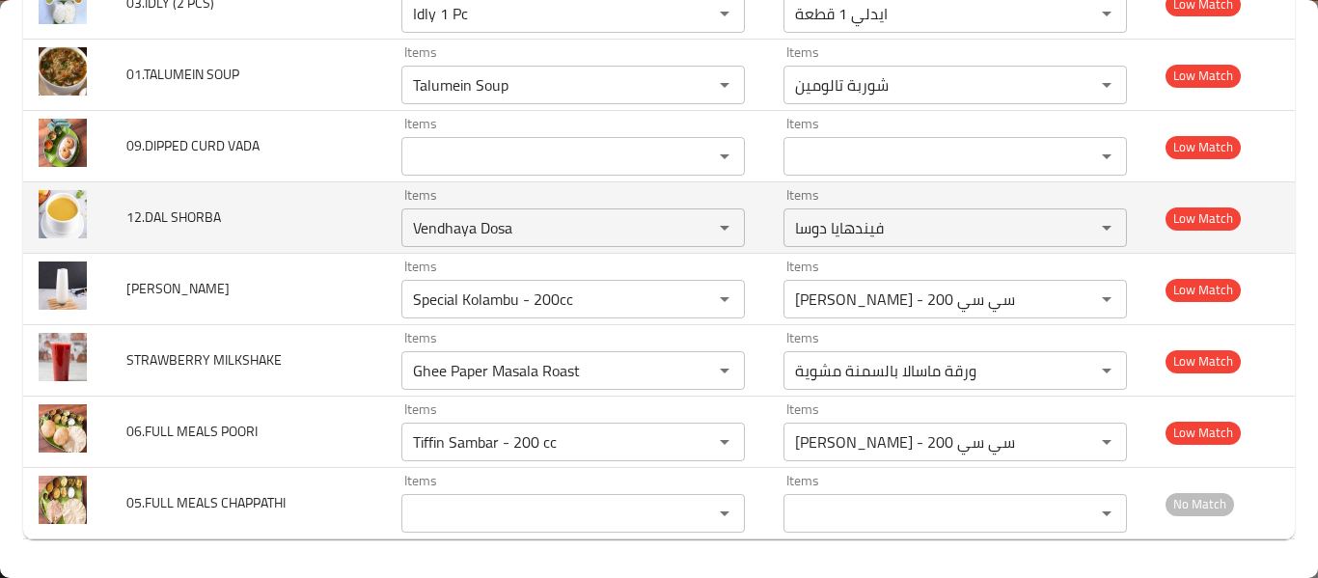
click at [278, 203] on td "12.DAL SHORBA" at bounding box center [248, 217] width 275 height 71
click at [694, 232] on icon "Clear" at bounding box center [700, 228] width 12 height 12
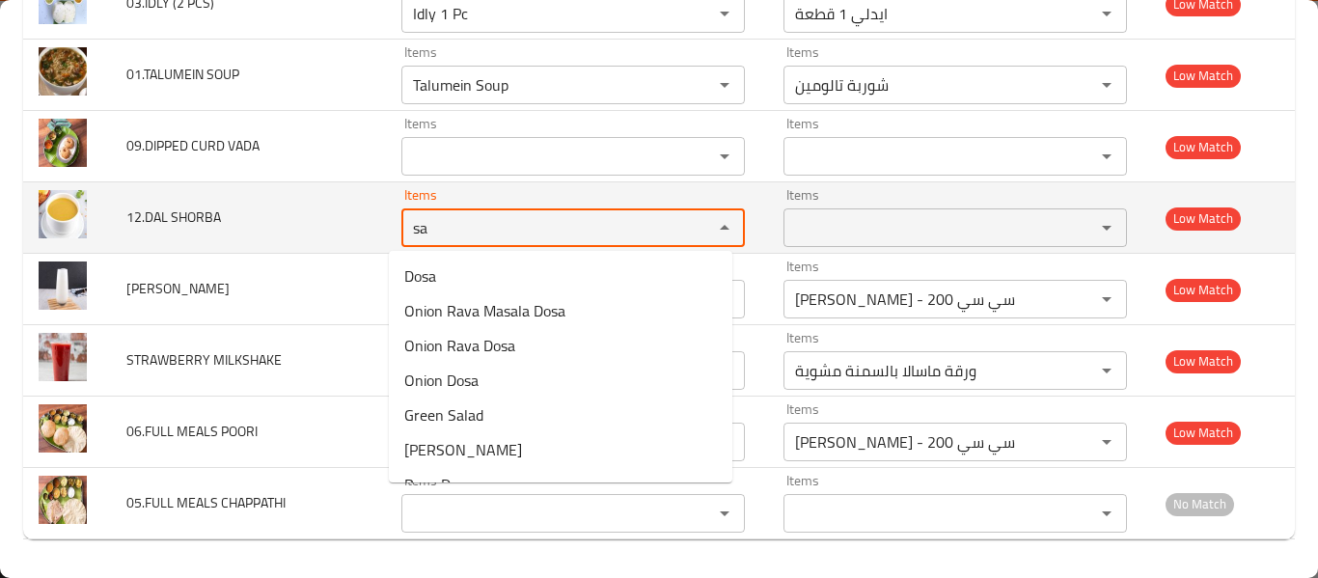
type SHORBA "s"
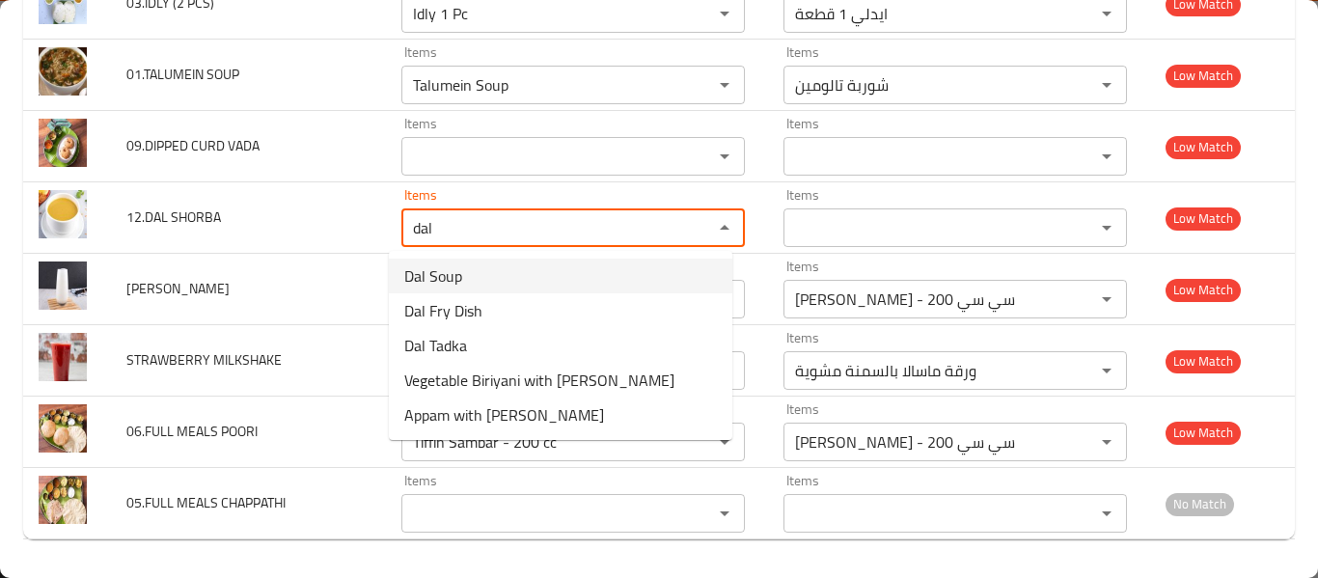
click at [487, 279] on SHORBA-option-0 "Dal Soup" at bounding box center [561, 276] width 344 height 35
type SHORBA "Dal Soup"
type SHORBA-ar "شوربة دال"
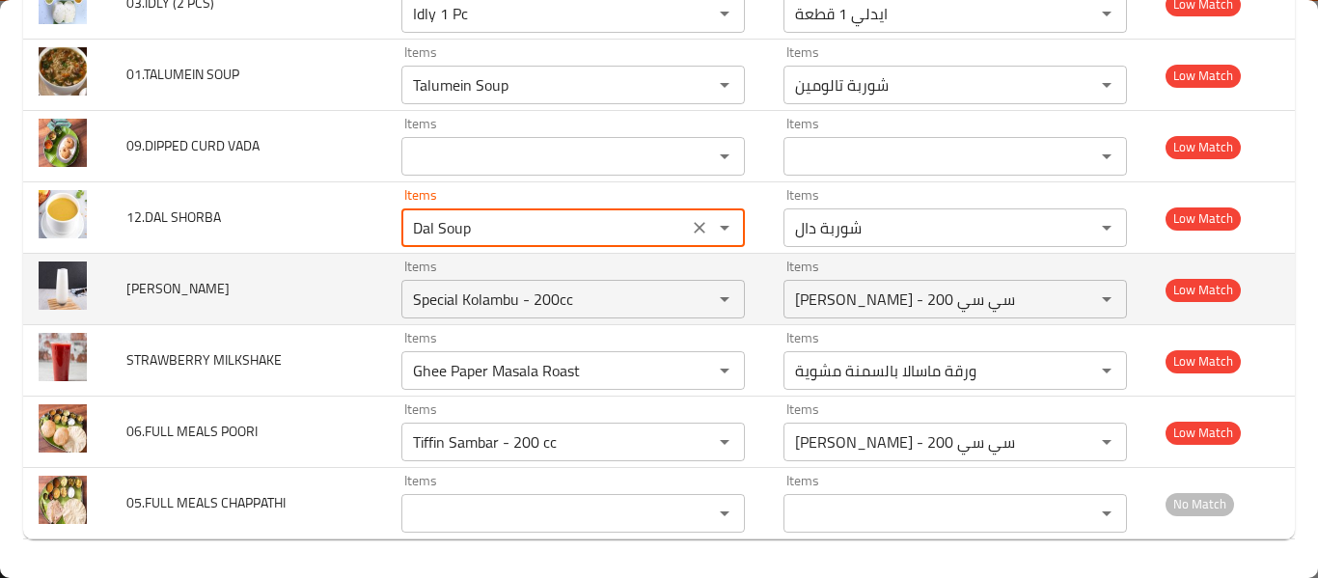
type SHORBA "Dal Soup"
click at [194, 273] on td "[PERSON_NAME]" at bounding box center [248, 289] width 275 height 71
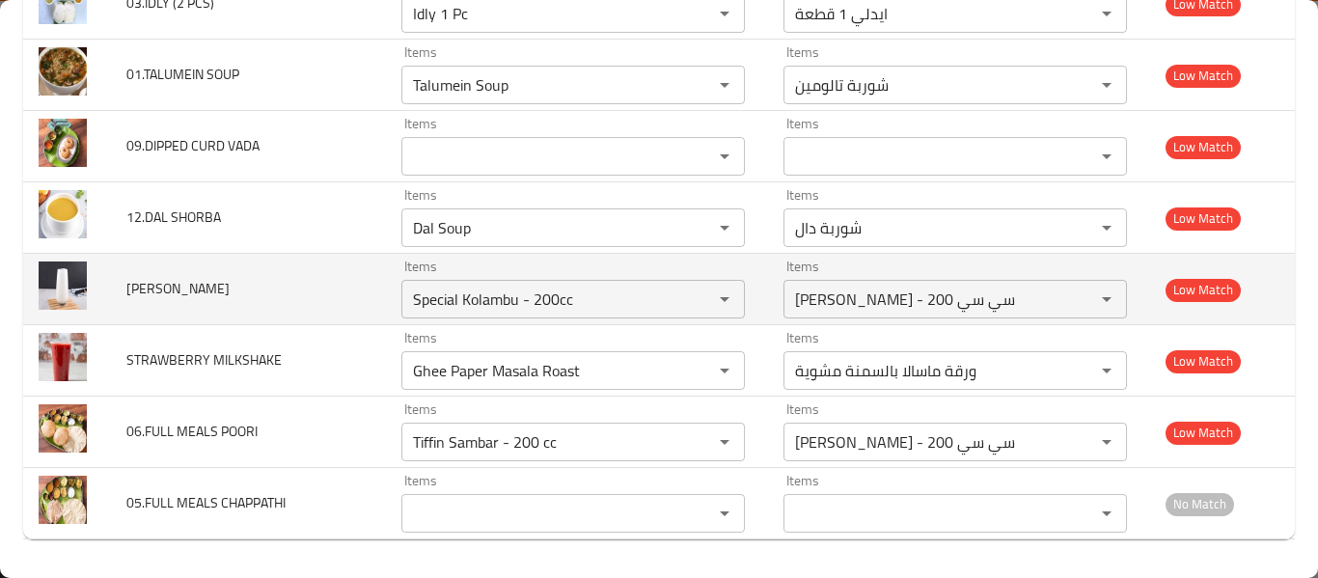
click at [194, 273] on td "[PERSON_NAME]" at bounding box center [248, 289] width 275 height 71
click at [181, 249] on div at bounding box center [181, 249] width 0 height 0
click at [194, 273] on td "[PERSON_NAME]" at bounding box center [248, 289] width 275 height 71
copy span "[PERSON_NAME]"
click at [691, 297] on icon "Clear" at bounding box center [699, 298] width 19 height 19
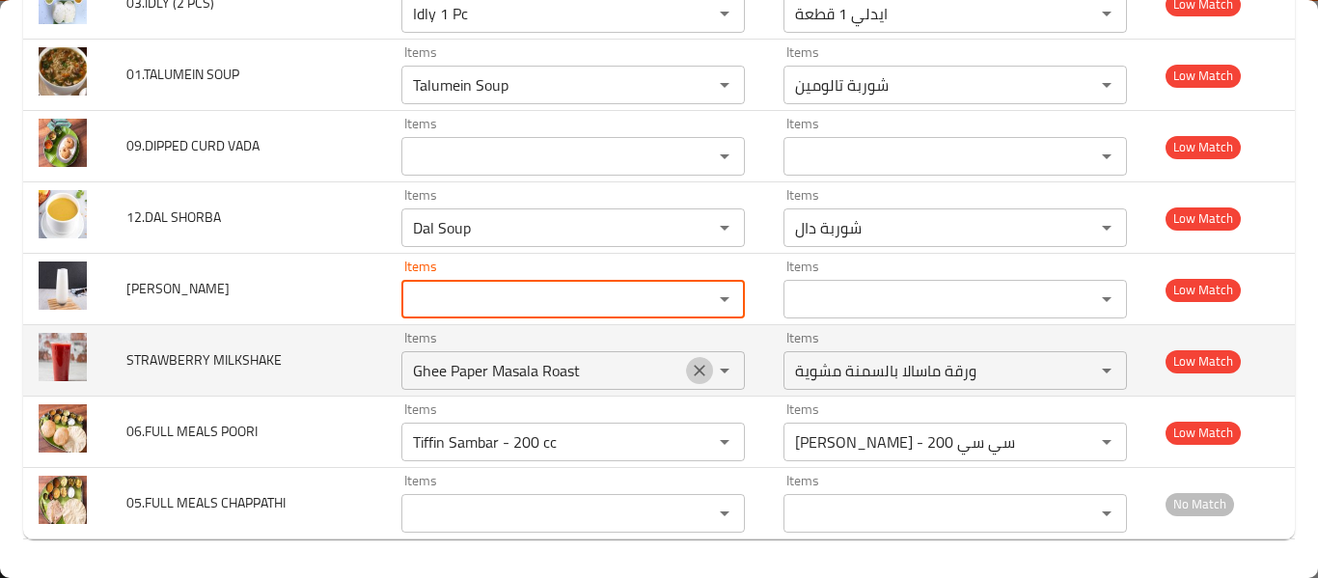
click at [690, 372] on icon "Clear" at bounding box center [699, 370] width 19 height 19
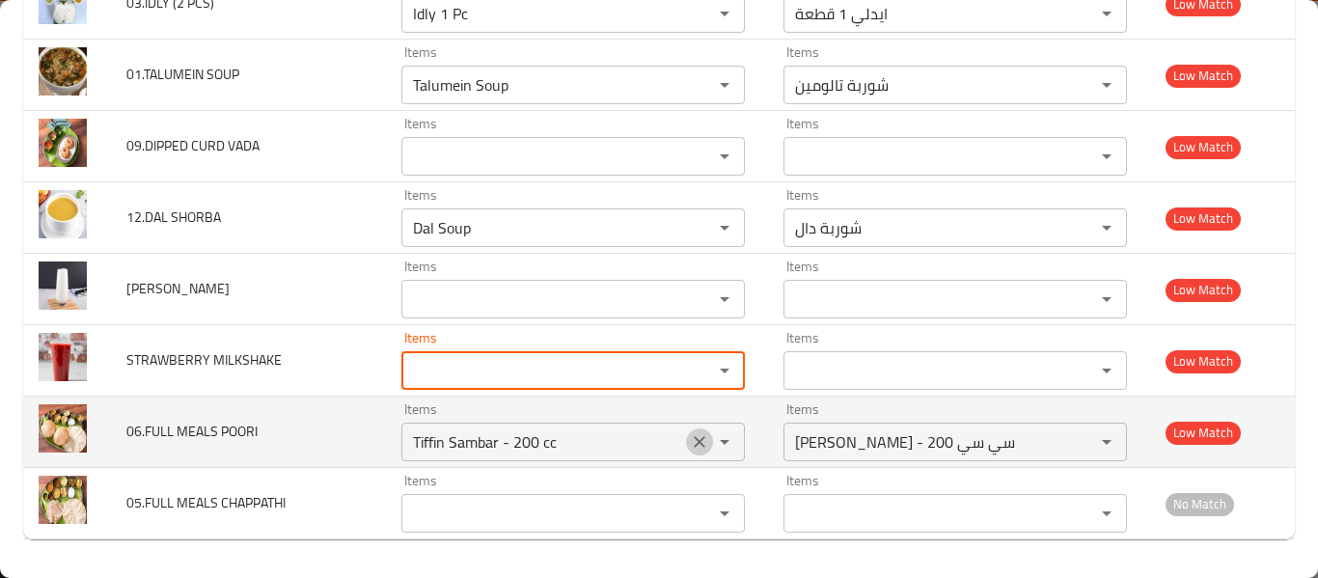
click at [690, 441] on icon "Clear" at bounding box center [699, 441] width 19 height 19
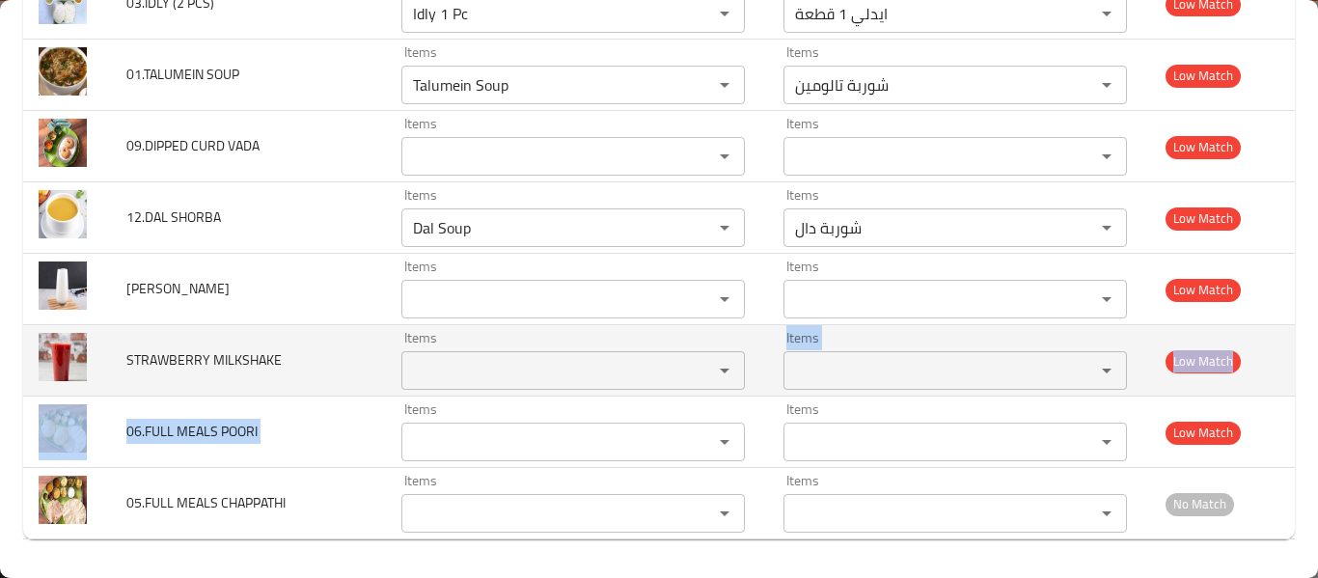
drag, startPoint x: 473, startPoint y: 397, endPoint x: 473, endPoint y: 365, distance: 31.8
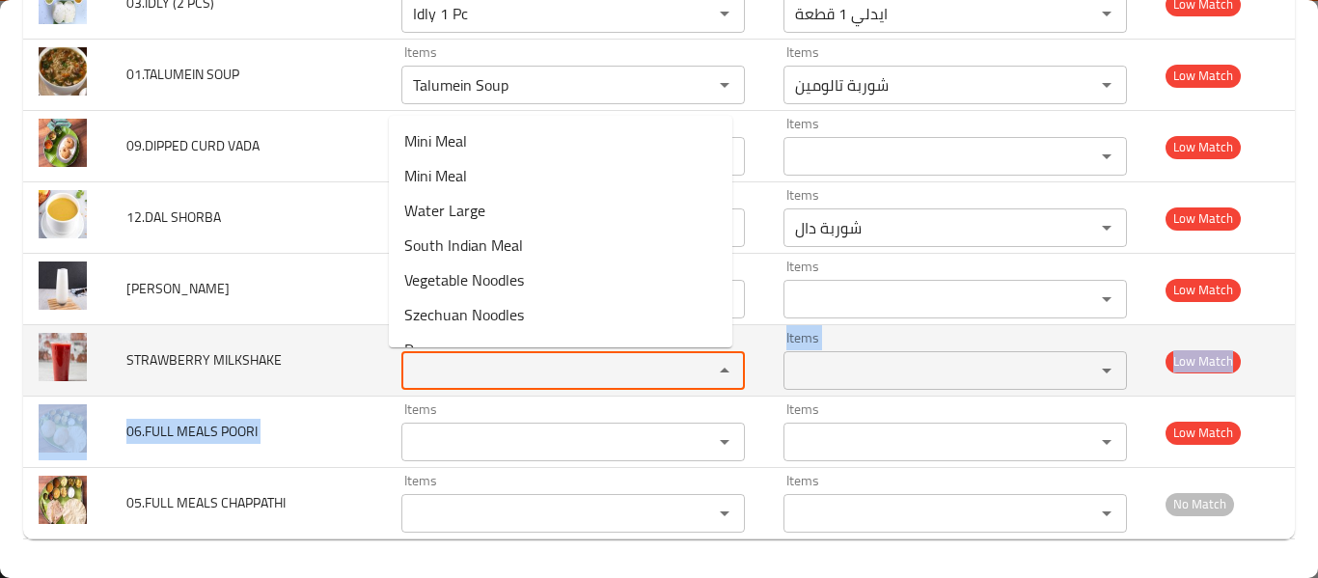
click at [473, 365] on MILKSHAKE "Items" at bounding box center [544, 370] width 275 height 27
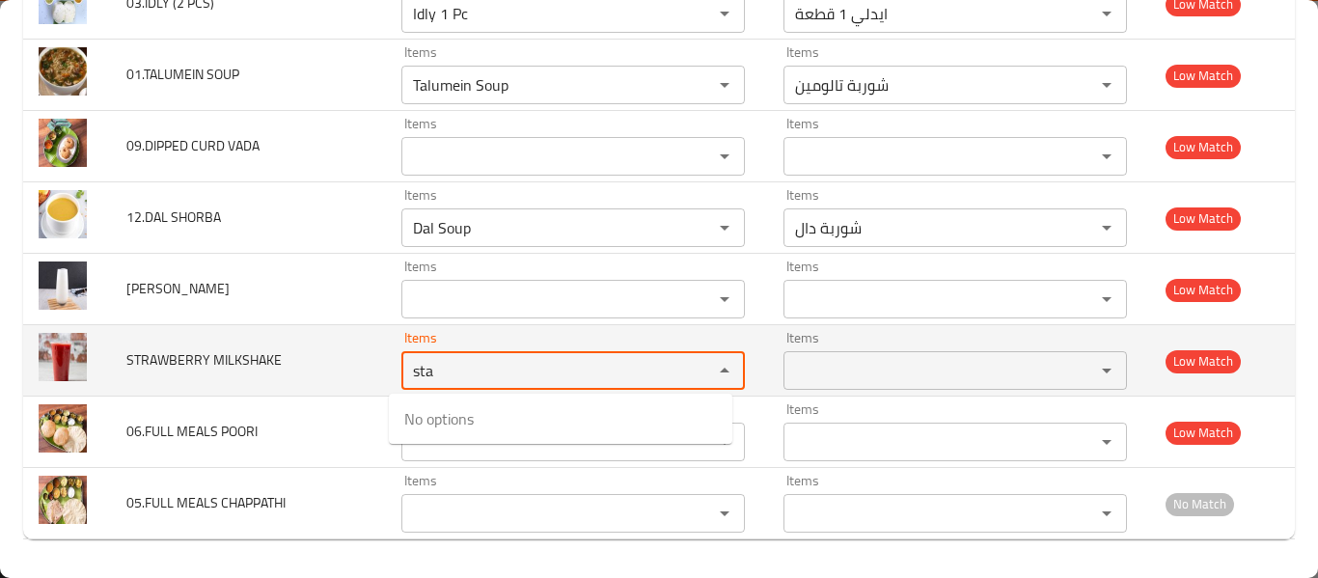
type MILKSHAKE "sta"
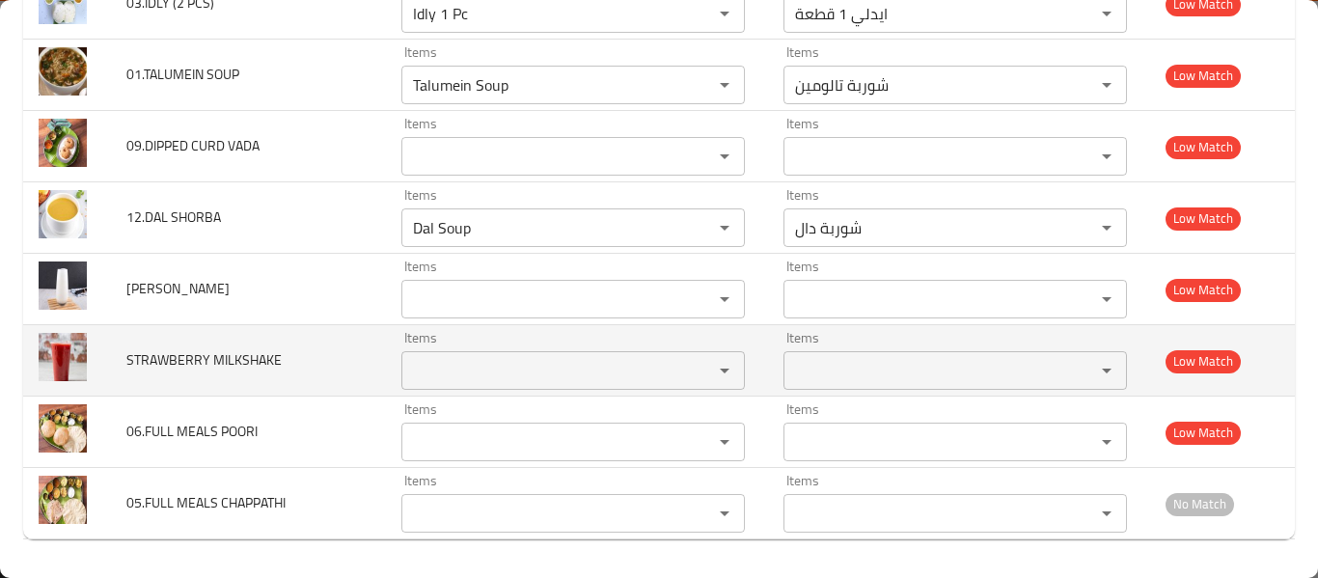
click at [166, 369] on span "STRAWBERRY MILKSHAKE" at bounding box center [203, 359] width 155 height 25
copy span "STRAWBERRY MILKSHAKE"
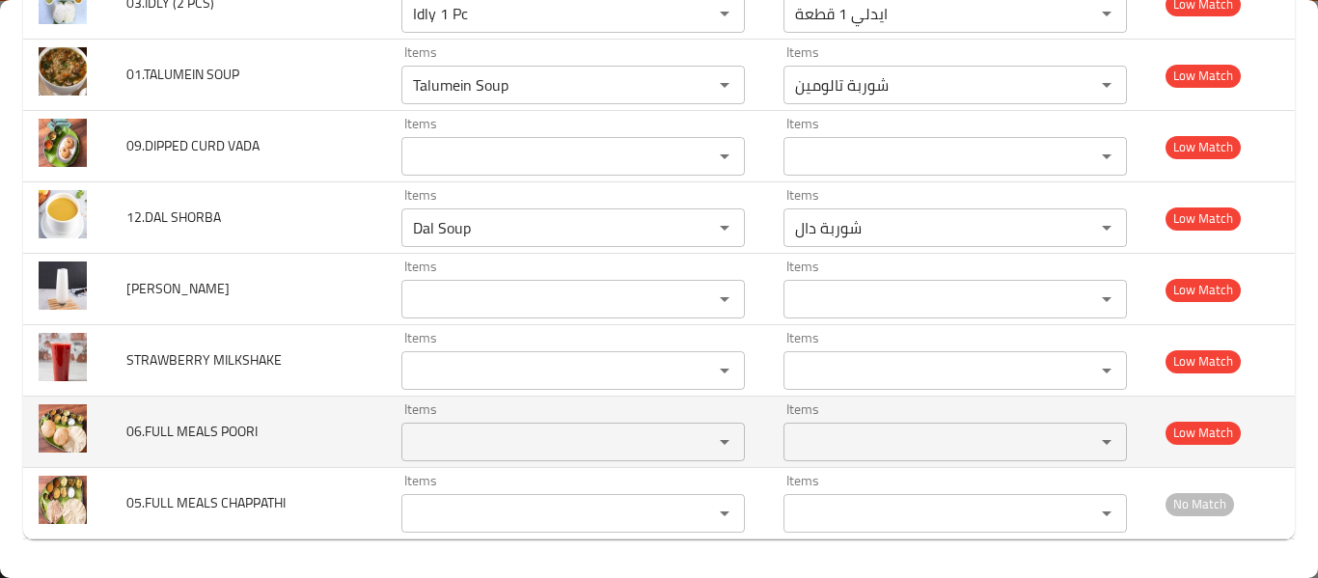
click at [443, 452] on POORI "Items" at bounding box center [544, 441] width 275 height 27
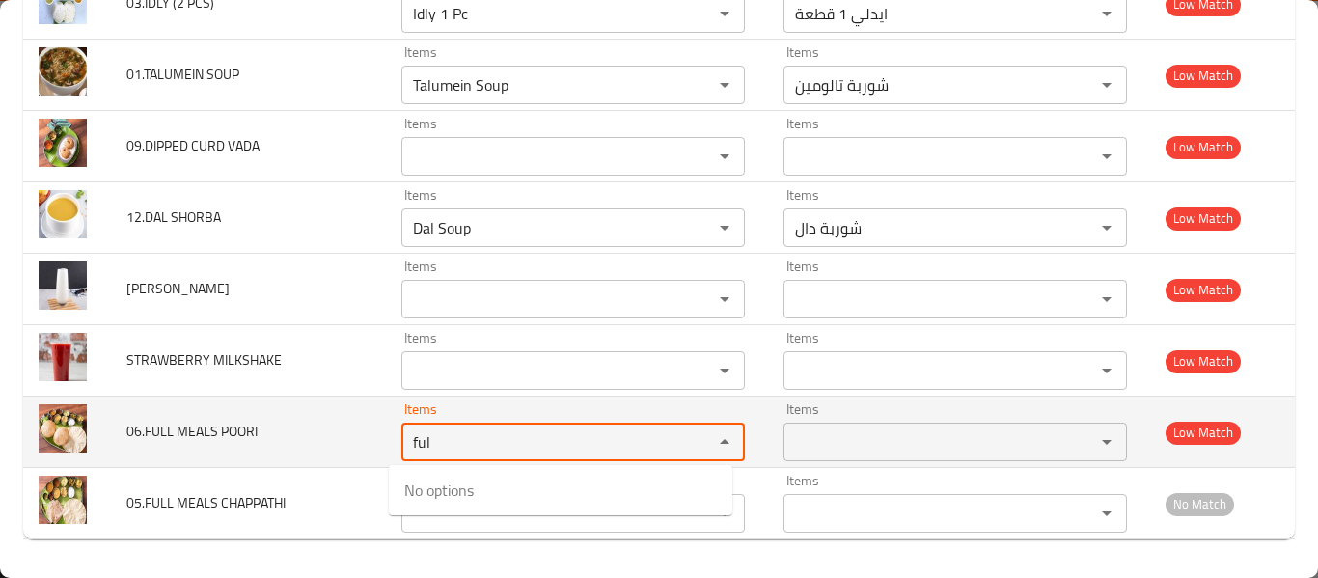
type POORI "ful"
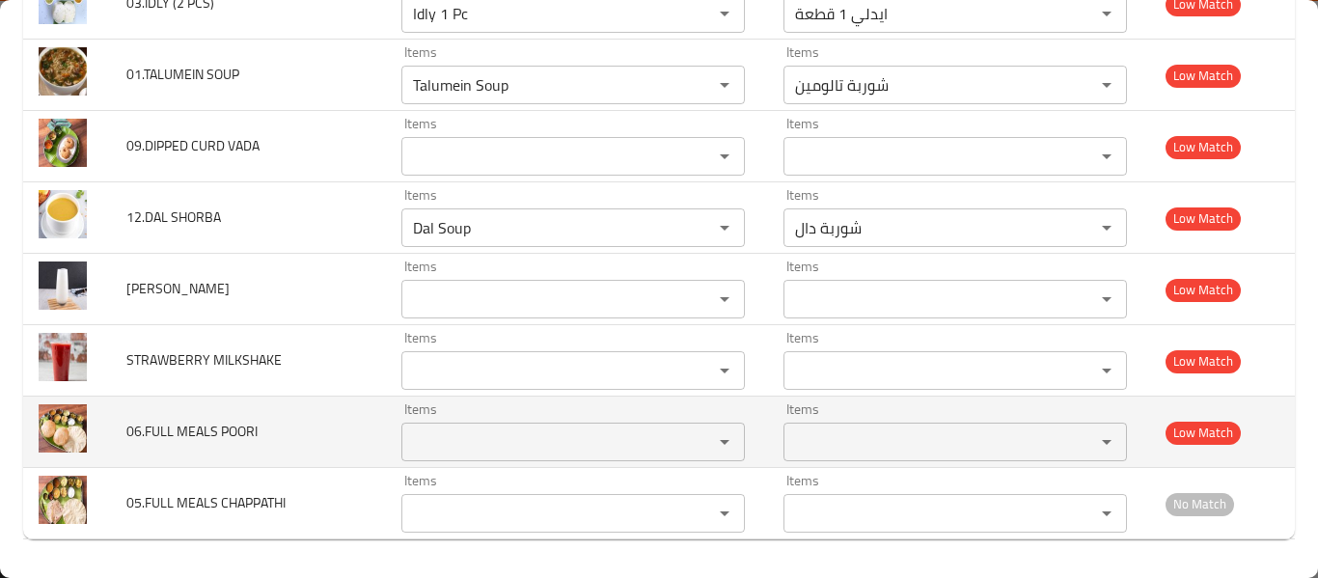
click at [148, 431] on span "06.FULL MEALS POORI" at bounding box center [191, 431] width 131 height 25
copy span "06.FULL MEALS POORI"
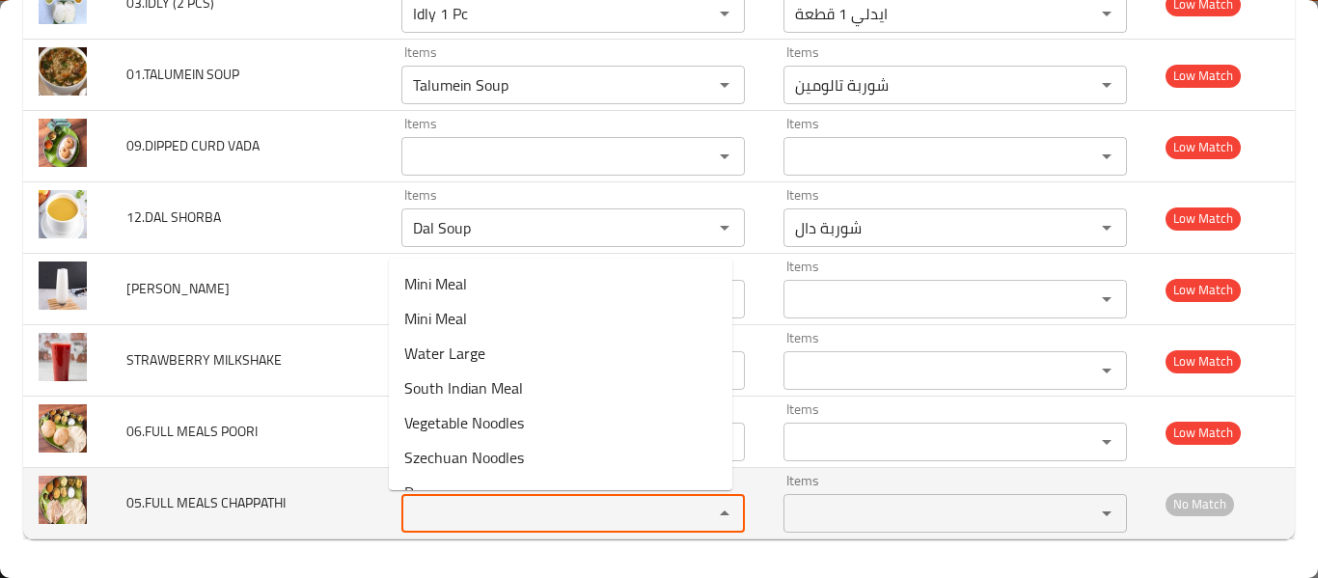
click at [424, 516] on CHAPPATHI "Items" at bounding box center [544, 513] width 275 height 27
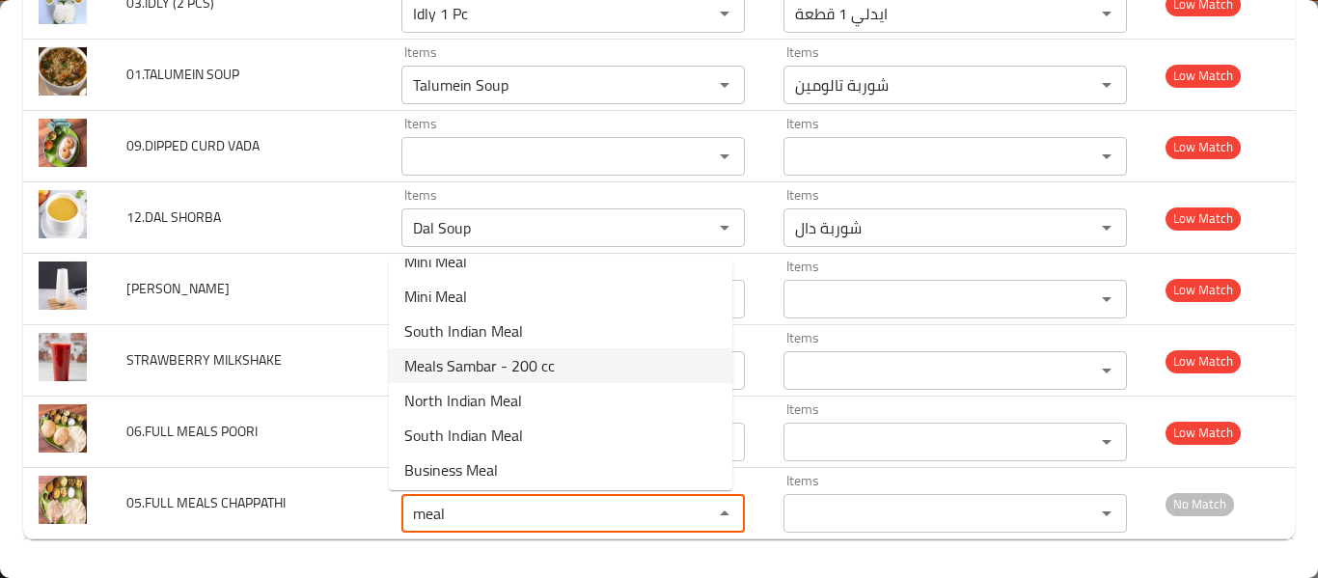
scroll to position [27, 0]
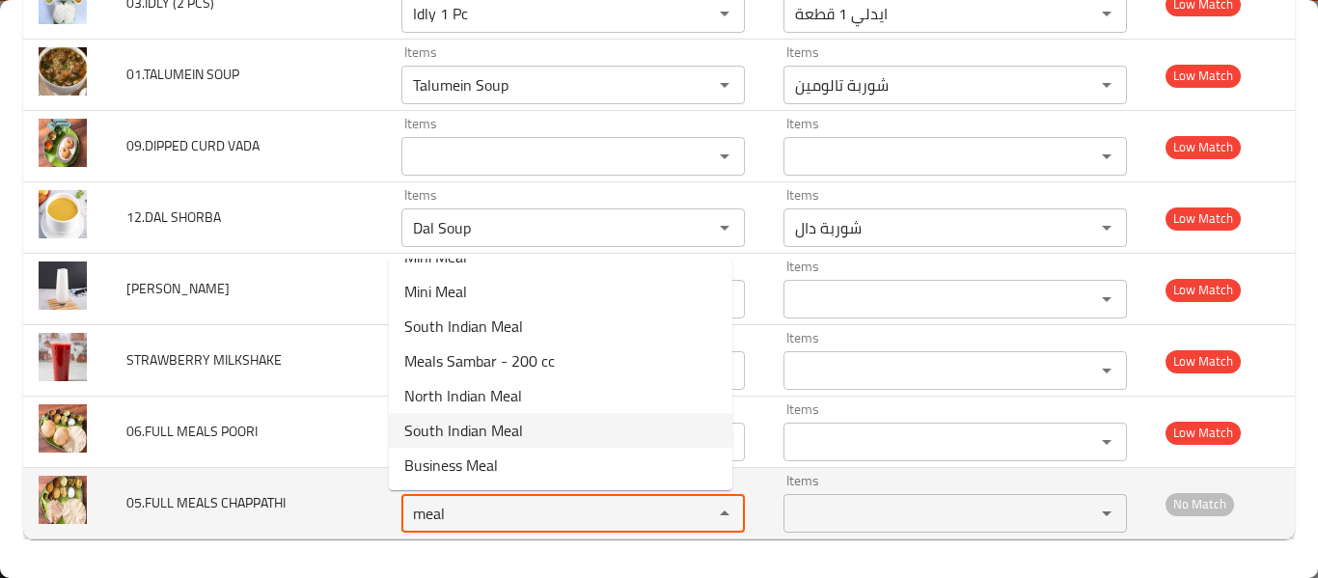
type CHAPPATHI "meal"
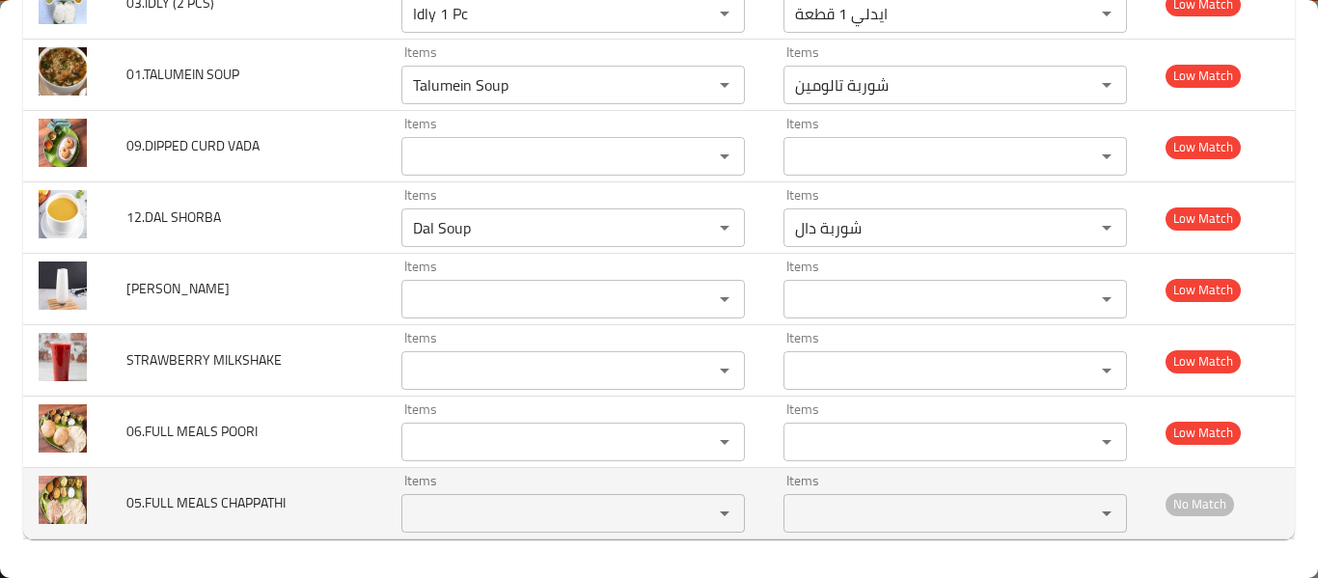
click at [211, 502] on span "05.FULL MEALS CHAPPATHI" at bounding box center [205, 502] width 159 height 25
copy span "05.FULL MEALS CHAPPATHI"
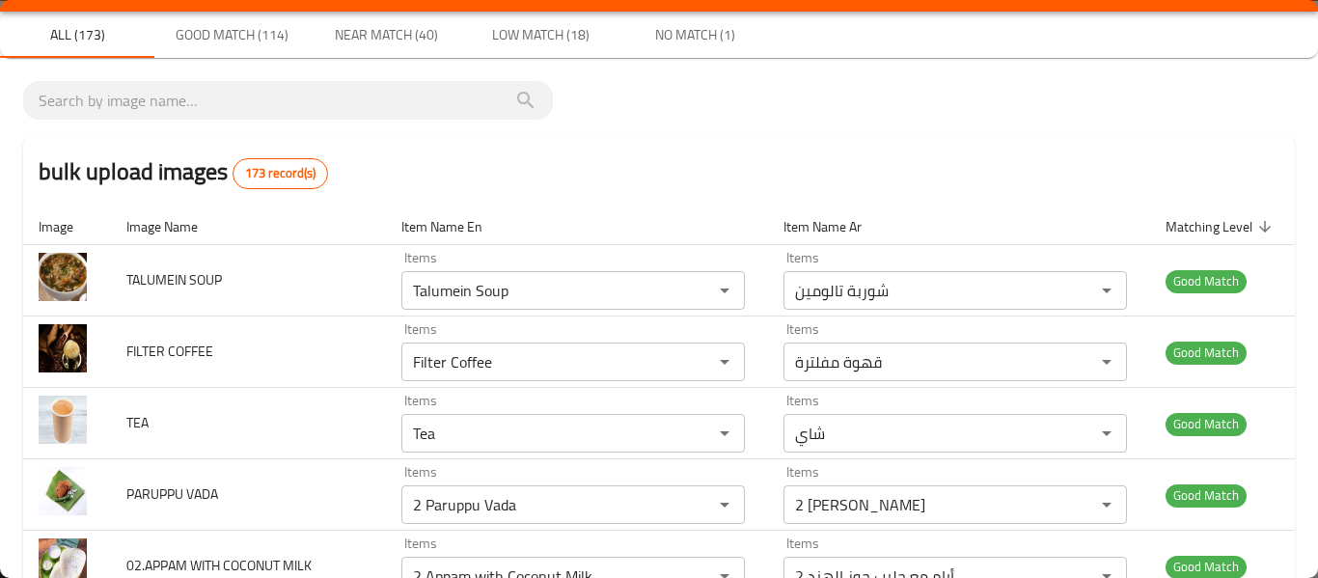
scroll to position [0, 0]
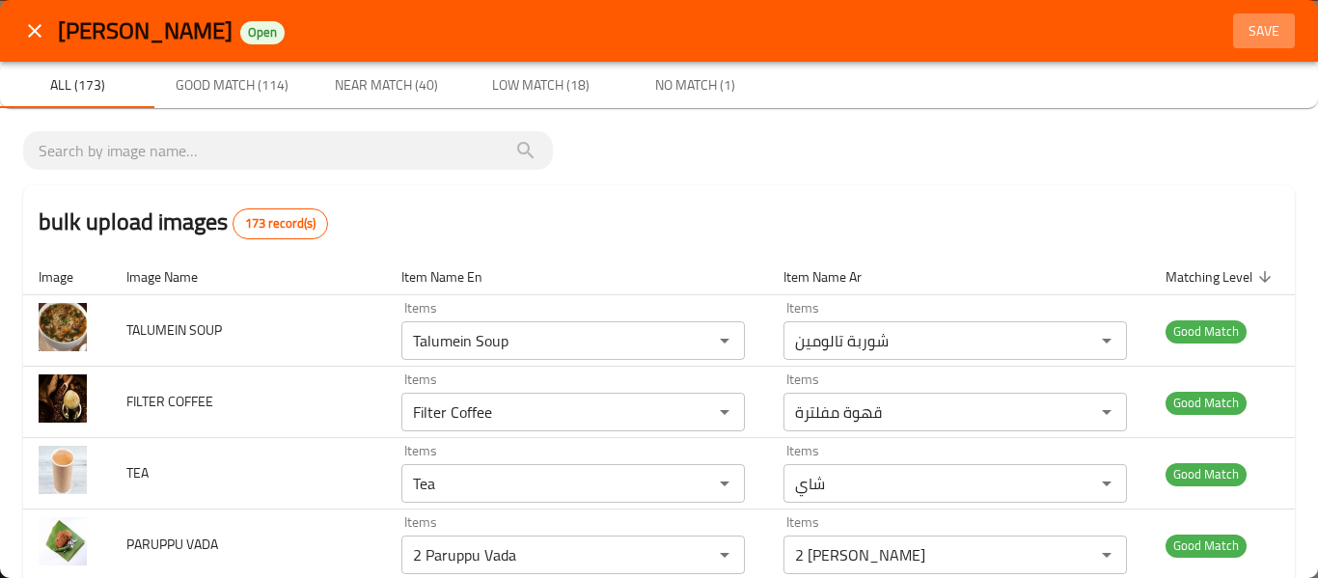
click at [1244, 14] on button "Save" at bounding box center [1264, 32] width 62 height 36
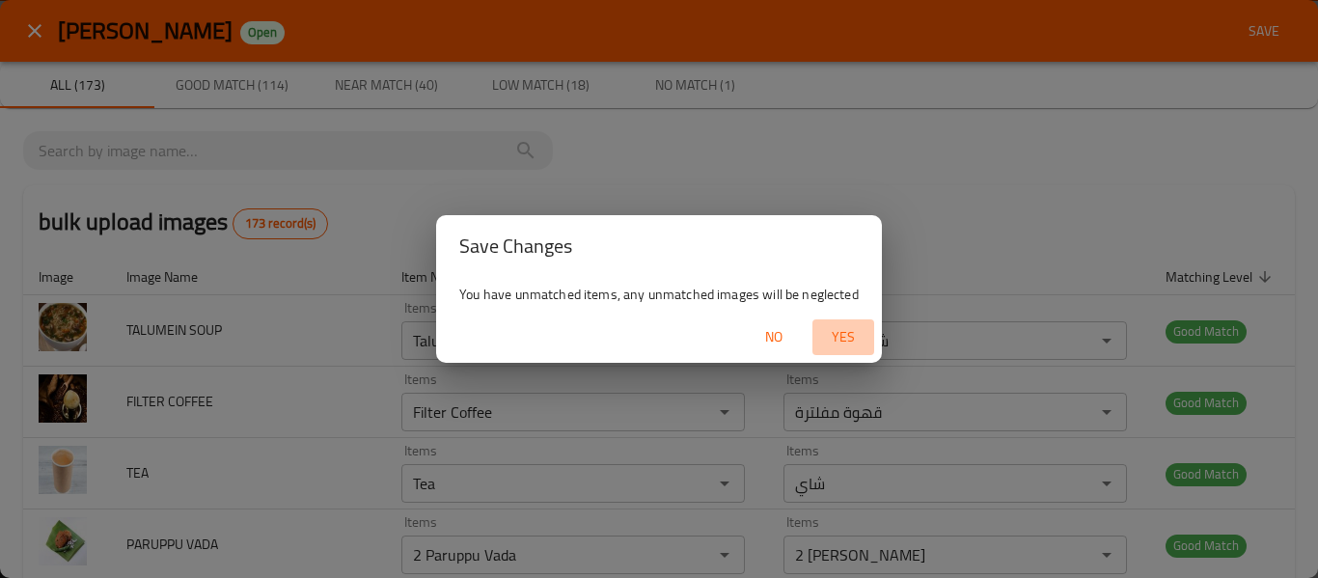
click at [850, 339] on span "Yes" at bounding box center [843, 337] width 46 height 24
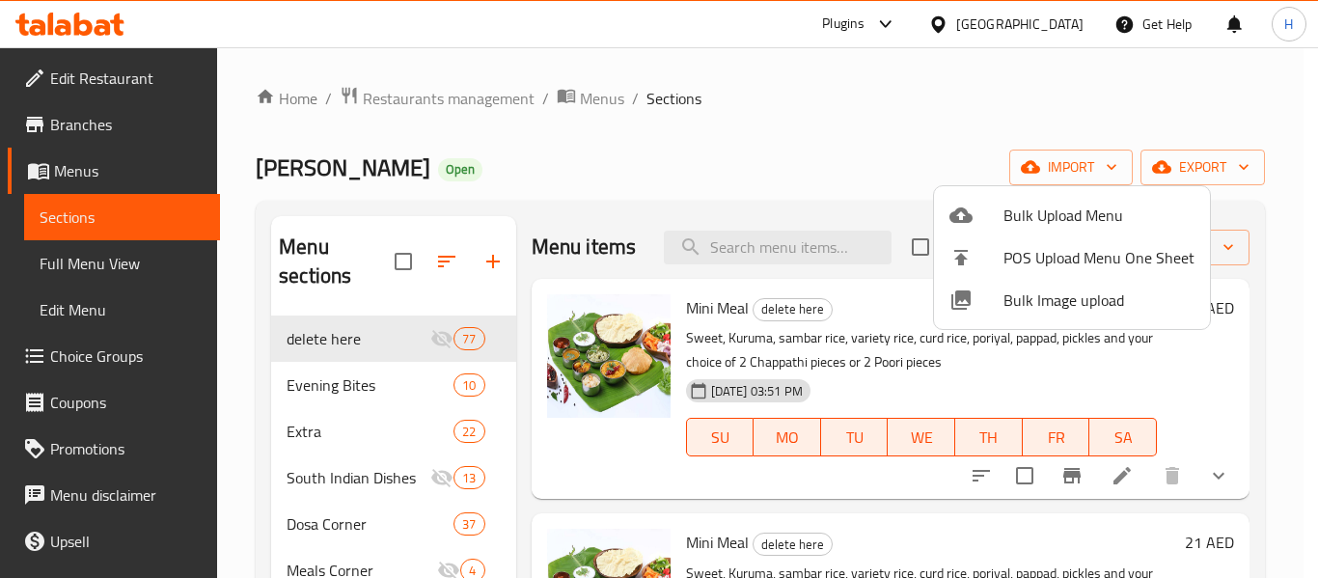
click at [86, 277] on div at bounding box center [659, 289] width 1318 height 578
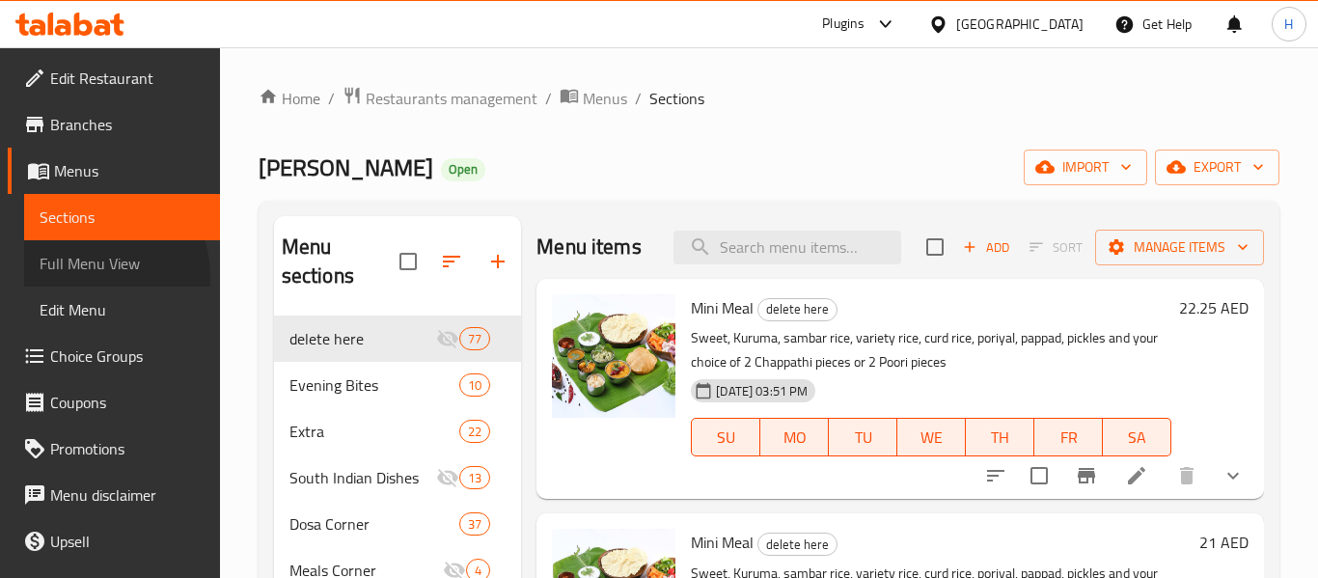
click at [86, 275] on span "Full Menu View" at bounding box center [122, 263] width 165 height 23
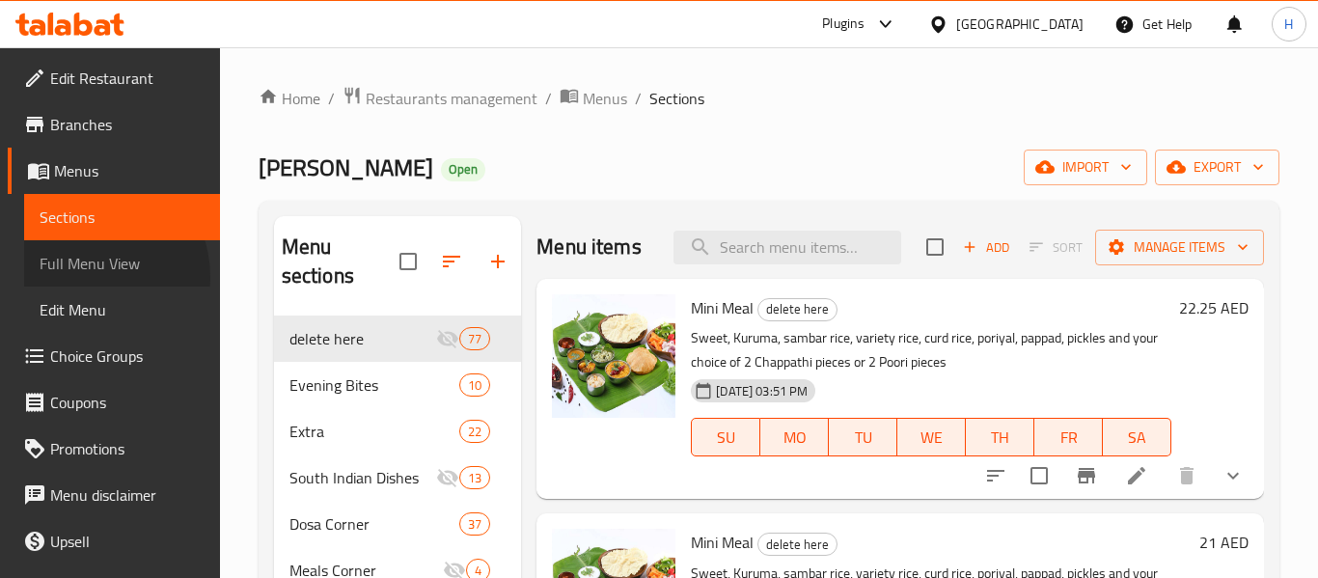
click at [86, 275] on span "Full Menu View" at bounding box center [122, 263] width 165 height 23
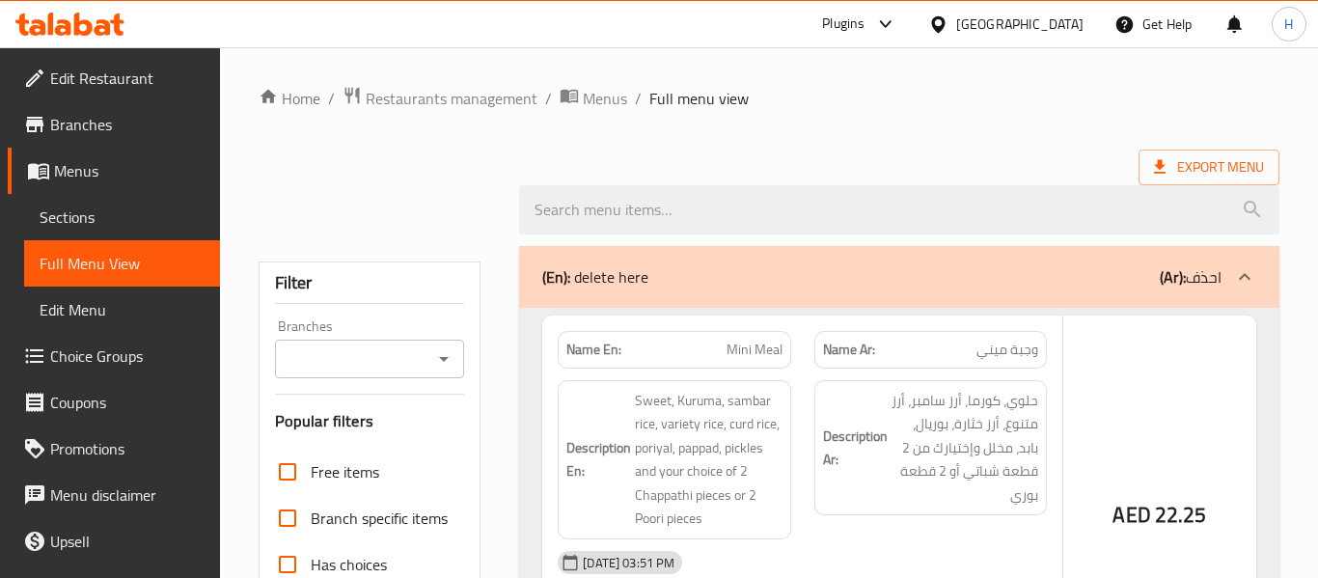
click at [86, 275] on span "Full Menu View" at bounding box center [122, 263] width 165 height 23
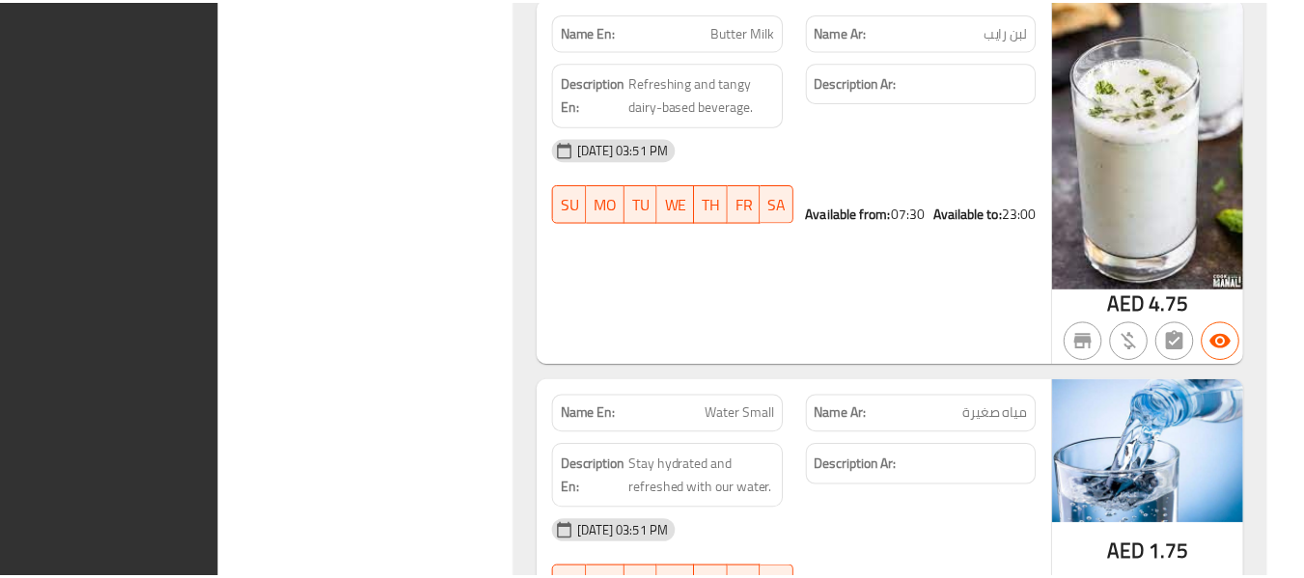
scroll to position [89485, 0]
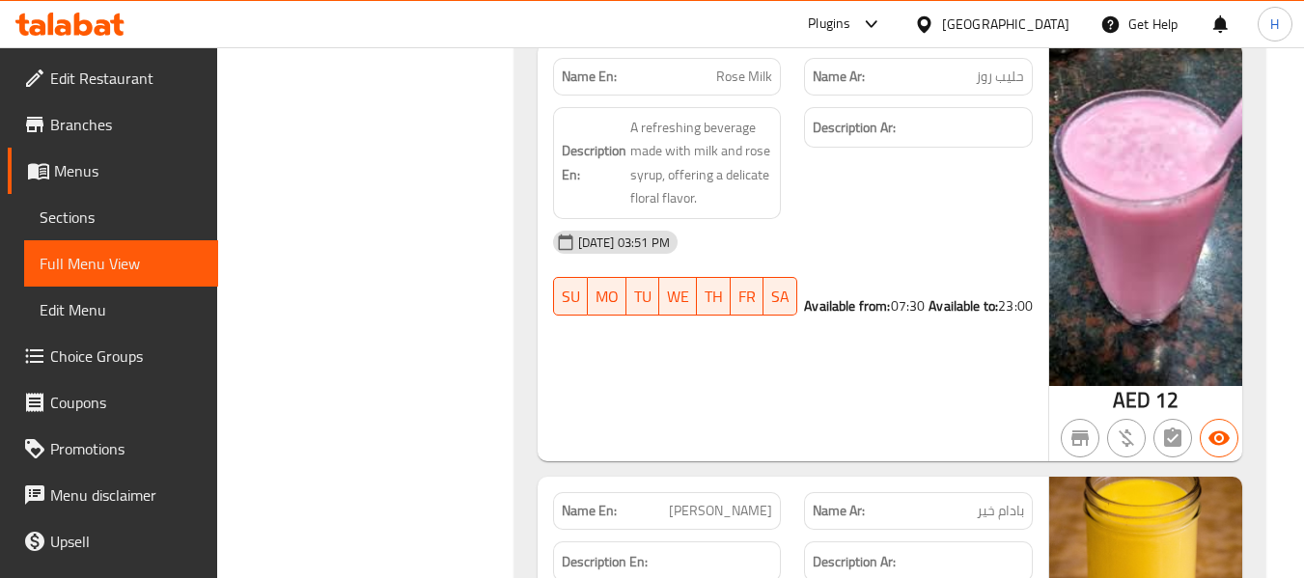
click at [1029, 40] on div "[GEOGRAPHIC_DATA]" at bounding box center [991, 24] width 186 height 46
click at [992, 21] on div "[GEOGRAPHIC_DATA]" at bounding box center [1005, 24] width 127 height 21
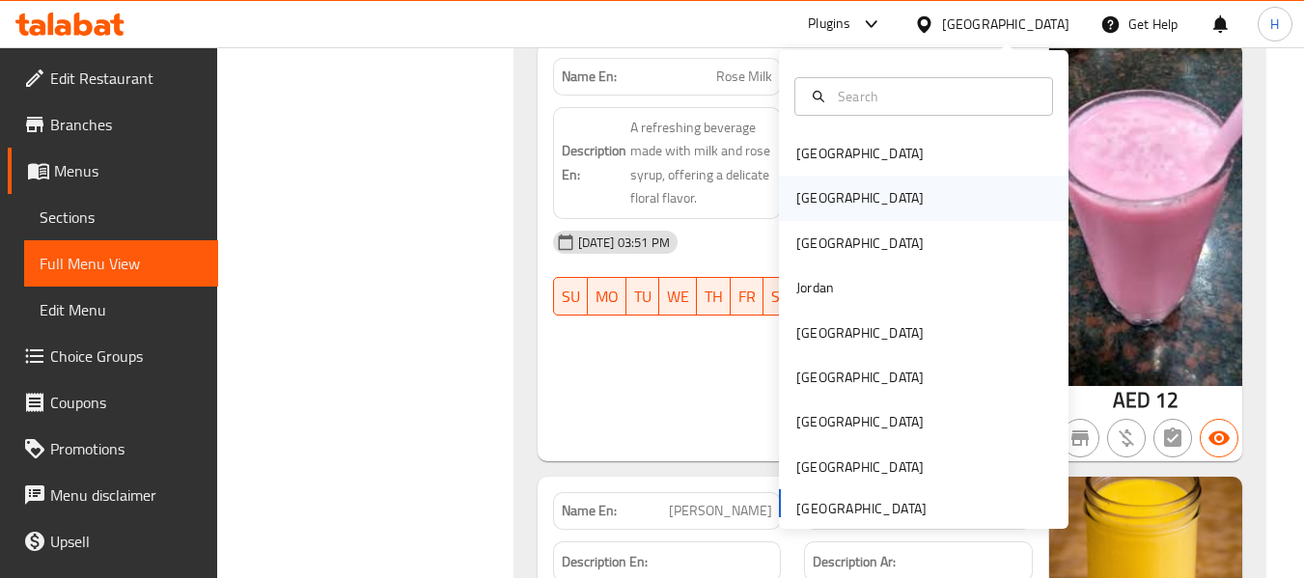
click at [796, 203] on div "[GEOGRAPHIC_DATA]" at bounding box center [859, 197] width 127 height 21
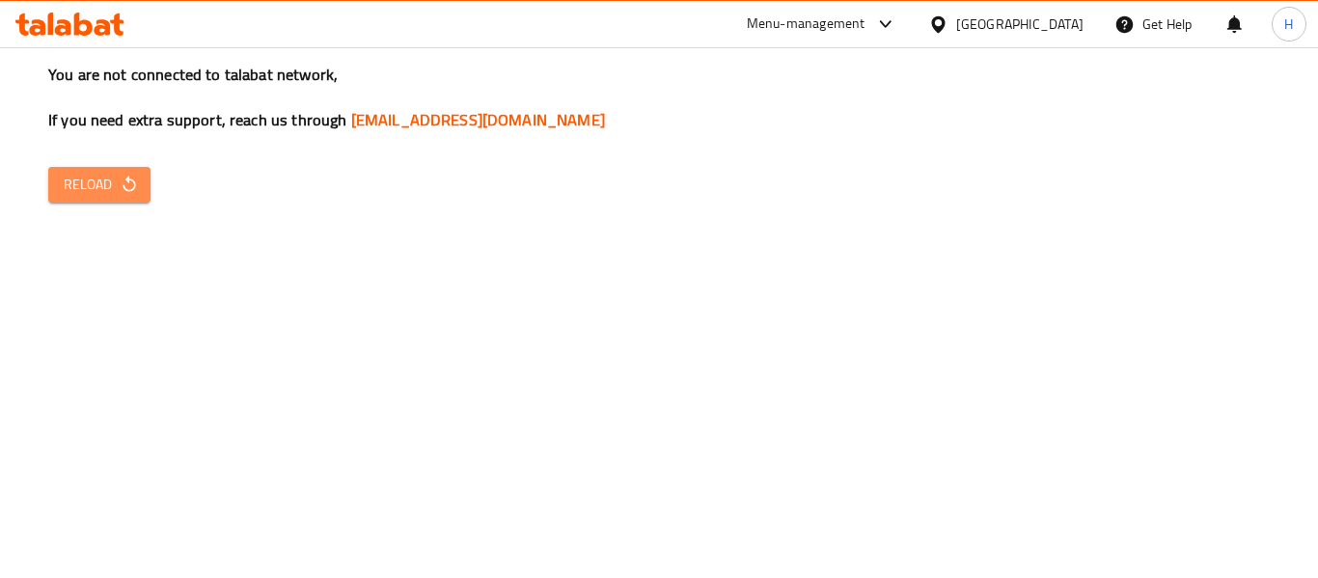
click at [136, 198] on button "Reload" at bounding box center [99, 185] width 102 height 36
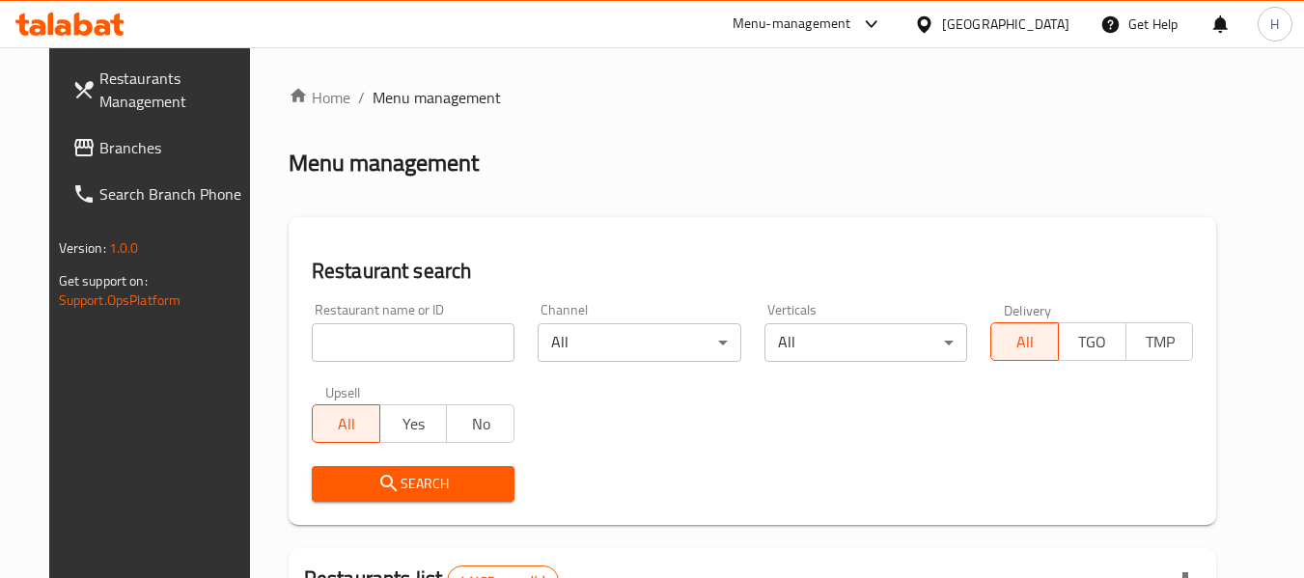
click at [161, 135] on link "Branches" at bounding box center [162, 147] width 210 height 46
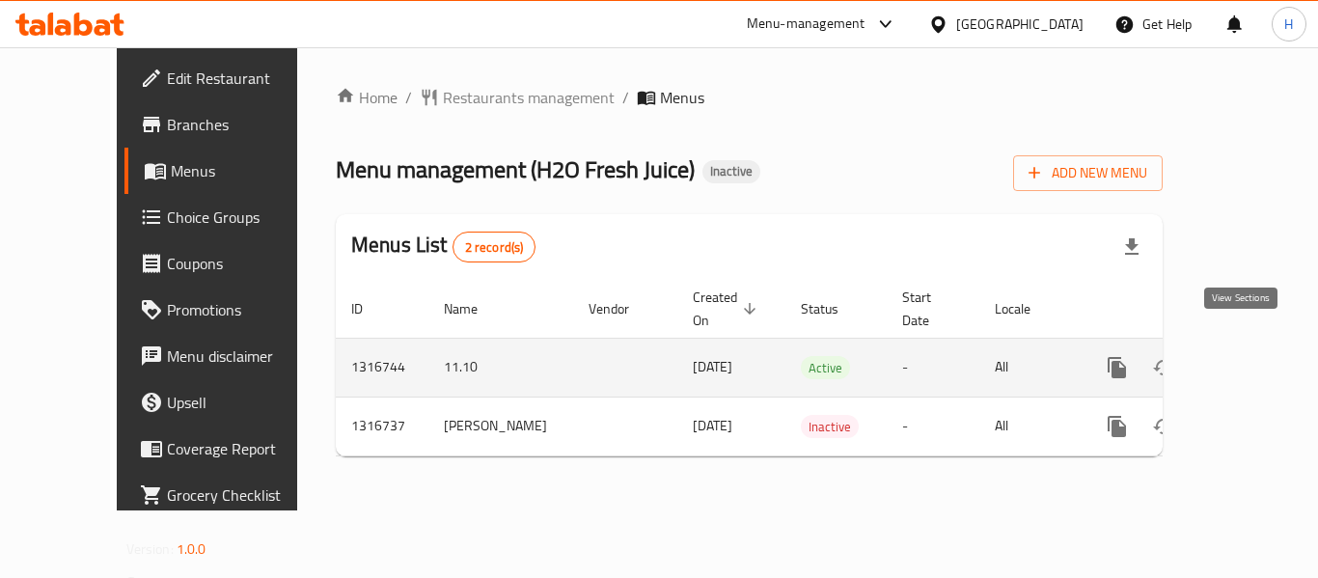
click at [1247, 356] on icon "enhanced table" at bounding box center [1256, 367] width 23 height 23
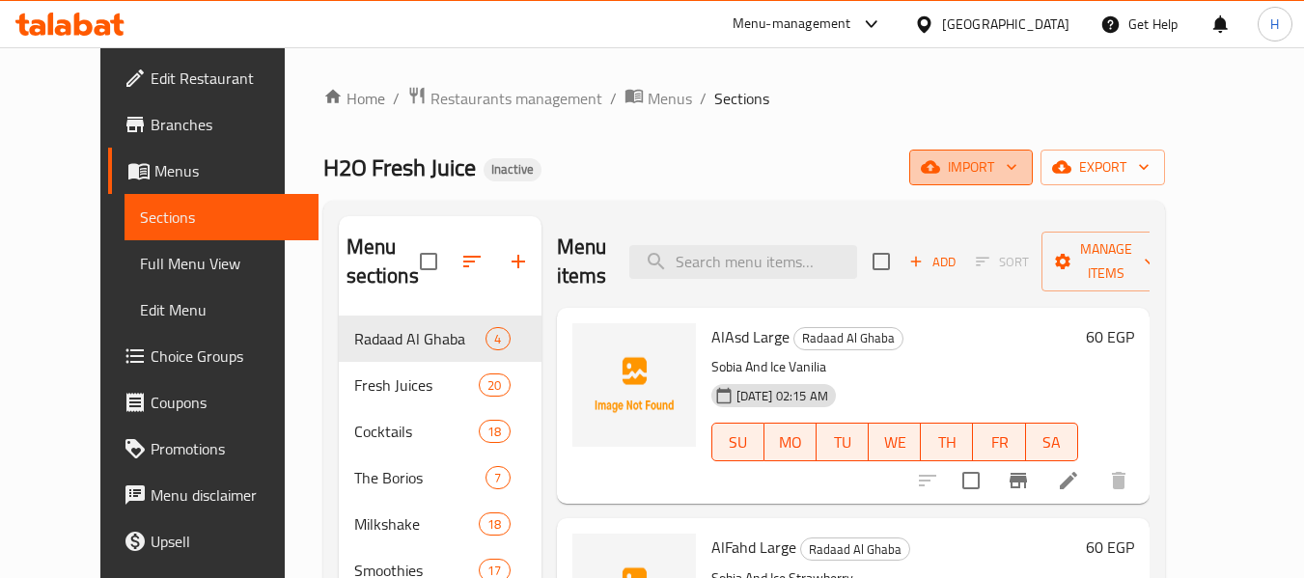
click at [940, 171] on icon "button" at bounding box center [930, 167] width 19 height 13
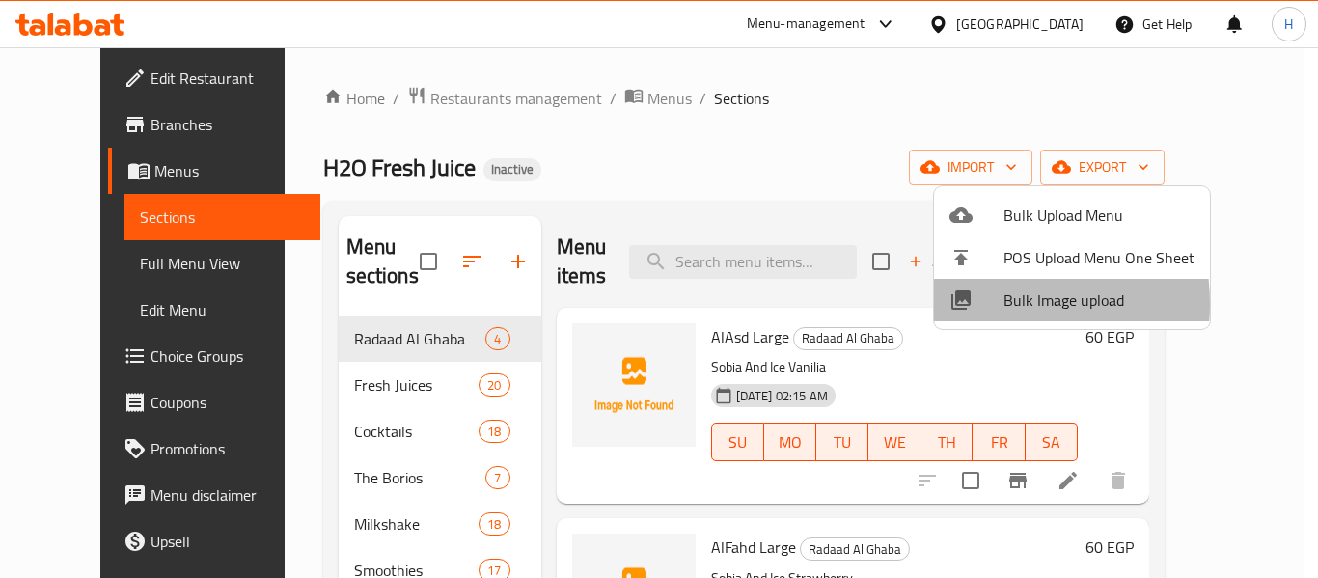
click at [982, 304] on div at bounding box center [977, 300] width 54 height 23
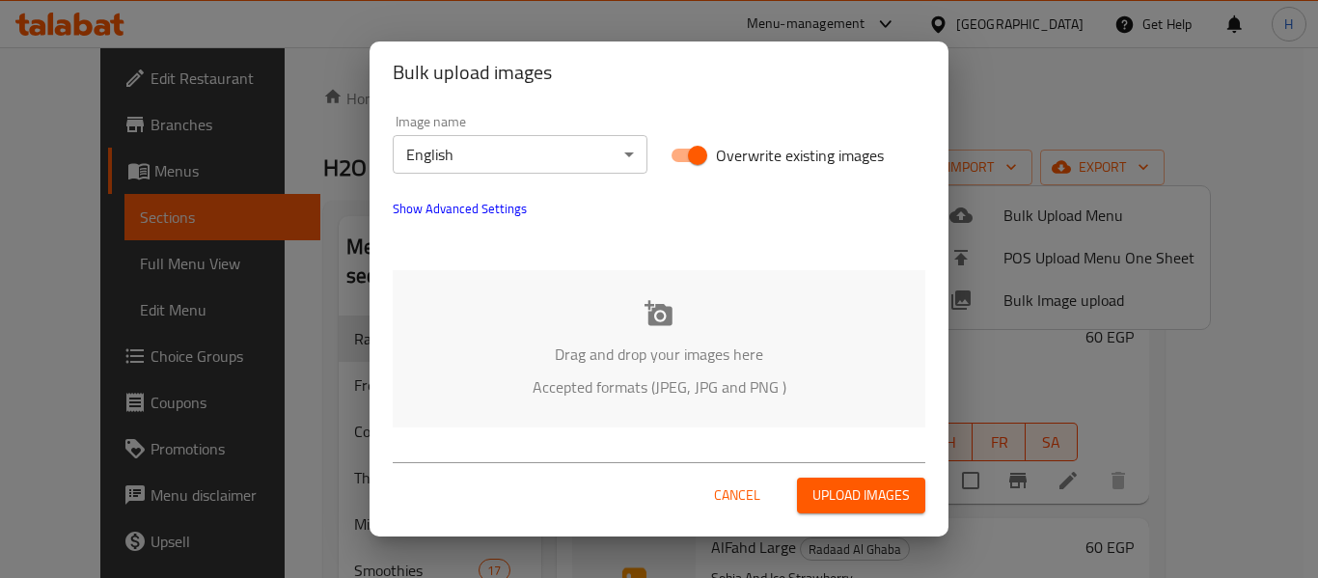
click at [504, 275] on div "Drag and drop your images here Accepted formats (JPEG, JPG and PNG )" at bounding box center [659, 348] width 533 height 157
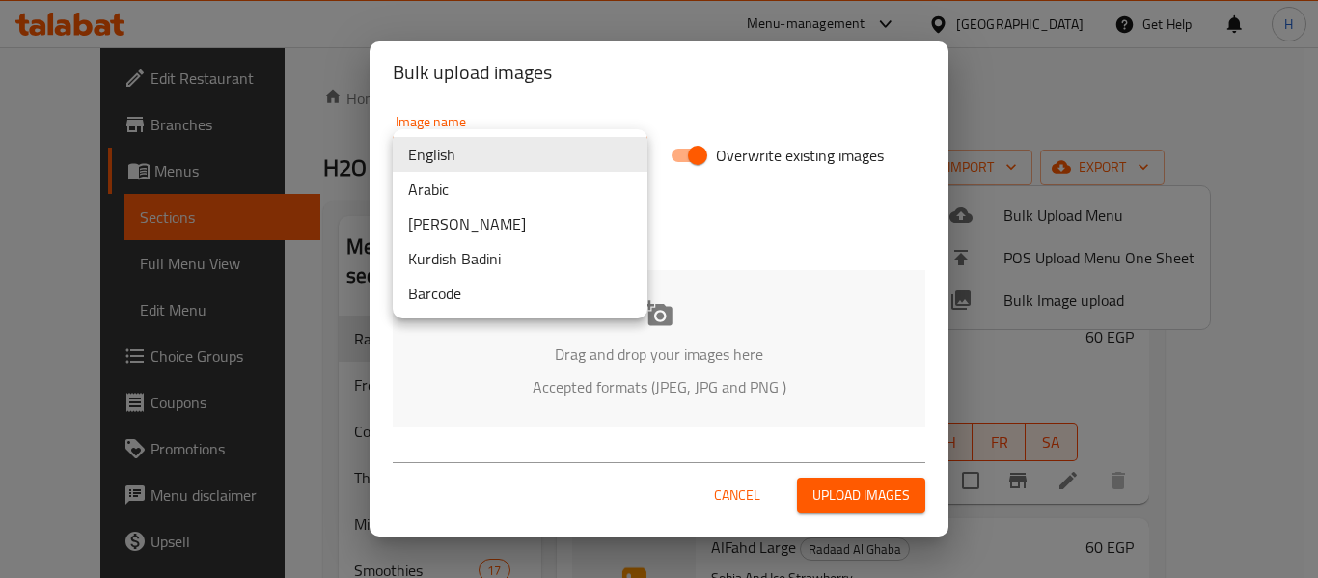
click at [550, 163] on body "​ Menu-management Egypt Get Help H Edit Restaurant Branches Menus Sections Full…" at bounding box center [659, 312] width 1318 height 531
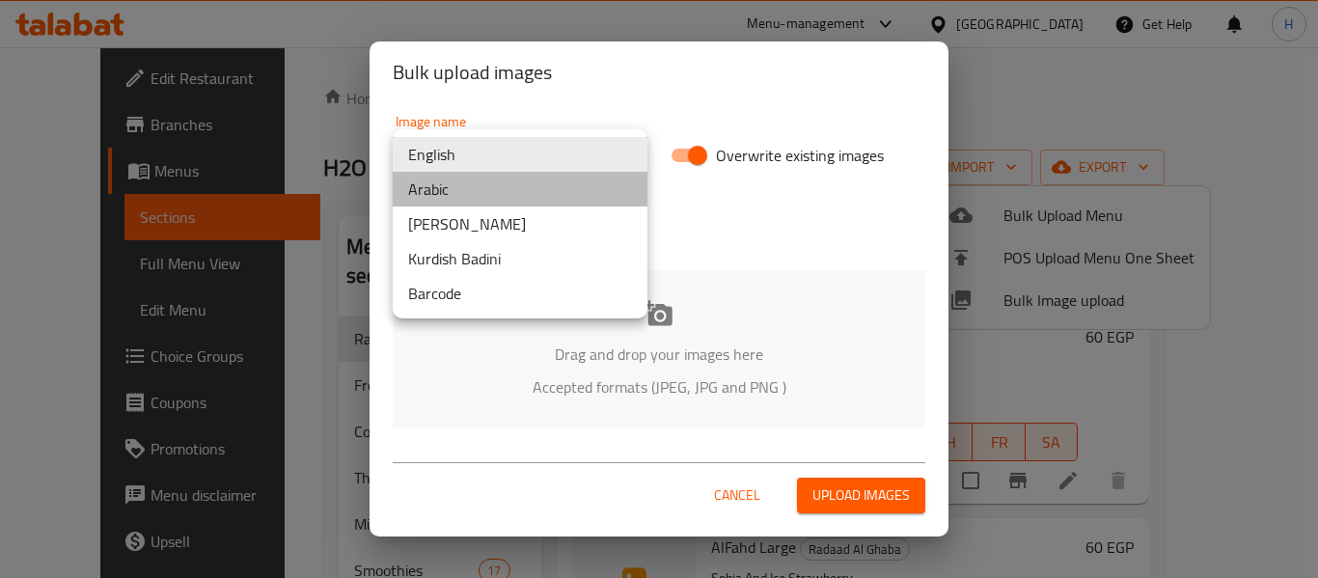
click at [496, 204] on li "Arabic" at bounding box center [520, 189] width 255 height 35
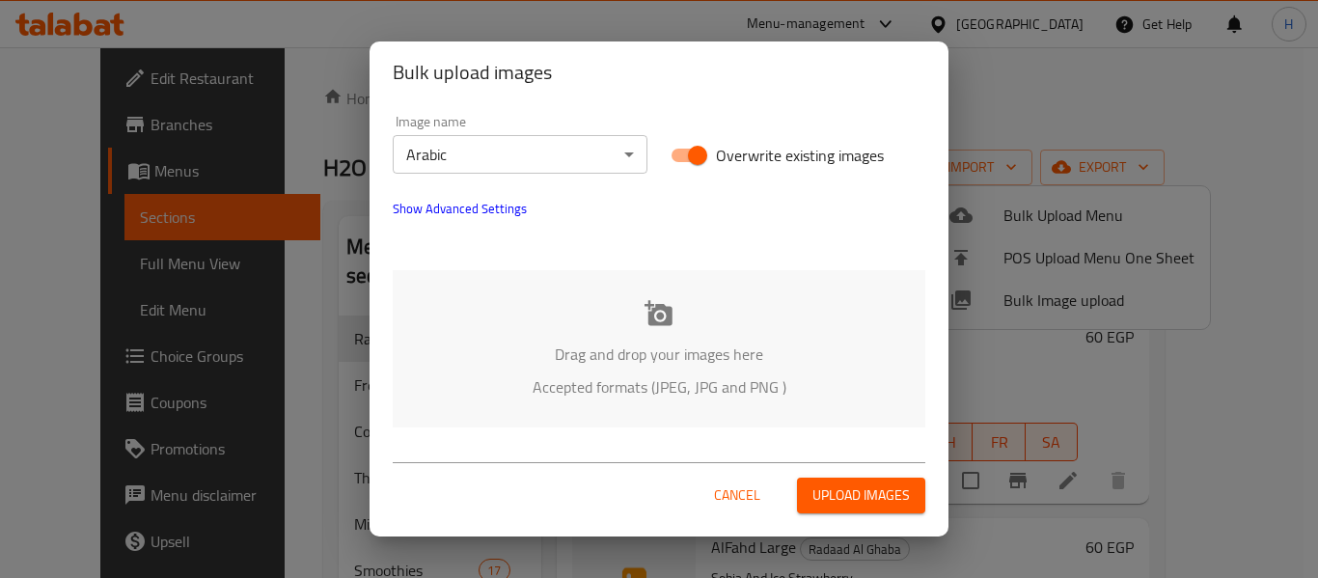
click at [500, 412] on div "Drag and drop your images here Accepted formats (JPEG, JPG and PNG )" at bounding box center [659, 348] width 533 height 157
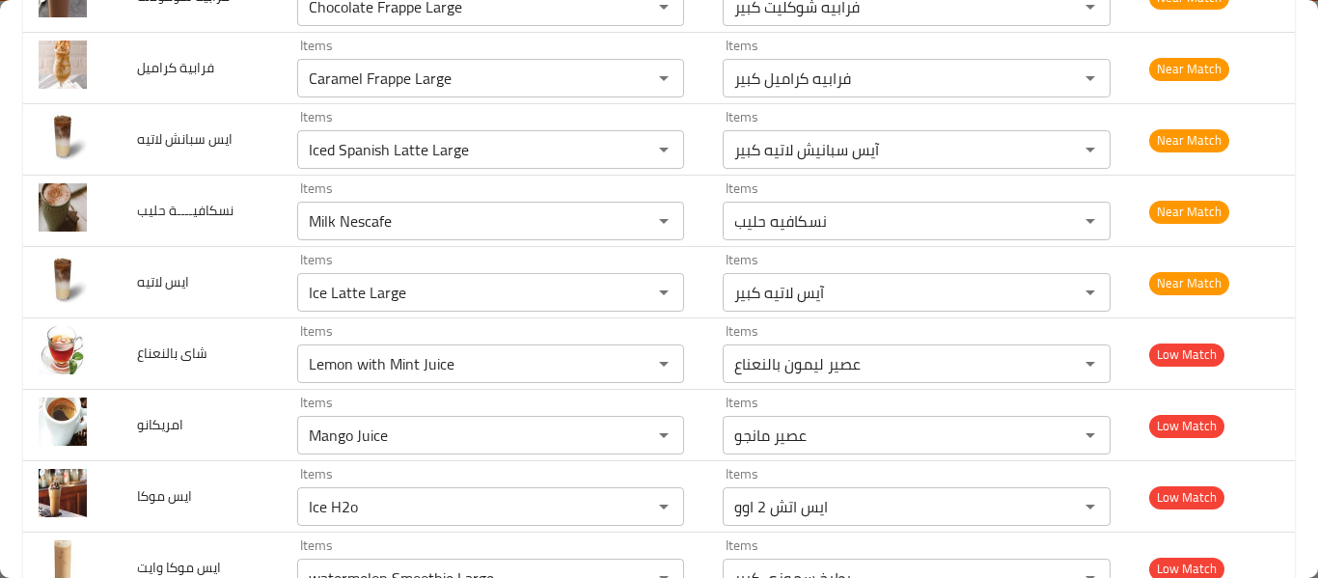
scroll to position [1898, 0]
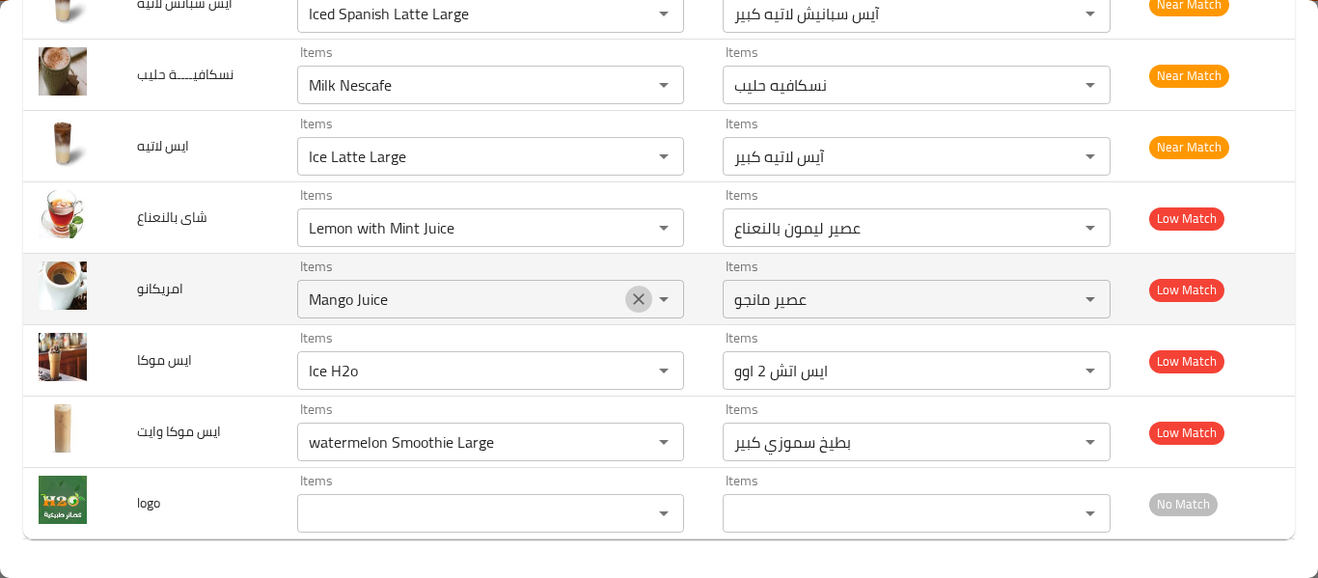
click at [637, 296] on icon "Clear" at bounding box center [638, 298] width 19 height 19
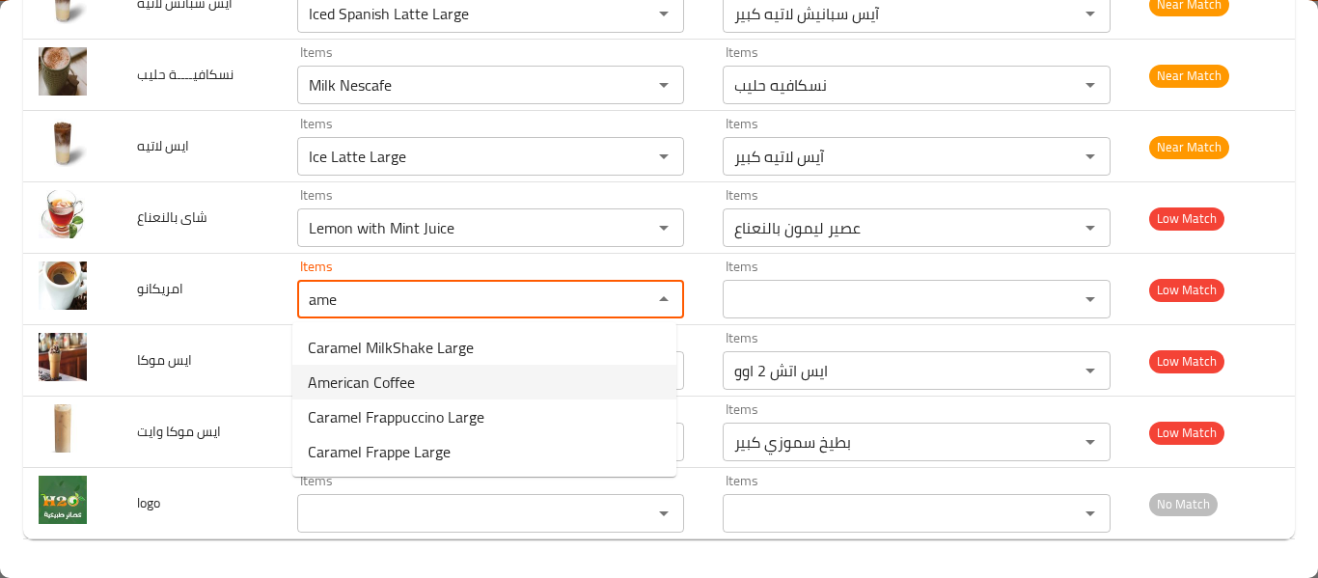
click at [338, 377] on span "American Coffee" at bounding box center [361, 382] width 107 height 23
type input "American Coffee"
type input "امريكان كوفي"
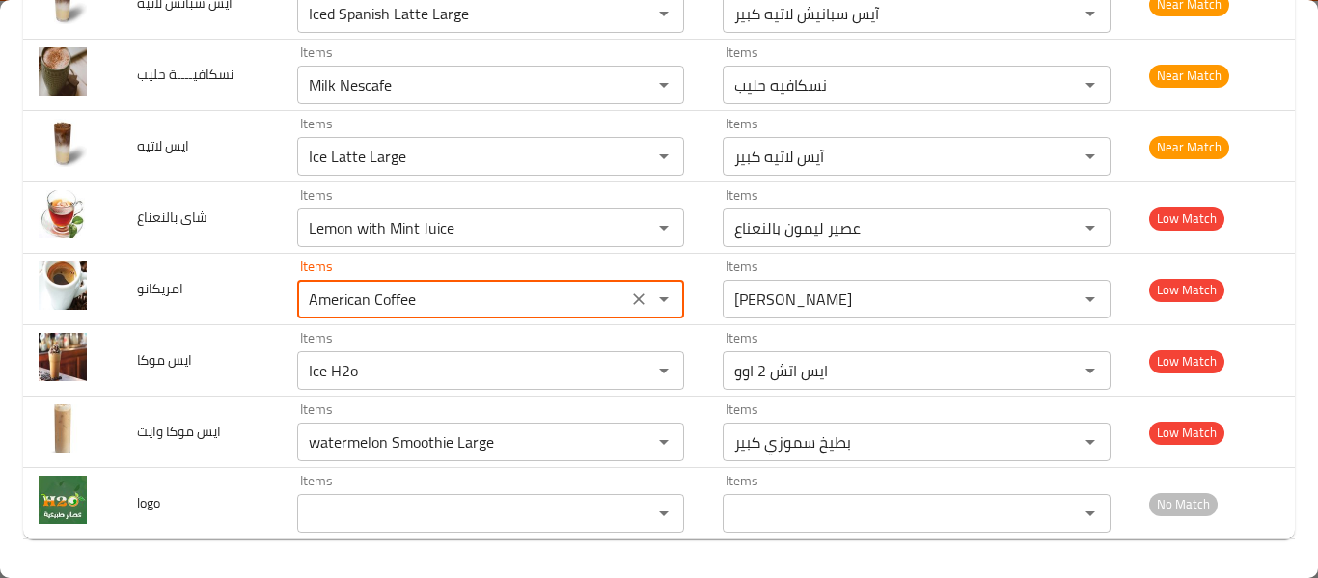
type input "American Coffee"
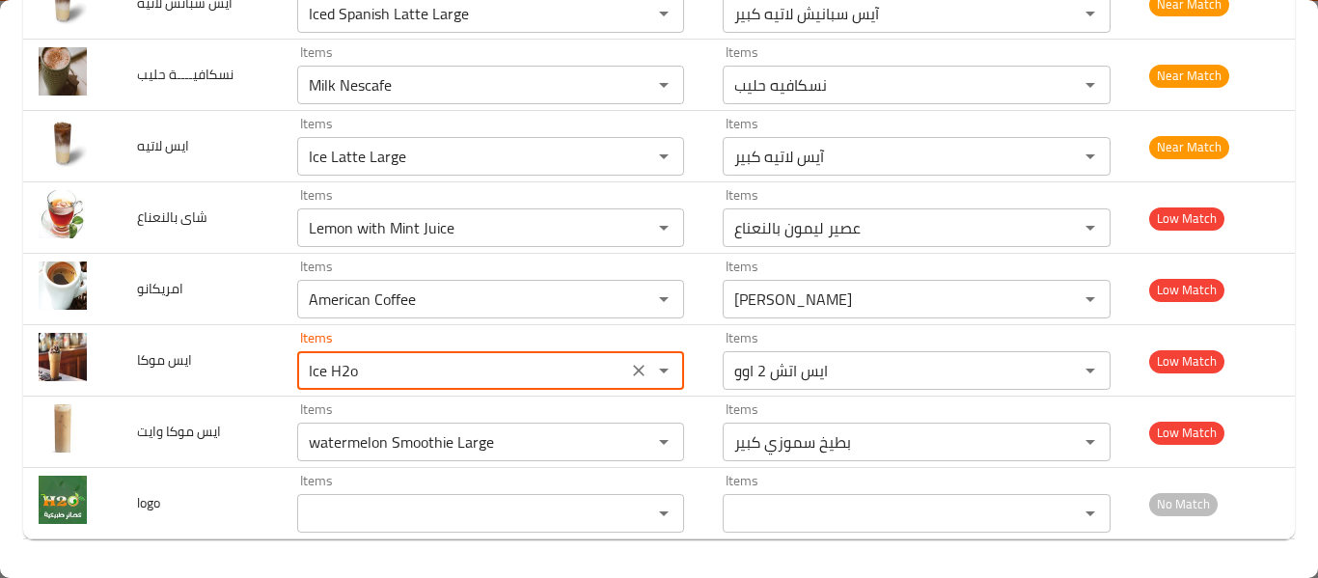
click at [338, 377] on موكا "Ice H2o" at bounding box center [462, 370] width 318 height 27
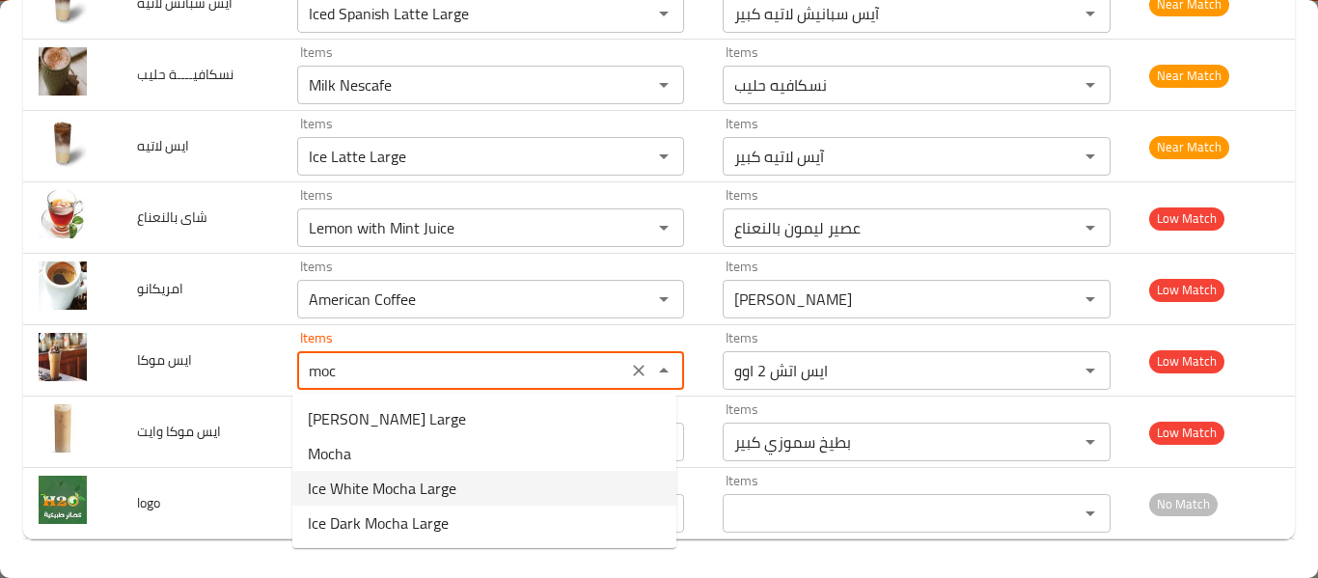
click at [311, 488] on span "Ice White Mocha Large" at bounding box center [382, 488] width 149 height 23
type موكا "Ice White Mocha Large"
type موكا-ar "آیس وایت موکا كبير"
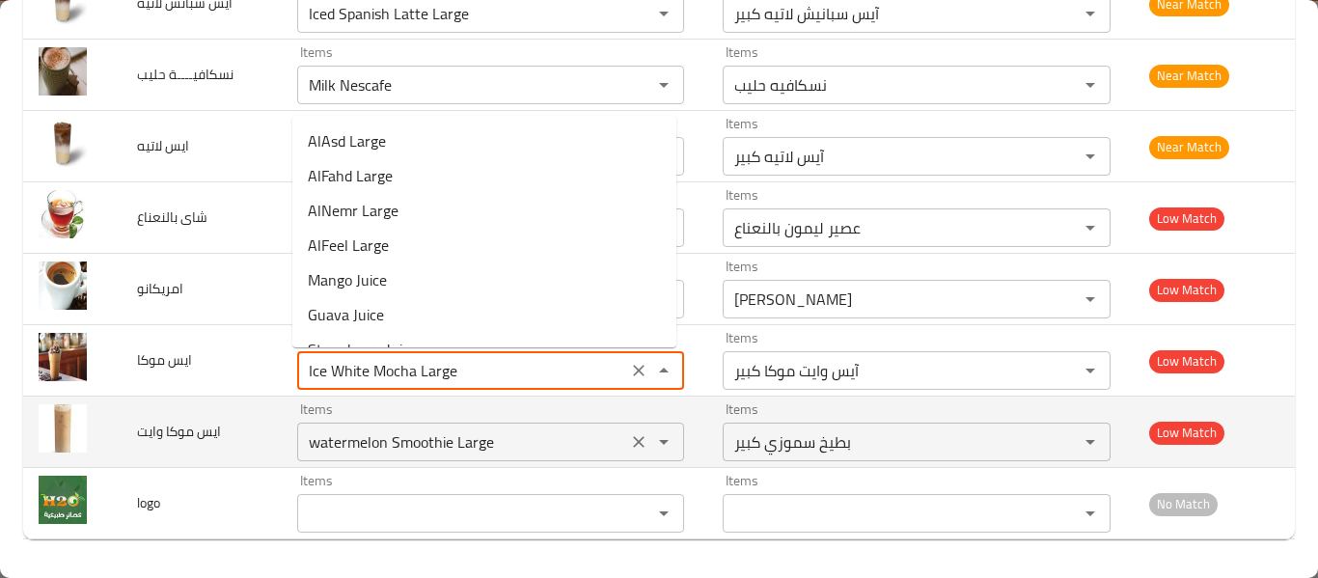
type موكا "Ice White Mocha Large"
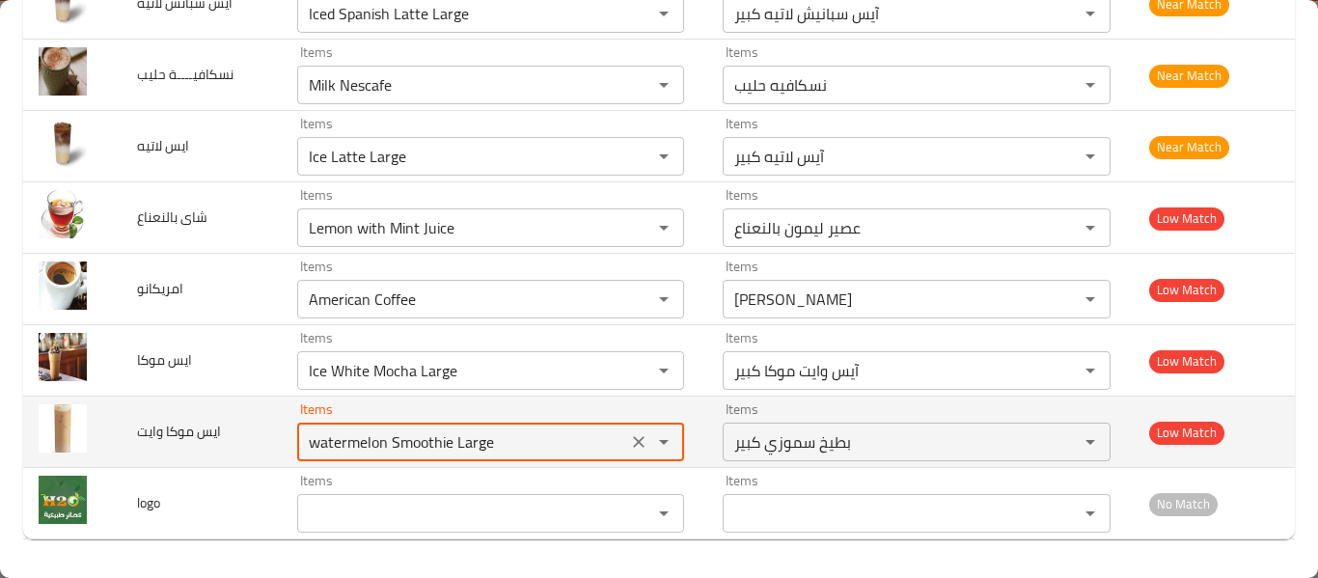
click at [501, 444] on وايت "watermelon Smoothie Large" at bounding box center [462, 441] width 318 height 27
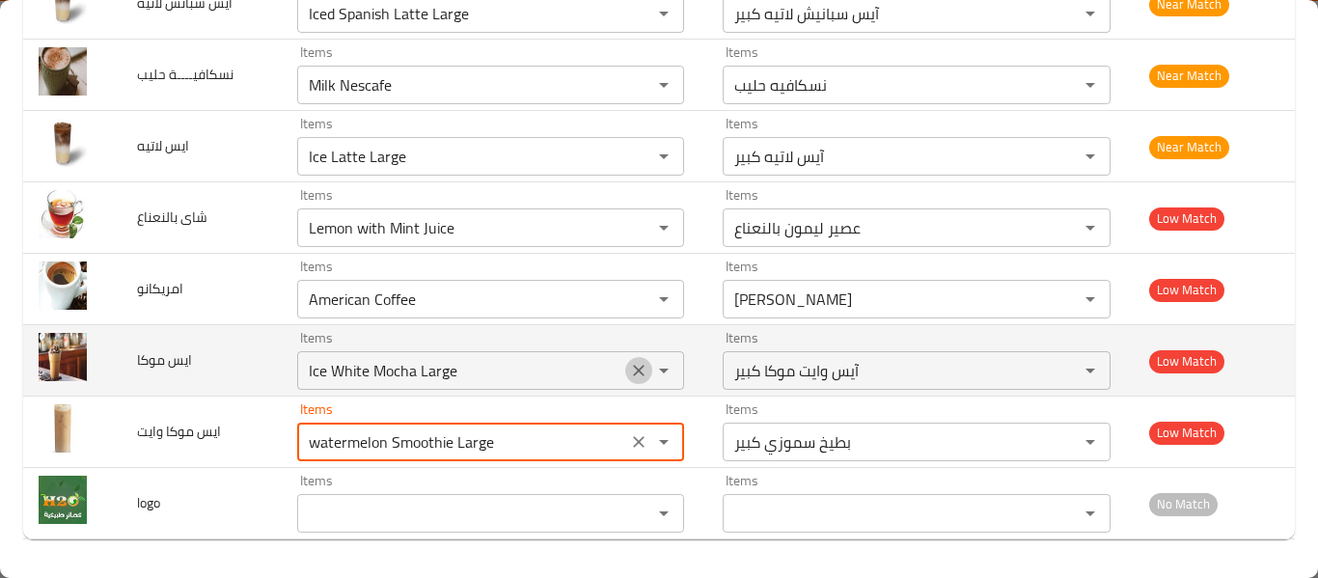
click at [635, 364] on icon "Clear" at bounding box center [638, 370] width 19 height 19
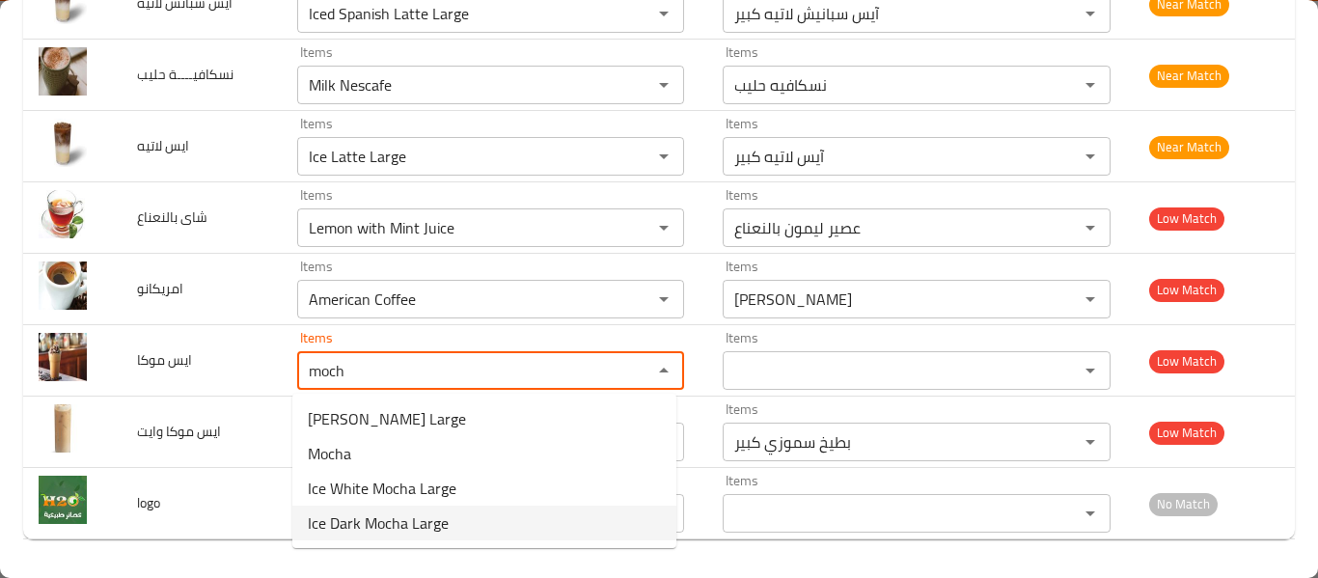
click at [512, 516] on موكا-option-3 "Ice Dark Mocha Large" at bounding box center [484, 523] width 384 height 35
type موكا "Ice Dark Mocha Large"
type موكا-ar "آيس موكا دارك كبير"
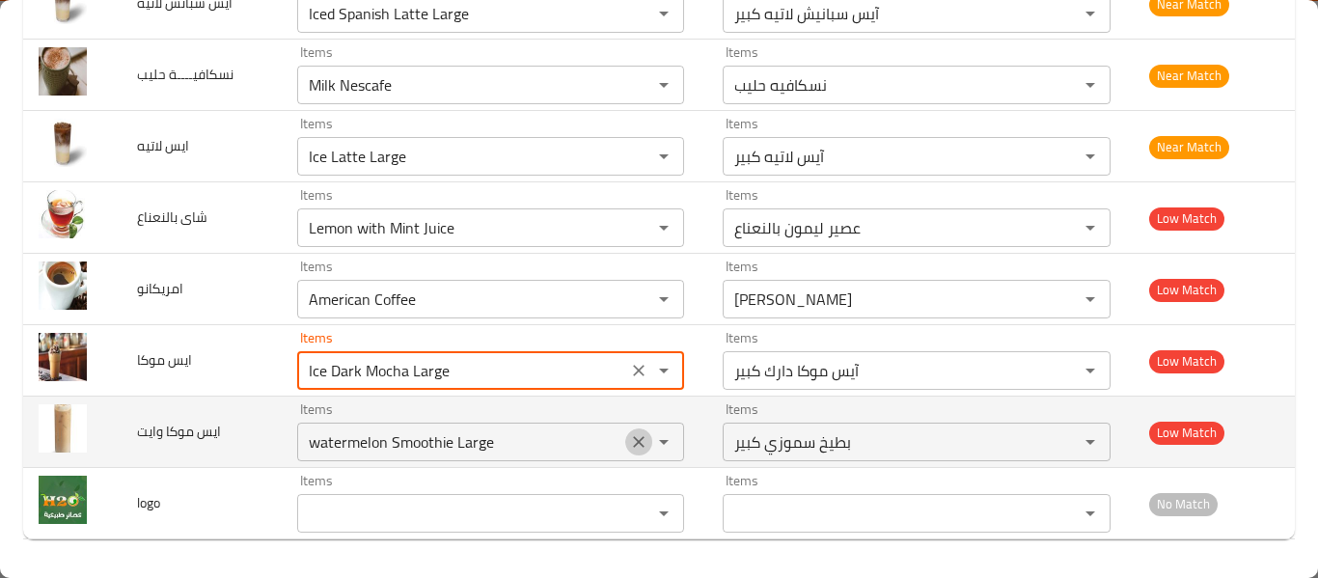
click at [636, 437] on icon "Clear" at bounding box center [638, 441] width 19 height 19
type موكا "Ice Dark Mocha Large"
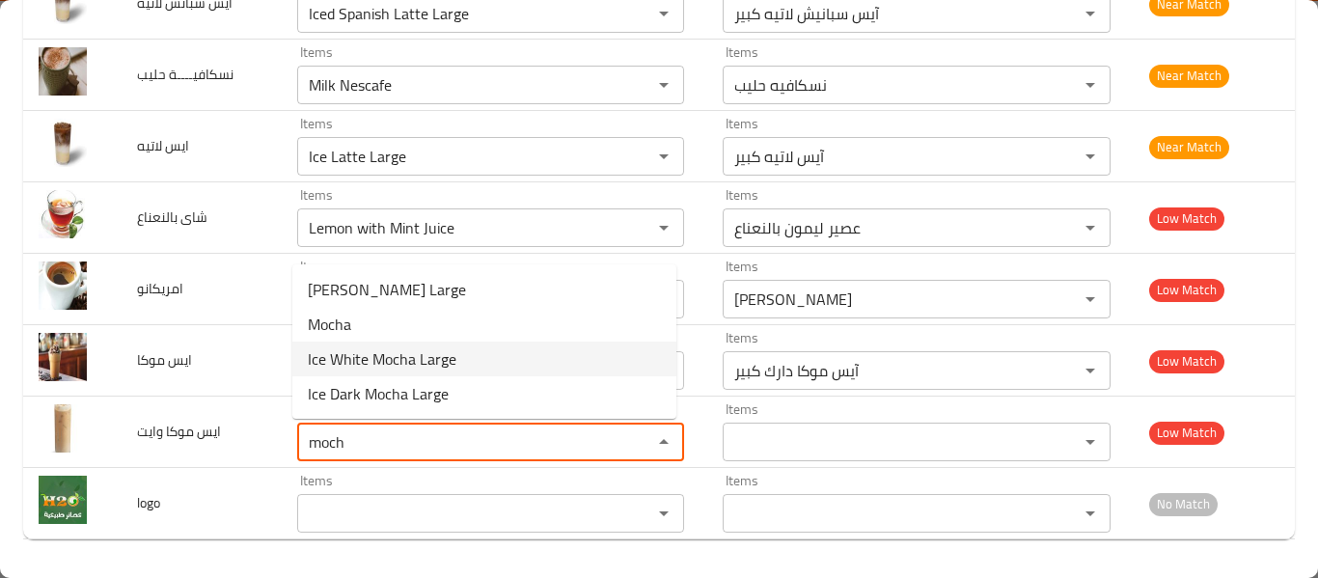
click at [462, 348] on وايت-option-2 "Ice White Mocha Large" at bounding box center [484, 359] width 384 height 35
type وايت "Ice White Mocha Large"
type وايت-ar "آیس وایت موکا كبير"
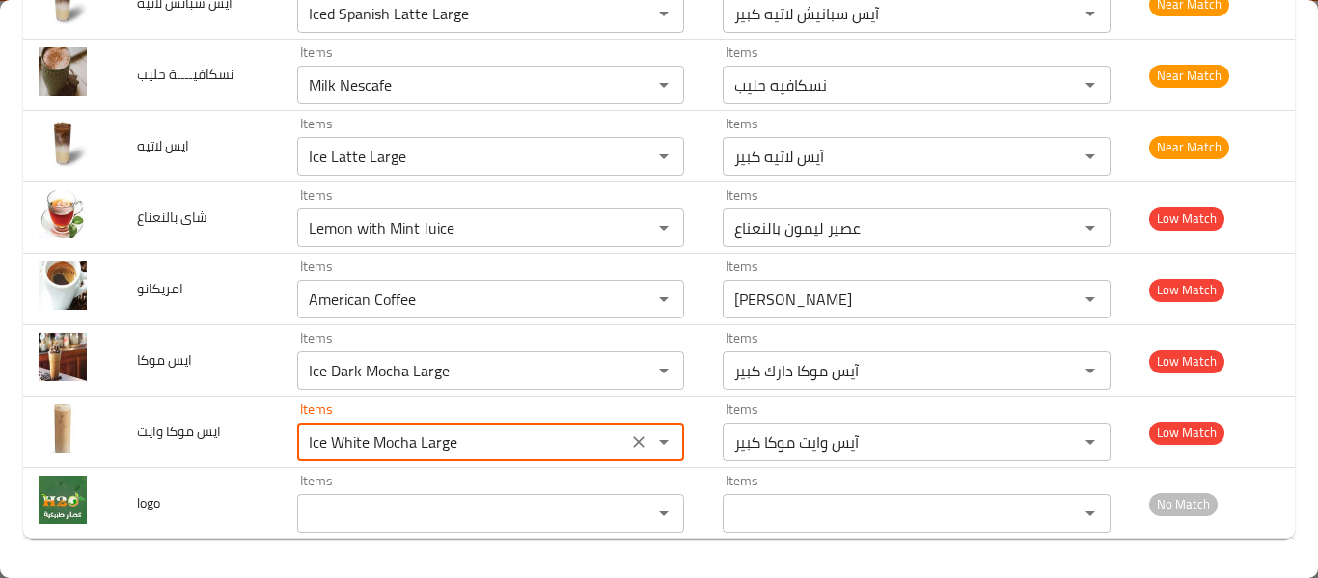
type وايت "Ice White Mocha Large"
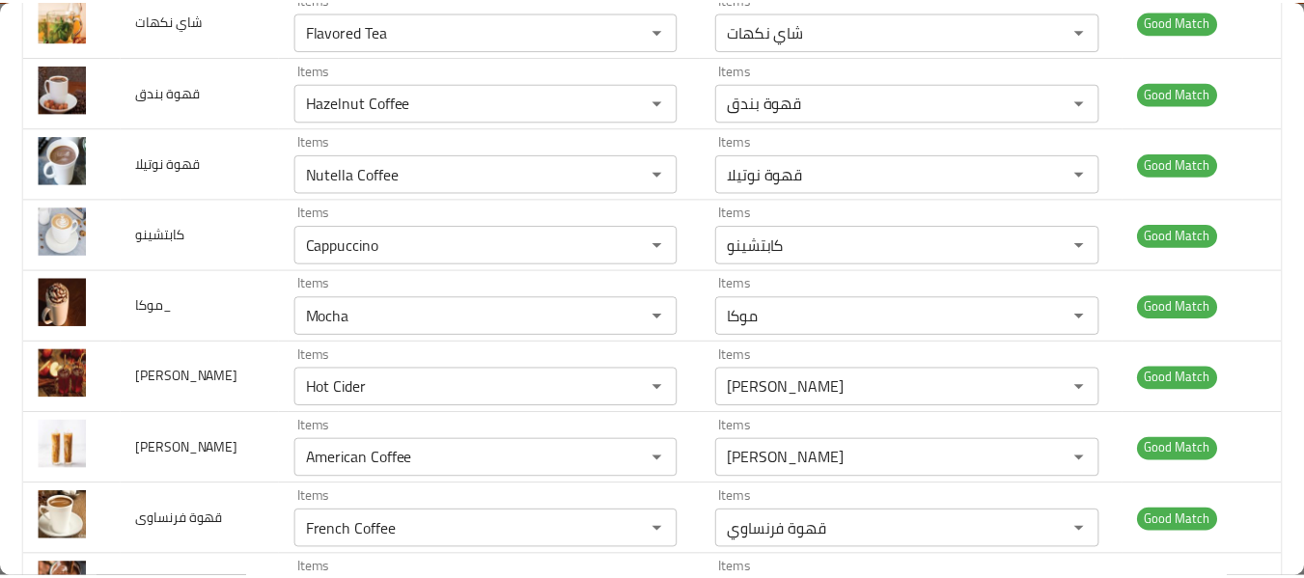
scroll to position [0, 0]
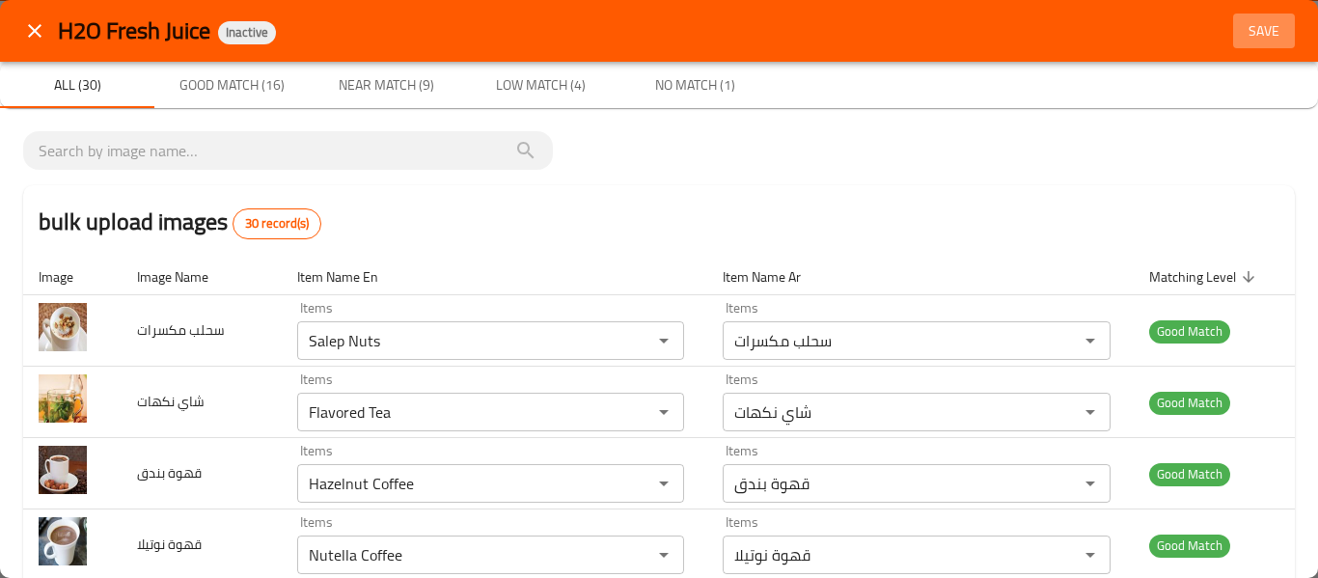
click at [1256, 17] on button "Save" at bounding box center [1264, 32] width 62 height 36
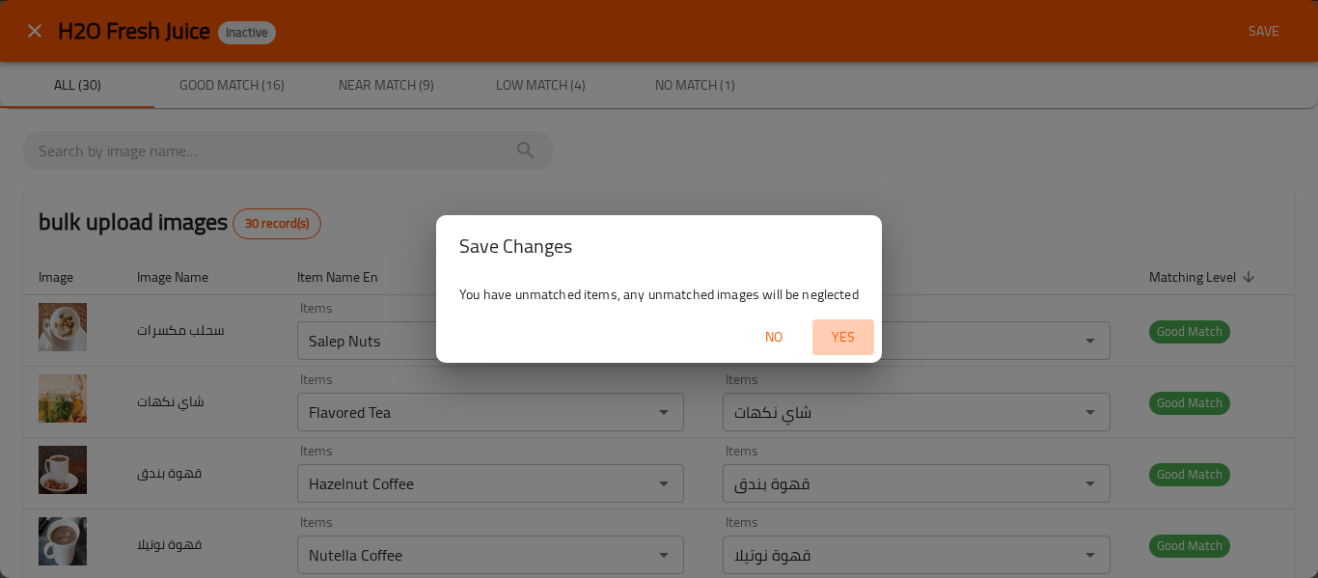
click at [847, 332] on span "Yes" at bounding box center [843, 337] width 46 height 24
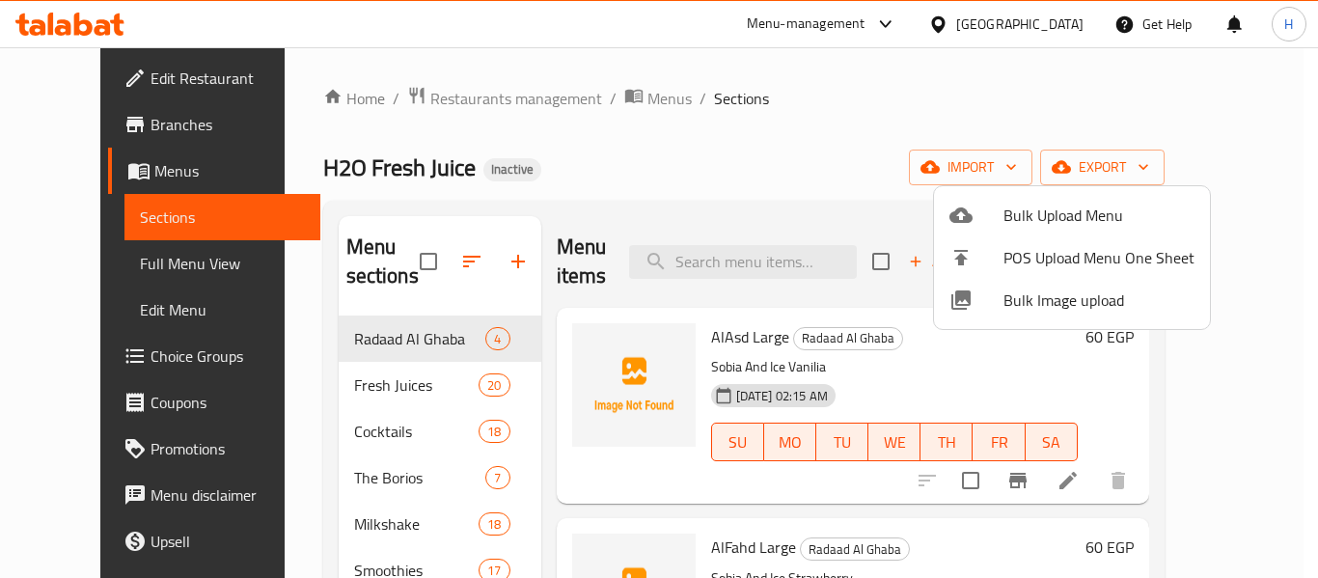
click at [108, 269] on div at bounding box center [659, 289] width 1318 height 578
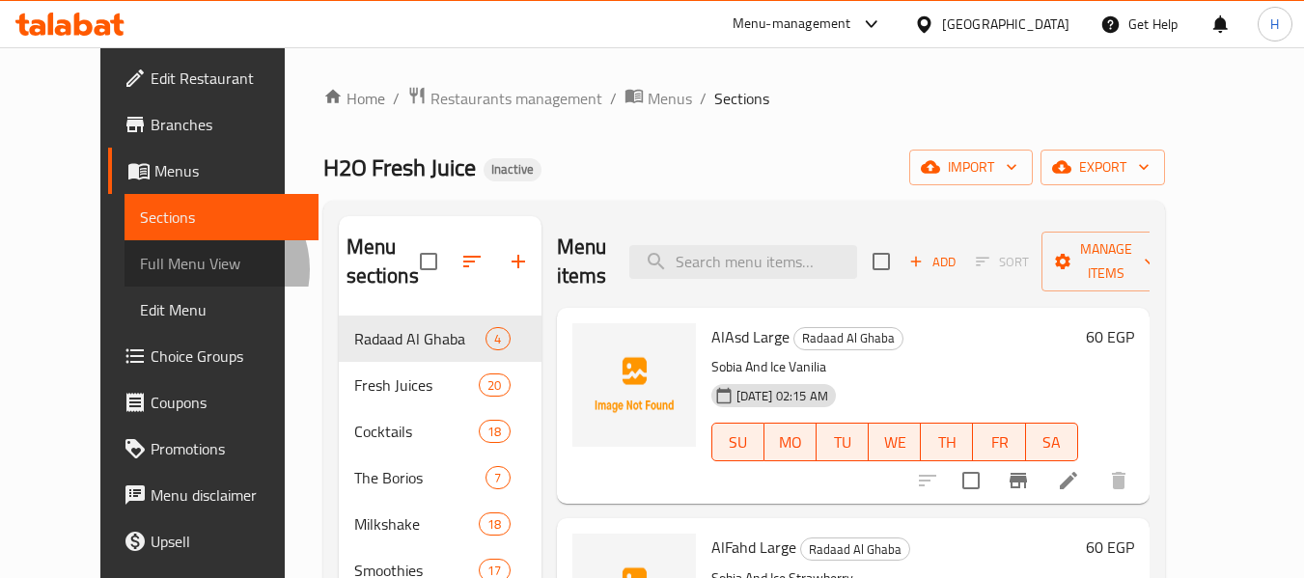
click at [140, 269] on span "Full Menu View" at bounding box center [221, 263] width 163 height 23
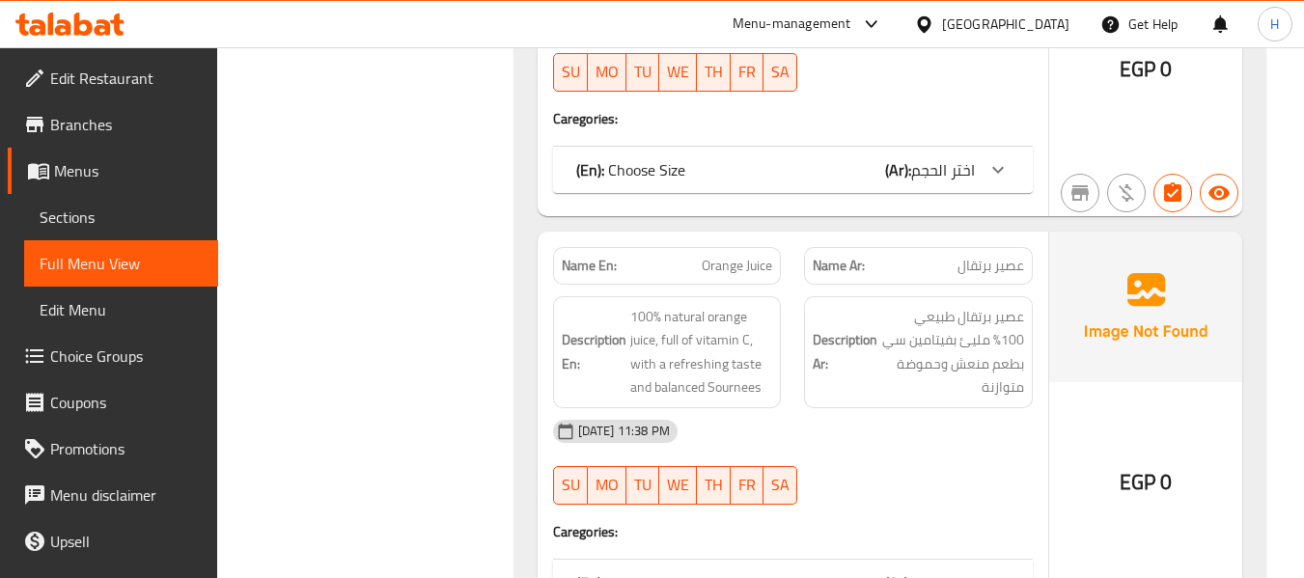
scroll to position [3034, 0]
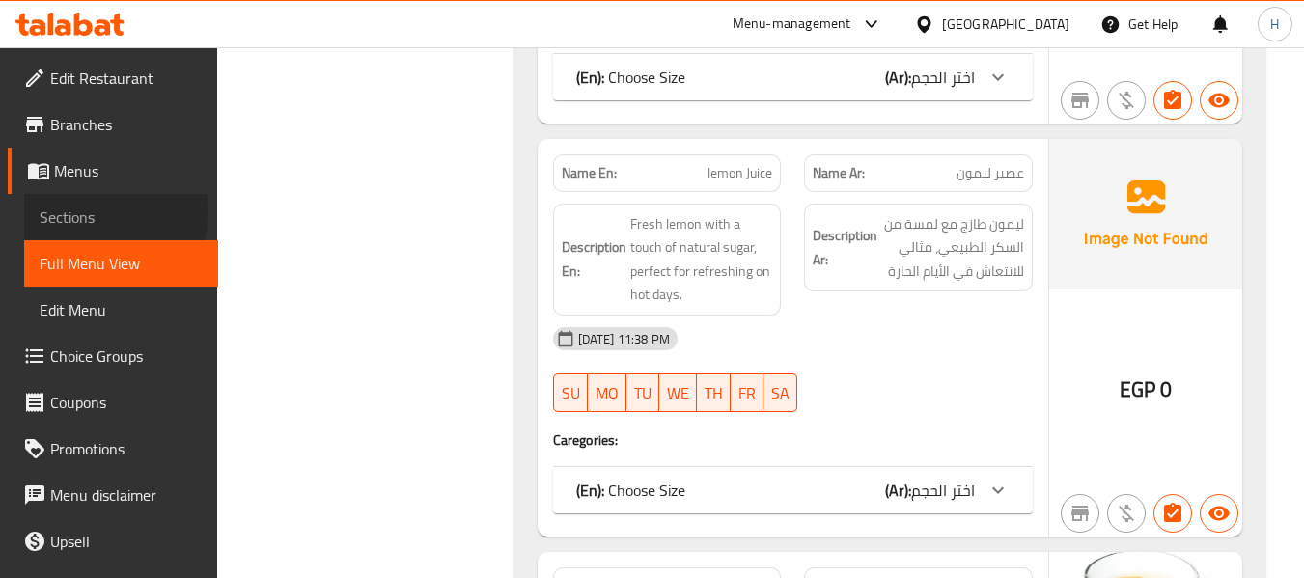
click at [95, 211] on span "Sections" at bounding box center [121, 217] width 163 height 23
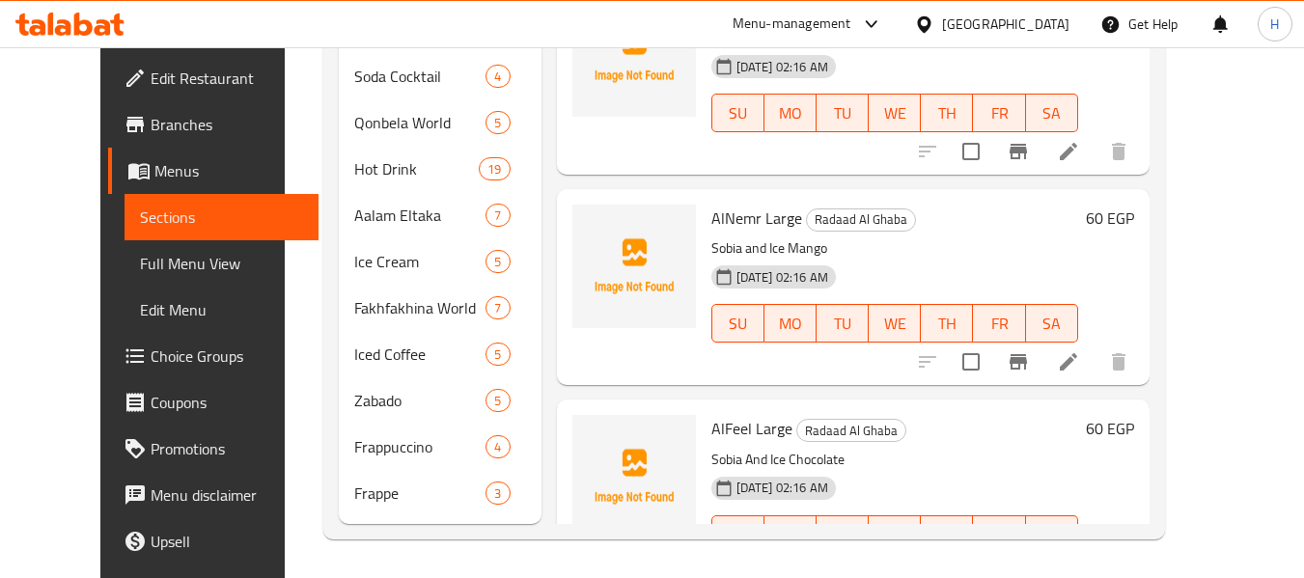
scroll to position [309, 0]
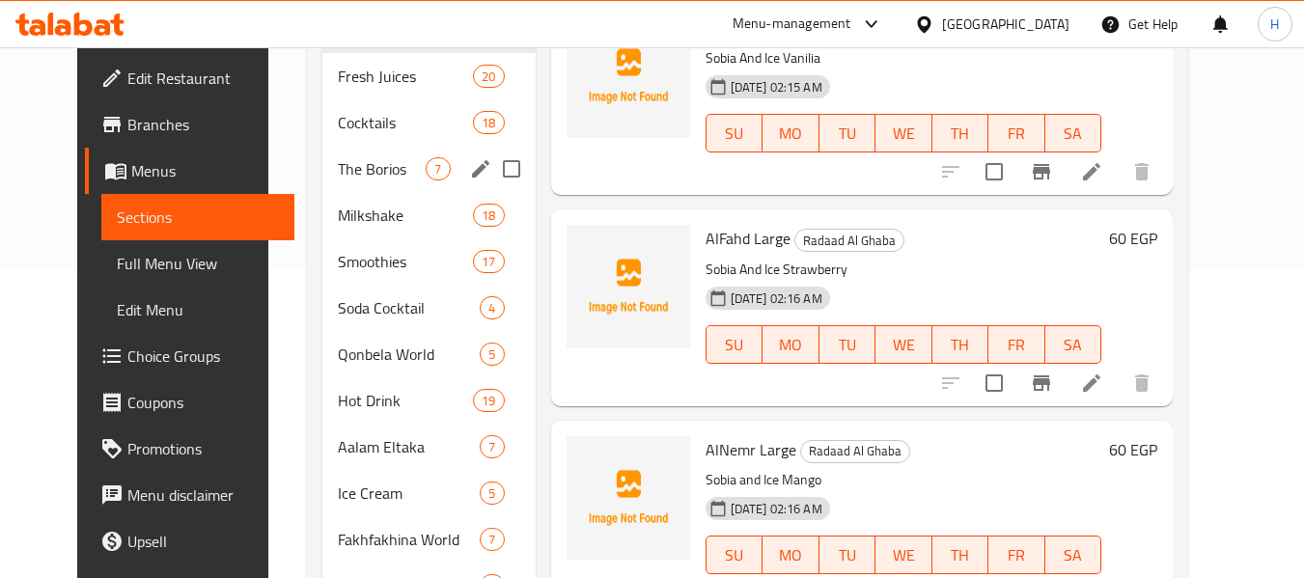
click at [358, 188] on div "The Borios 7" at bounding box center [428, 169] width 212 height 46
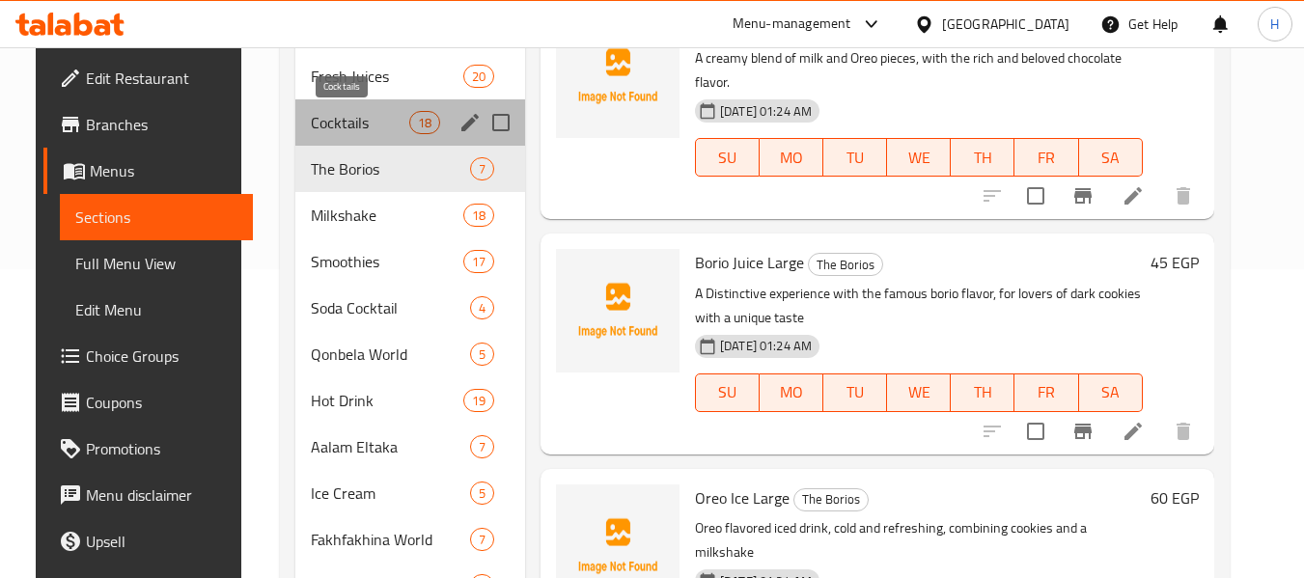
click at [370, 133] on span "Cocktails" at bounding box center [360, 122] width 98 height 23
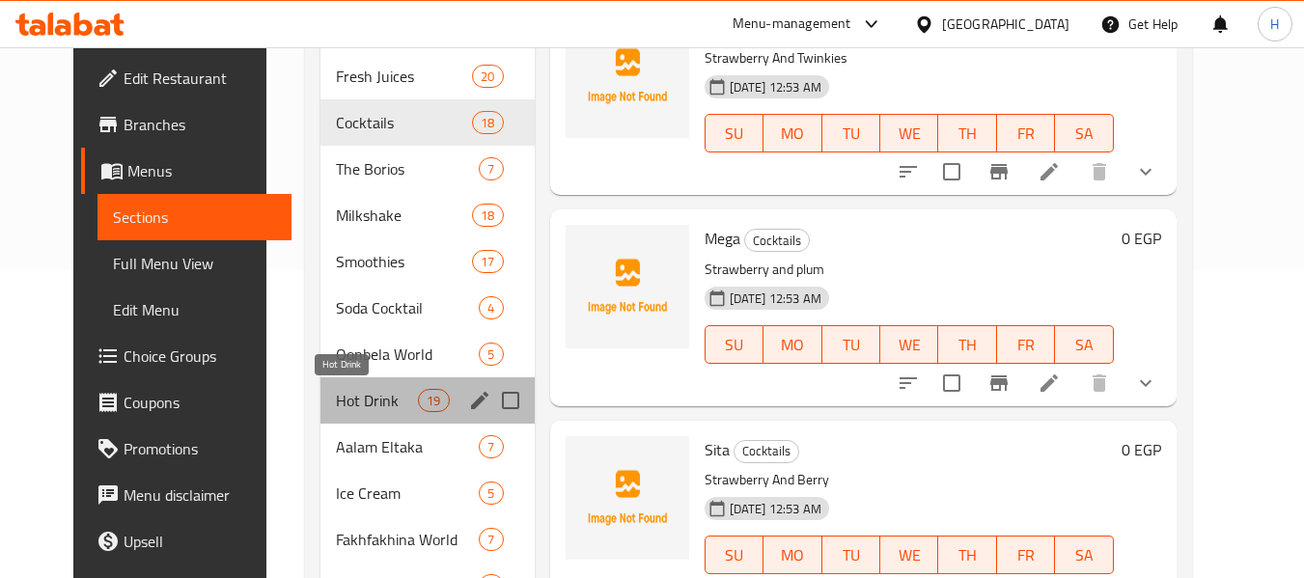
click at [344, 396] on span "Hot Drink" at bounding box center [377, 400] width 82 height 23
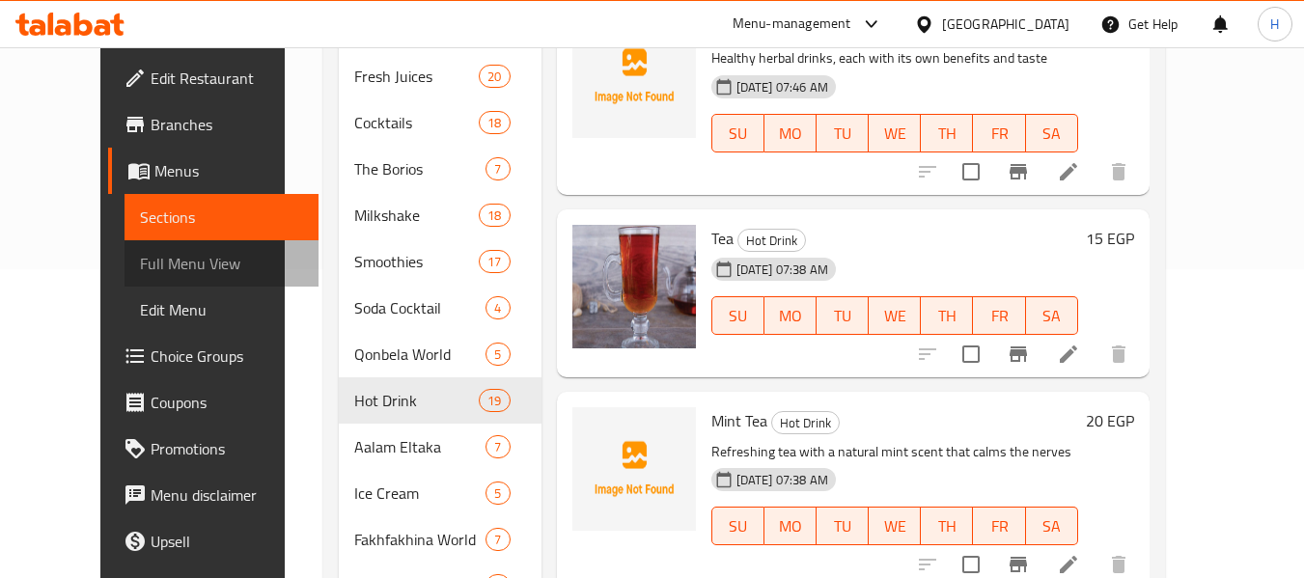
click at [140, 268] on span "Full Menu View" at bounding box center [221, 263] width 163 height 23
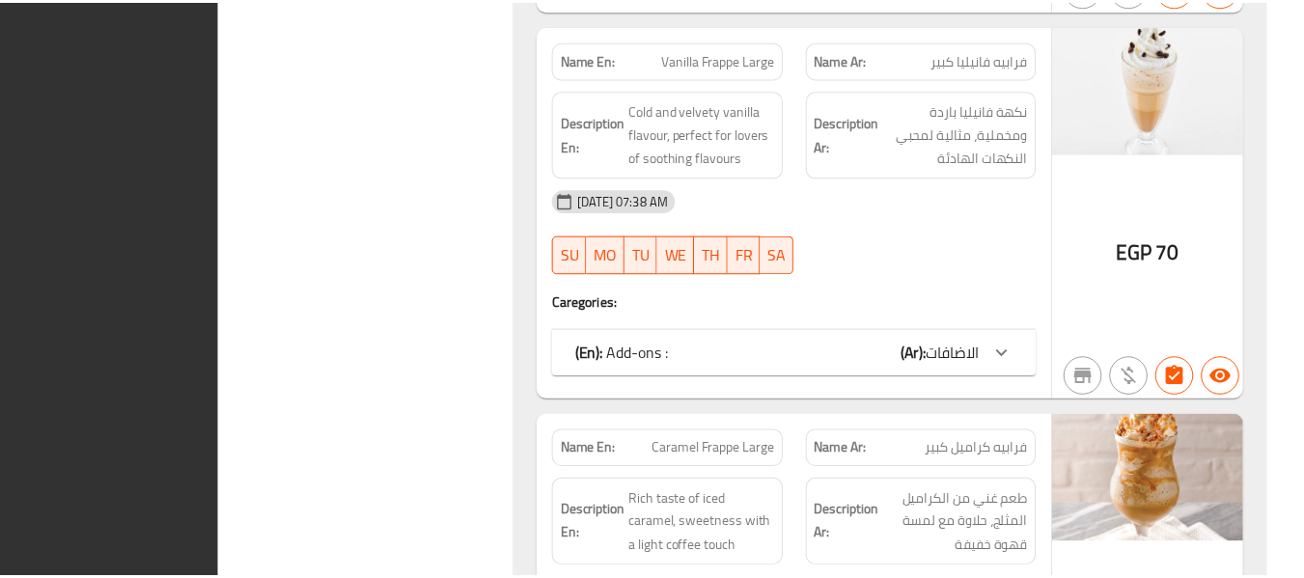
scroll to position [48476, 0]
